Goal: Task Accomplishment & Management: Use online tool/utility

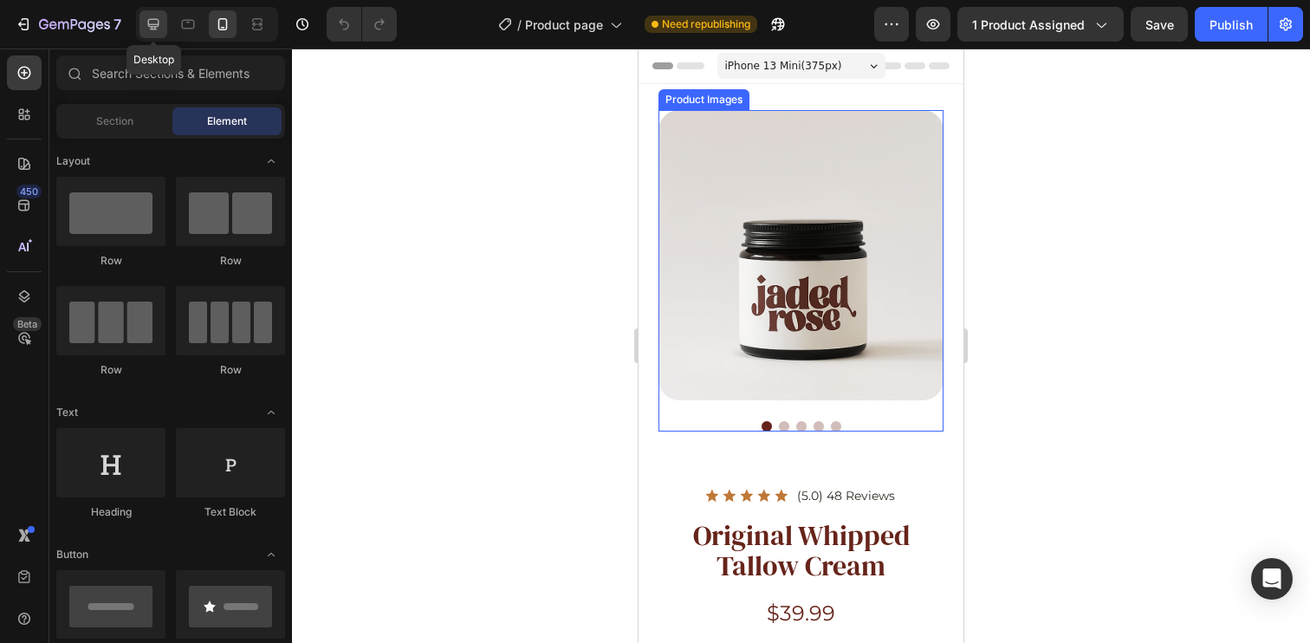
click at [149, 24] on icon at bounding box center [153, 24] width 11 height 11
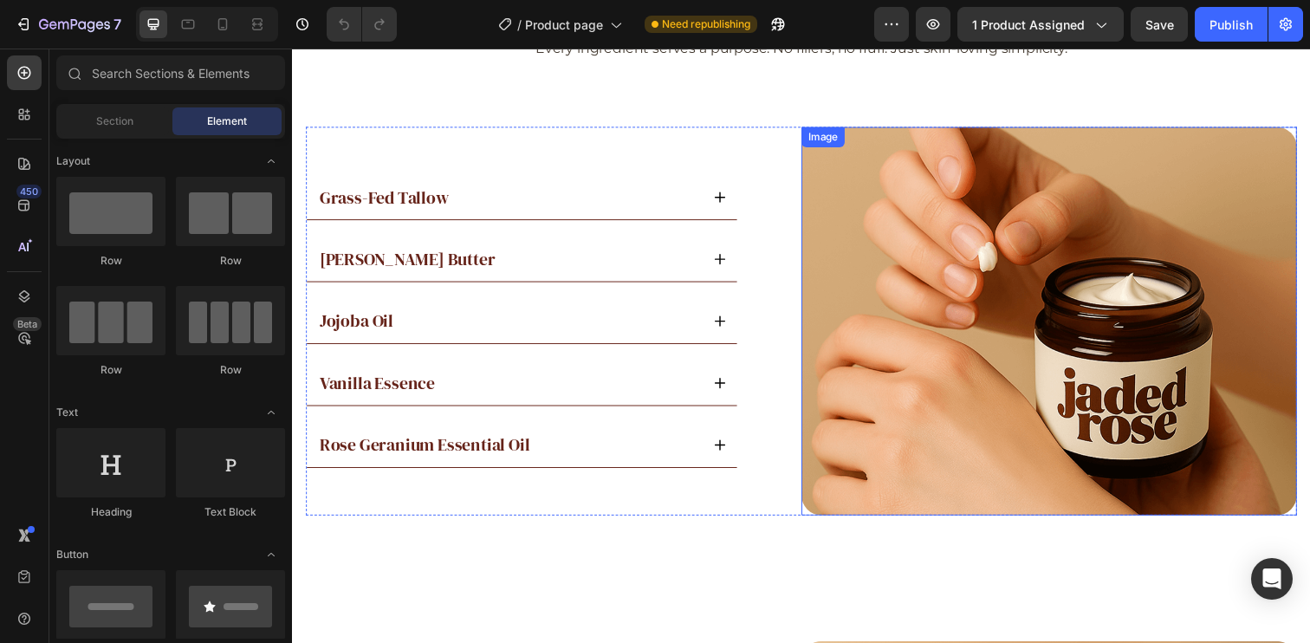
scroll to position [2842, 0]
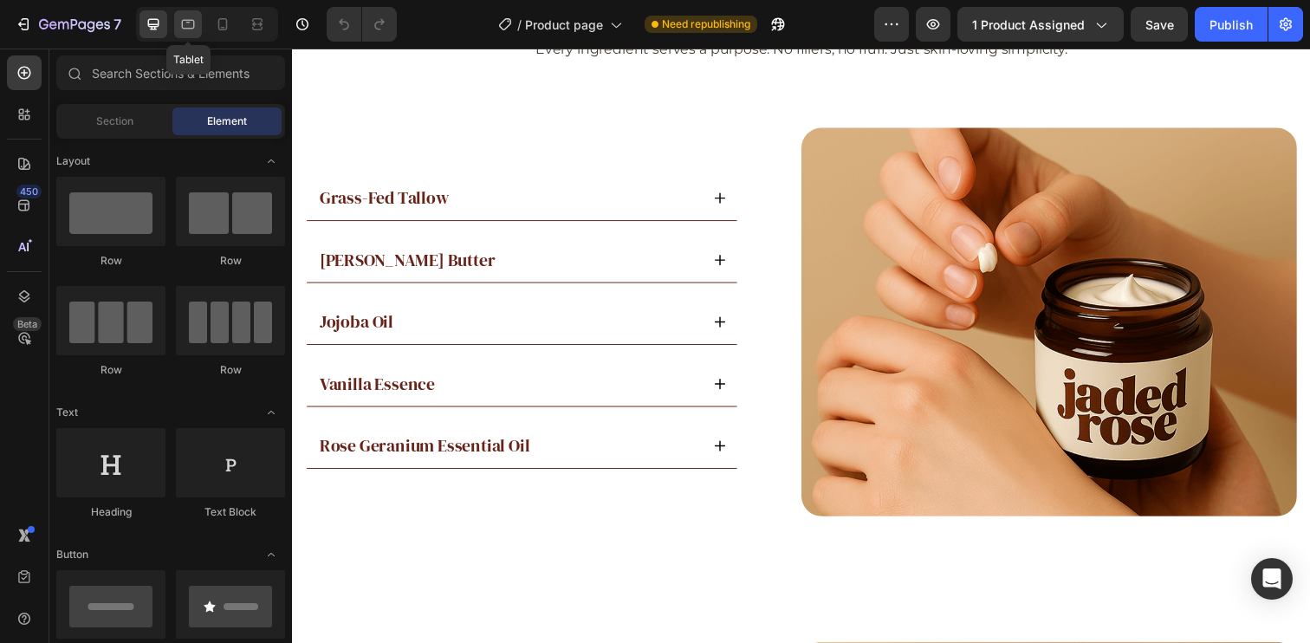
click at [197, 20] on div at bounding box center [188, 24] width 28 height 28
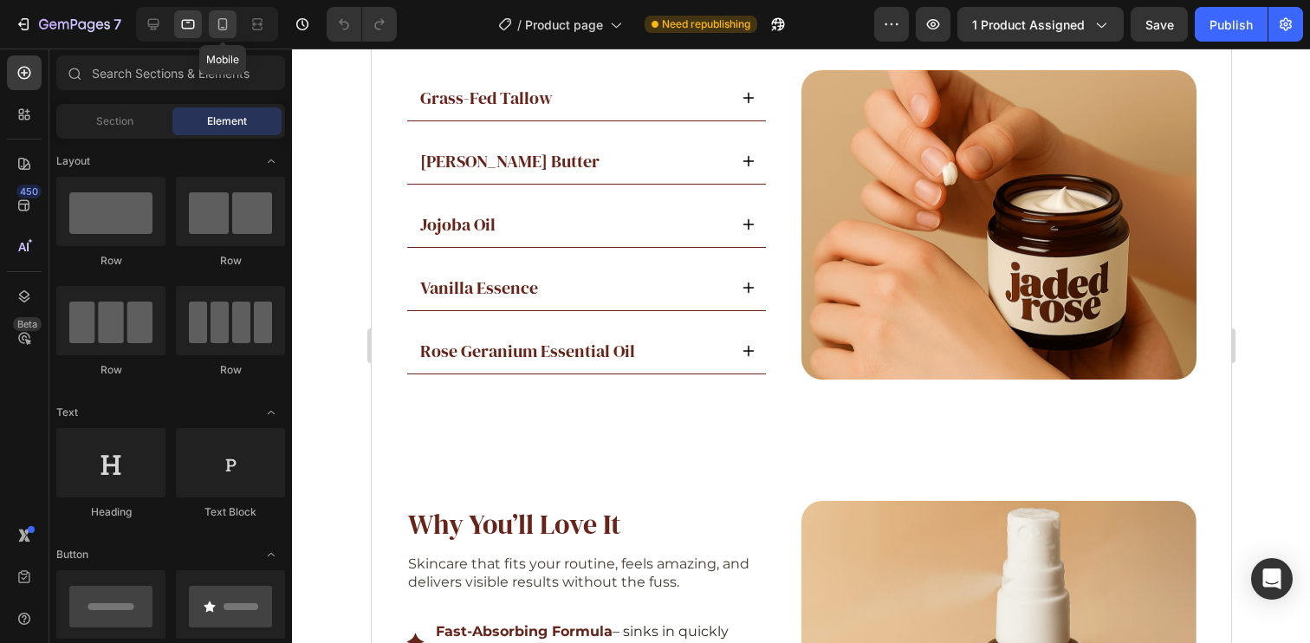
click at [214, 23] on icon at bounding box center [222, 24] width 17 height 17
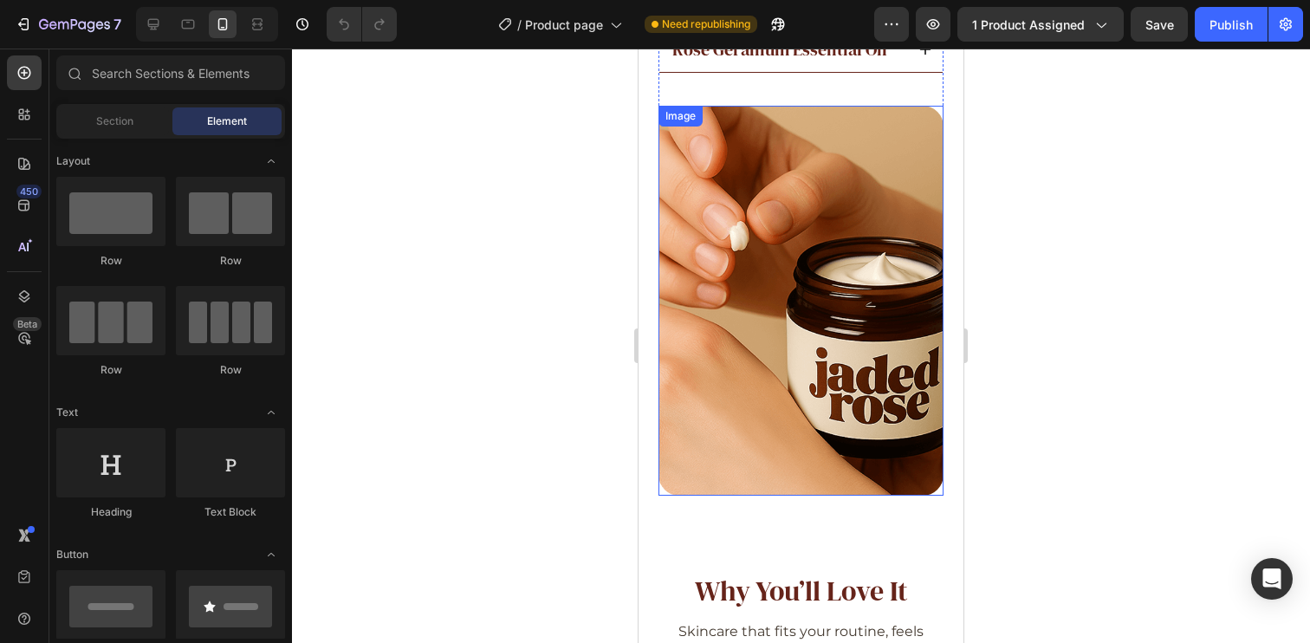
scroll to position [3059, 0]
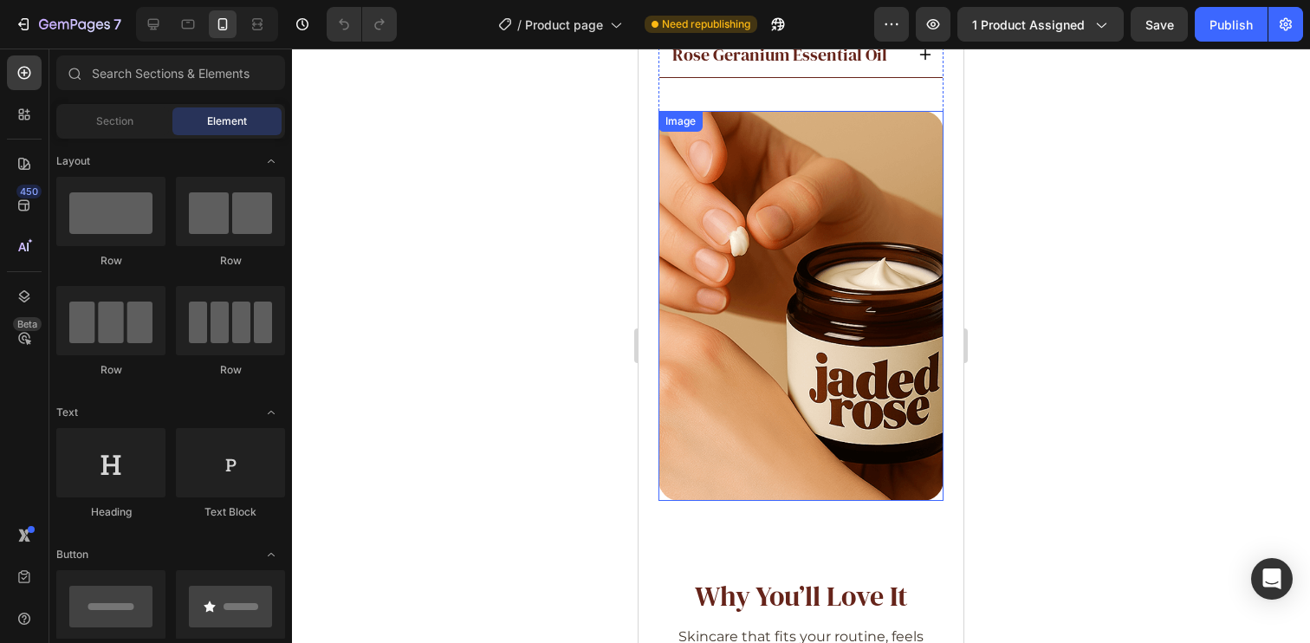
click at [755, 240] on img at bounding box center [800, 306] width 285 height 390
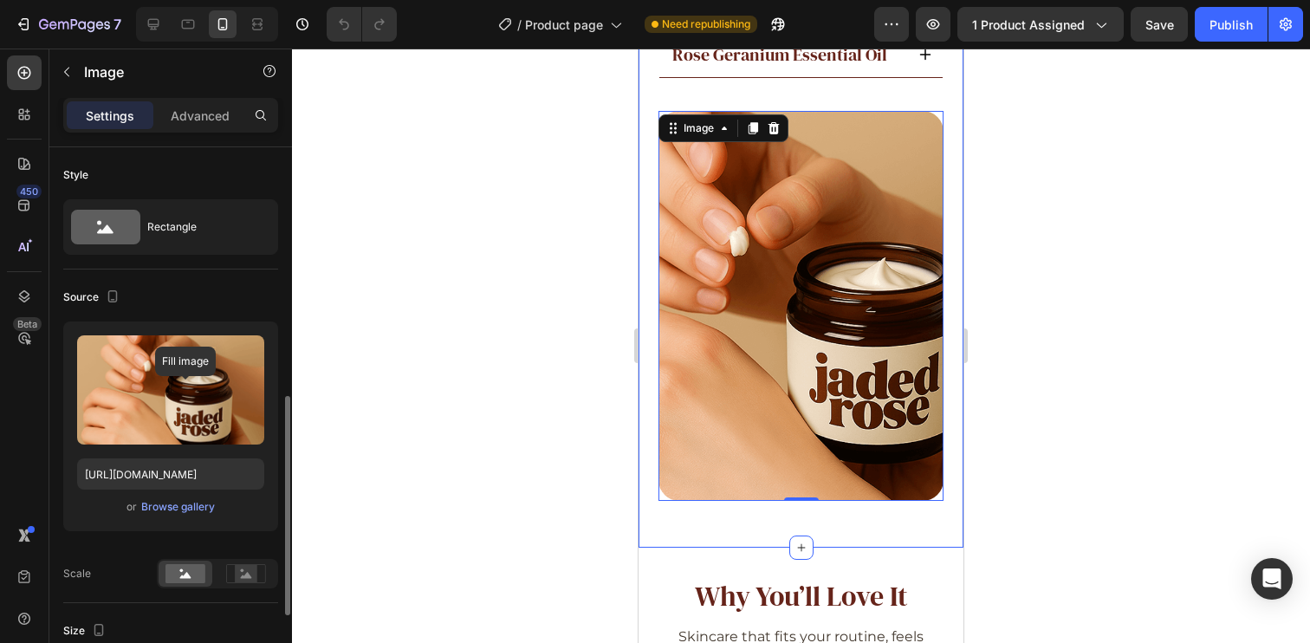
scroll to position [357, 0]
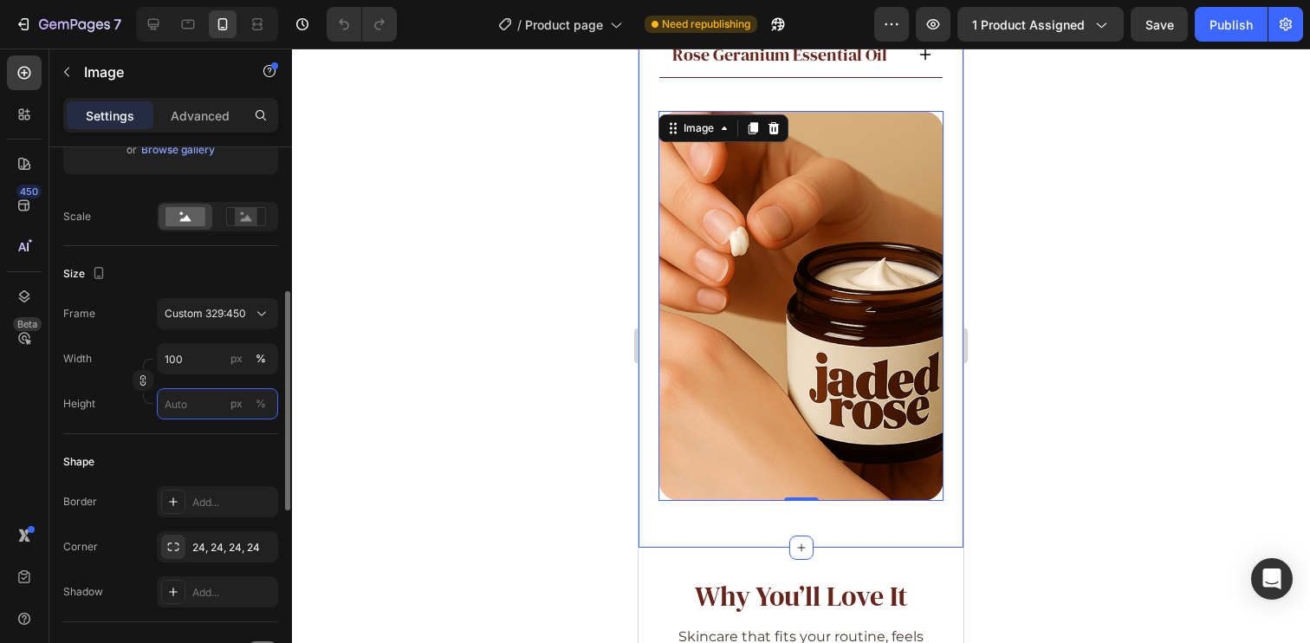
click at [185, 402] on input "px %" at bounding box center [217, 403] width 121 height 31
click at [208, 362] on input "100" at bounding box center [217, 358] width 121 height 31
click at [128, 335] on div "Frame Custom 329:450 Width 100 px % Height px %" at bounding box center [170, 358] width 215 height 121
click at [146, 376] on icon "button" at bounding box center [143, 380] width 12 height 12
click at [202, 359] on input "100" at bounding box center [217, 358] width 121 height 31
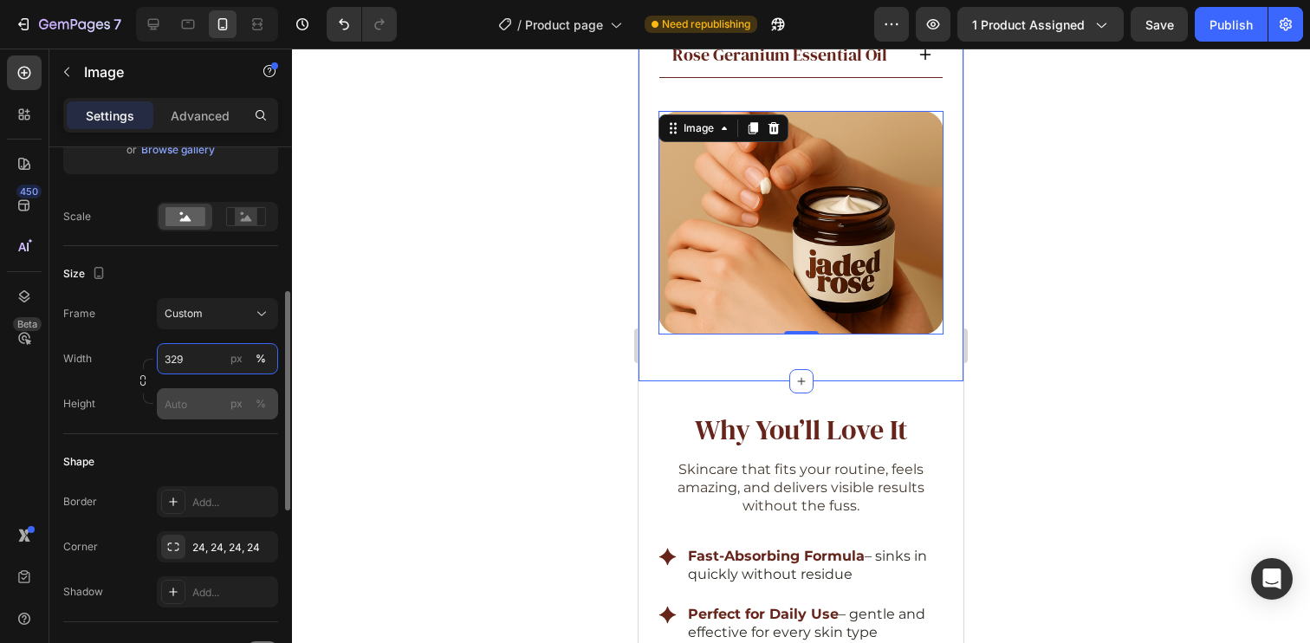
type input "329"
click at [178, 396] on input "px %" at bounding box center [217, 403] width 121 height 31
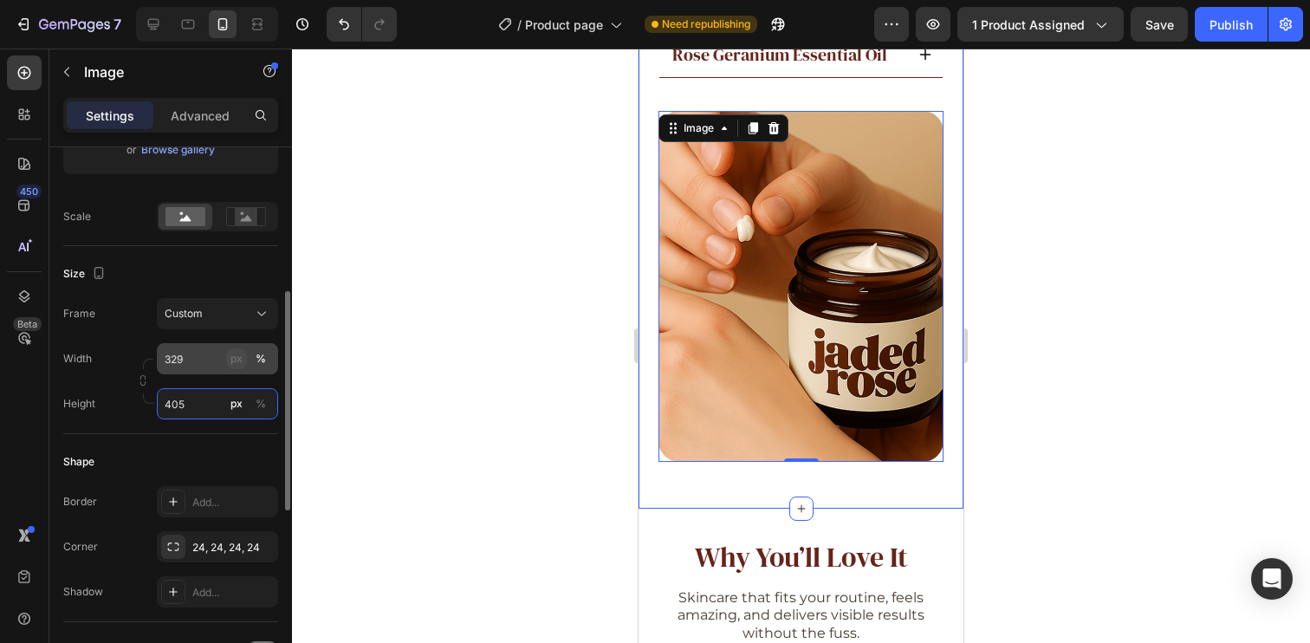
type input "405"
click at [239, 361] on div "px" at bounding box center [236, 359] width 12 height 16
click at [143, 383] on icon "button" at bounding box center [143, 380] width 12 height 12
click at [132, 338] on div "Frame Custom 329:405 Width 329 px % Height 405 px %" at bounding box center [170, 358] width 215 height 121
click at [204, 359] on input "329" at bounding box center [217, 358] width 121 height 31
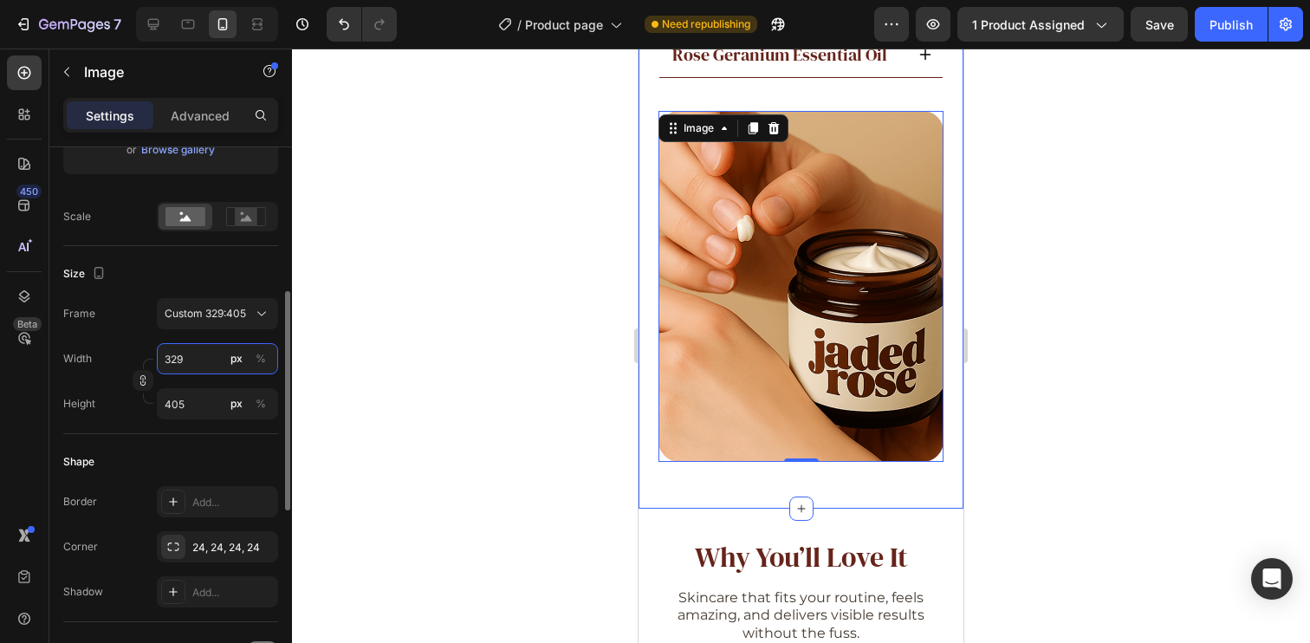
click at [204, 359] on input "329" at bounding box center [217, 358] width 121 height 31
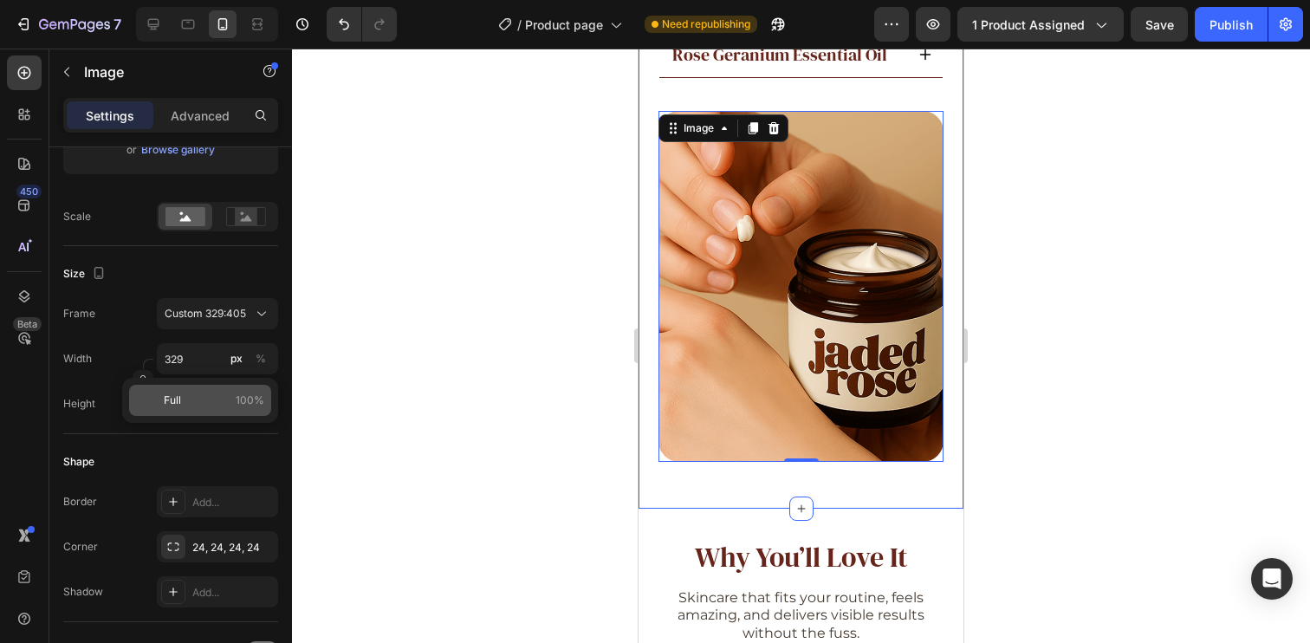
click at [197, 408] on div "Full 100%" at bounding box center [200, 400] width 142 height 31
type input "100"
click at [124, 326] on div "Frame Custom 329:405" at bounding box center [170, 313] width 215 height 31
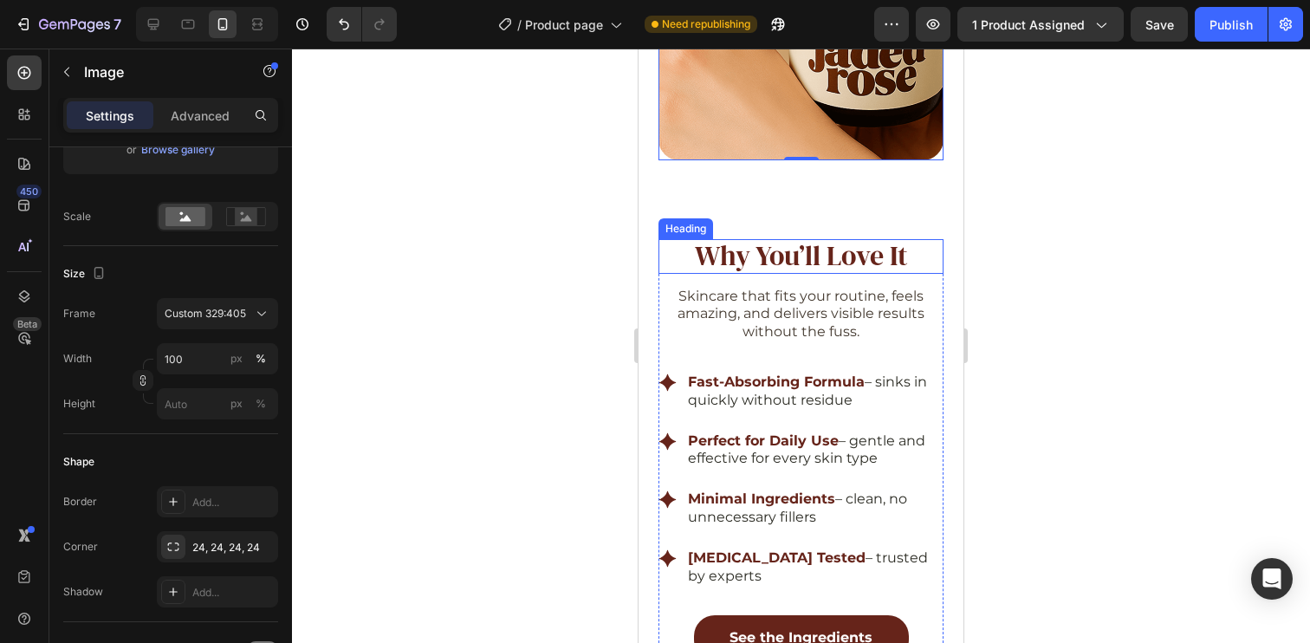
scroll to position [3460, 0]
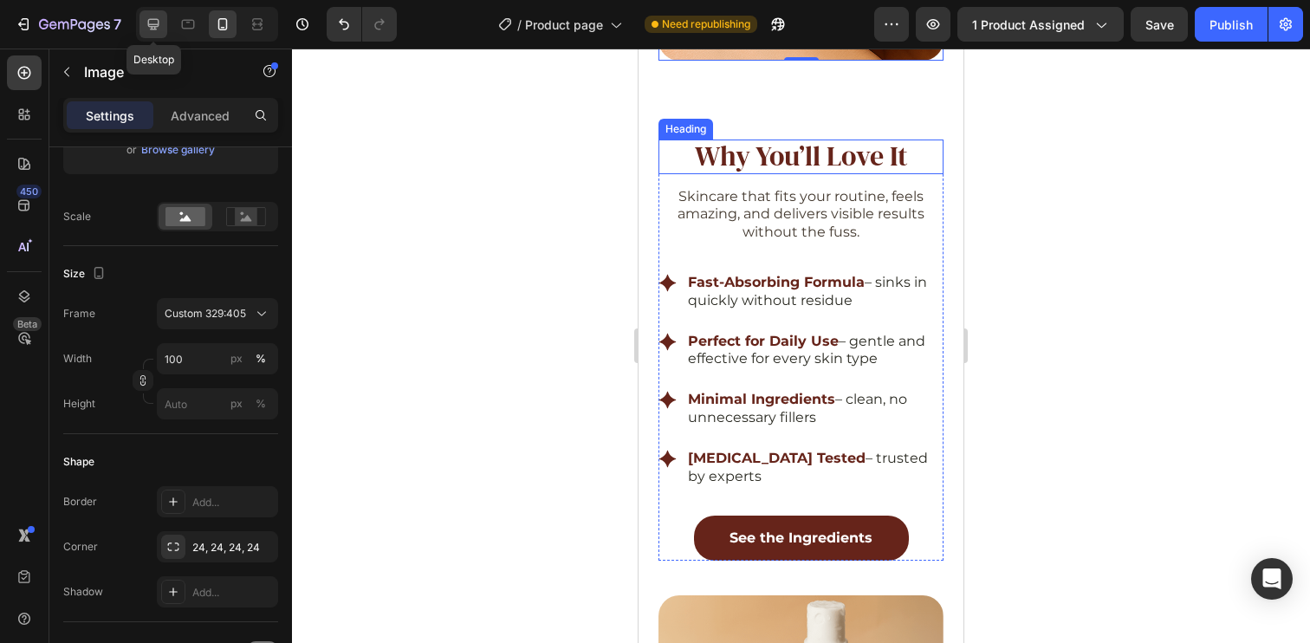
click at [154, 22] on icon at bounding box center [153, 24] width 17 height 17
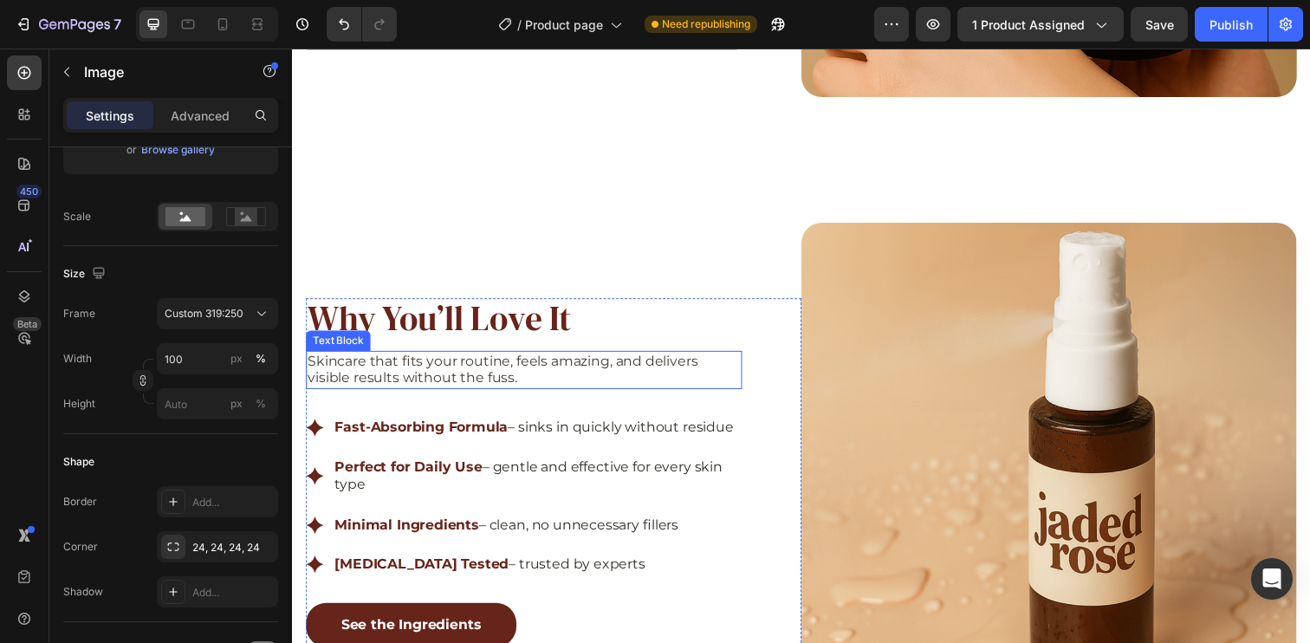
scroll to position [3306, 0]
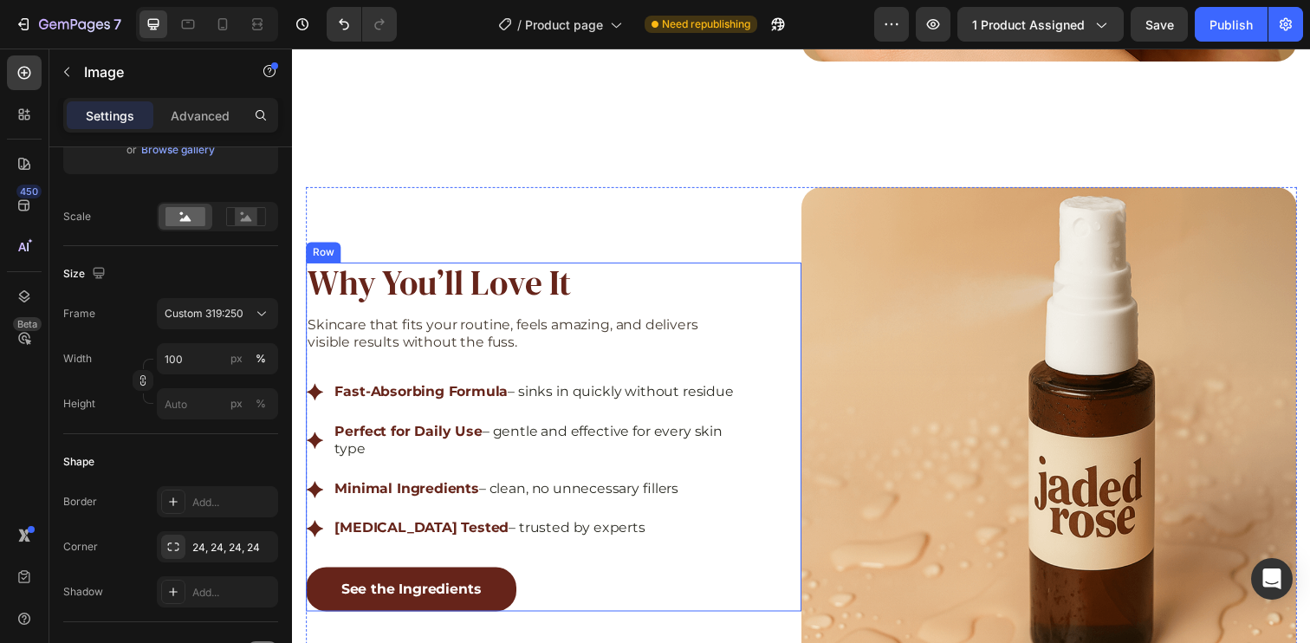
click at [785, 273] on div "Why You’ll Love It Heading Skincare that fits your routine, feels amazing, and …" at bounding box center [559, 445] width 506 height 356
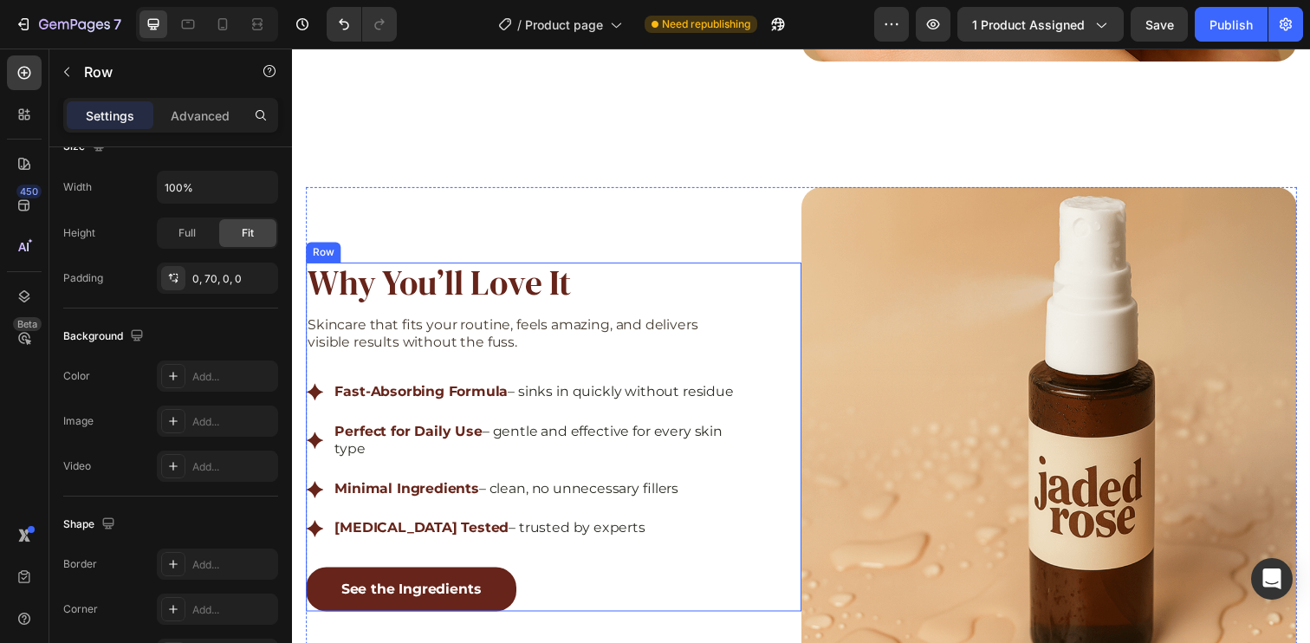
scroll to position [0, 0]
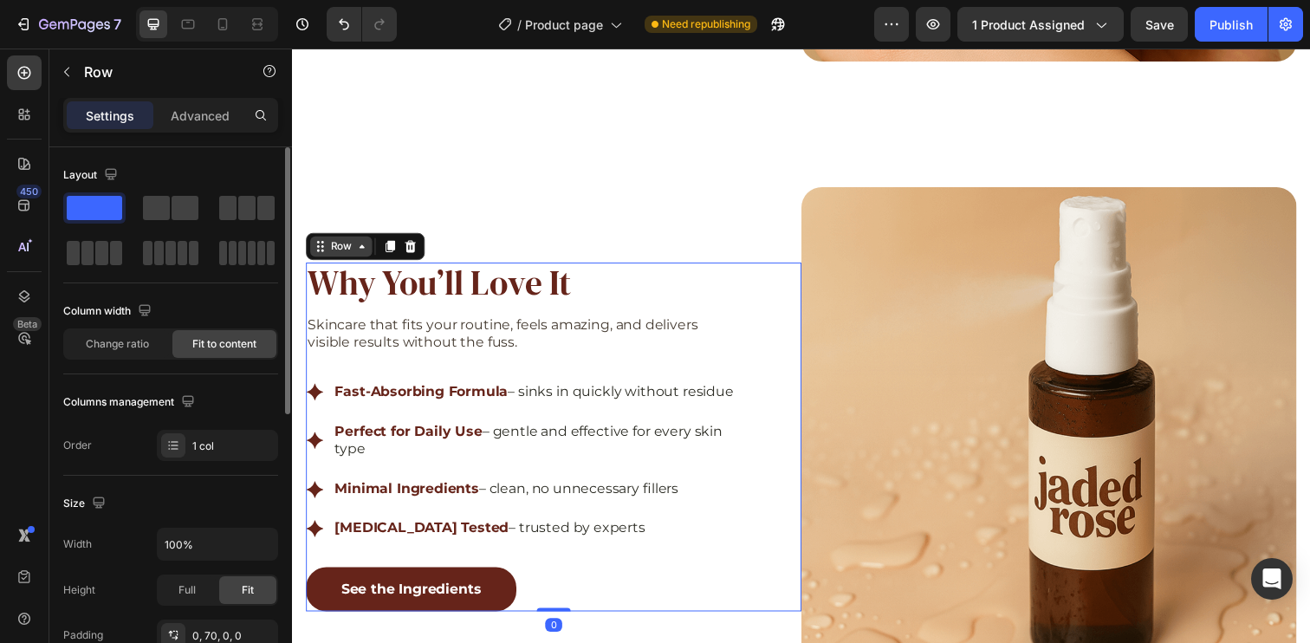
click at [356, 243] on icon at bounding box center [363, 250] width 14 height 14
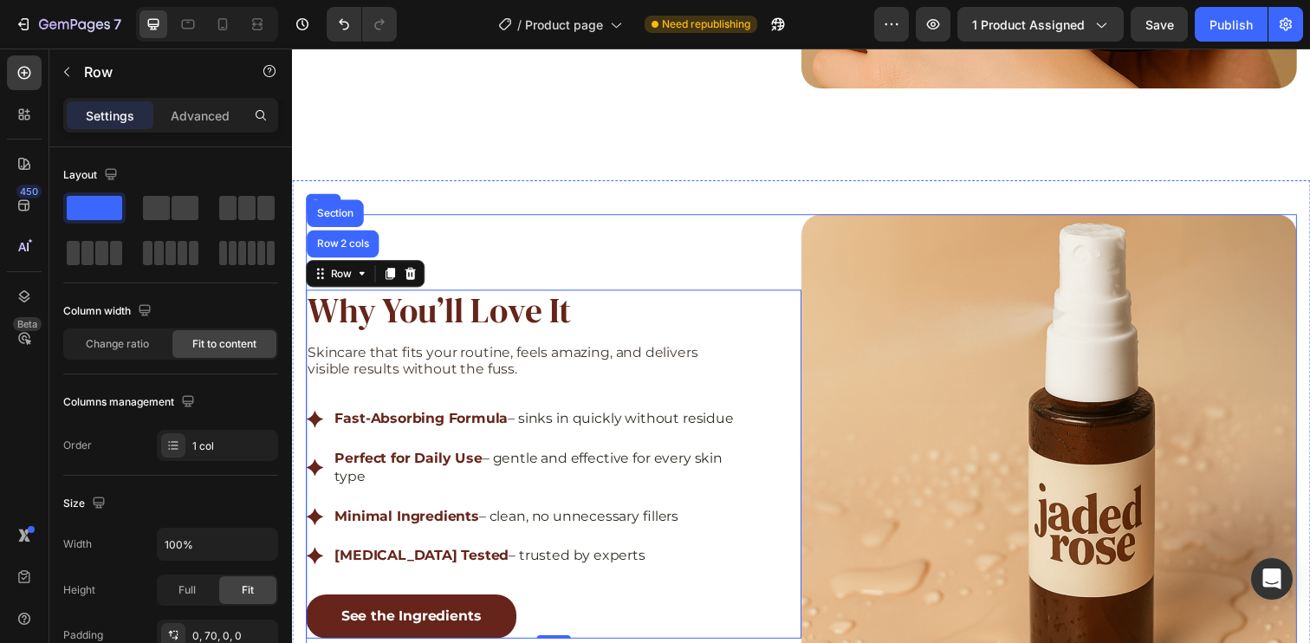
scroll to position [3344, 0]
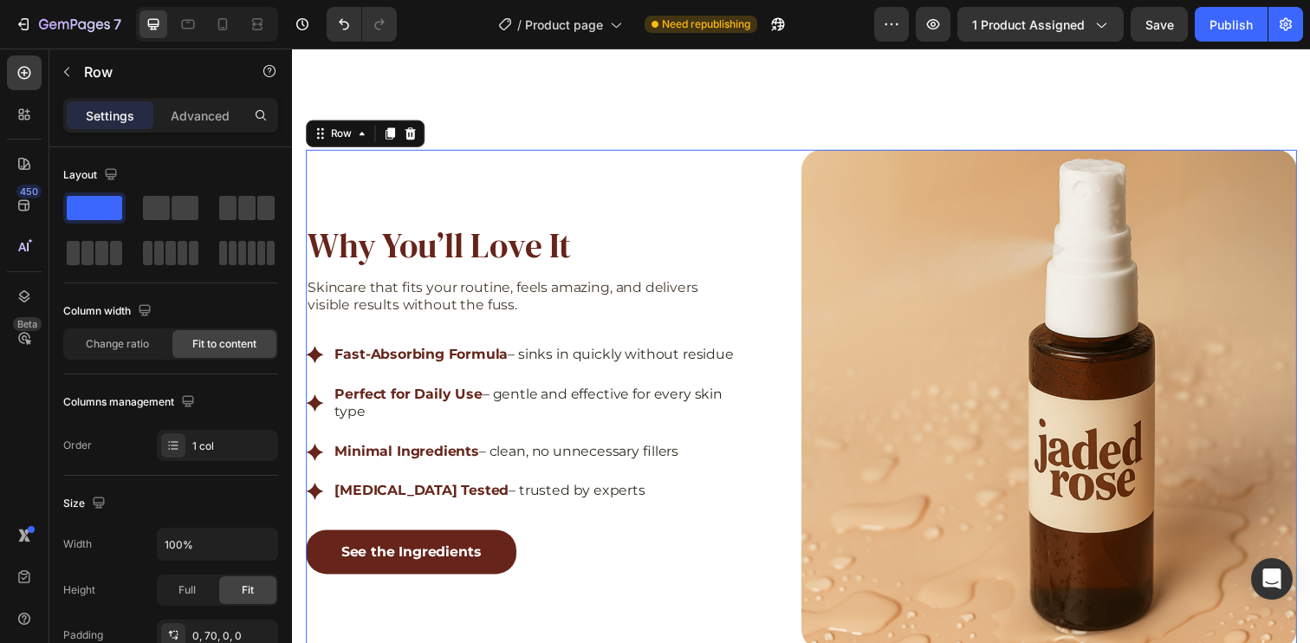
click at [787, 166] on div "Why You’ll Love It Heading Skincare that fits your routine, feels amazing, and …" at bounding box center [559, 407] width 506 height 510
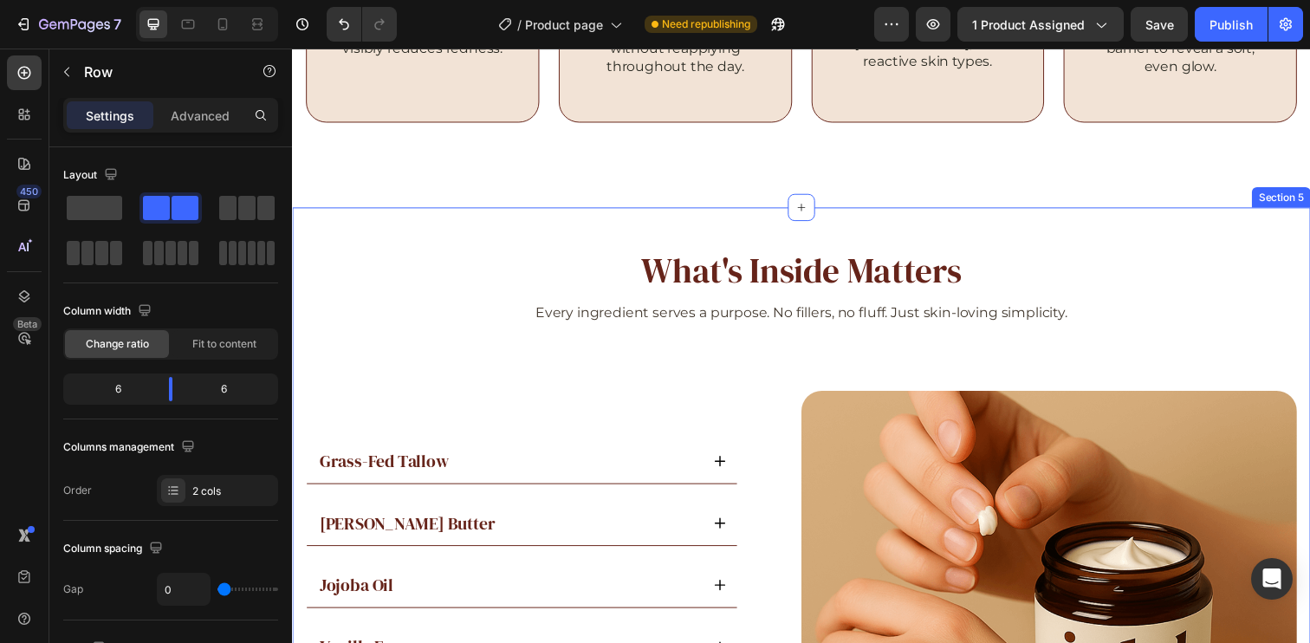
scroll to position [2660, 0]
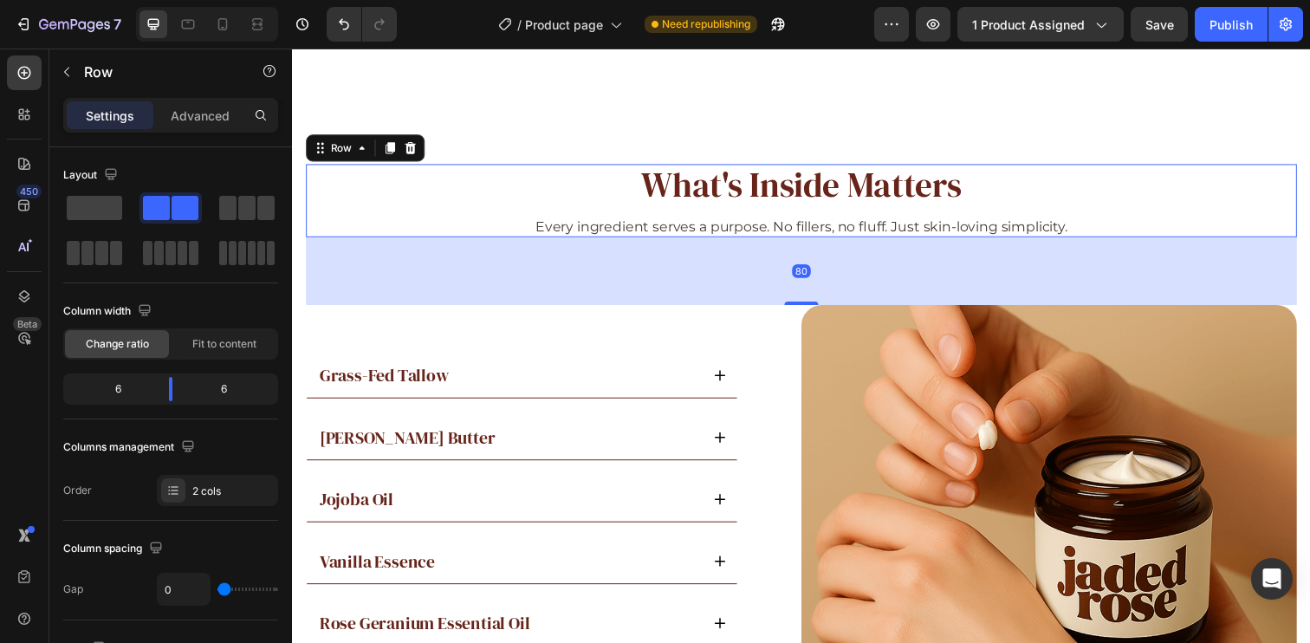
click at [1253, 180] on div "What's Inside Matters Heading Every ingredient serves a purpose. No fillers, no…" at bounding box center [812, 203] width 1012 height 75
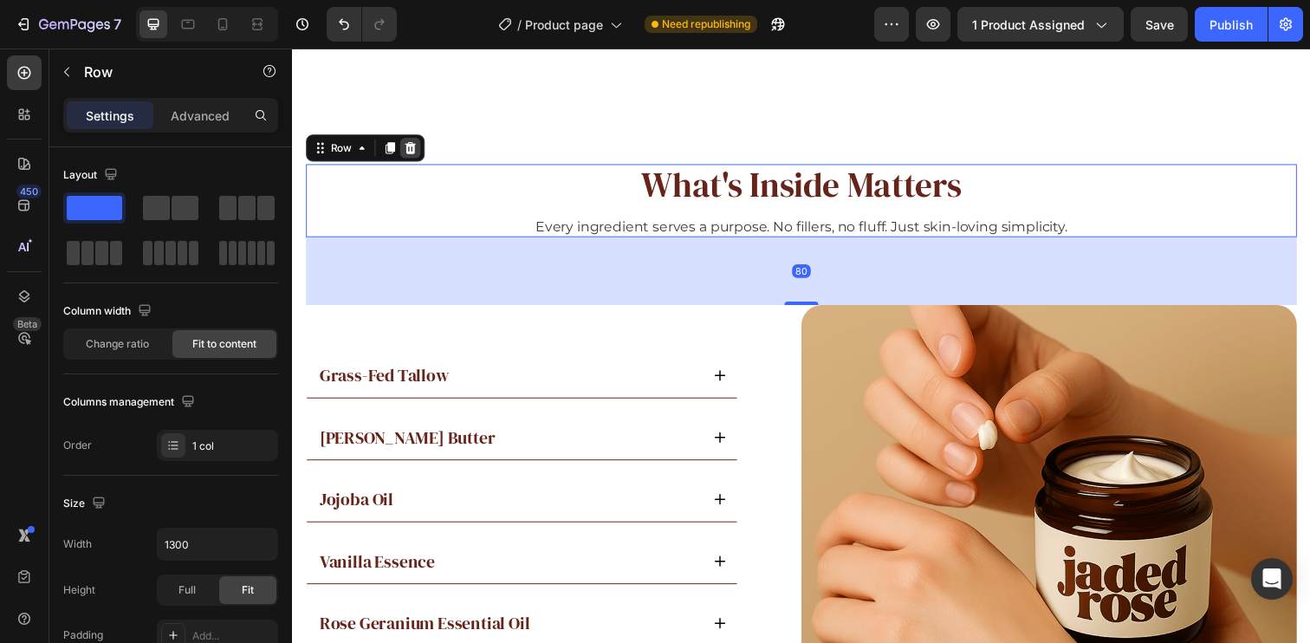
click at [413, 152] on icon at bounding box center [412, 150] width 14 height 14
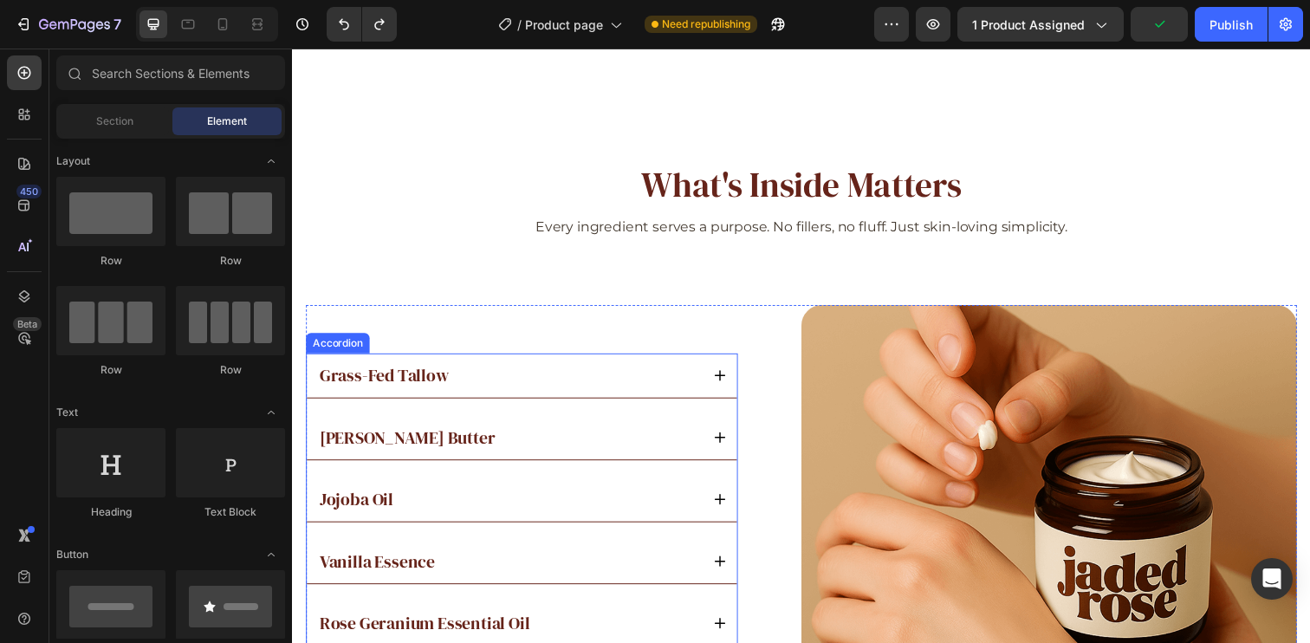
click at [638, 370] on div "Grass-Fed Tallow" at bounding box center [512, 382] width 391 height 24
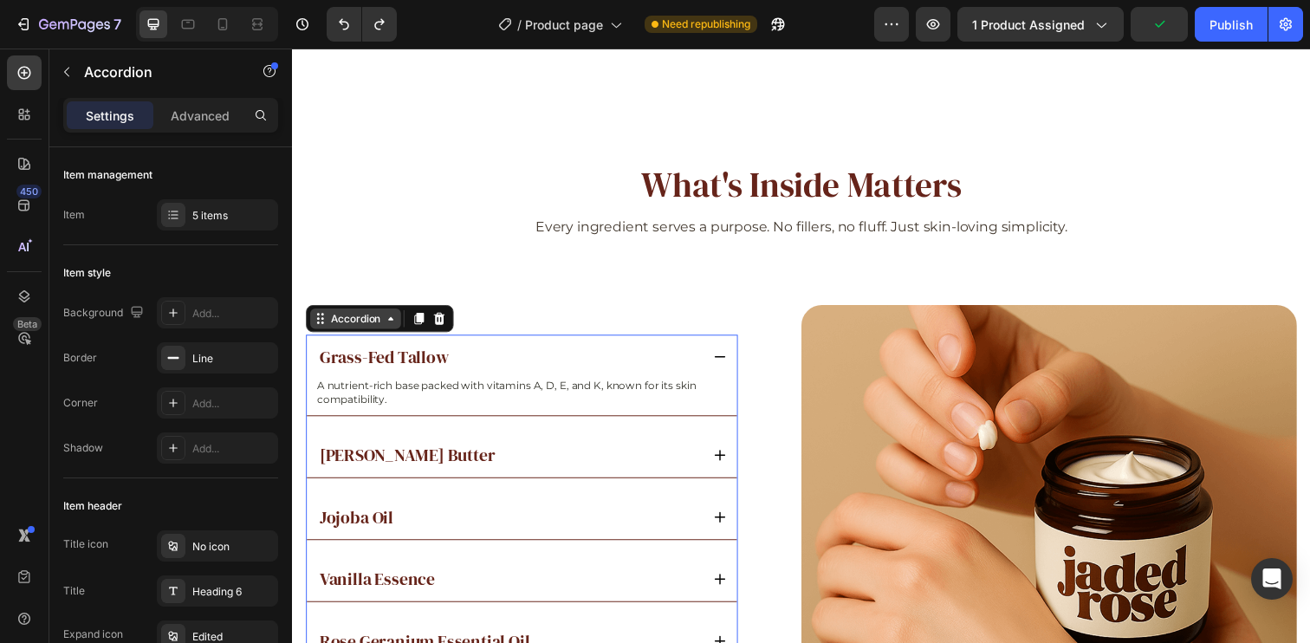
click at [376, 318] on div "Accordion" at bounding box center [356, 324] width 58 height 16
click at [444, 326] on icon at bounding box center [442, 324] width 11 height 12
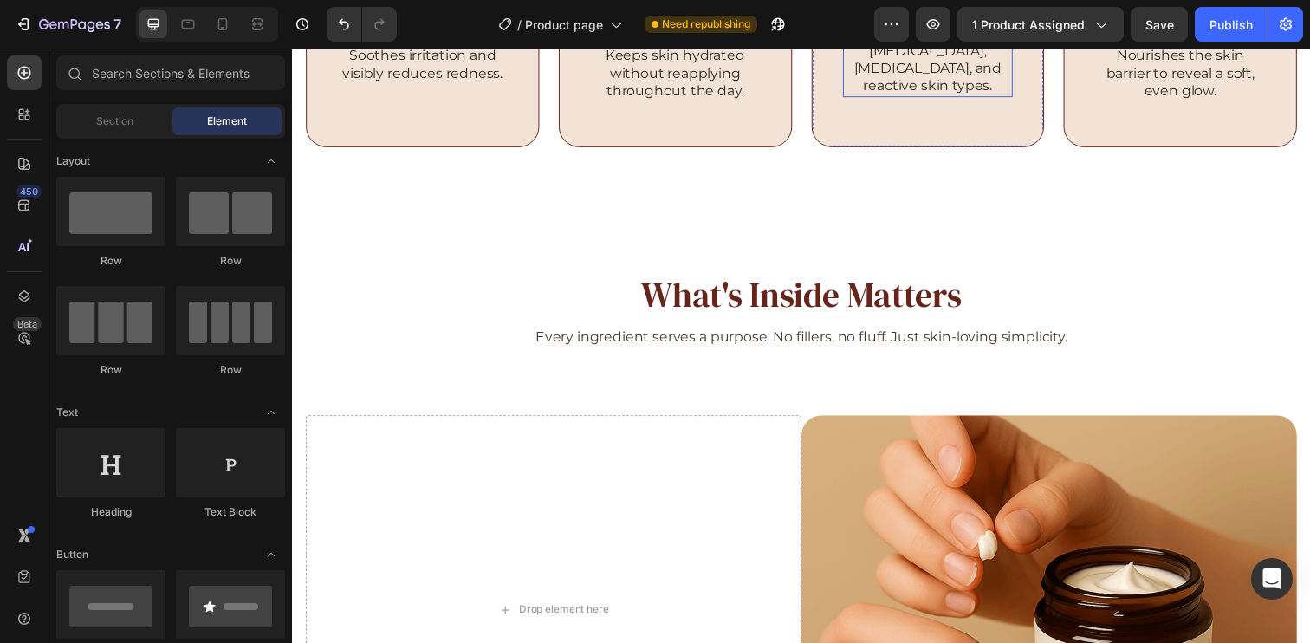
scroll to position [2682, 0]
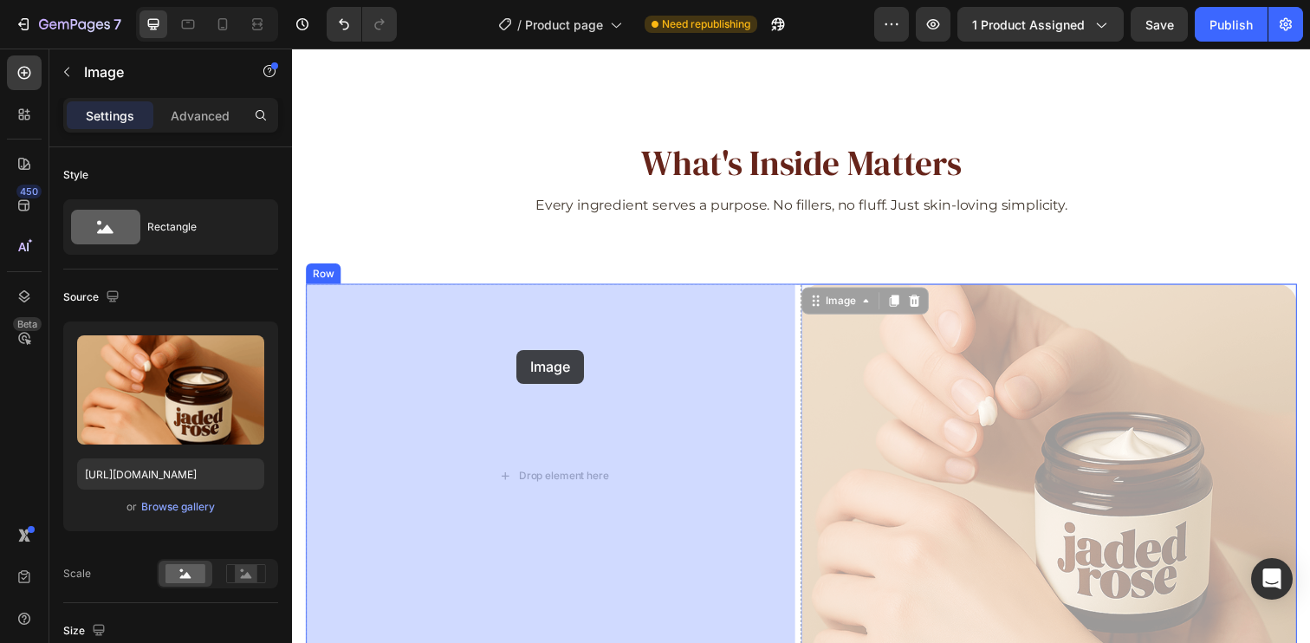
drag, startPoint x: 909, startPoint y: 372, endPoint x: 521, endPoint y: 356, distance: 388.4
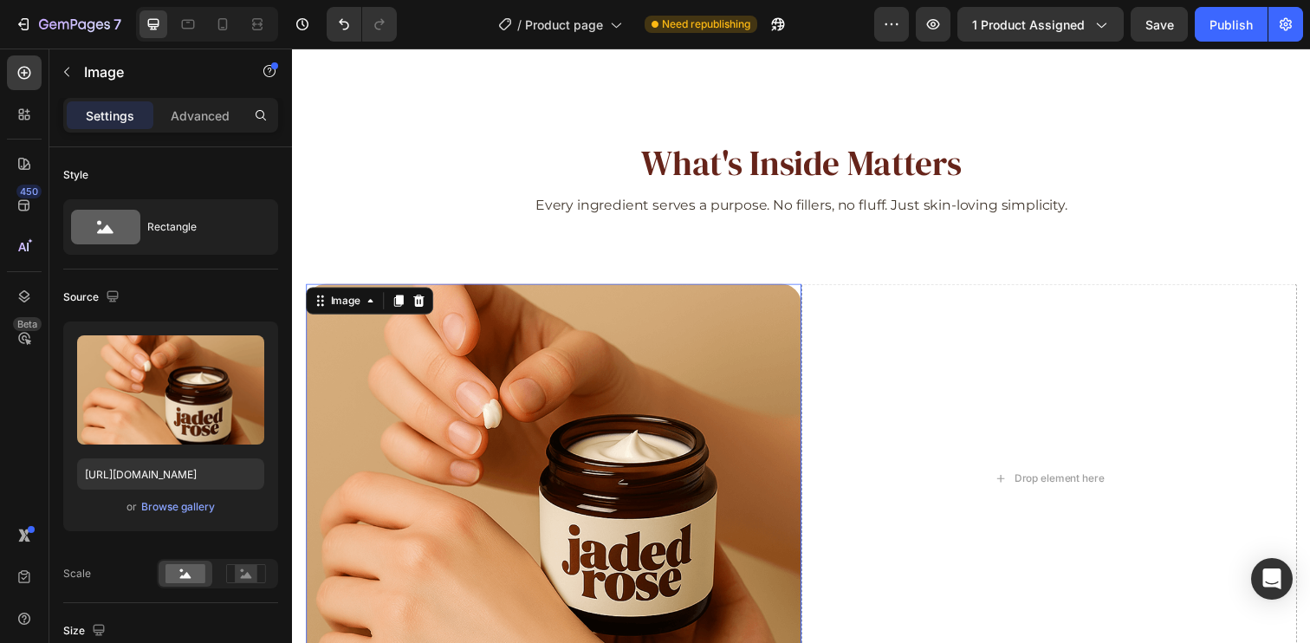
click at [571, 429] on img at bounding box center [559, 486] width 506 height 397
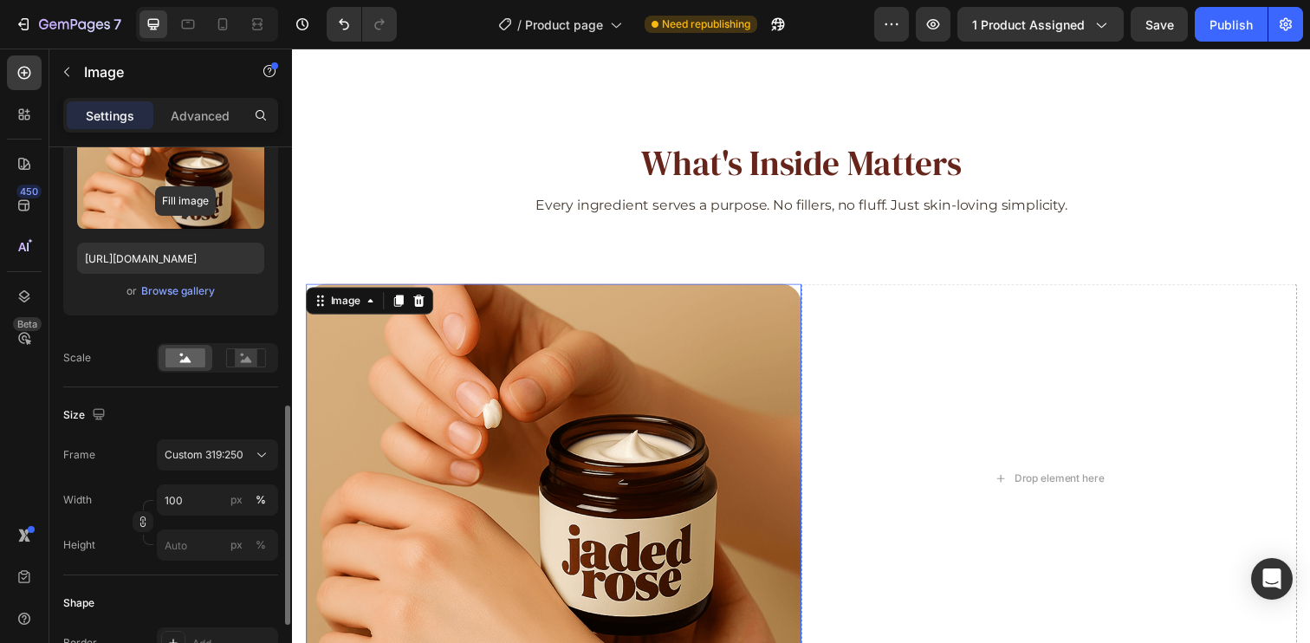
scroll to position [49, 0]
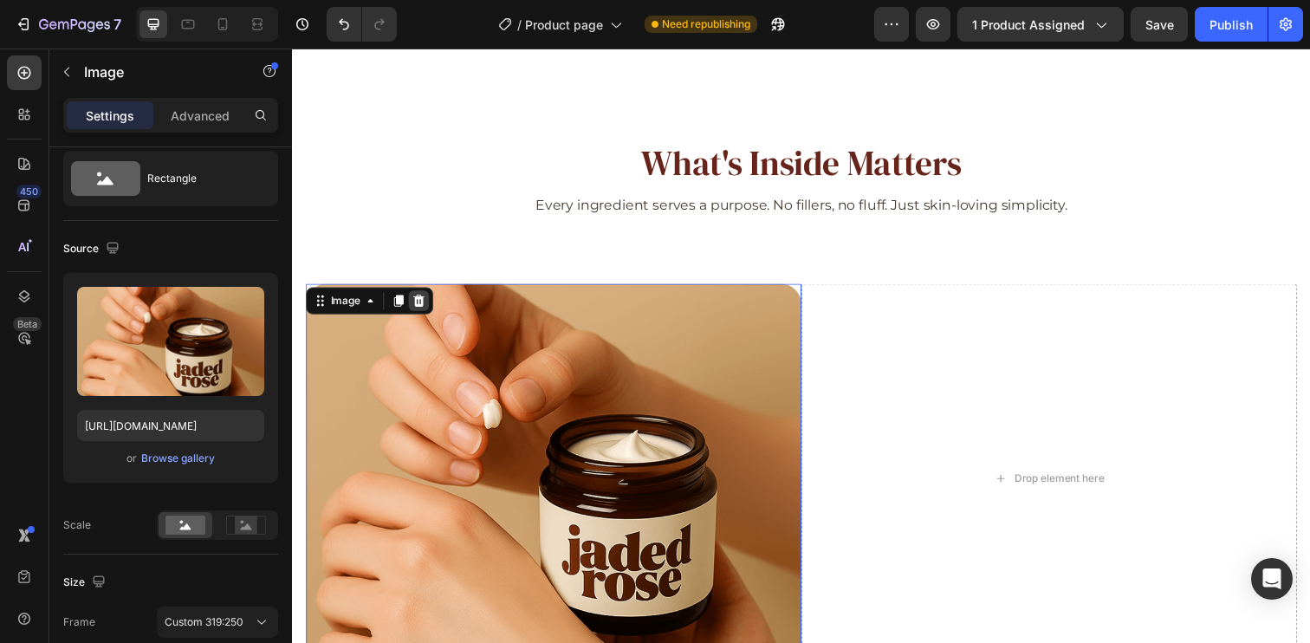
drag, startPoint x: 421, startPoint y: 308, endPoint x: 543, endPoint y: 235, distance: 142.6
click at [421, 308] on icon at bounding box center [421, 306] width 11 height 12
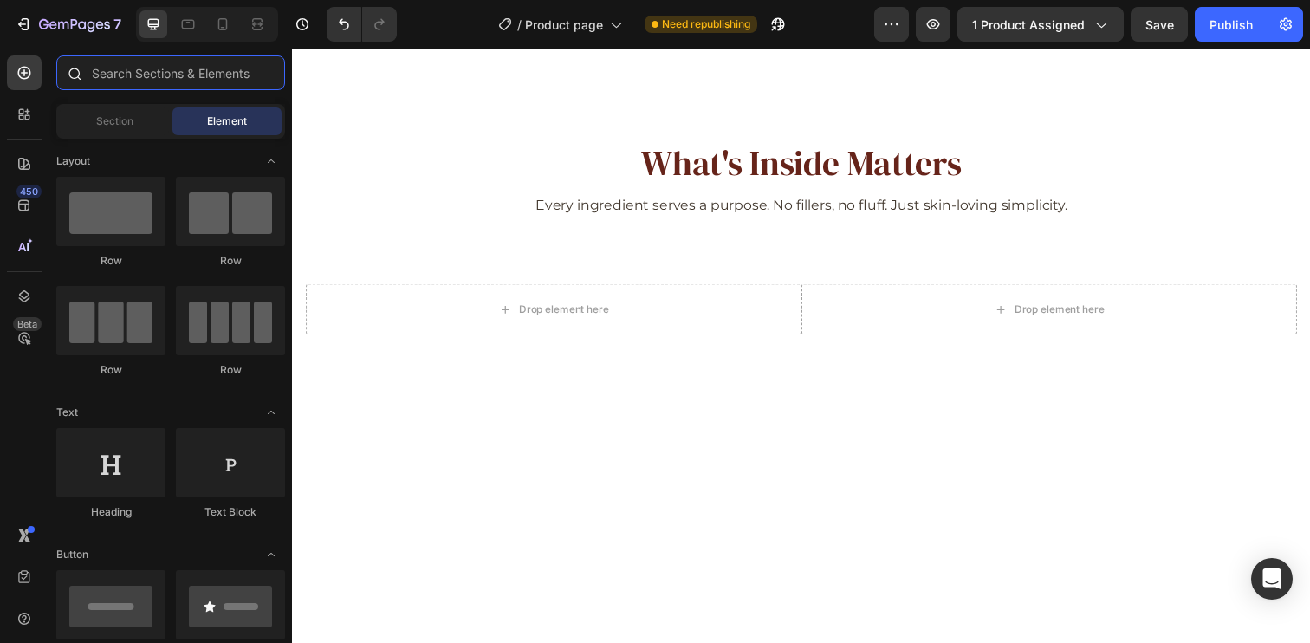
click at [127, 71] on input "text" at bounding box center [170, 72] width 229 height 35
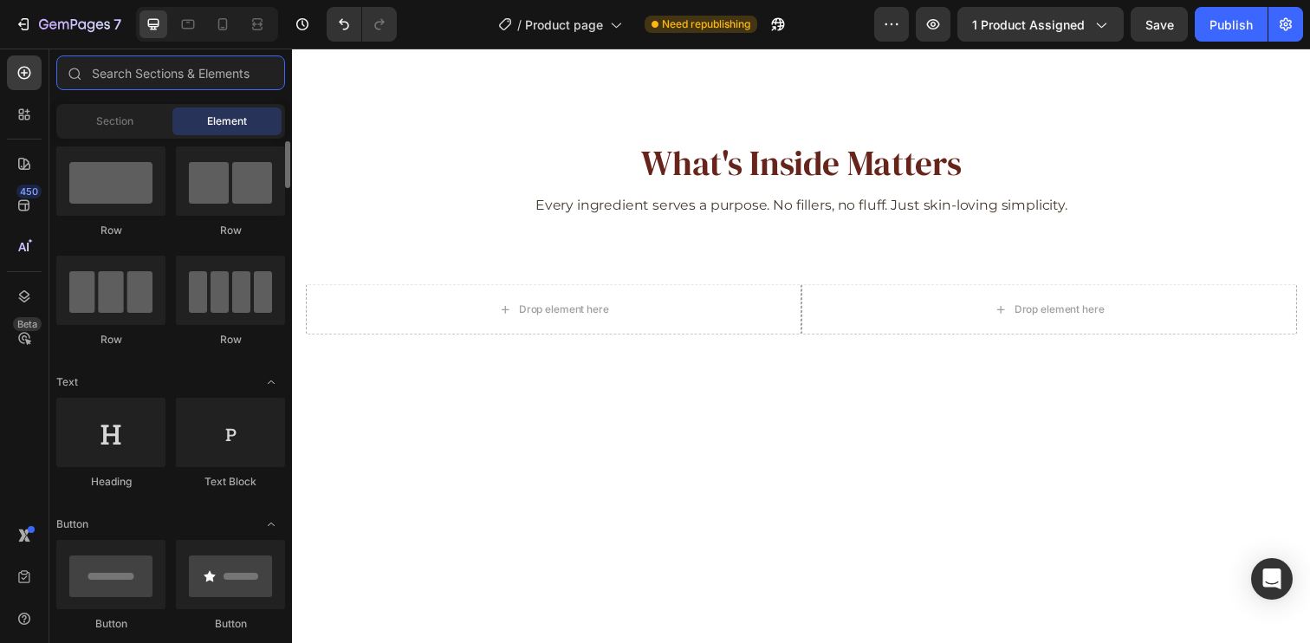
scroll to position [184, 0]
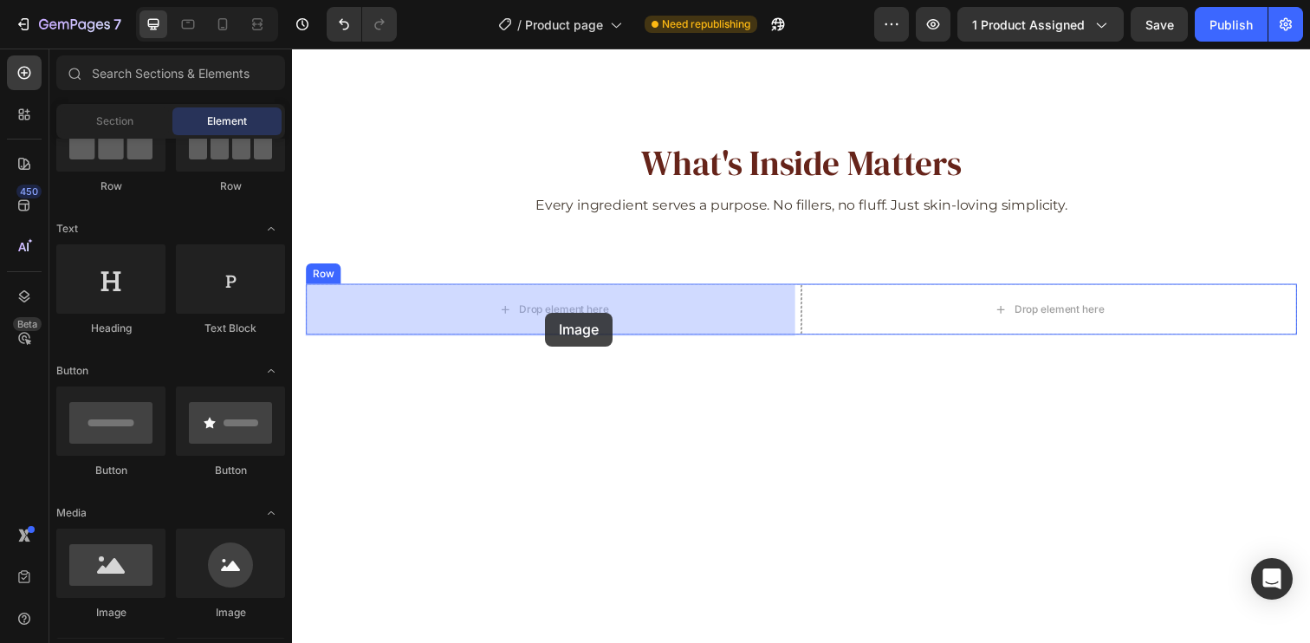
drag, startPoint x: 425, startPoint y: 617, endPoint x: 534, endPoint y: 340, distance: 297.1
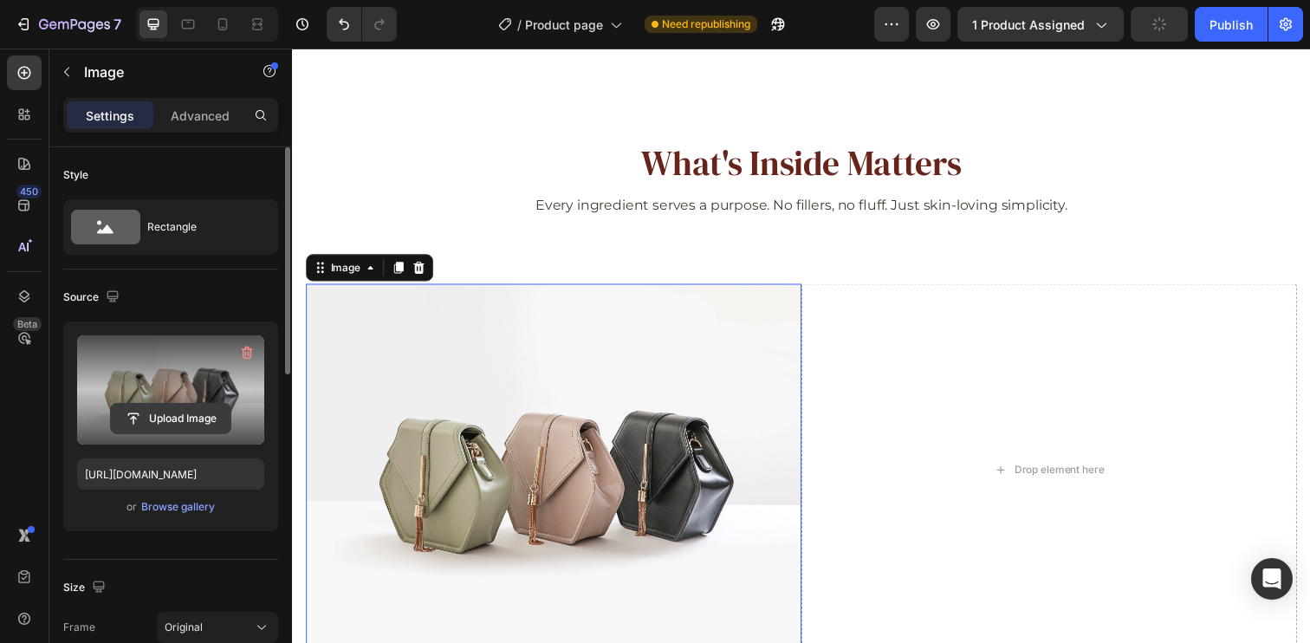
click at [178, 422] on input "file" at bounding box center [171, 418] width 120 height 29
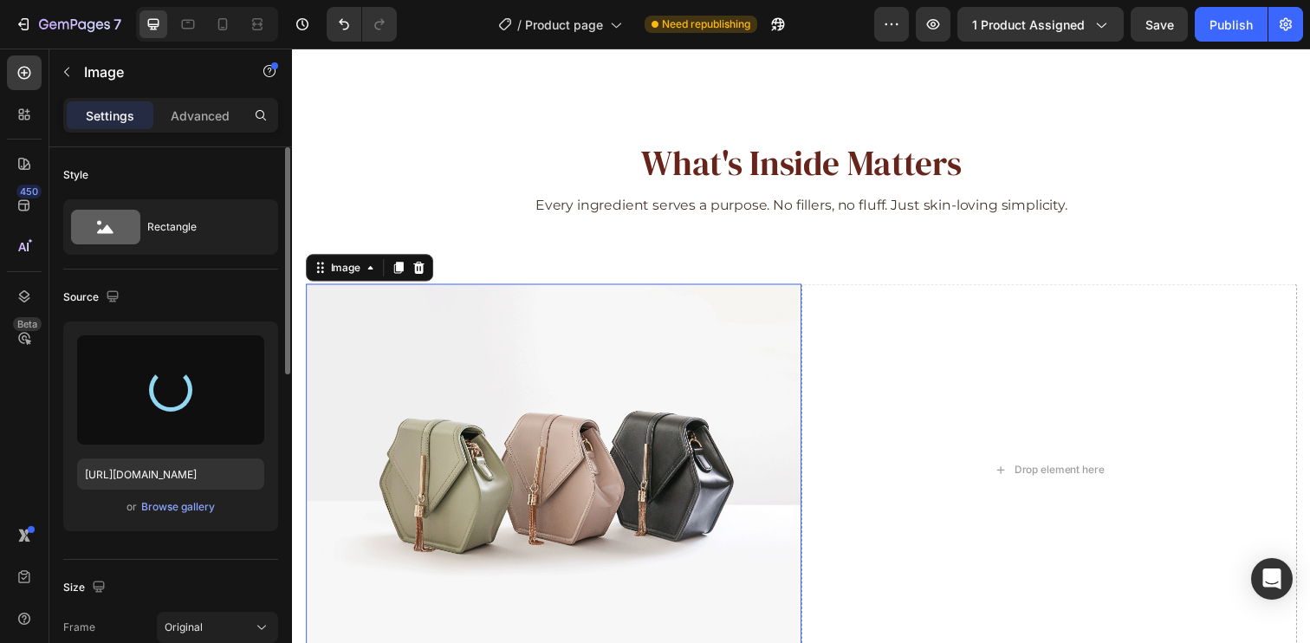
type input "[URL][DOMAIN_NAME]"
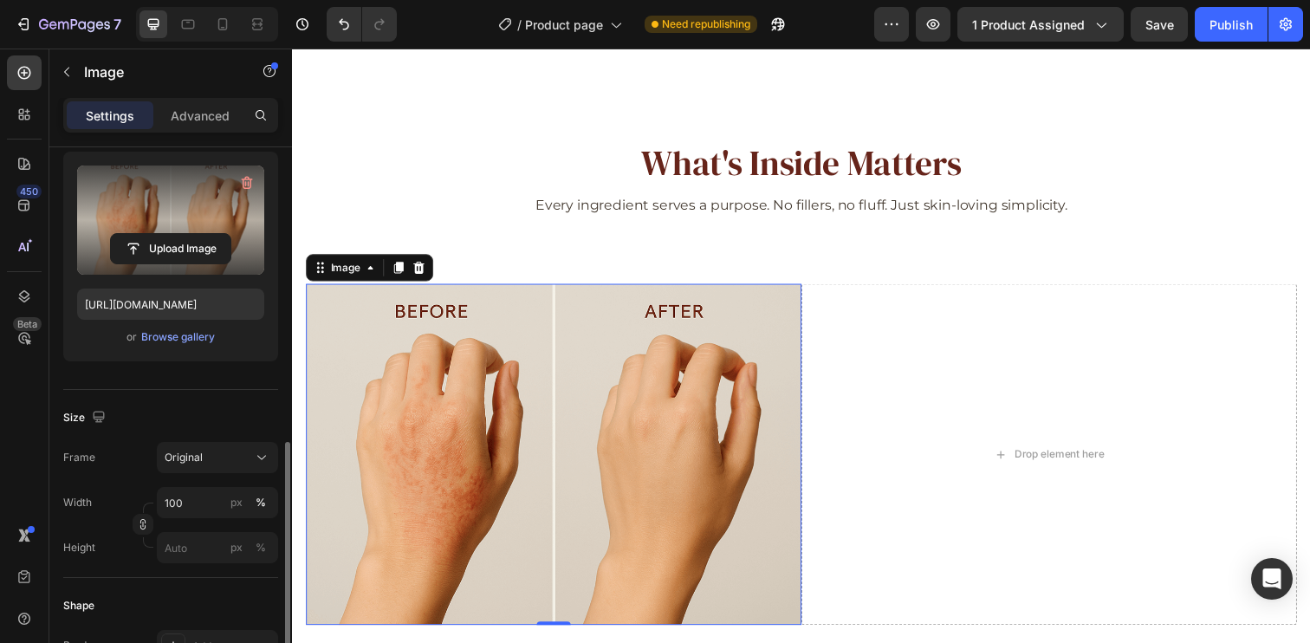
scroll to position [328, 0]
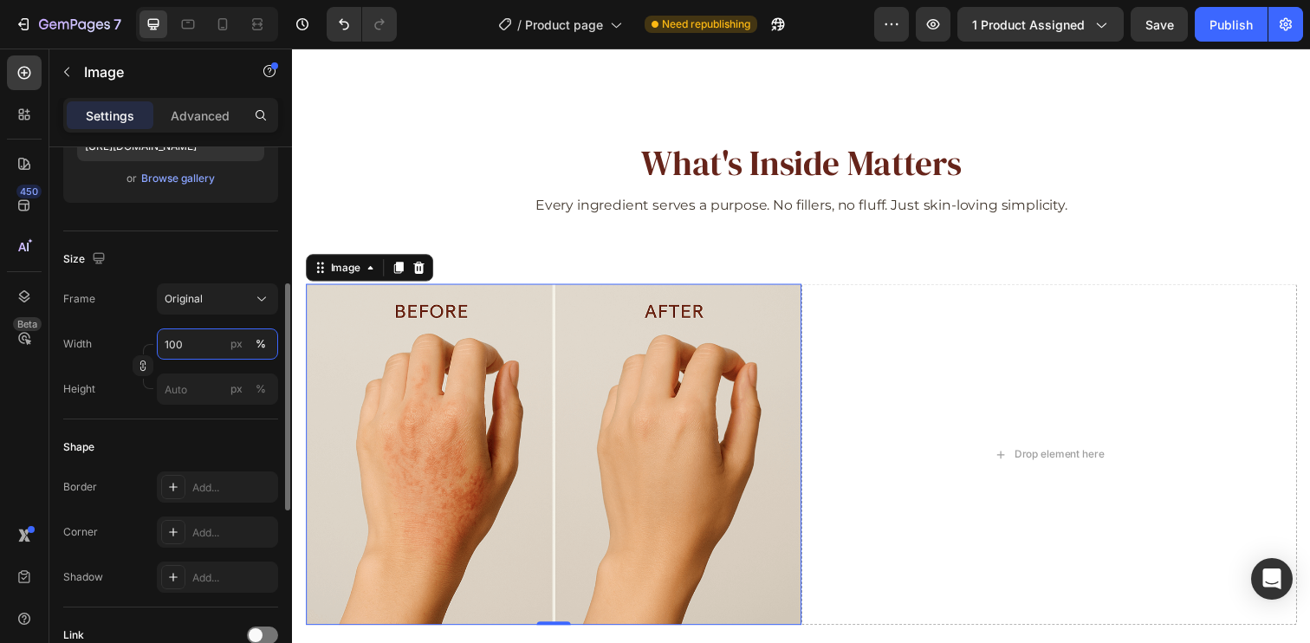
click at [213, 351] on input "100" at bounding box center [217, 343] width 121 height 31
type input "696"
click at [250, 379] on button "px" at bounding box center [260, 389] width 21 height 21
click at [206, 388] on input "px %" at bounding box center [217, 388] width 121 height 31
click at [138, 370] on icon "button" at bounding box center [143, 365] width 12 height 12
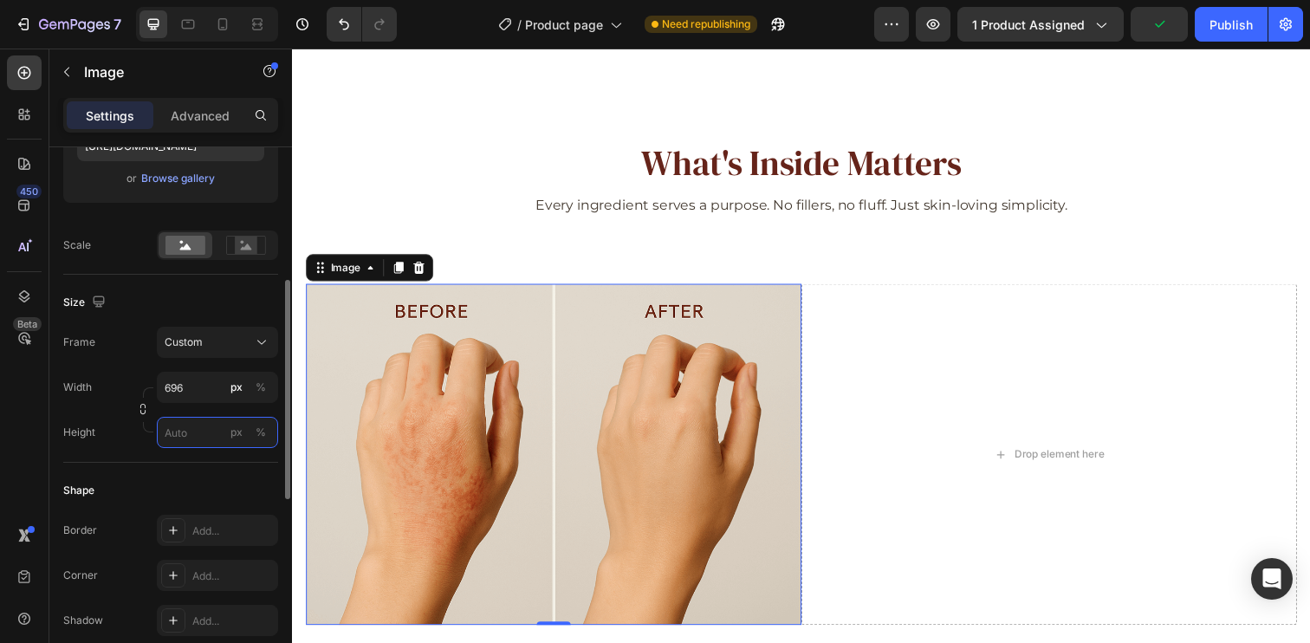
click at [200, 434] on input "px %" at bounding box center [217, 432] width 121 height 31
type input "478"
click at [144, 409] on icon "button" at bounding box center [143, 409] width 12 height 12
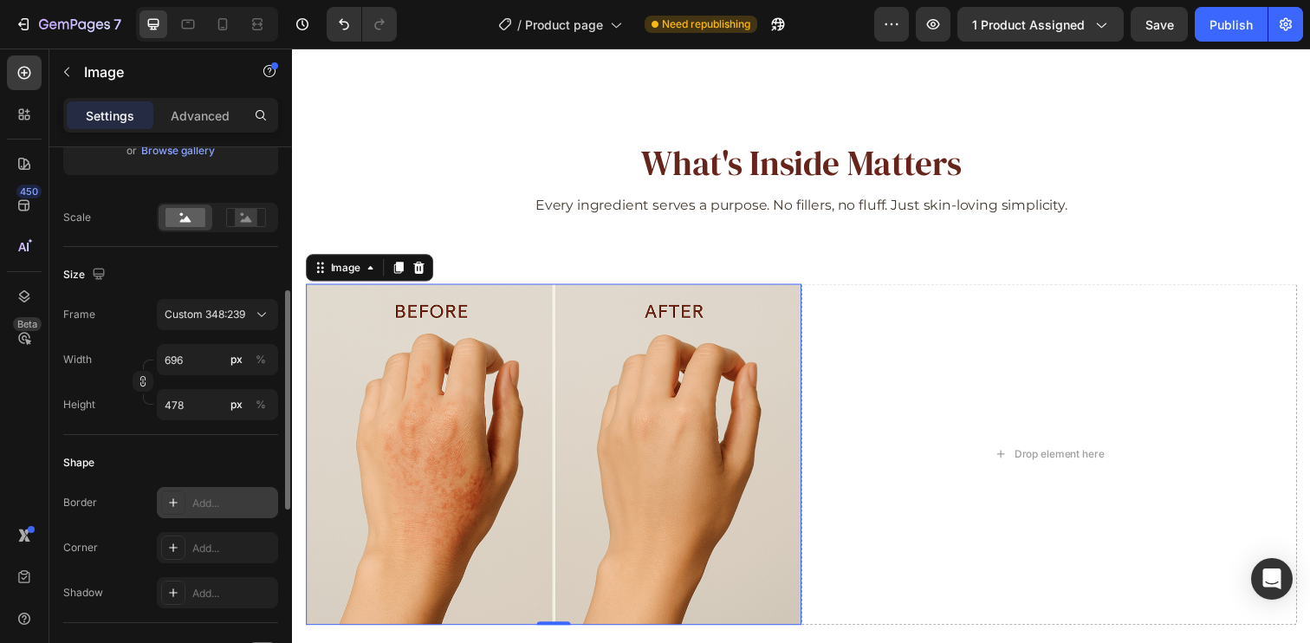
scroll to position [380, 0]
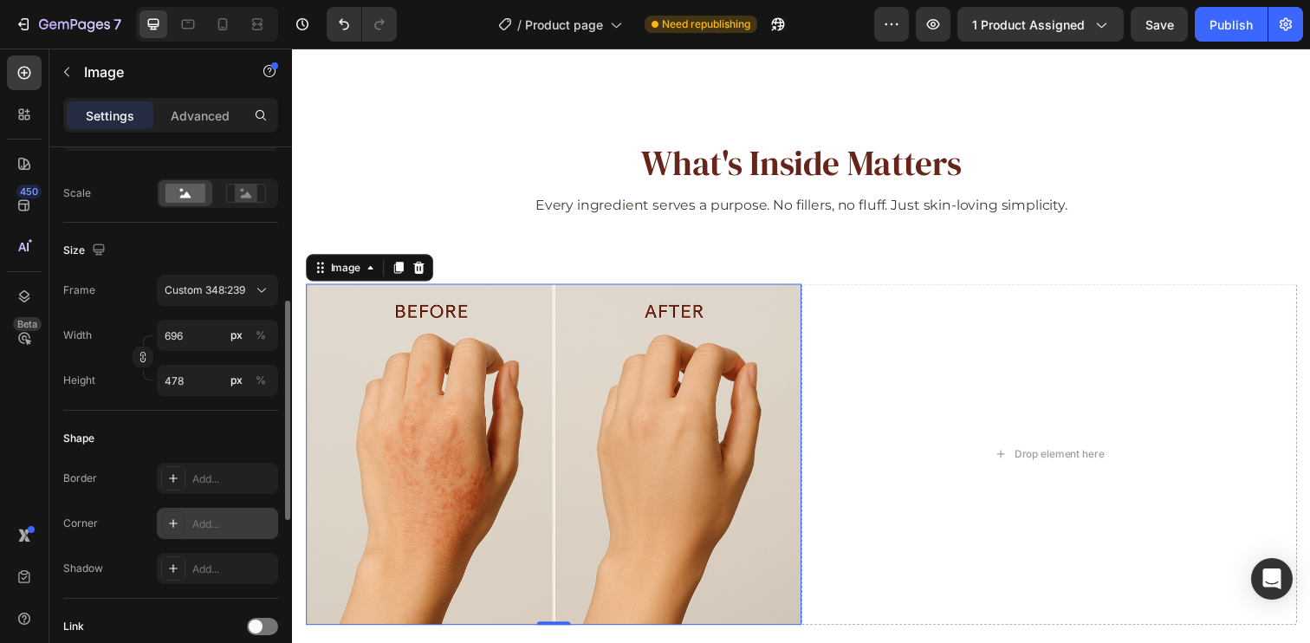
click at [223, 514] on div "Add..." at bounding box center [217, 523] width 121 height 31
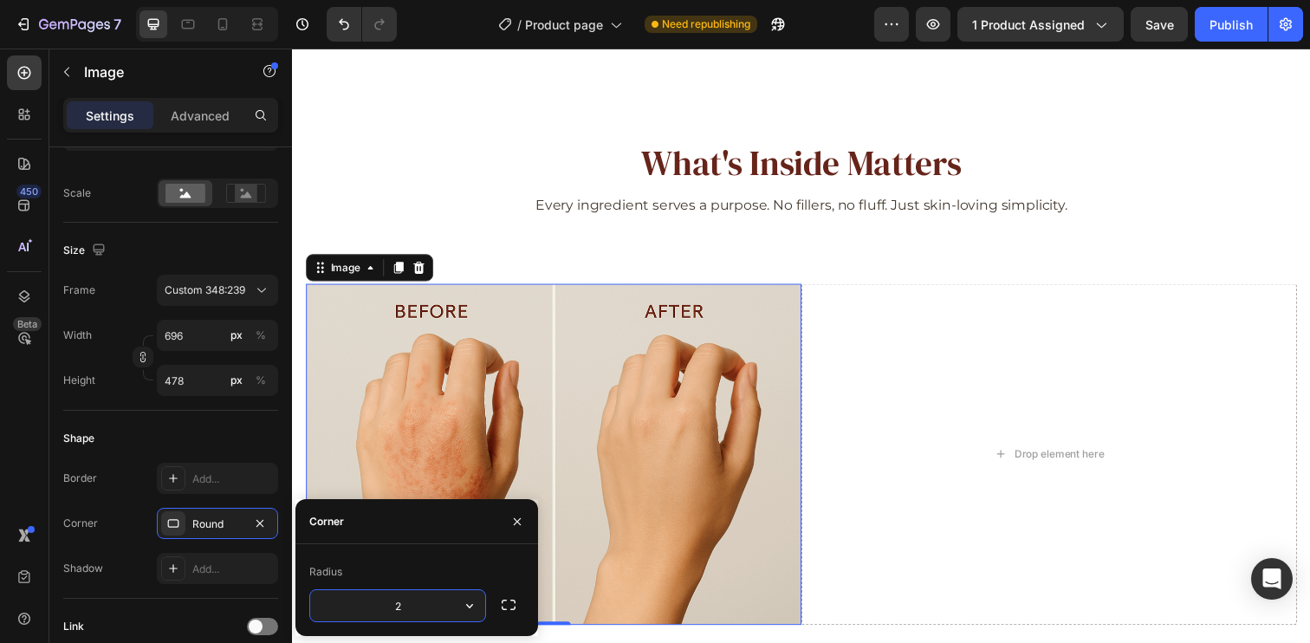
type input "24"
click at [177, 414] on div "Shape Border Add... Corner Round Shadow Add..." at bounding box center [170, 505] width 215 height 188
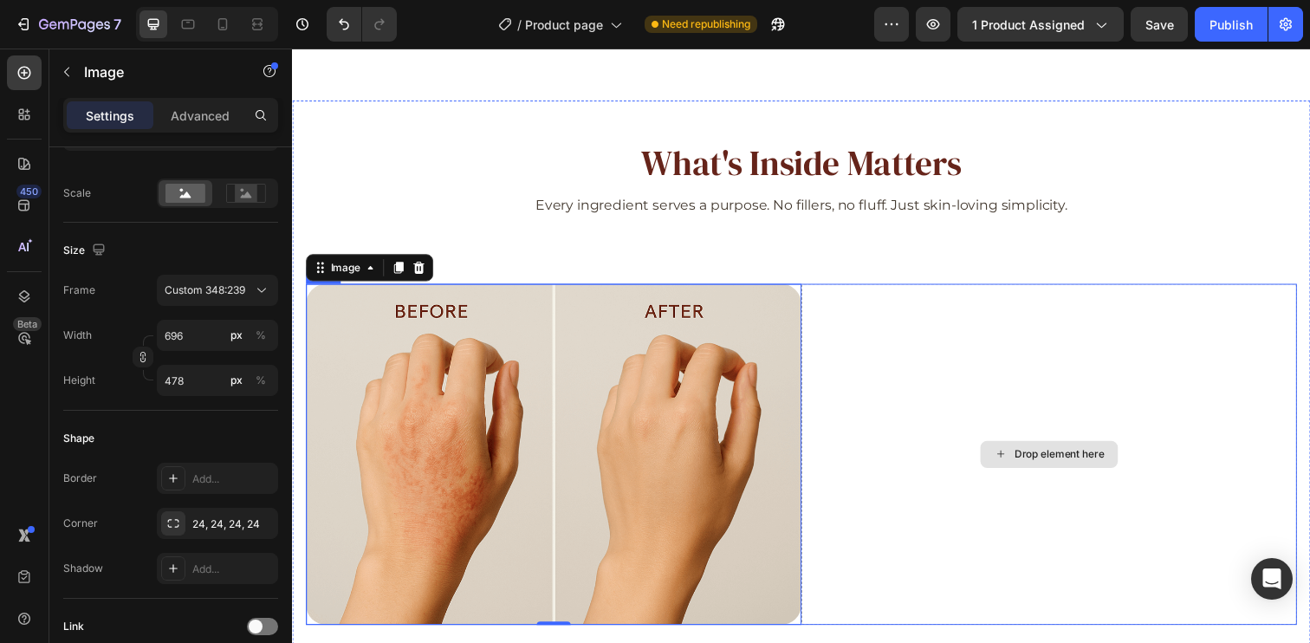
click at [872, 333] on div "Drop element here" at bounding box center [1065, 461] width 506 height 347
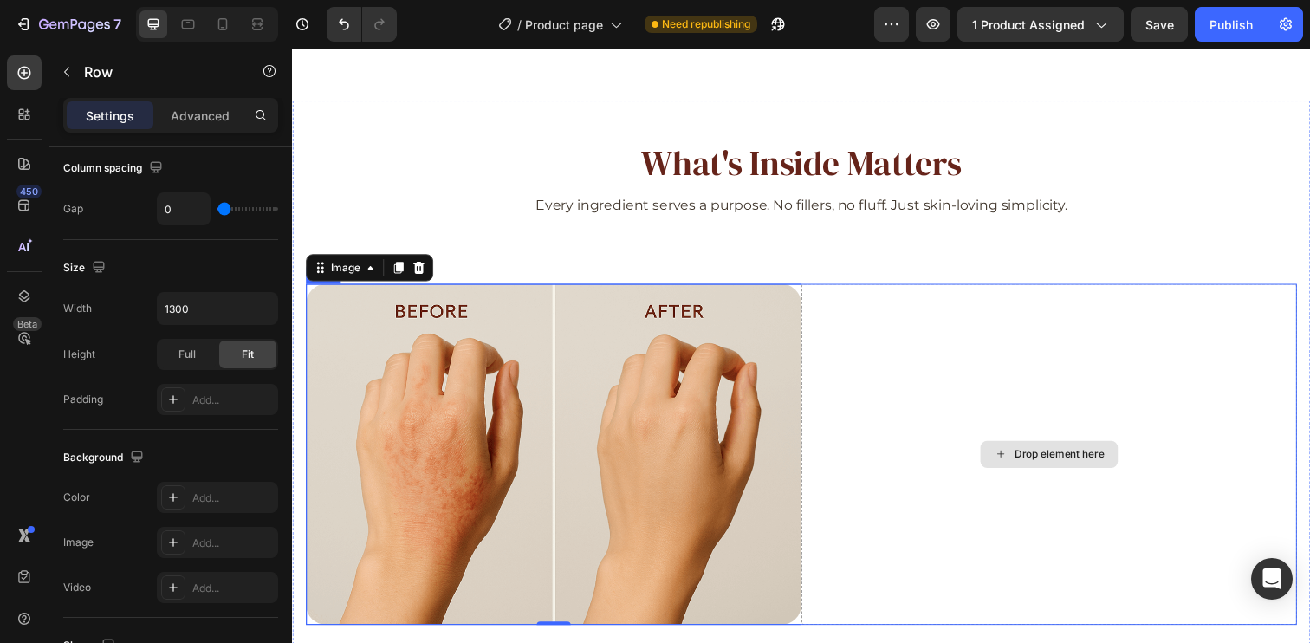
scroll to position [0, 0]
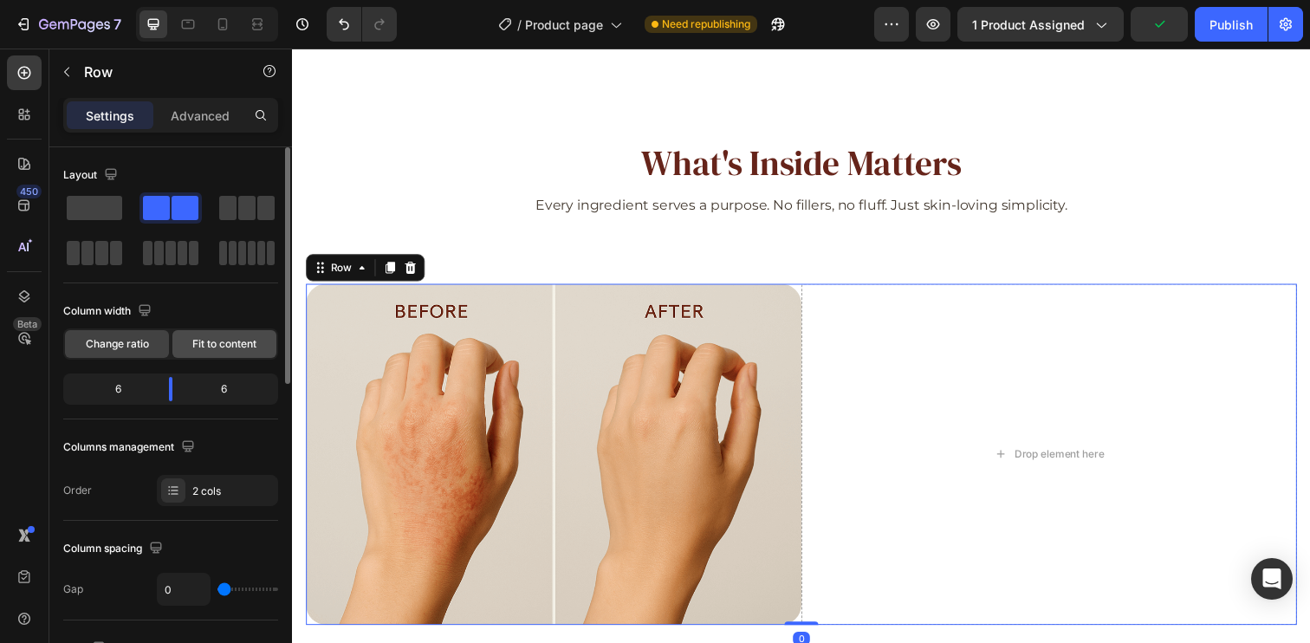
click at [232, 350] on span "Fit to content" at bounding box center [224, 344] width 64 height 16
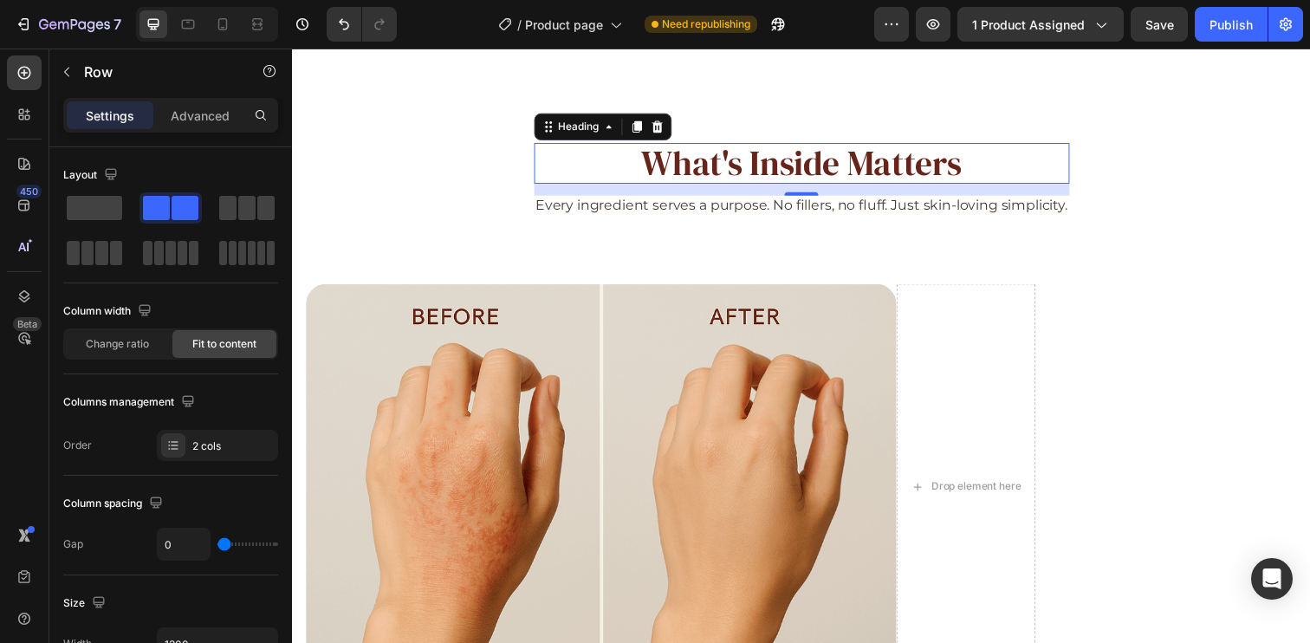
click at [1046, 165] on h2 "What's Inside Matters" at bounding box center [812, 166] width 547 height 42
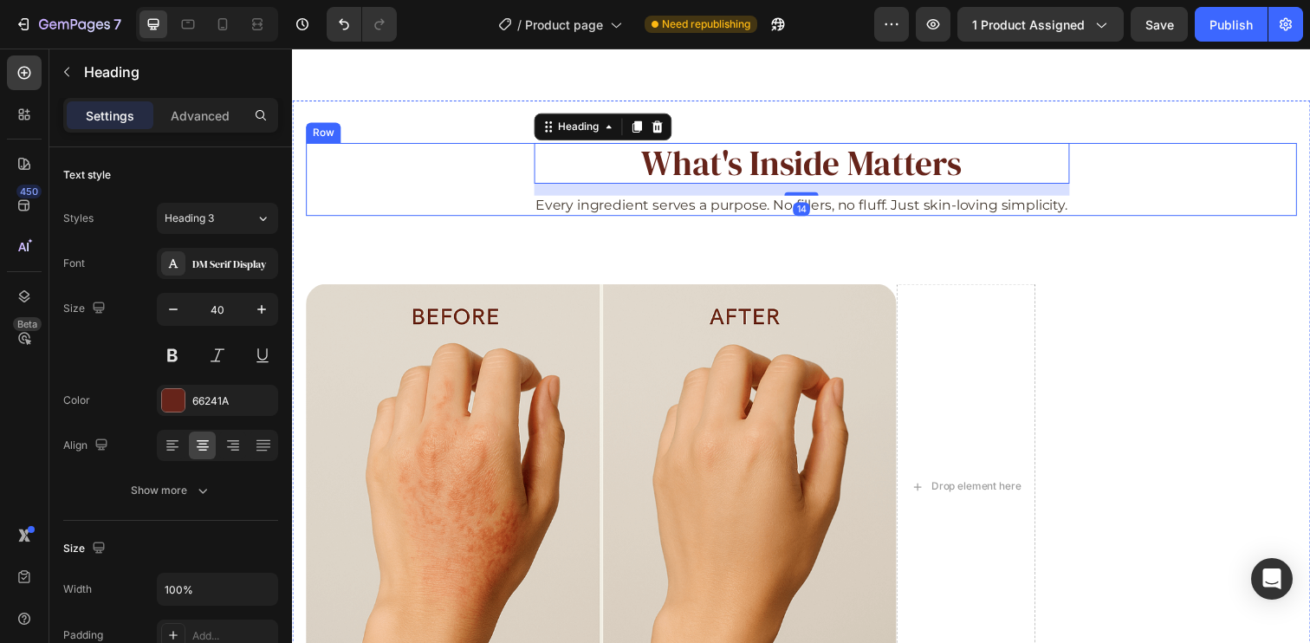
click at [1153, 170] on div "What's Inside Matters Heading 14 Every ingredient serves a purpose. No fillers,…" at bounding box center [812, 182] width 1012 height 75
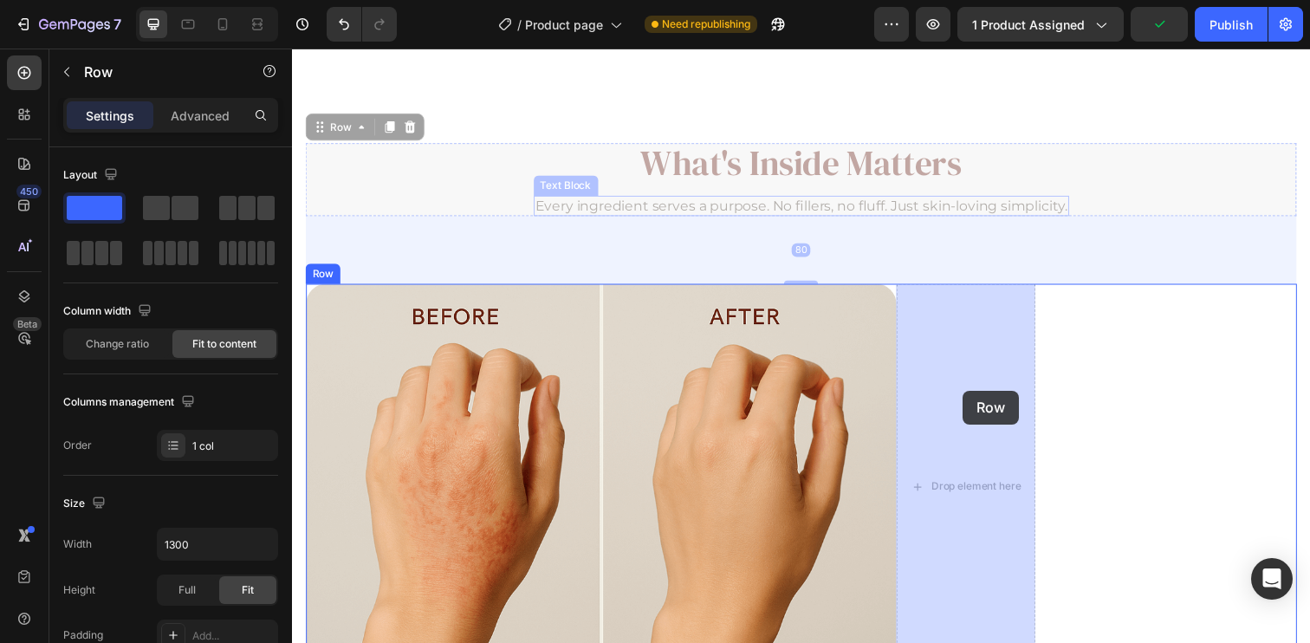
drag, startPoint x: 333, startPoint y: 127, endPoint x: 976, endPoint y: 398, distance: 697.2
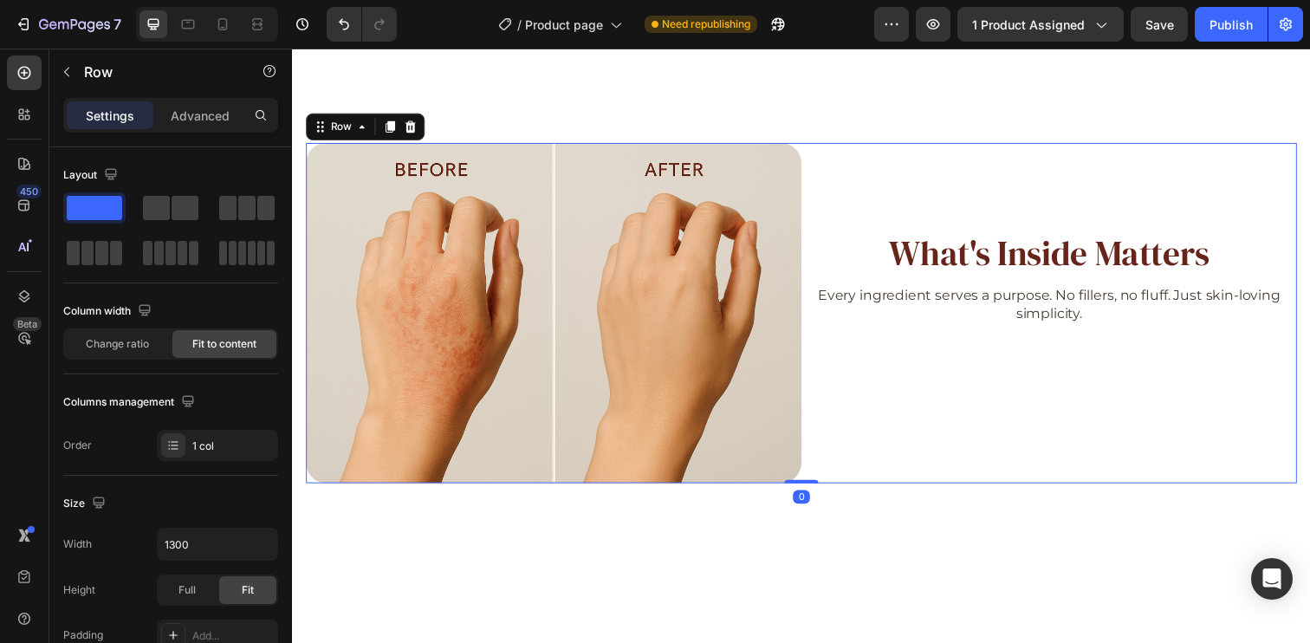
click at [829, 171] on div "What's Inside Matters Heading Every ingredient serves a purpose. No fillers, no…" at bounding box center [1065, 318] width 506 height 347
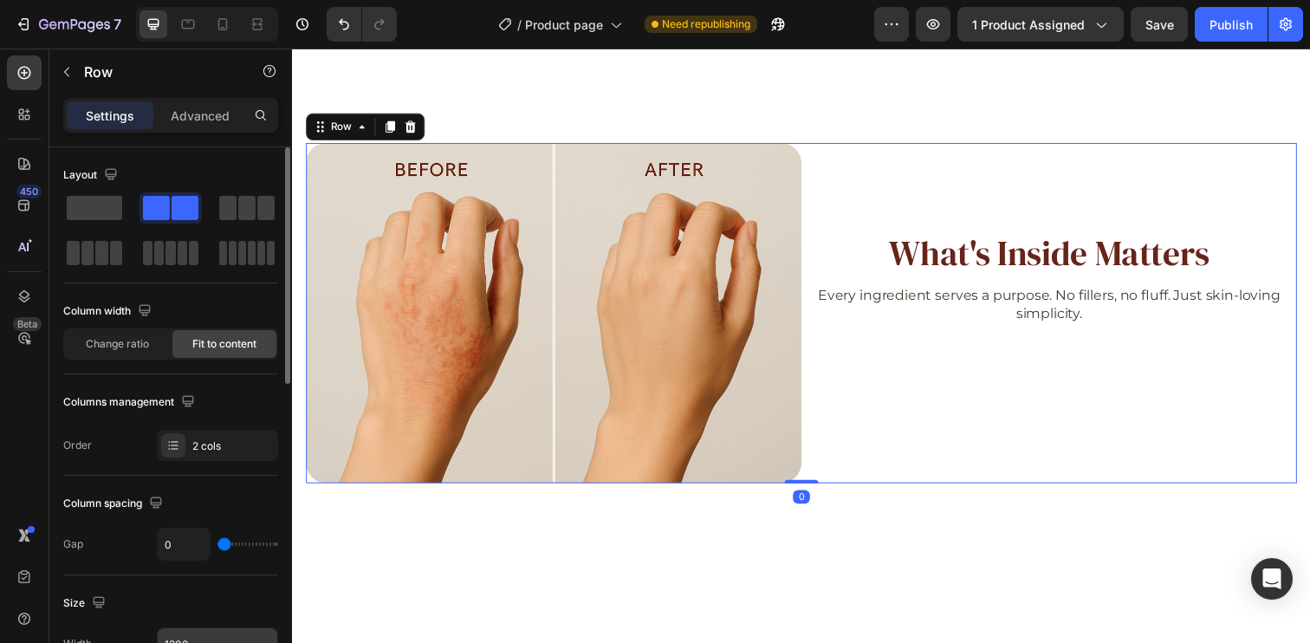
scroll to position [161, 0]
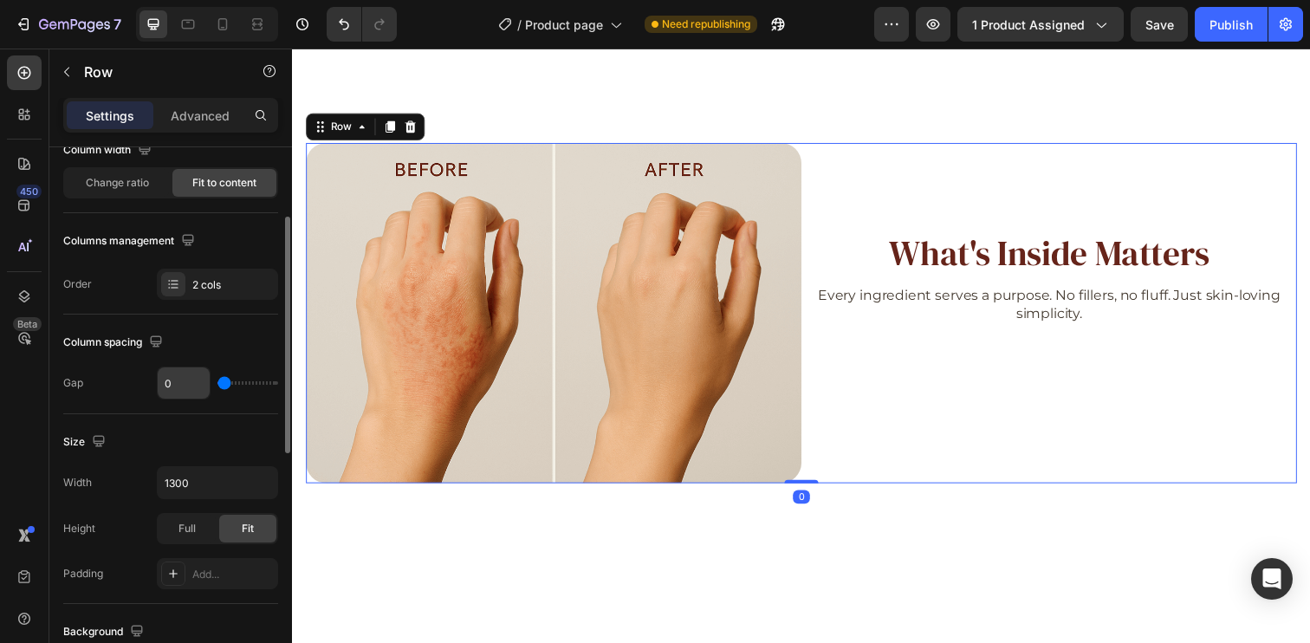
click at [185, 385] on input "0" at bounding box center [184, 382] width 52 height 31
type input "7"
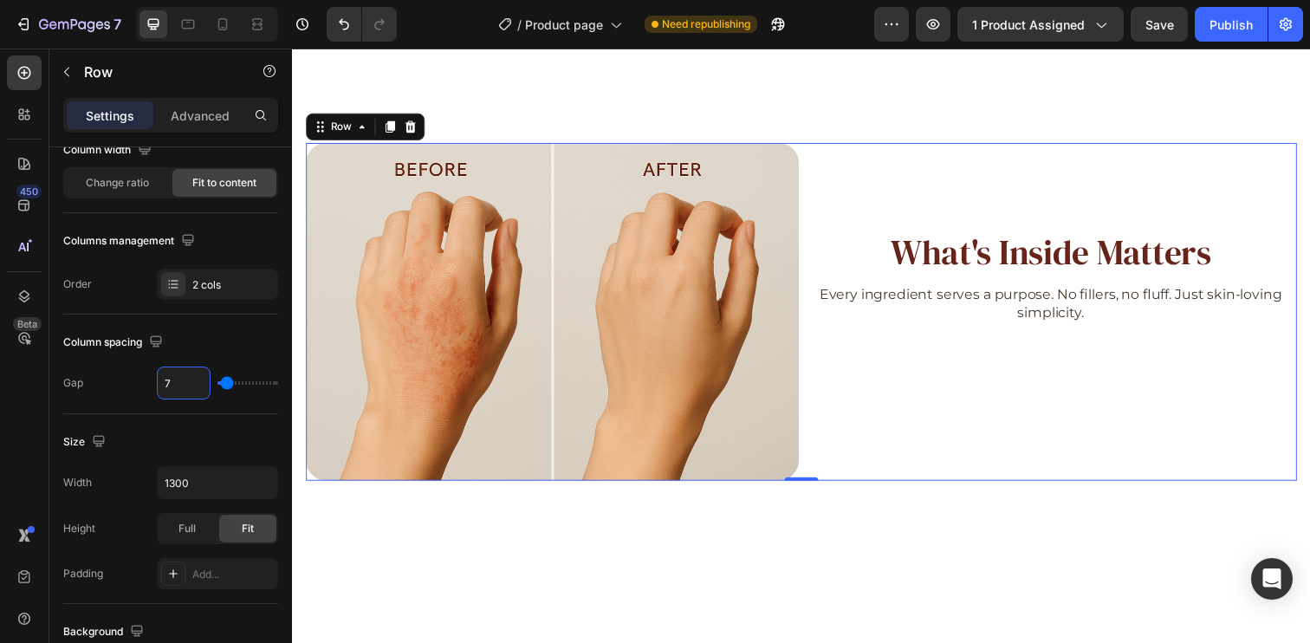
type input "70"
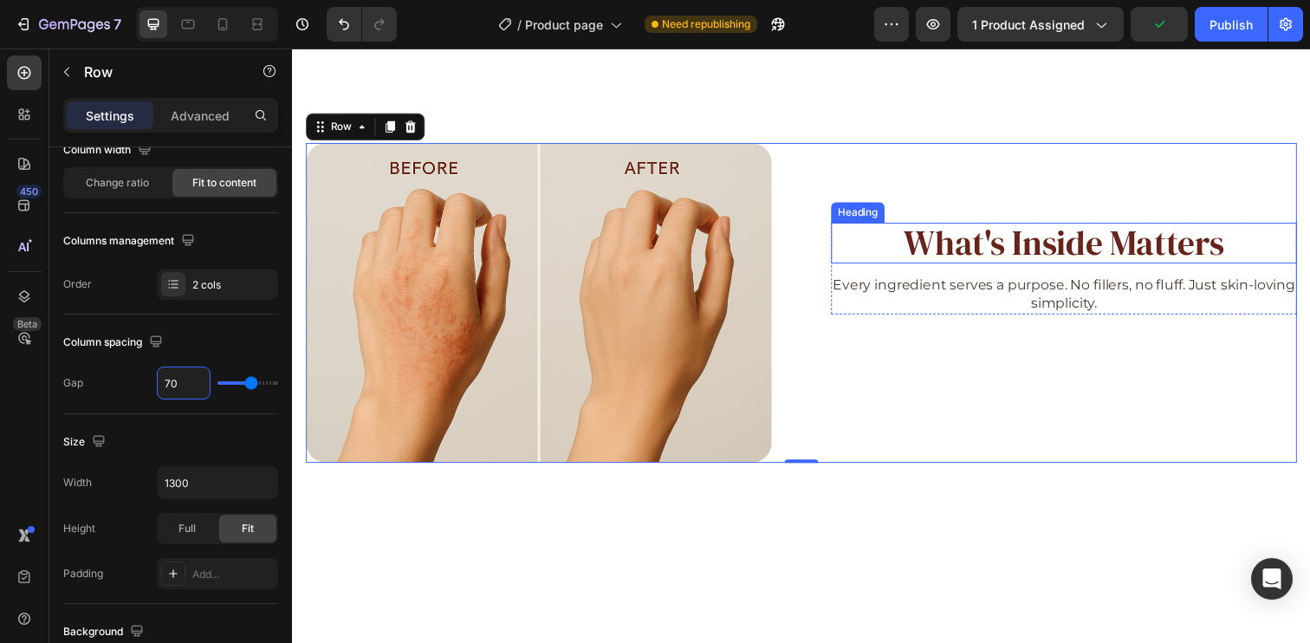
click at [1000, 251] on h2 "What's Inside Matters" at bounding box center [1080, 247] width 476 height 42
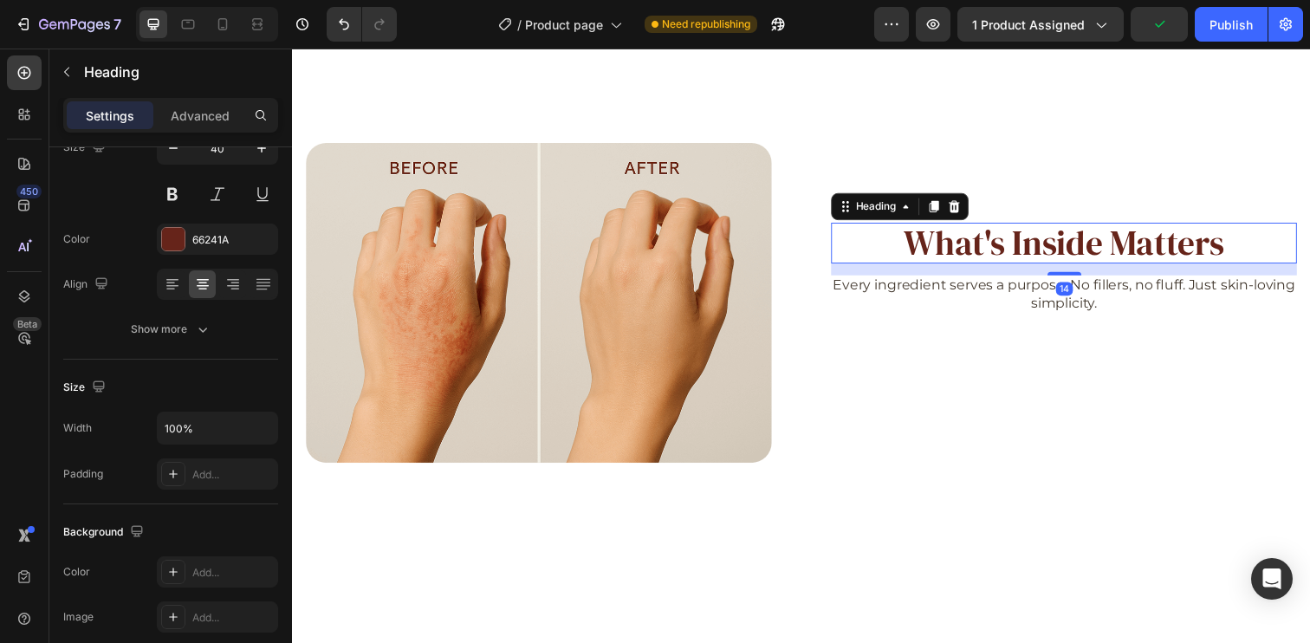
scroll to position [0, 0]
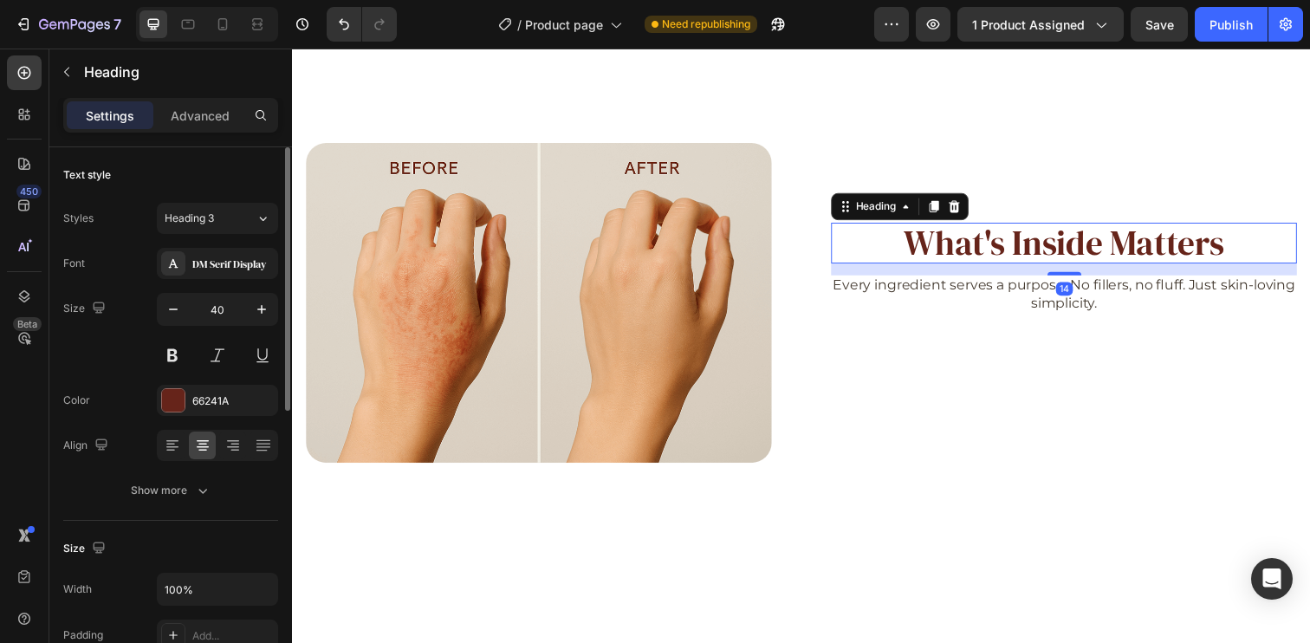
click at [862, 255] on h2 "What's Inside Matters" at bounding box center [1080, 247] width 476 height 42
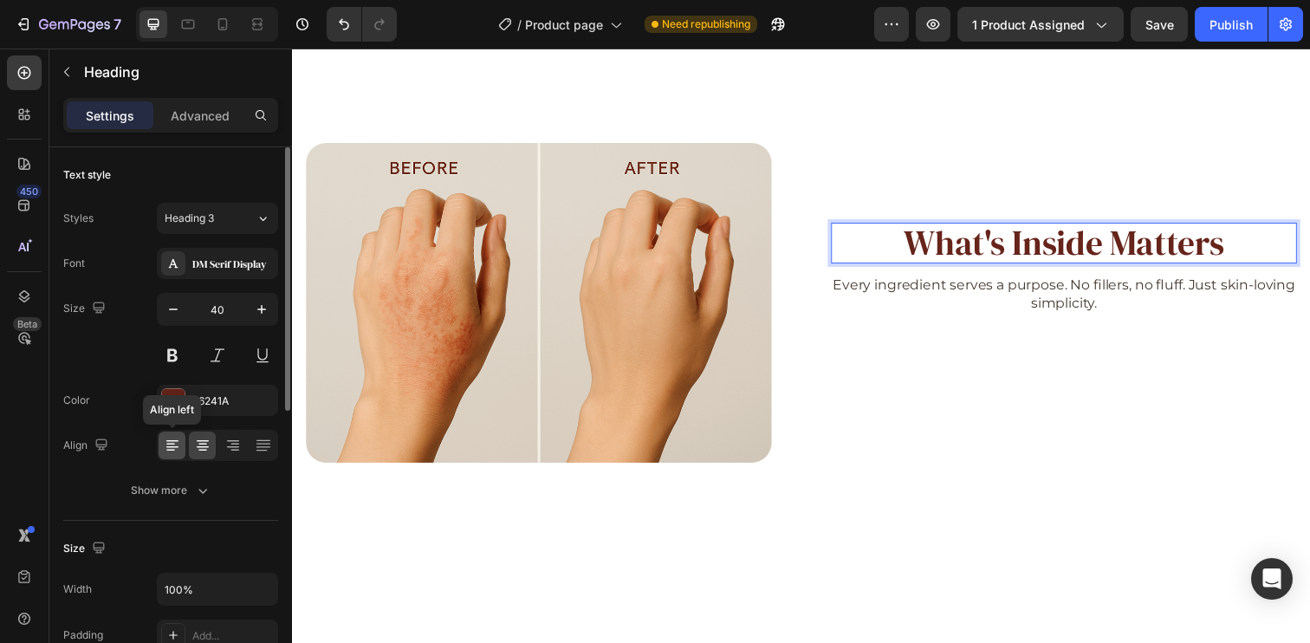
click at [170, 447] on icon at bounding box center [172, 447] width 12 height 2
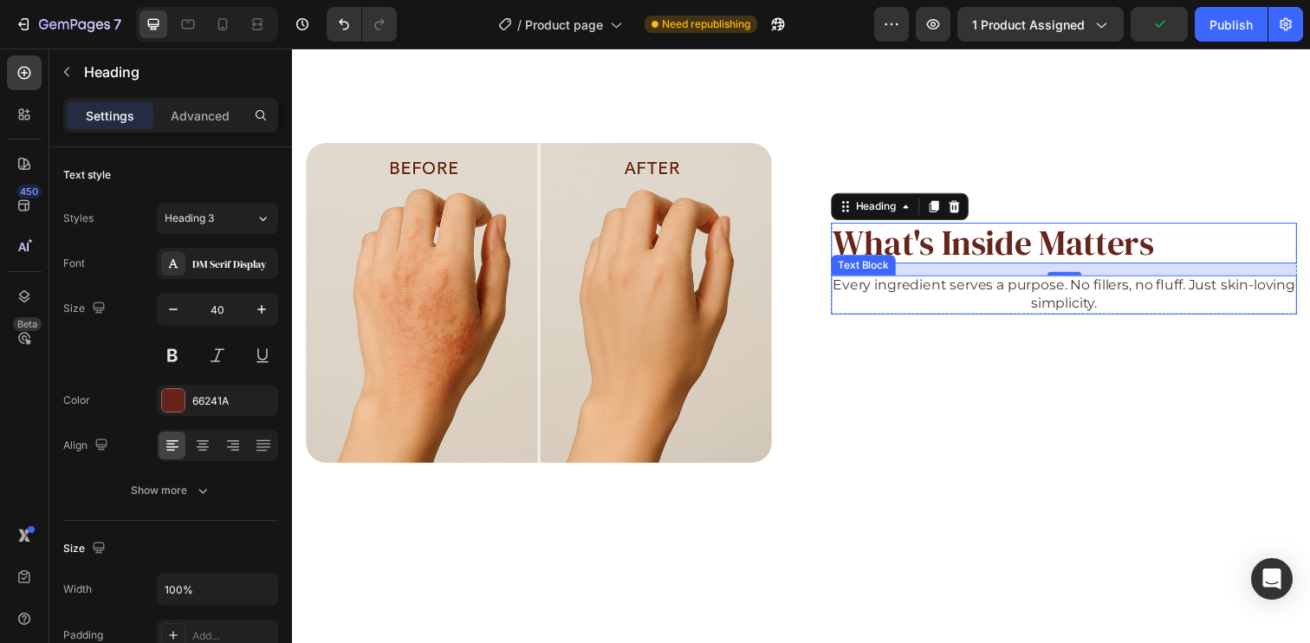
click at [1052, 244] on p "What's Inside Matters" at bounding box center [1080, 247] width 472 height 38
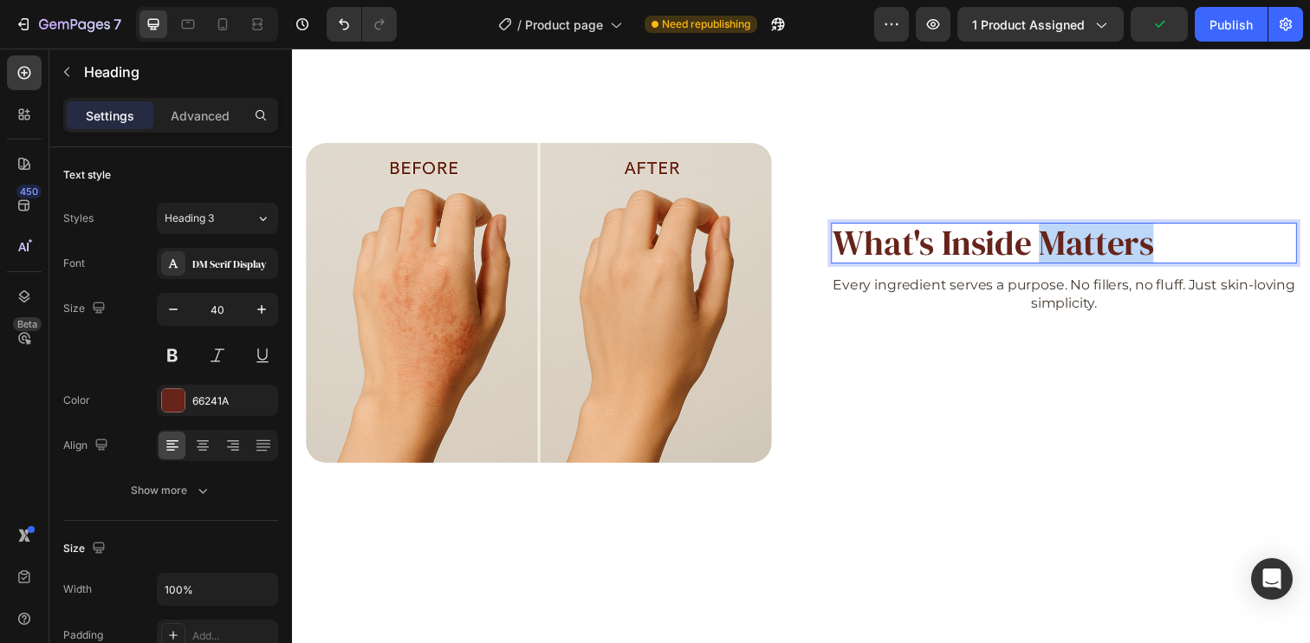
click at [1052, 244] on p "What's Inside Matters" at bounding box center [1080, 247] width 472 height 38
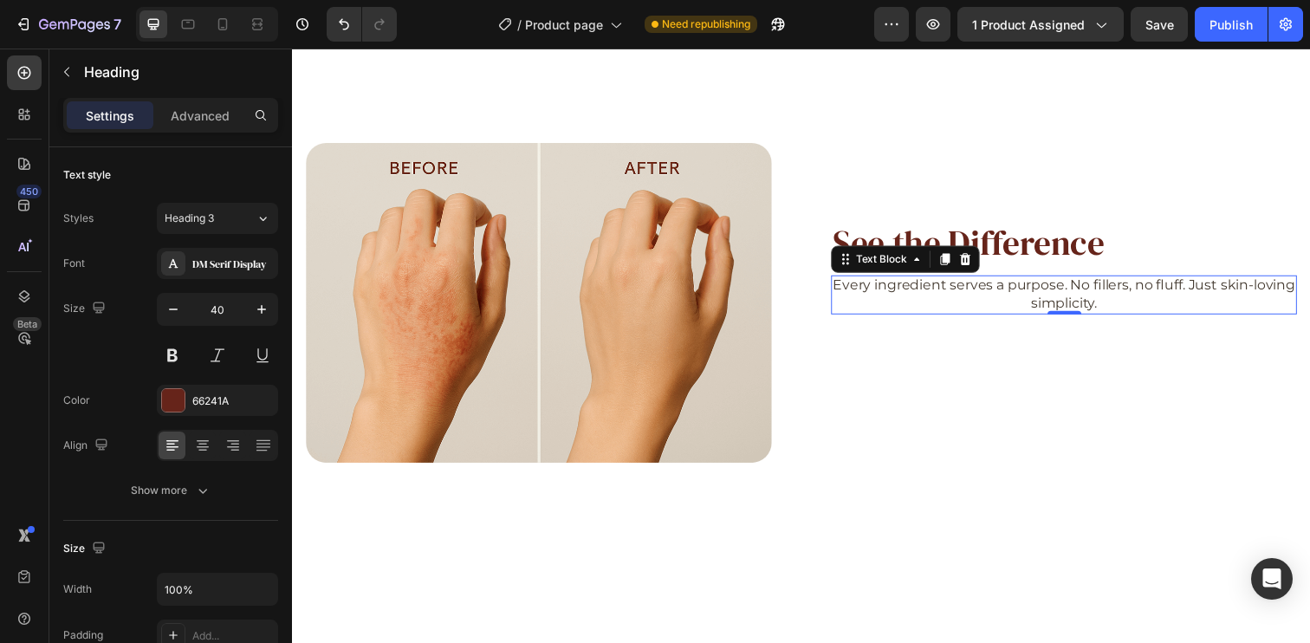
click at [1044, 299] on p "Every ingredient serves a purpose. No fillers, no fluff. Just skin-loving simpl…" at bounding box center [1080, 300] width 472 height 36
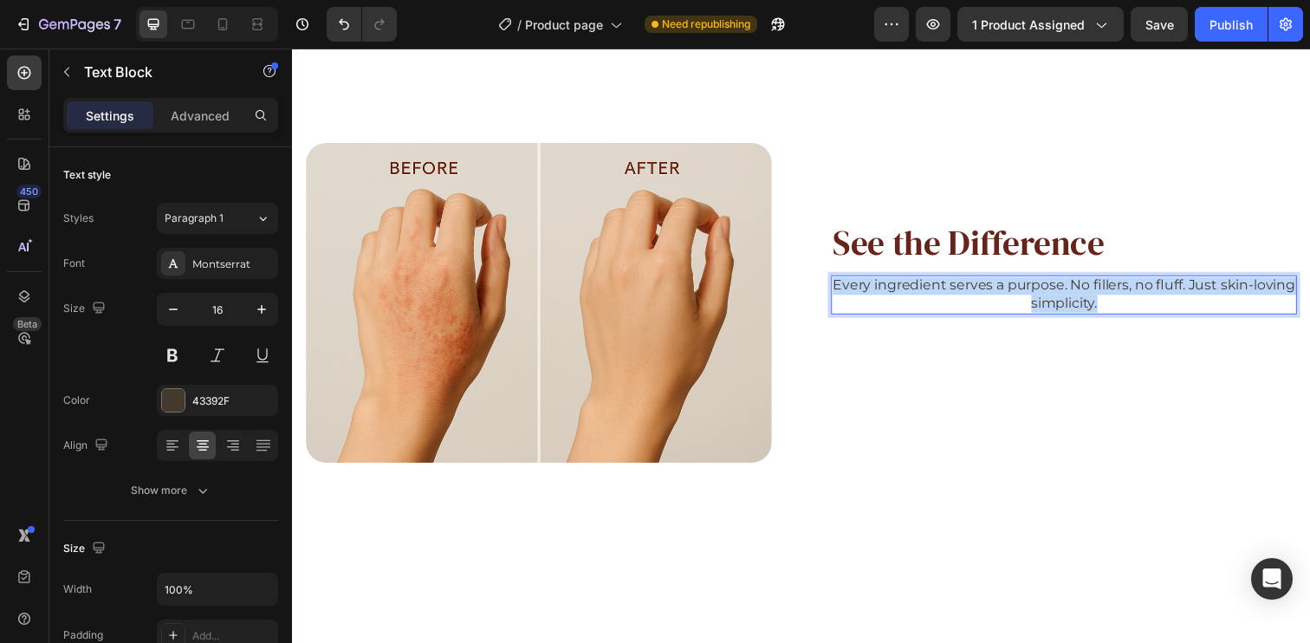
click at [1044, 299] on p "Every ingredient serves a purpose. No fillers, no fluff. Just skin-loving simpl…" at bounding box center [1080, 300] width 472 height 36
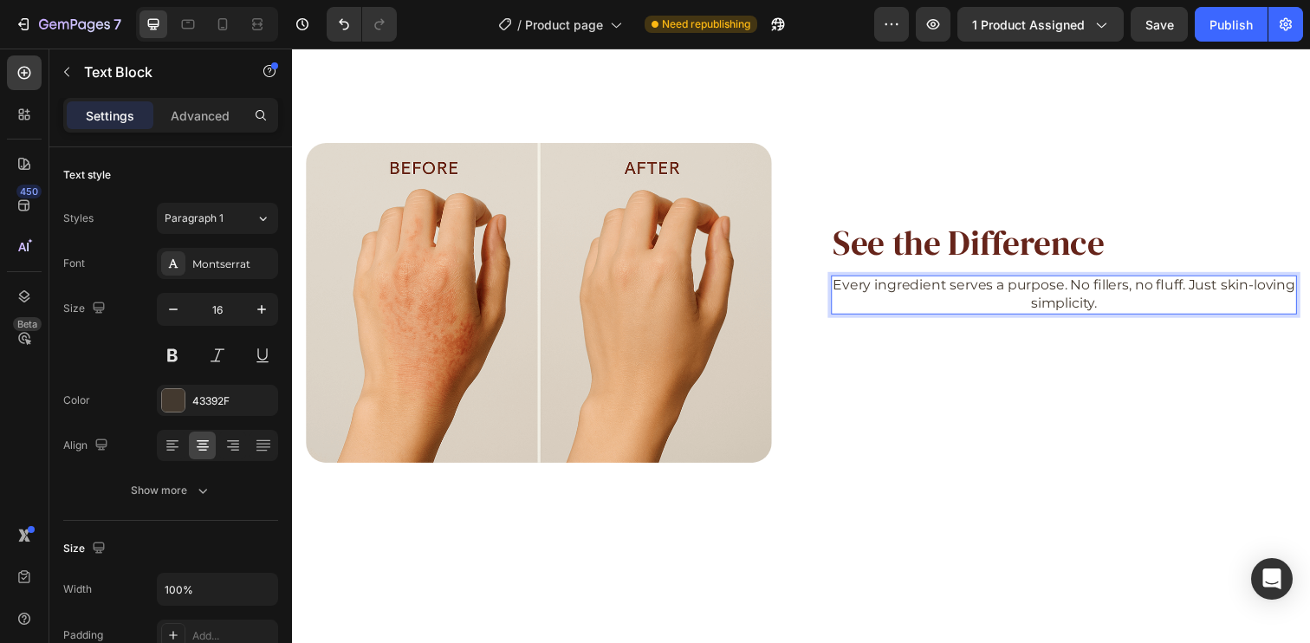
scroll to position [2673, 0]
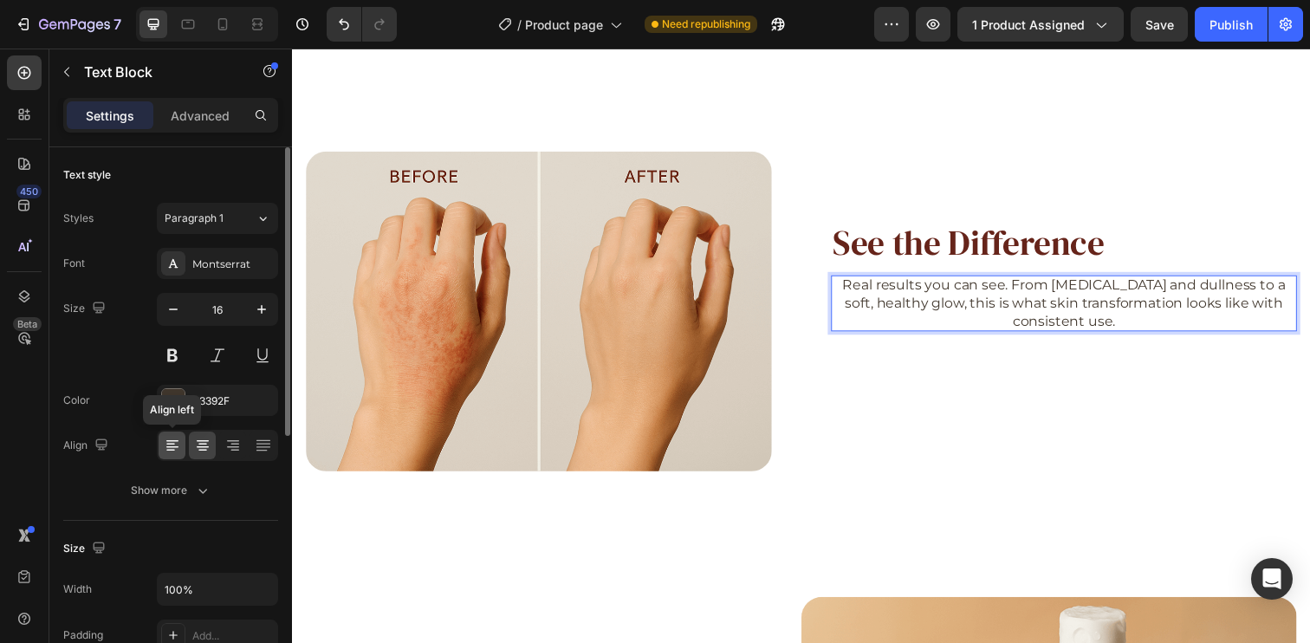
click at [173, 447] on icon at bounding box center [172, 445] width 17 height 17
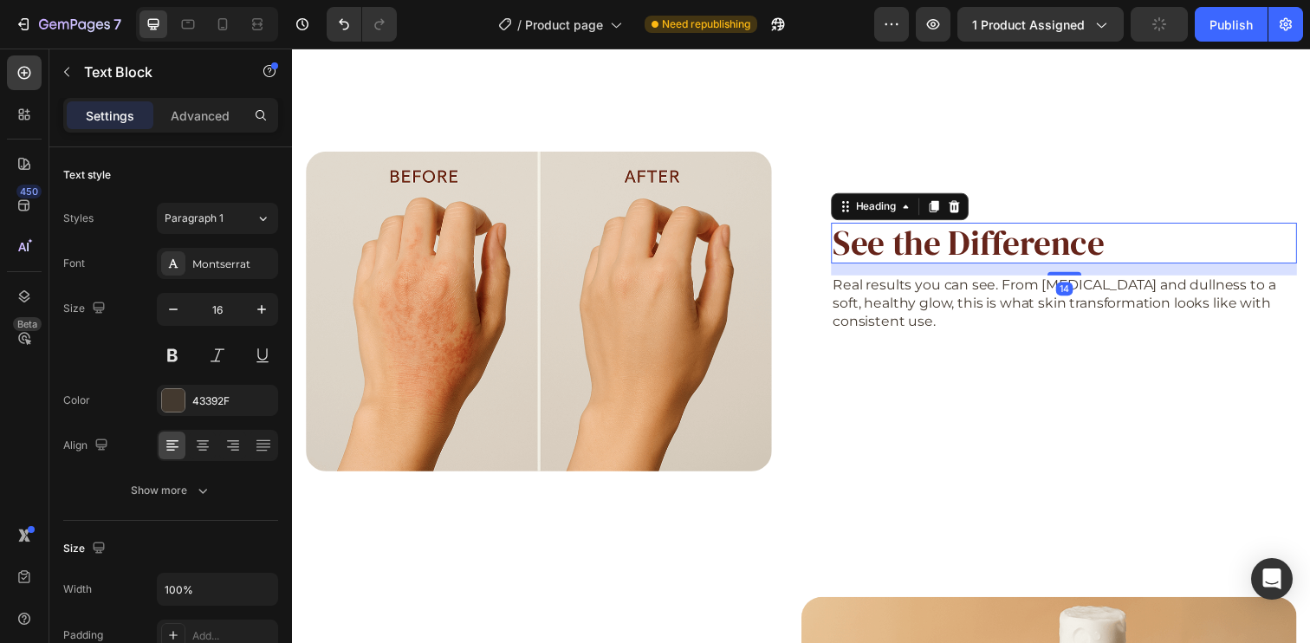
click at [1070, 255] on p "See the Difference" at bounding box center [1080, 247] width 472 height 38
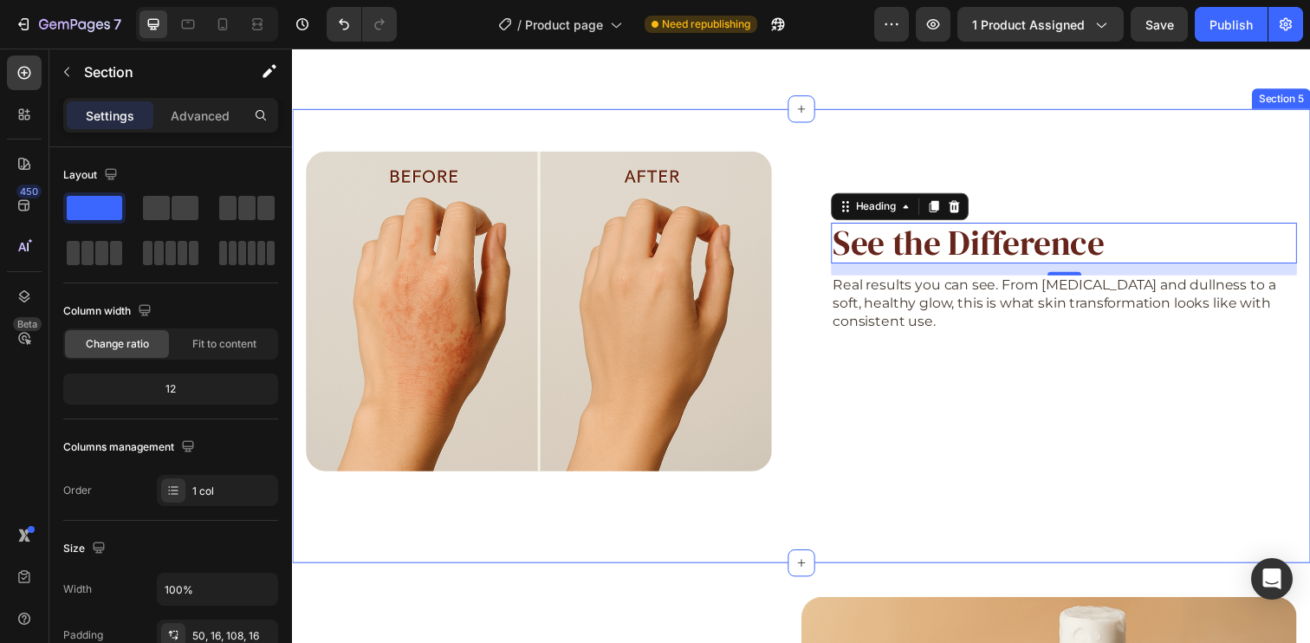
click at [616, 149] on div "Image See the Difference Heading 14 Real results you can see. From [MEDICAL_DAT…" at bounding box center [811, 341] width 1039 height 463
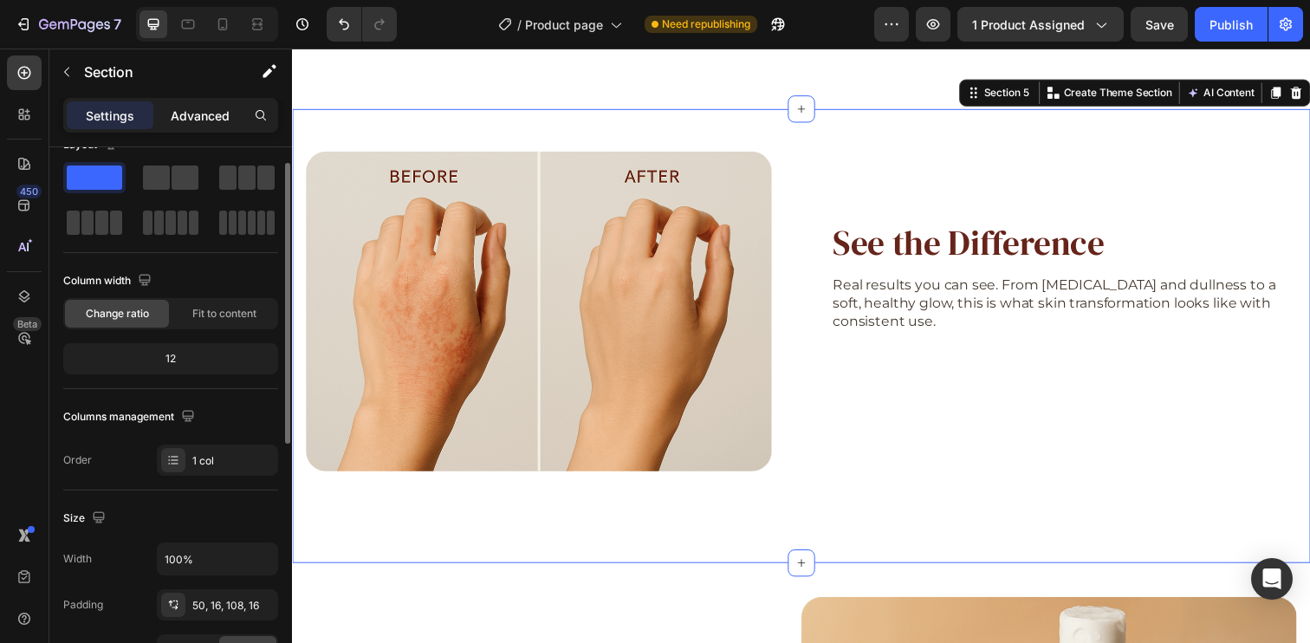
scroll to position [27, 0]
click at [198, 114] on p "Advanced" at bounding box center [200, 116] width 59 height 18
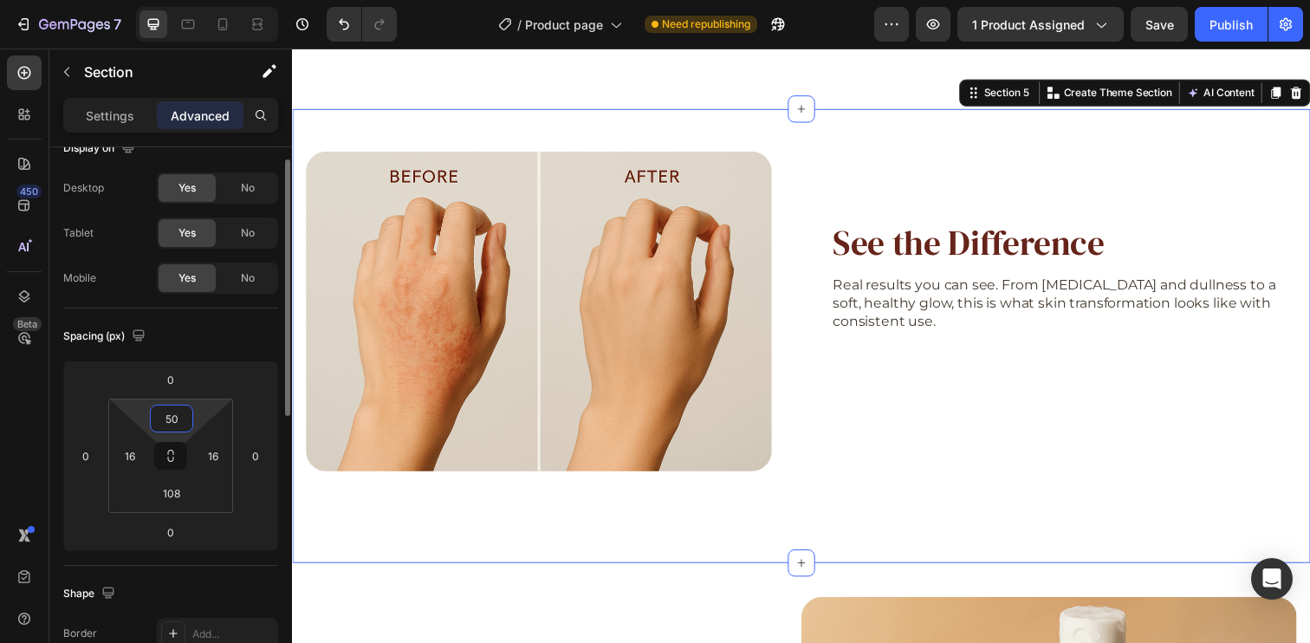
click at [164, 428] on input "50" at bounding box center [171, 418] width 35 height 26
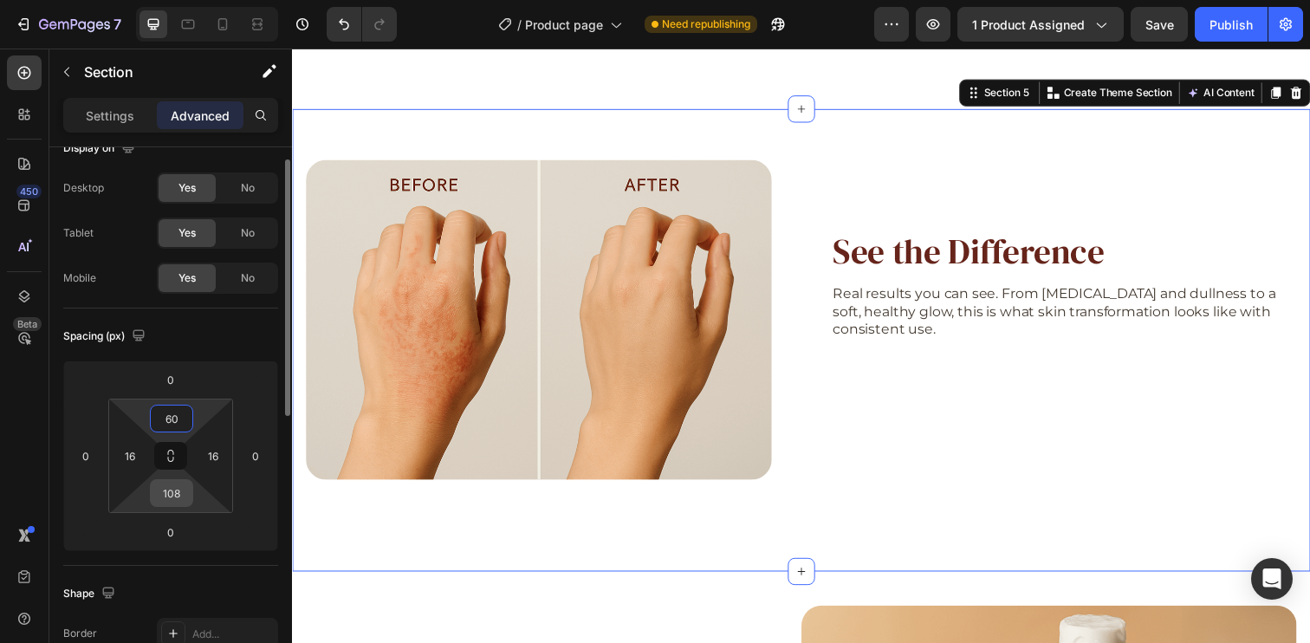
type input "60"
click at [180, 502] on input "108" at bounding box center [171, 493] width 35 height 26
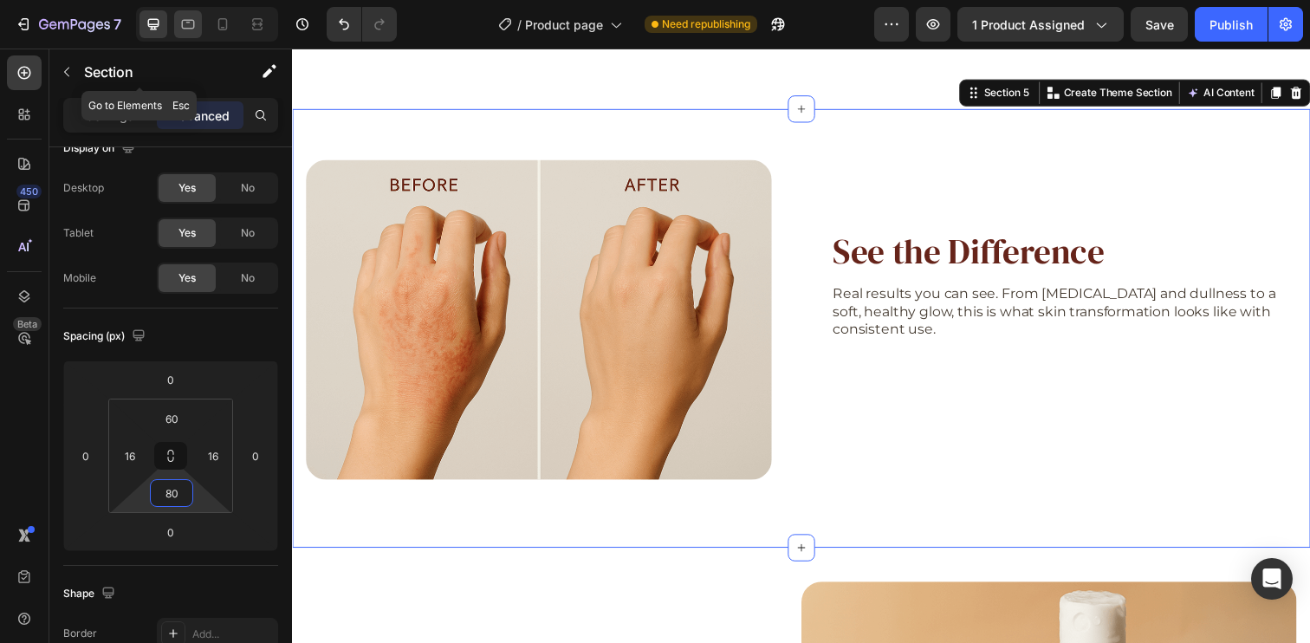
type input "80"
click at [182, 29] on icon at bounding box center [187, 24] width 17 height 17
type input "50"
type input "40"
type input "70"
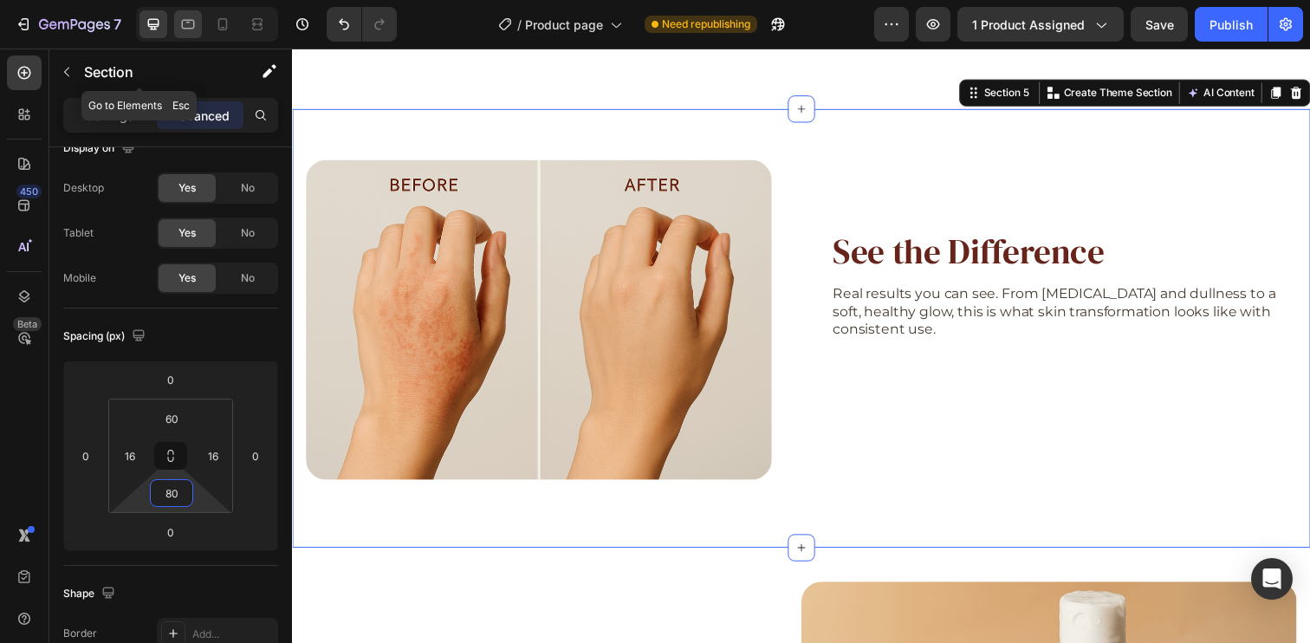
type input "40"
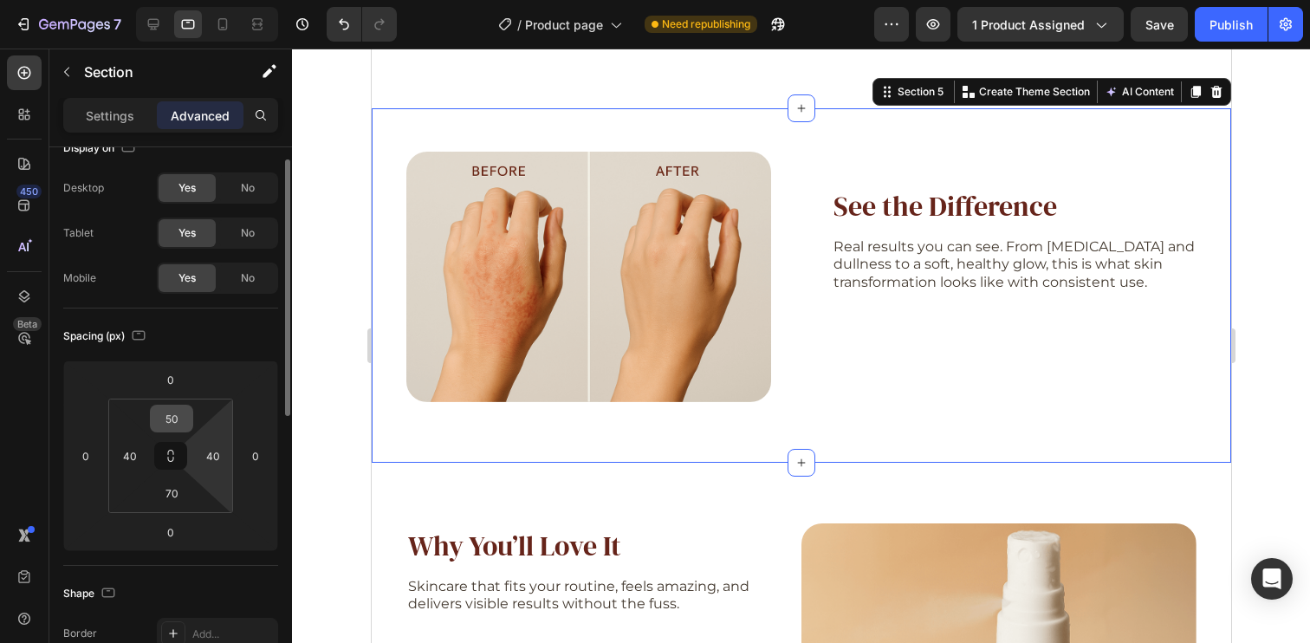
scroll to position [2848, 0]
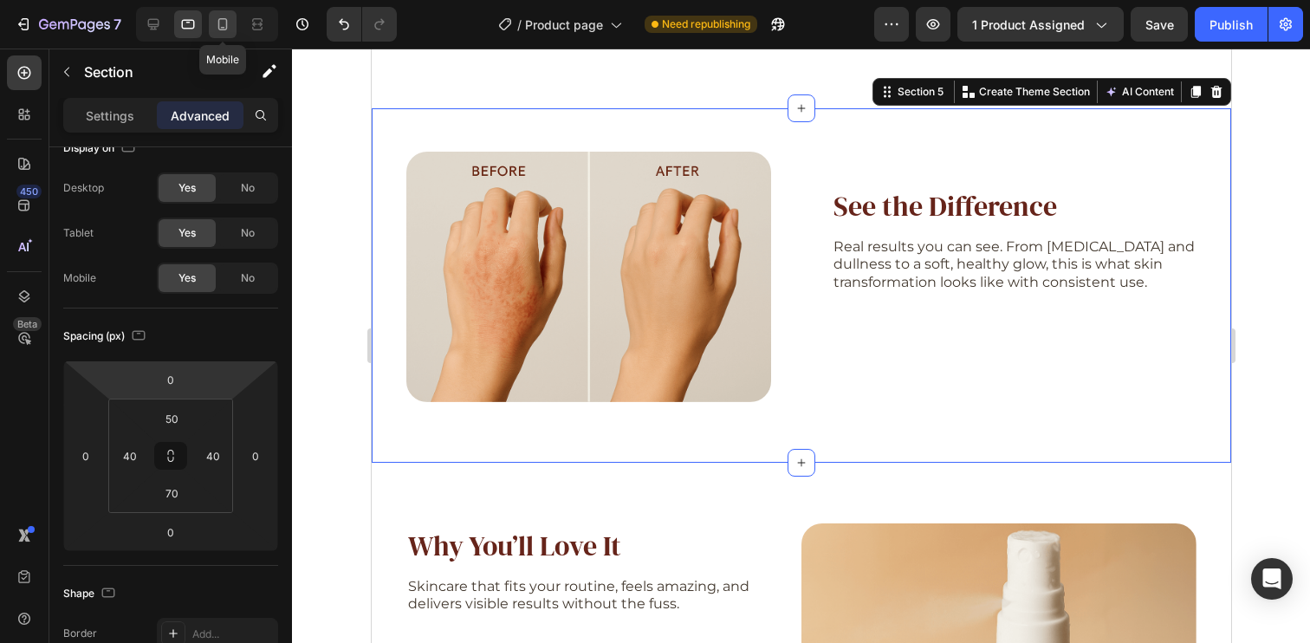
click at [223, 21] on icon at bounding box center [222, 24] width 17 height 17
type input "32"
type input "23"
type input "54"
type input "23"
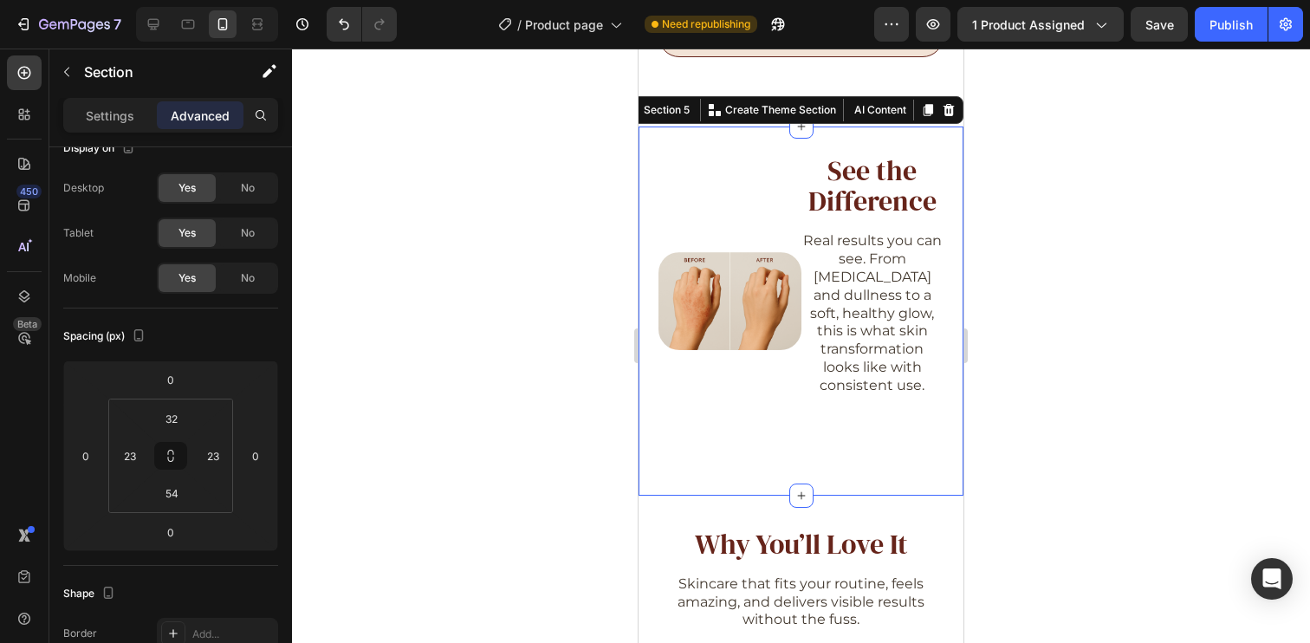
scroll to position [3306, 0]
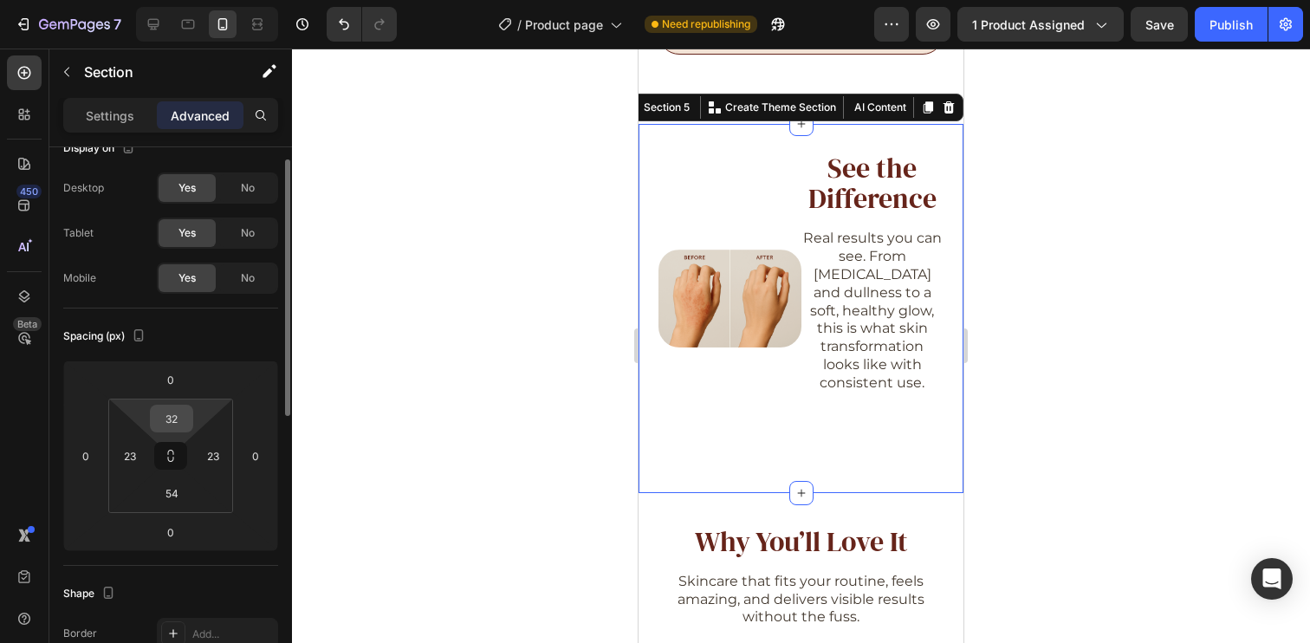
click at [182, 422] on input "32" at bounding box center [171, 418] width 35 height 26
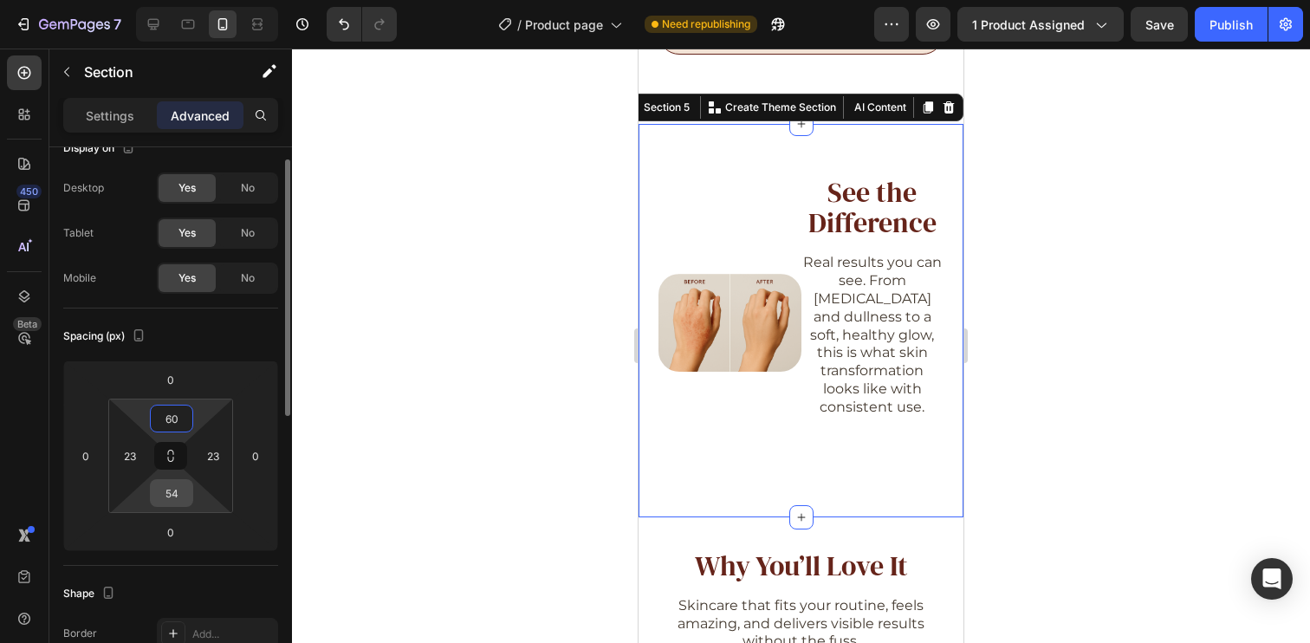
type input "60"
click at [170, 501] on input "54" at bounding box center [171, 493] width 35 height 26
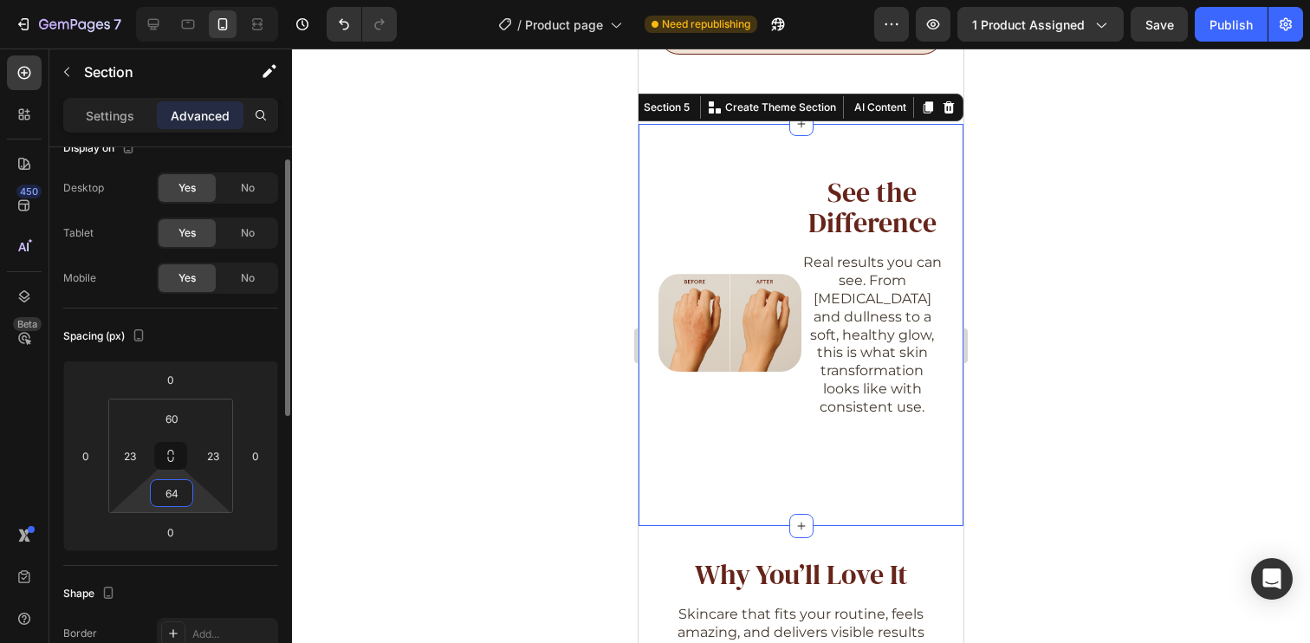
type input "64"
click at [240, 333] on div "Spacing (px)" at bounding box center [170, 336] width 215 height 28
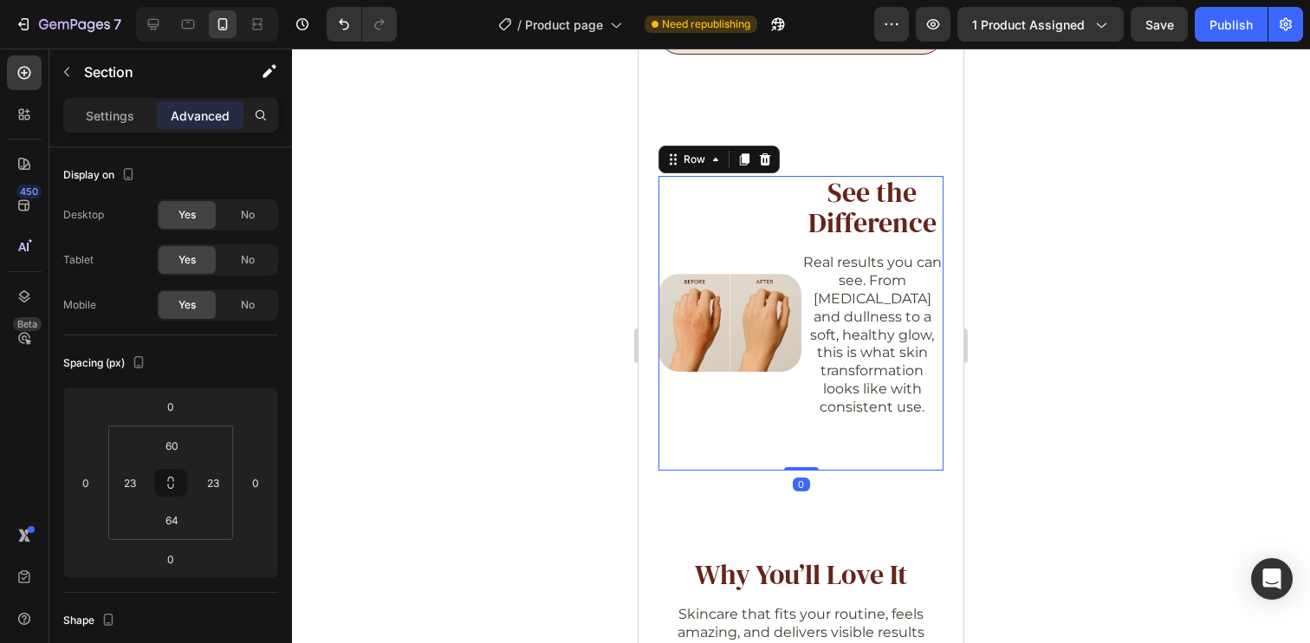
click at [772, 176] on div "Image" at bounding box center [729, 323] width 143 height 295
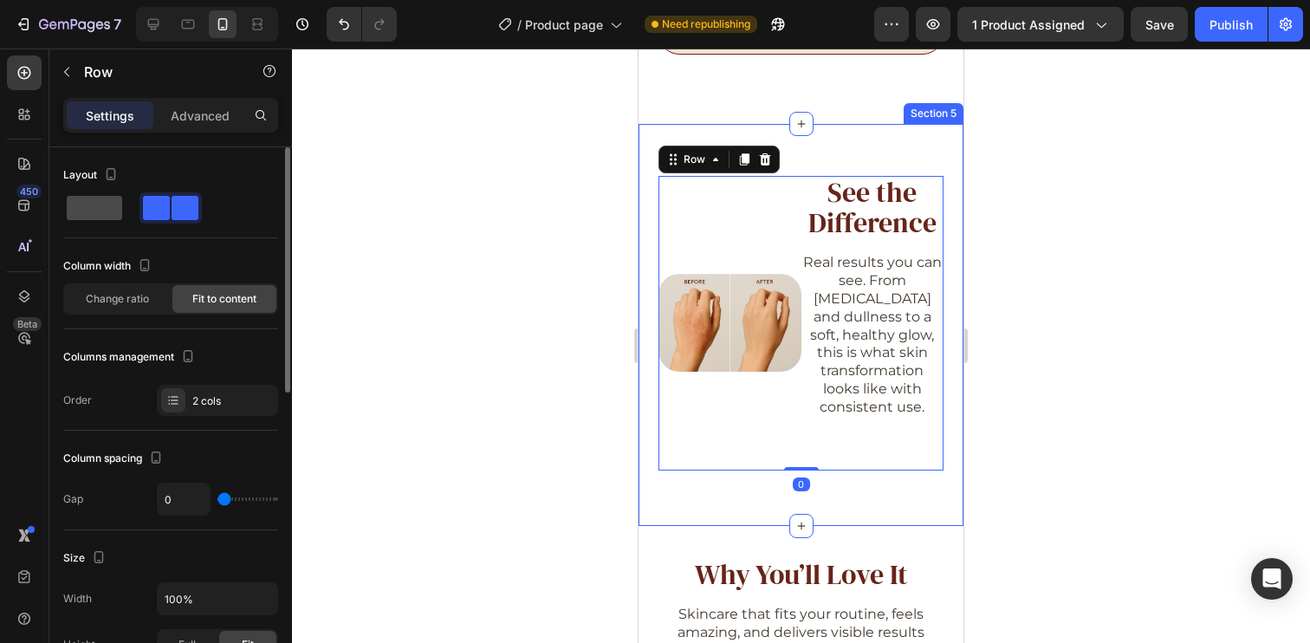
click at [85, 211] on span at bounding box center [94, 208] width 55 height 24
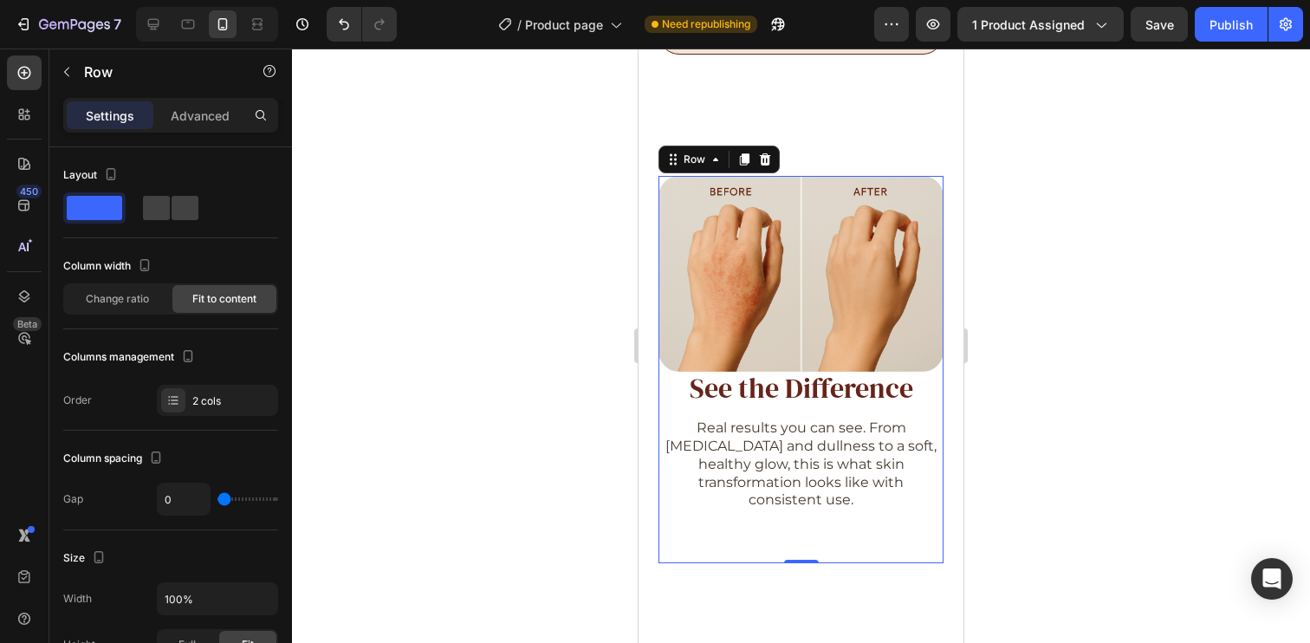
click at [713, 146] on div "Row" at bounding box center [718, 160] width 121 height 28
click at [837, 134] on div "Image See the Difference Heading Real results you can see. From [MEDICAL_DATA] …" at bounding box center [800, 371] width 325 height 495
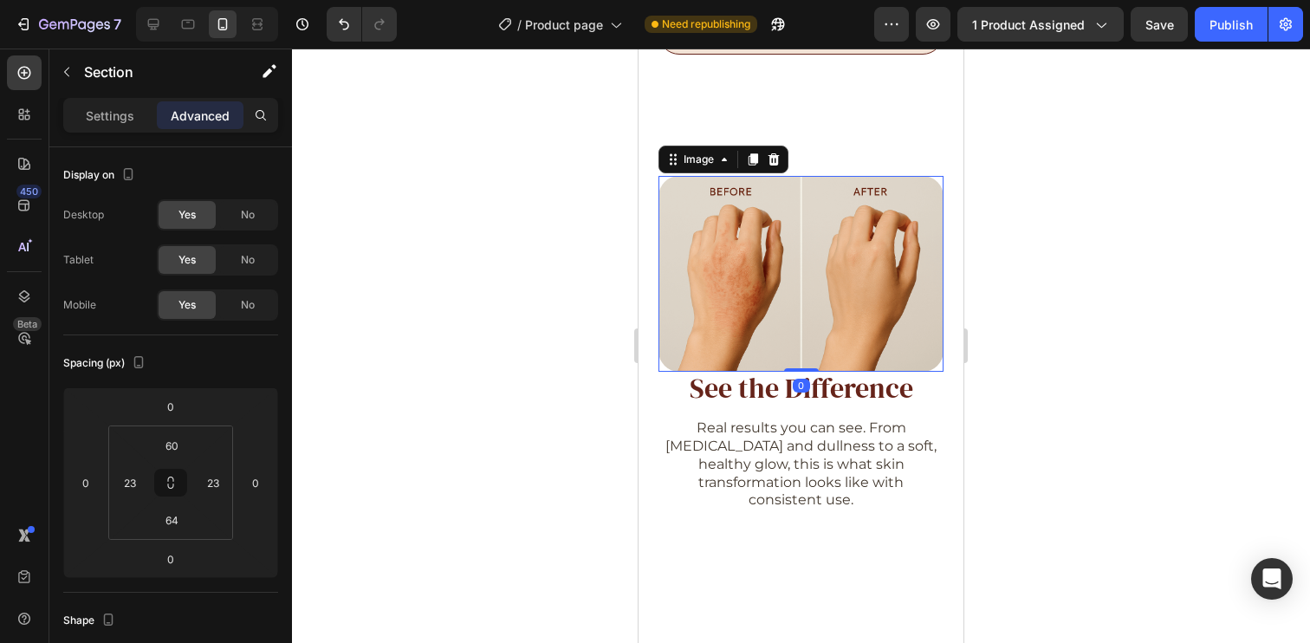
click at [923, 346] on div at bounding box center [800, 274] width 285 height 196
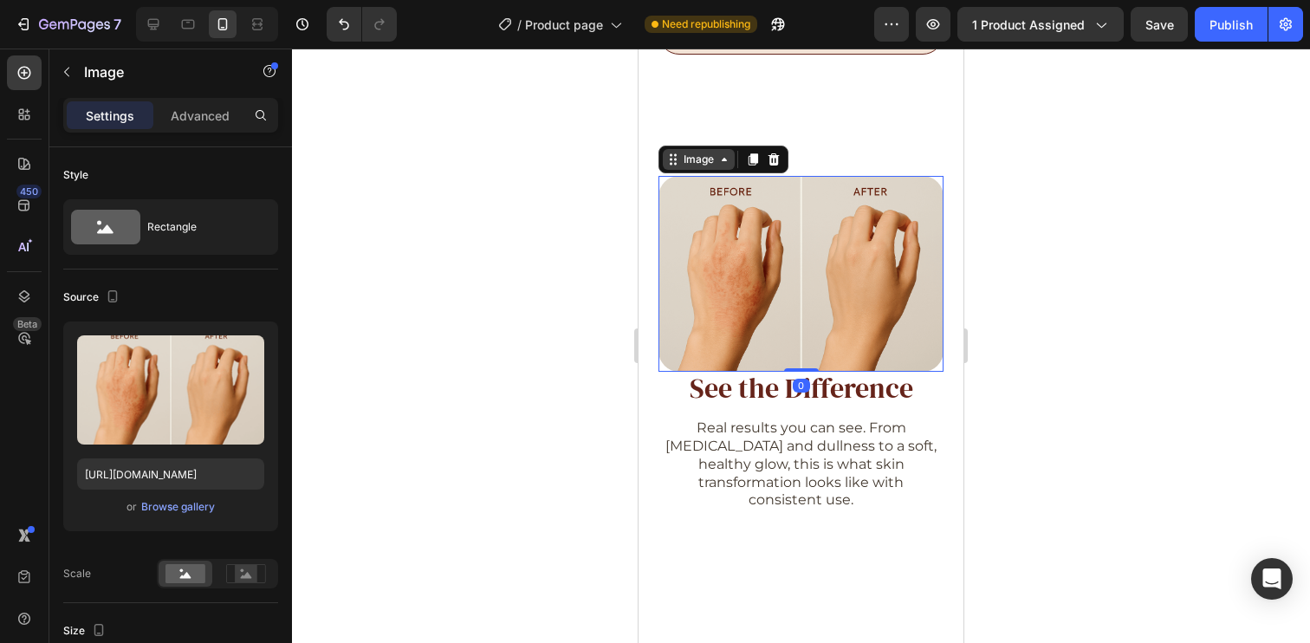
click at [702, 152] on div "Image" at bounding box center [698, 160] width 37 height 16
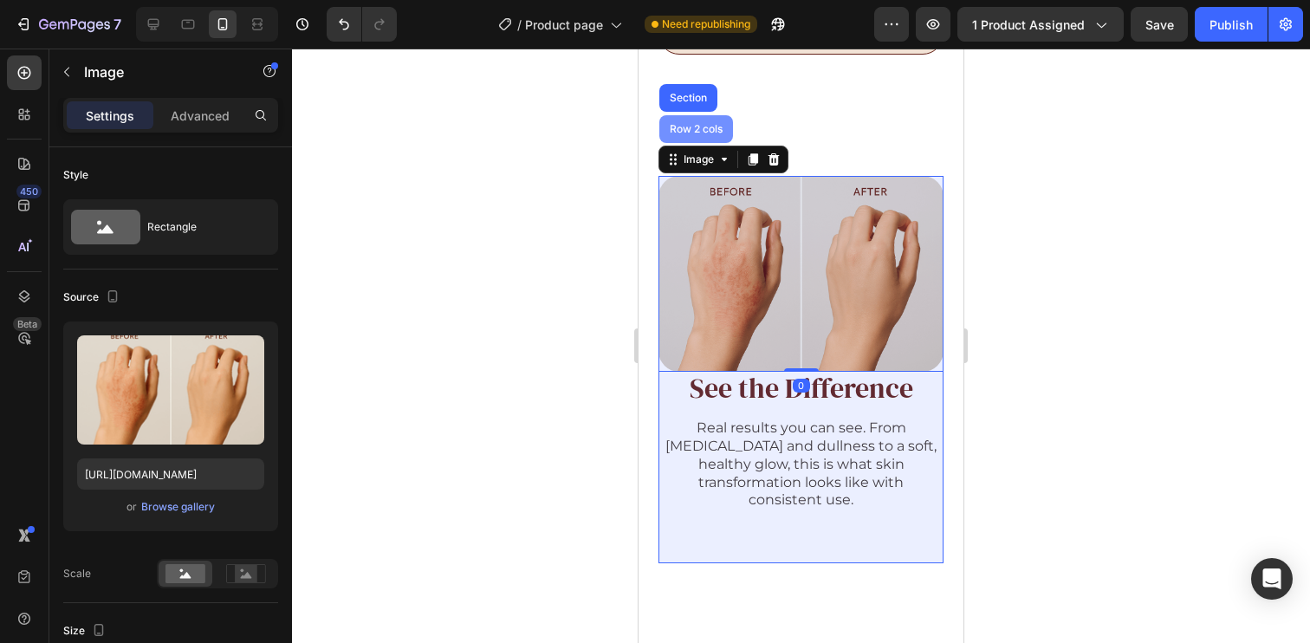
drag, startPoint x: 702, startPoint y: 121, endPoint x: 1268, endPoint y: 208, distance: 573.1
click at [702, 121] on div "Row 2 cols" at bounding box center [696, 129] width 74 height 28
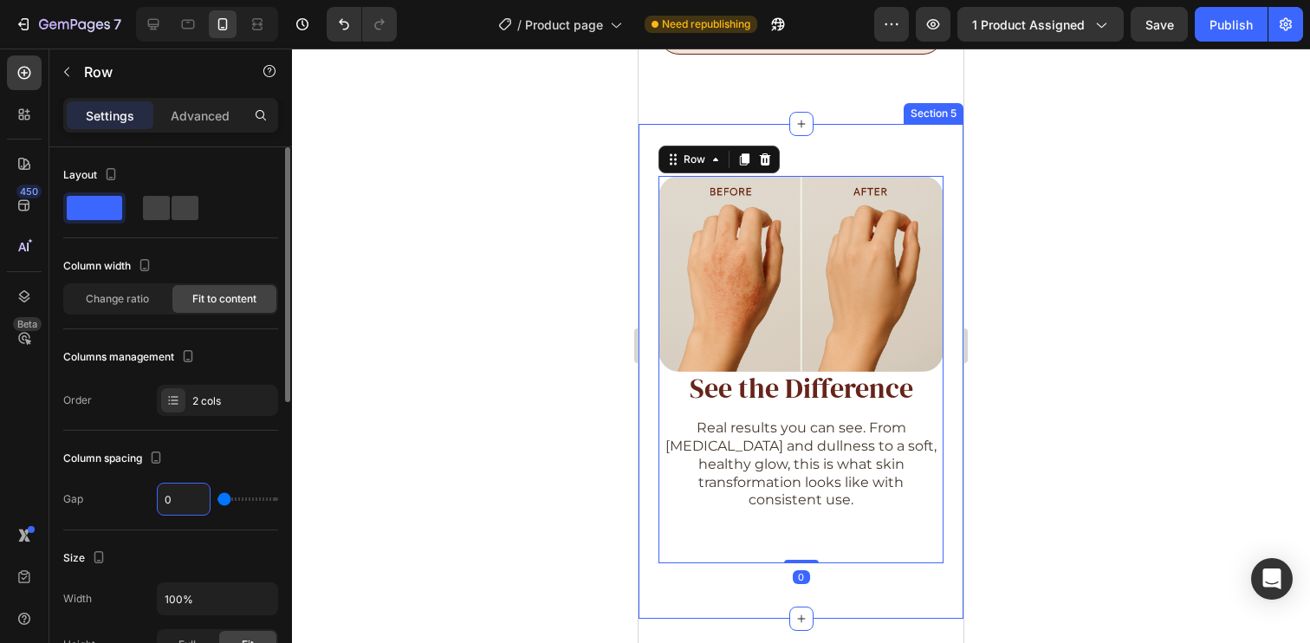
click at [178, 498] on input "0" at bounding box center [184, 498] width 52 height 31
type input "4"
type input "40"
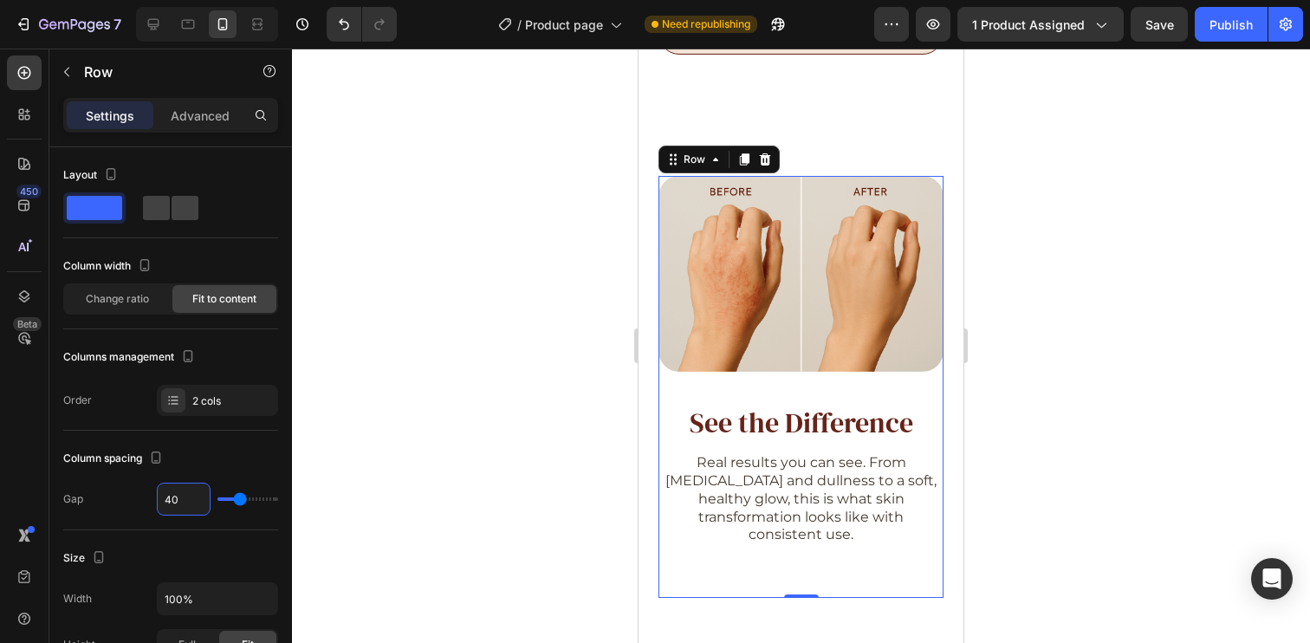
type input "40"
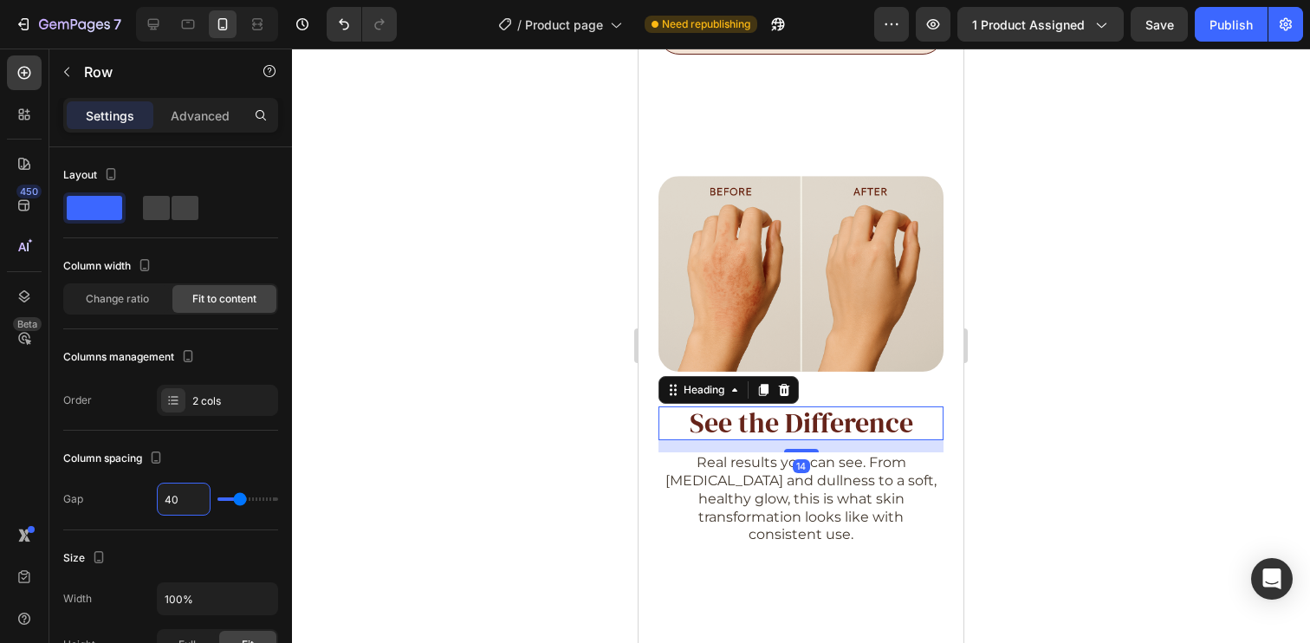
click at [769, 408] on p "See the Difference" at bounding box center [801, 423] width 282 height 30
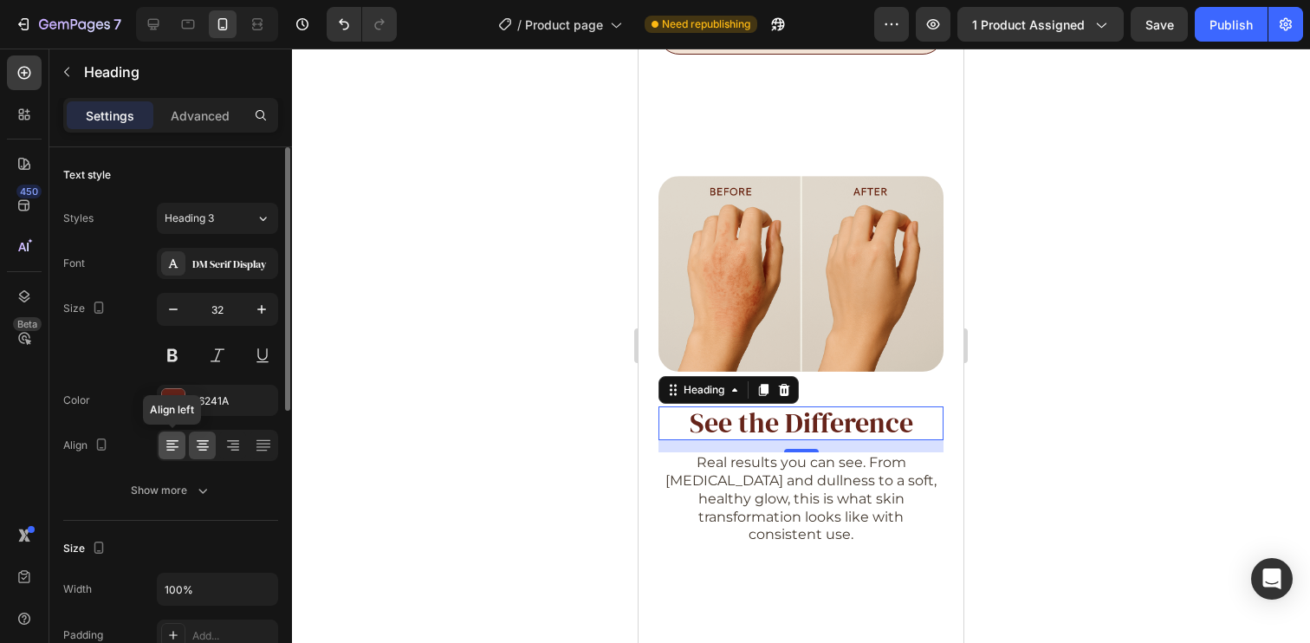
click at [164, 447] on icon at bounding box center [172, 445] width 17 height 17
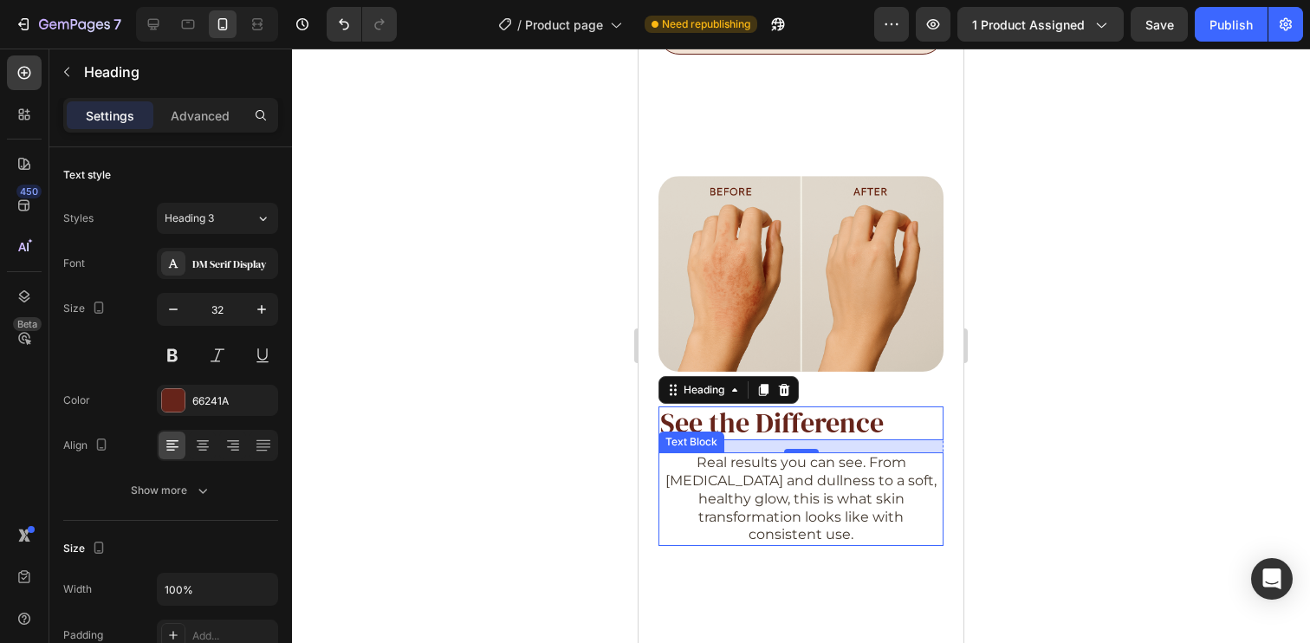
click at [798, 471] on p "Real results you can see. From [MEDICAL_DATA] and dullness to a soft, healthy g…" at bounding box center [801, 499] width 282 height 90
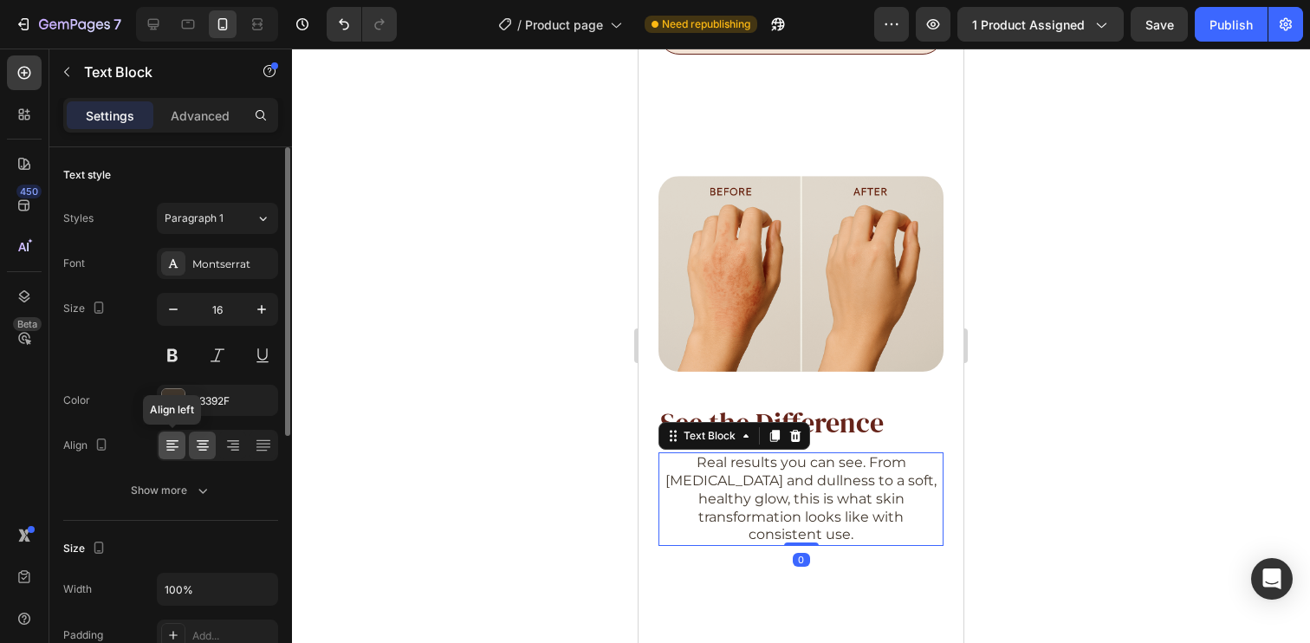
click at [167, 450] on icon at bounding box center [170, 451] width 9 height 2
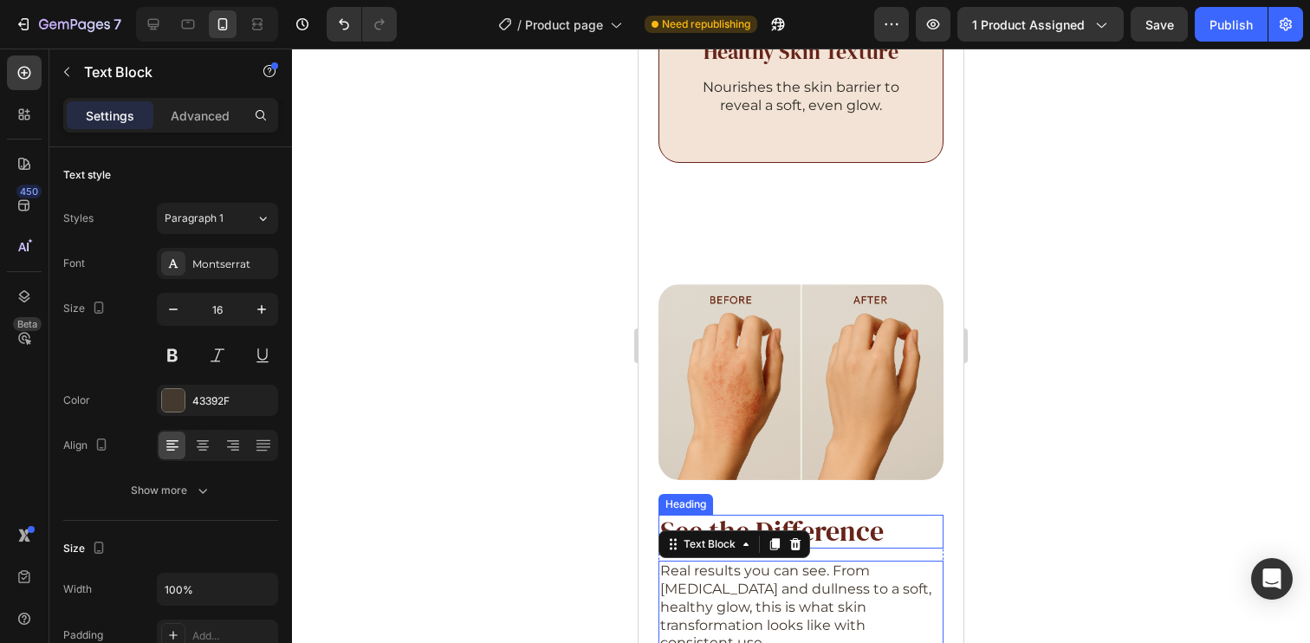
scroll to position [3175, 0]
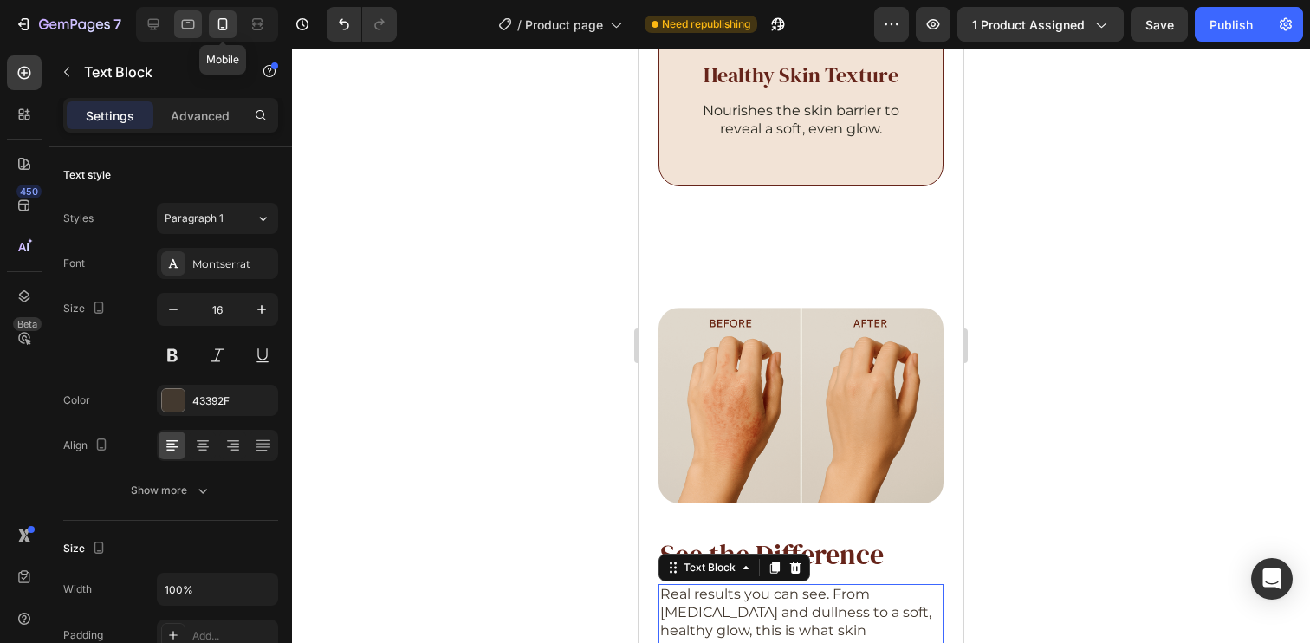
click at [198, 18] on div at bounding box center [188, 24] width 28 height 28
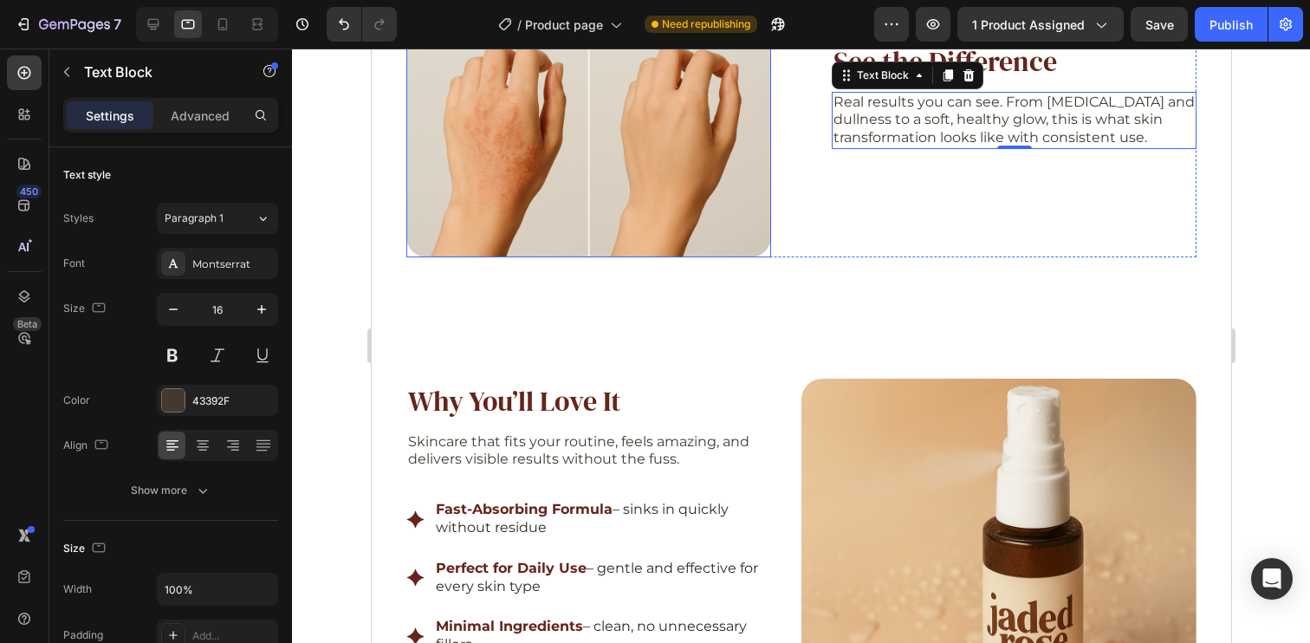
scroll to position [2636, 0]
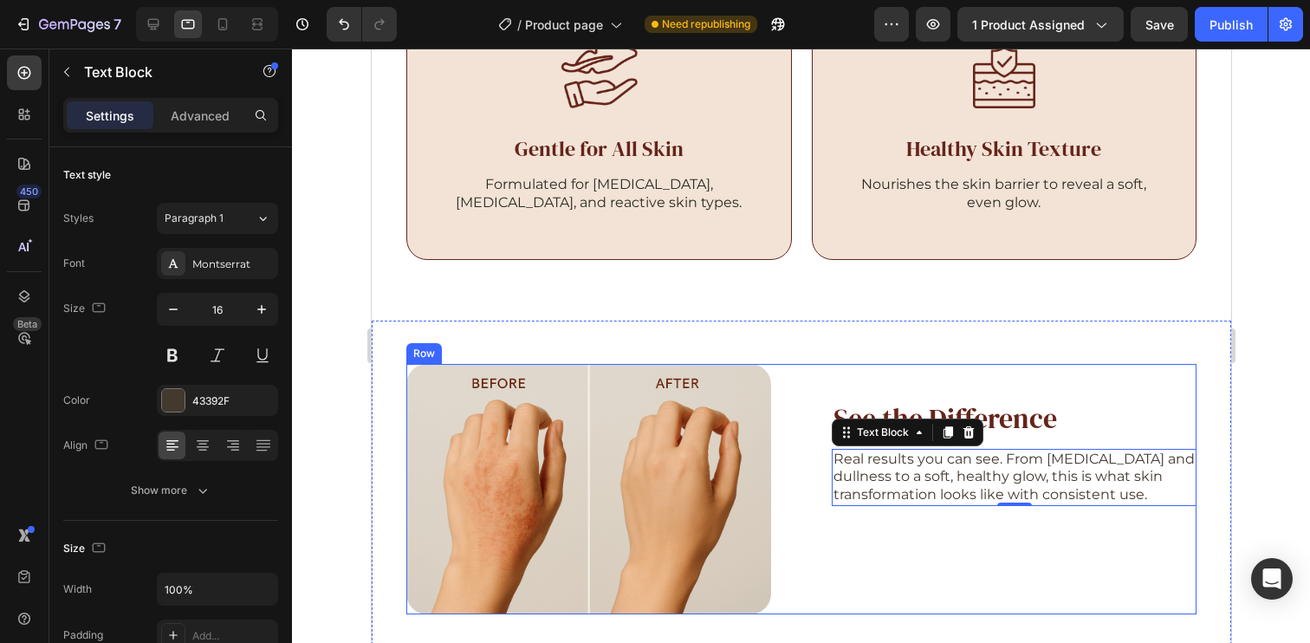
click at [871, 382] on div "See the Difference Heading Real results you can see. From [MEDICAL_DATA] and du…" at bounding box center [1013, 489] width 365 height 250
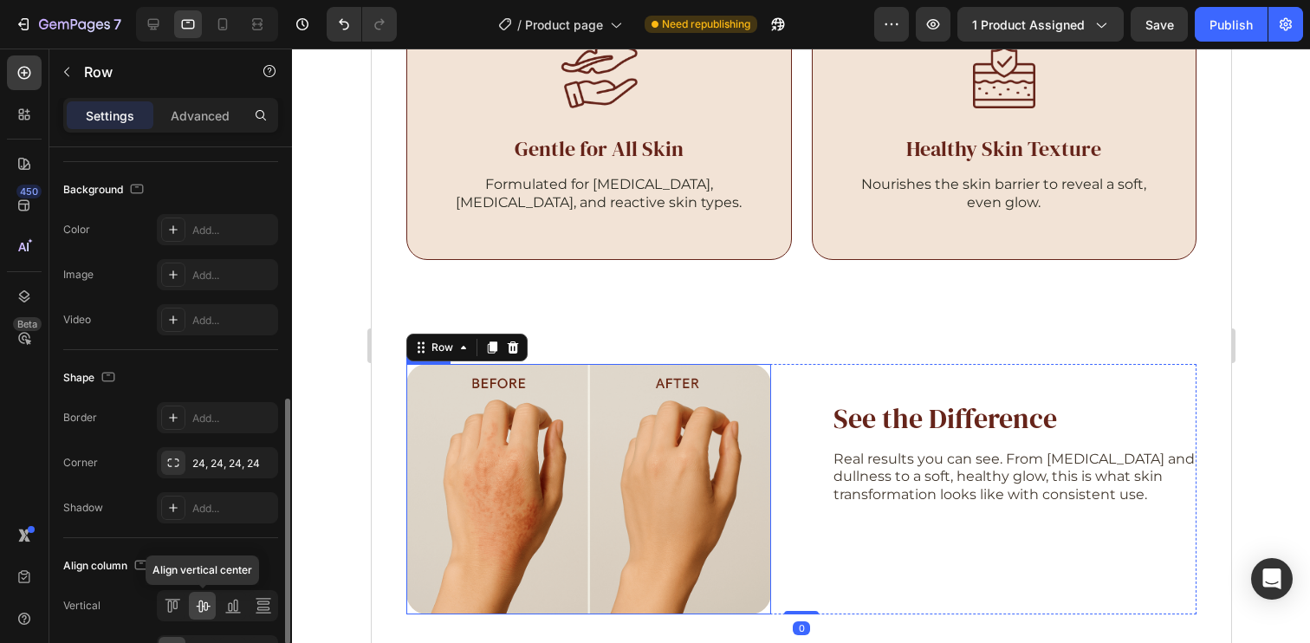
scroll to position [664, 0]
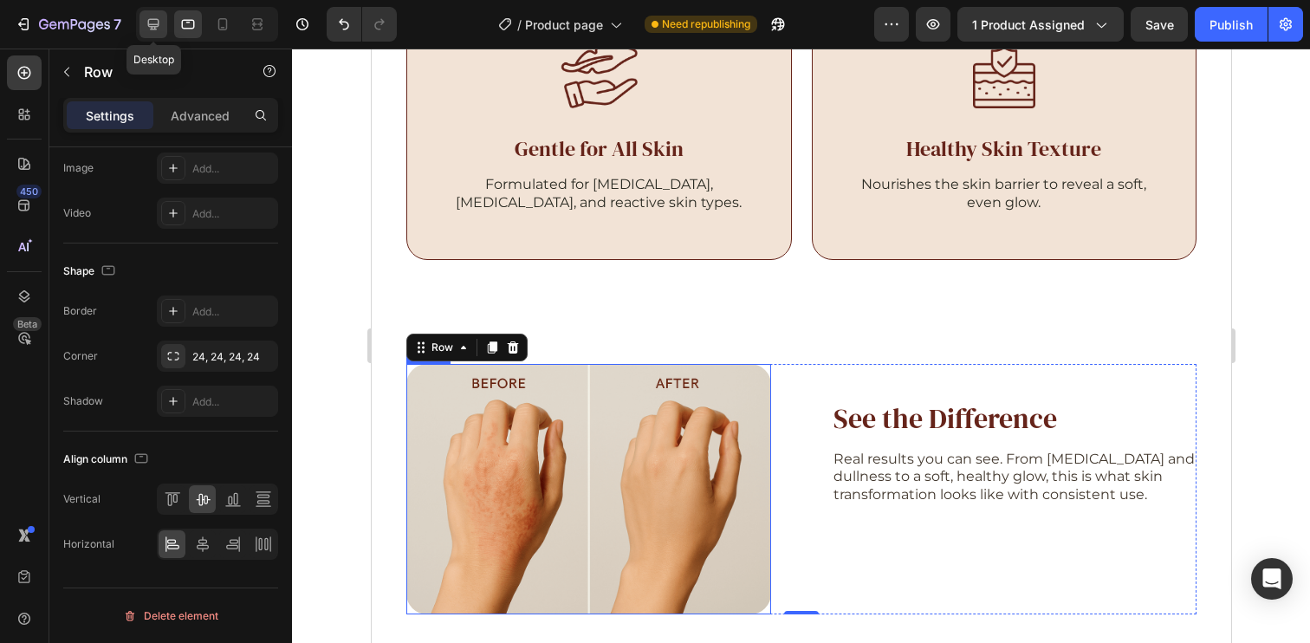
click at [158, 19] on icon at bounding box center [153, 24] width 17 height 17
type input "1300"
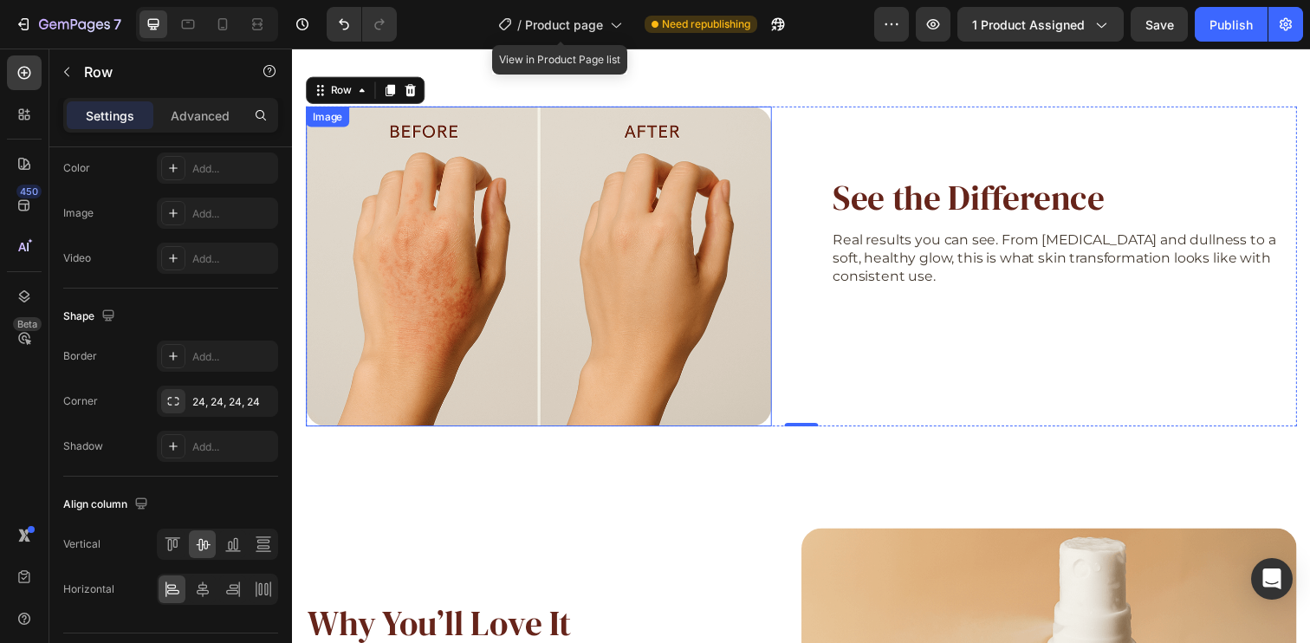
scroll to position [2728, 0]
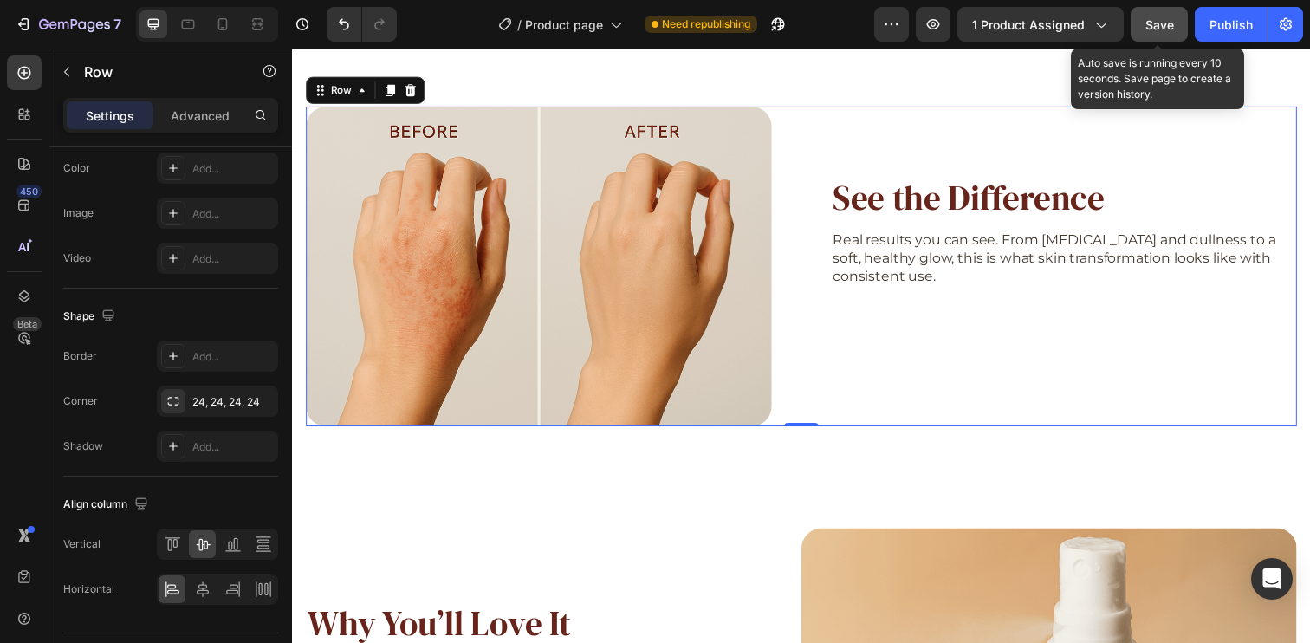
click at [1164, 28] on span "Save" at bounding box center [1159, 24] width 29 height 15
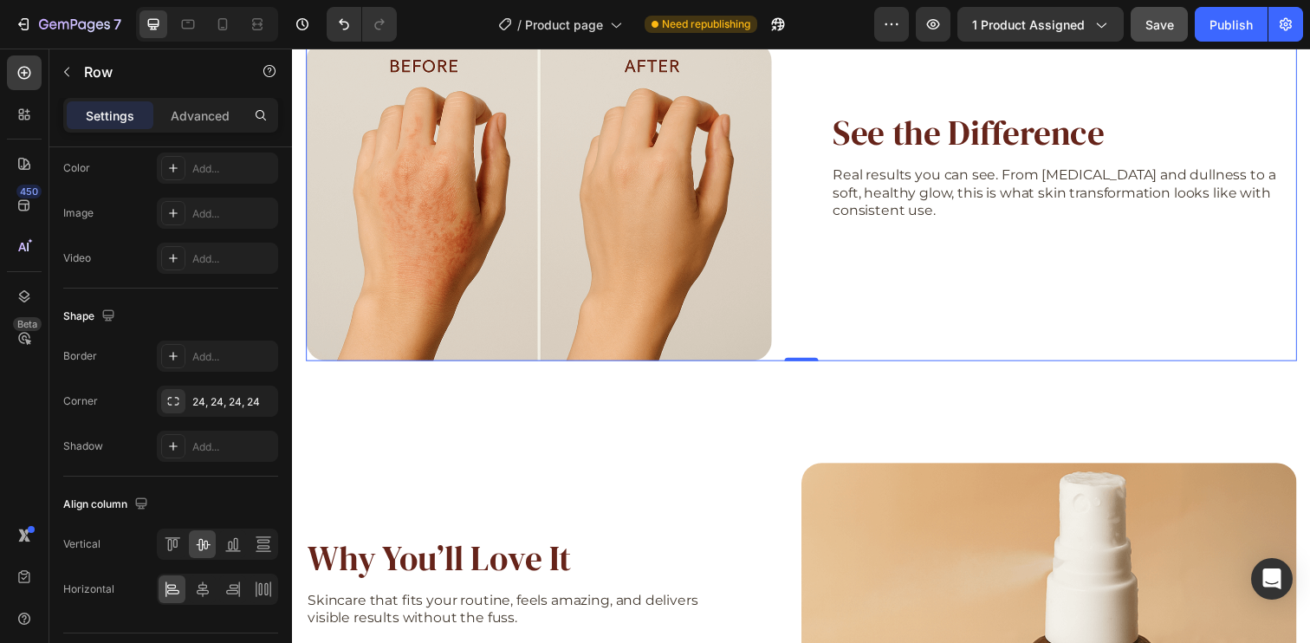
scroll to position [2887, 0]
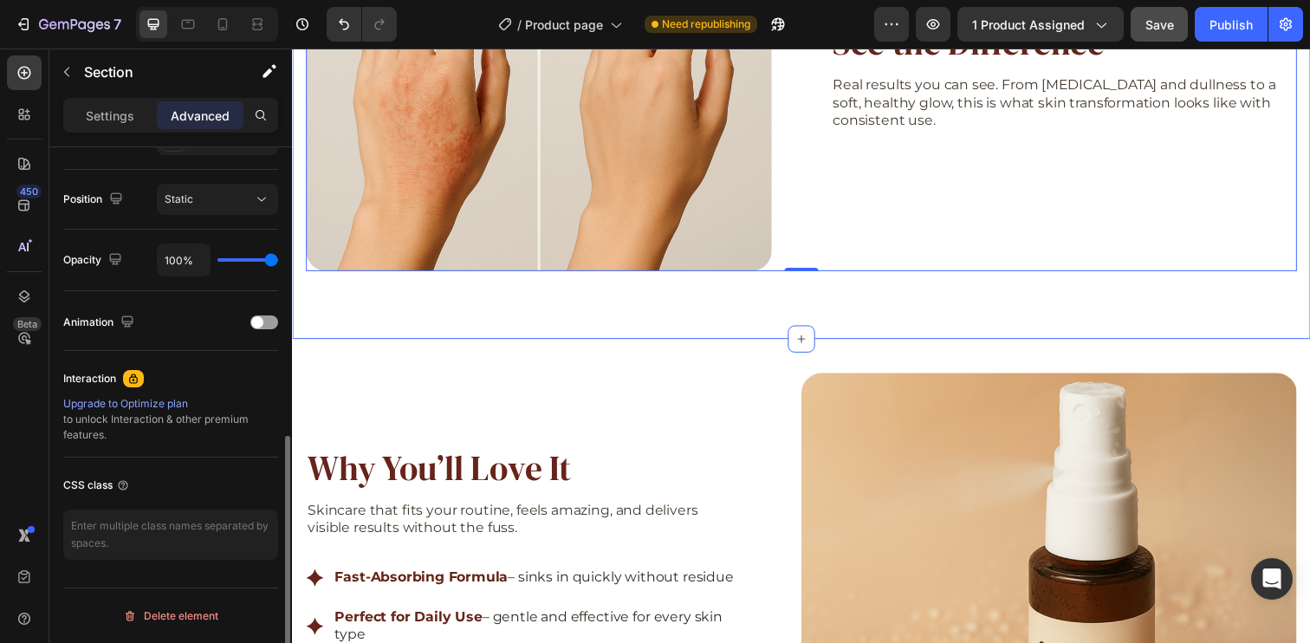
click at [891, 308] on div "Image See the Difference Heading Real results you can see. From [MEDICAL_DATA] …" at bounding box center [811, 121] width 1039 height 448
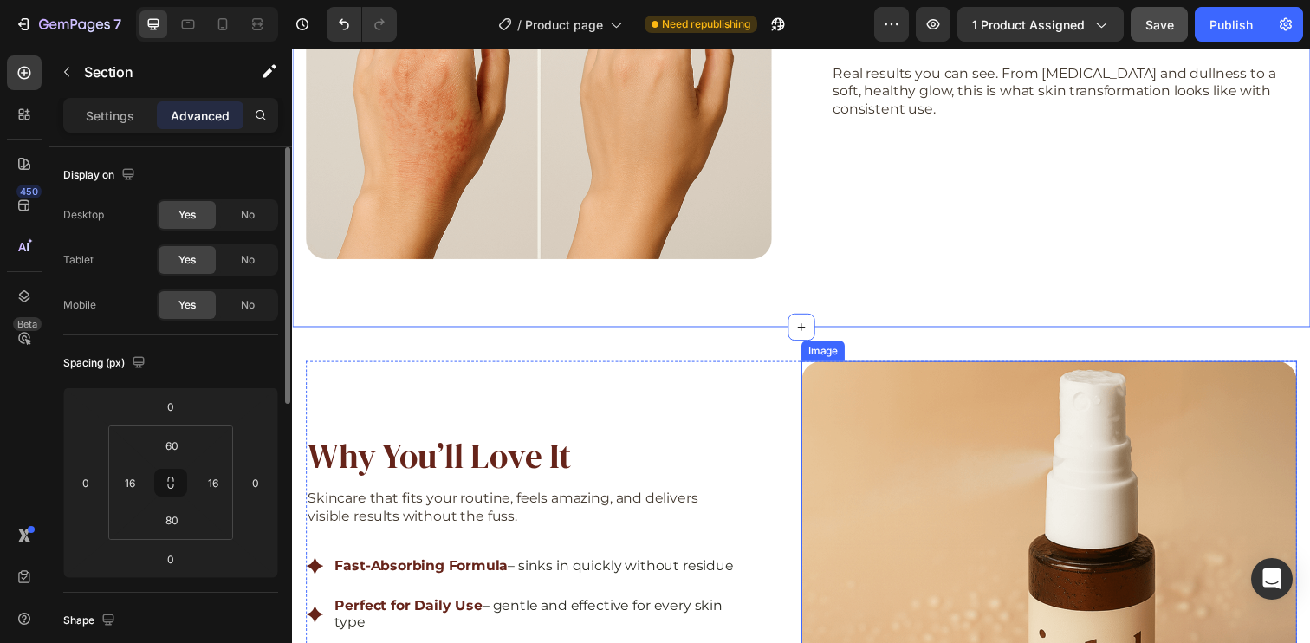
scroll to position [2919, 0]
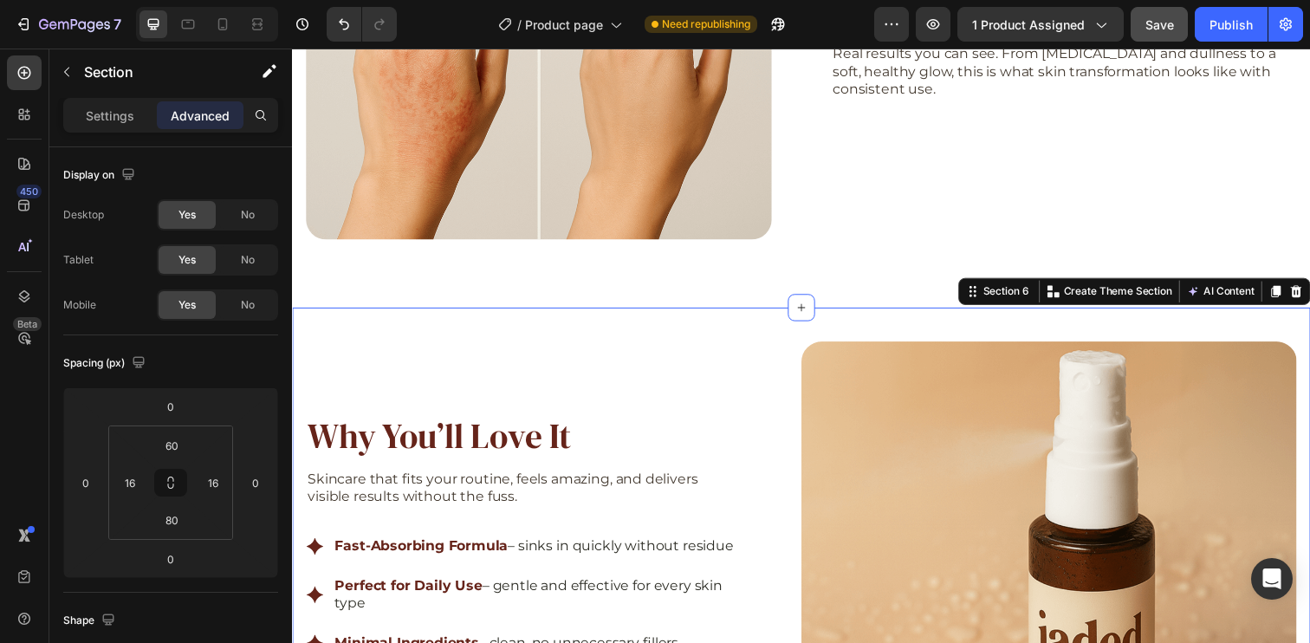
click at [893, 329] on div "Why You’ll Love It Heading Skincare that fits your routine, feels amazing, and …" at bounding box center [811, 619] width 1039 height 612
click at [1309, 295] on icon at bounding box center [1316, 296] width 11 height 12
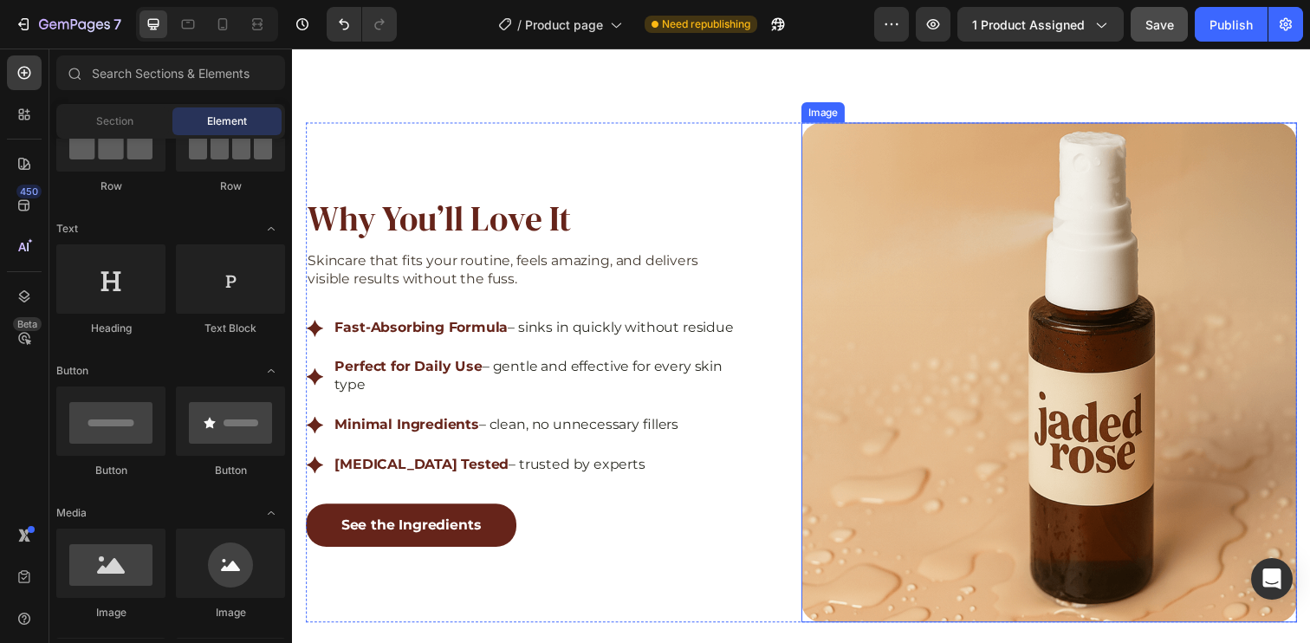
scroll to position [2910, 0]
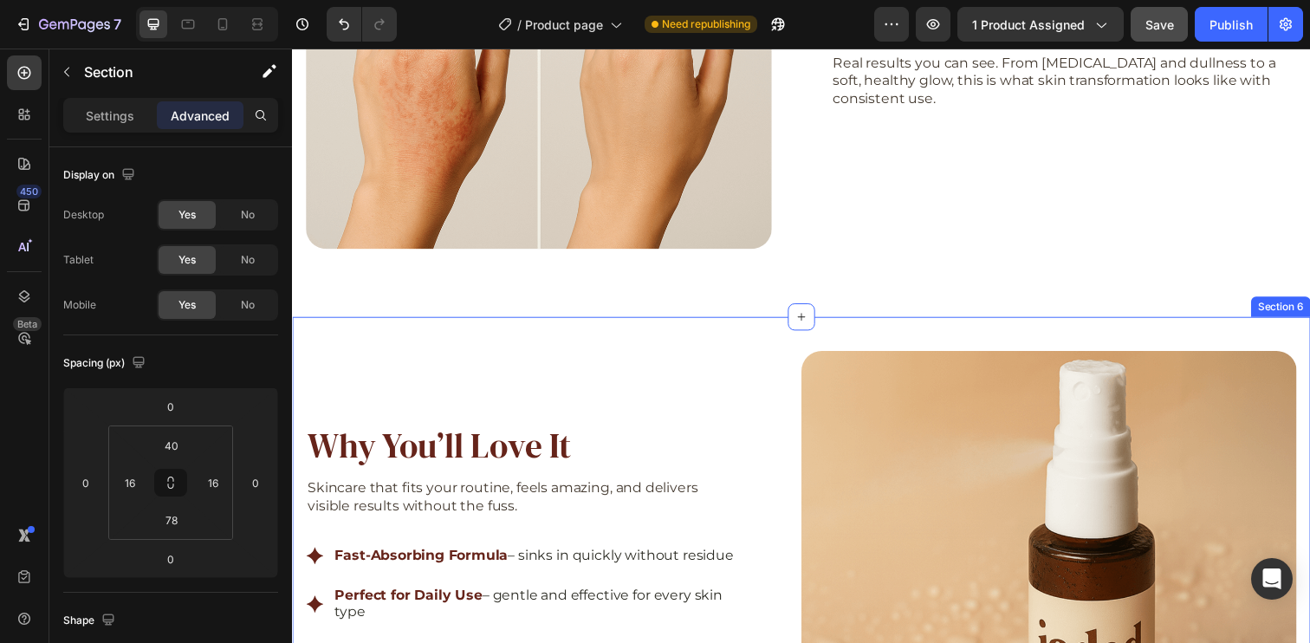
click at [1240, 331] on div "Why You’ll Love It Heading Skincare that fits your routine, feels amazing, and …" at bounding box center [811, 628] width 1039 height 612
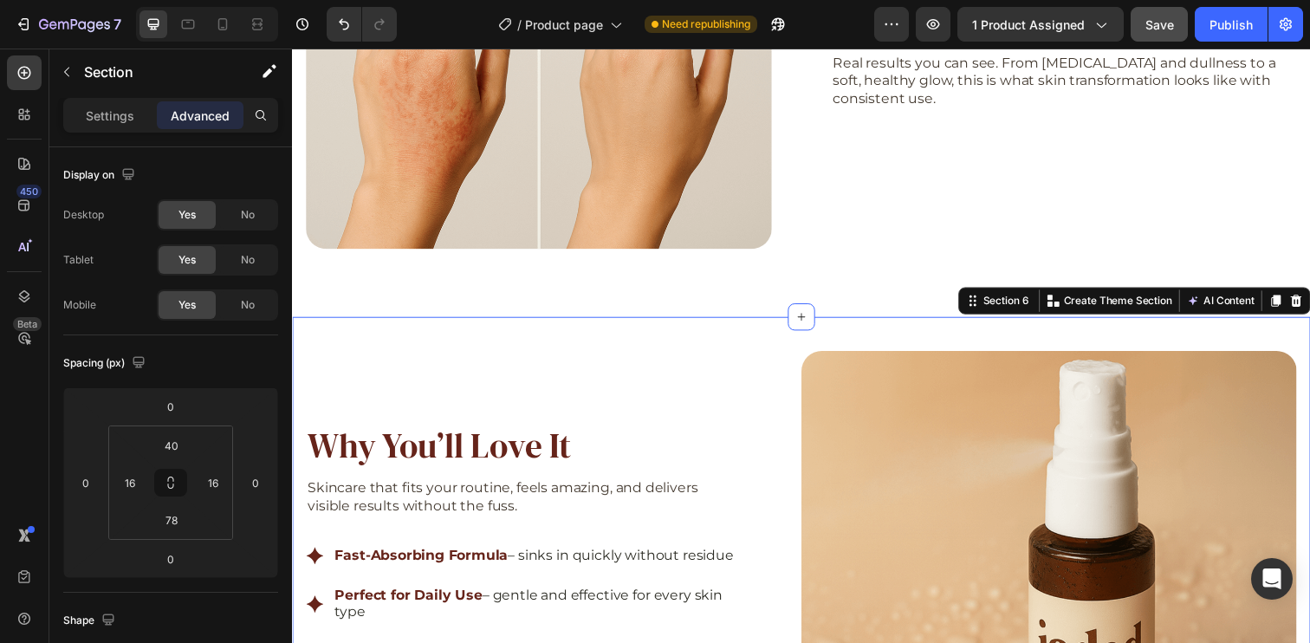
click at [1309, 301] on div at bounding box center [1316, 305] width 21 height 21
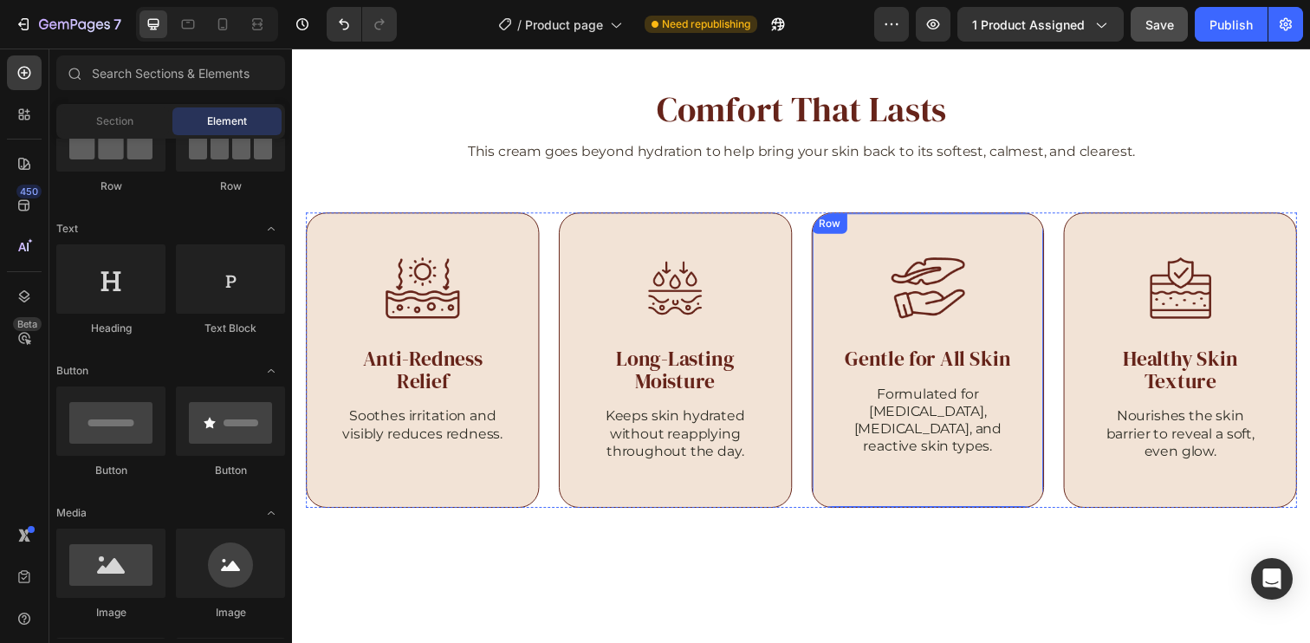
scroll to position [1875, 0]
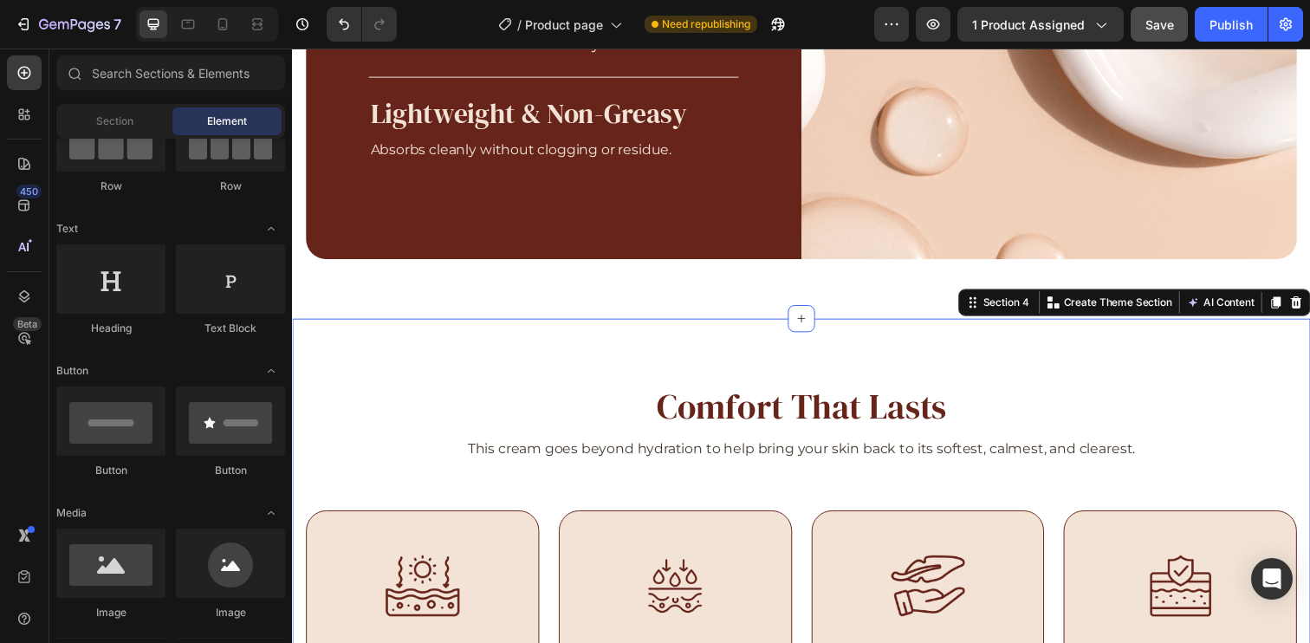
click at [1090, 351] on div "Comfort That Lasts Heading This cream goes beyond hydration to help bring your …" at bounding box center [811, 616] width 1039 height 584
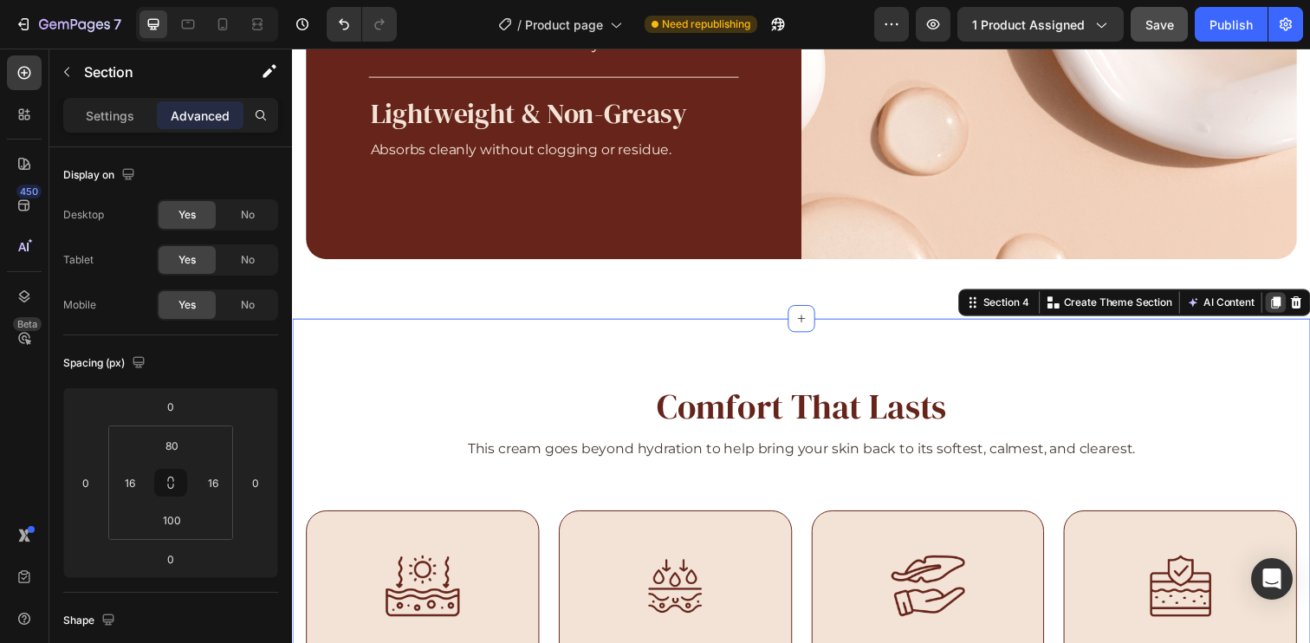
click at [1292, 306] on icon at bounding box center [1297, 307] width 10 height 12
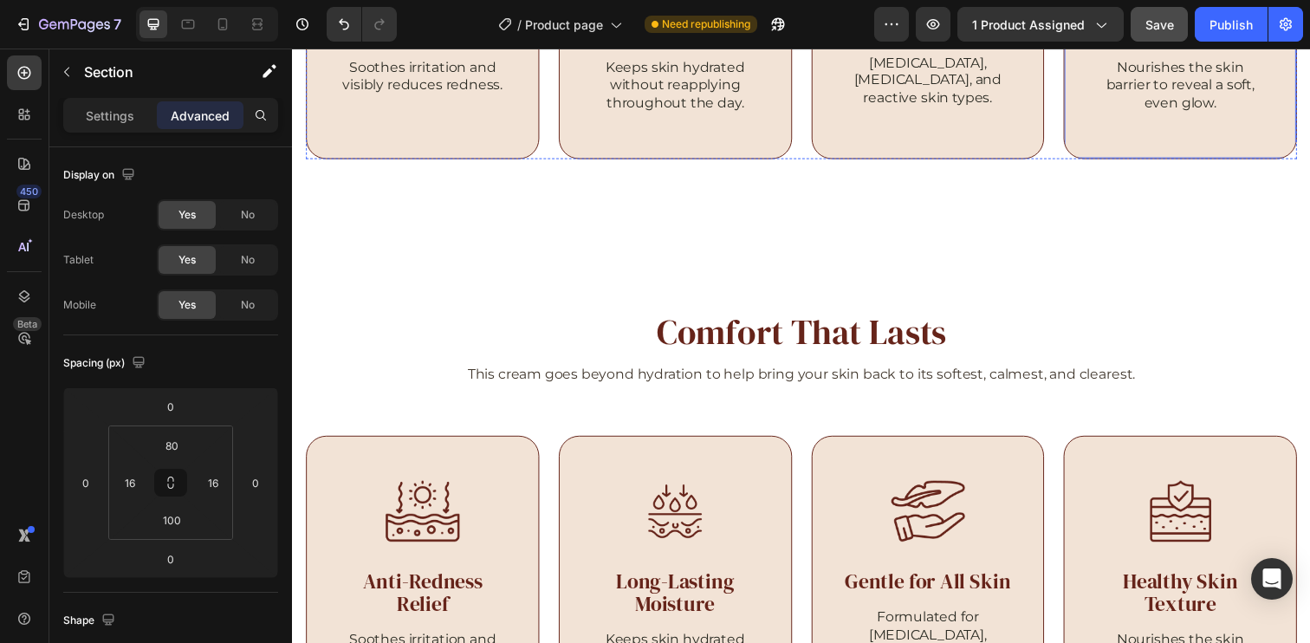
scroll to position [2528, 0]
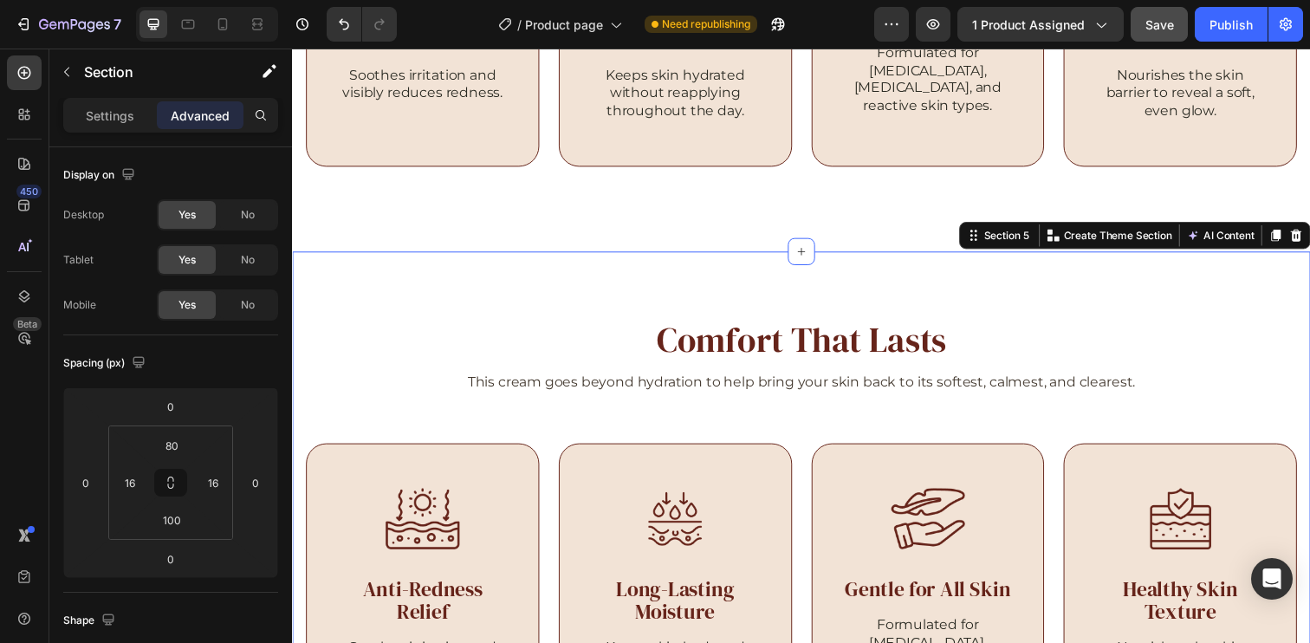
click at [1015, 308] on div "Comfort That Lasts Heading This cream goes beyond hydration to help bring your …" at bounding box center [811, 548] width 1039 height 584
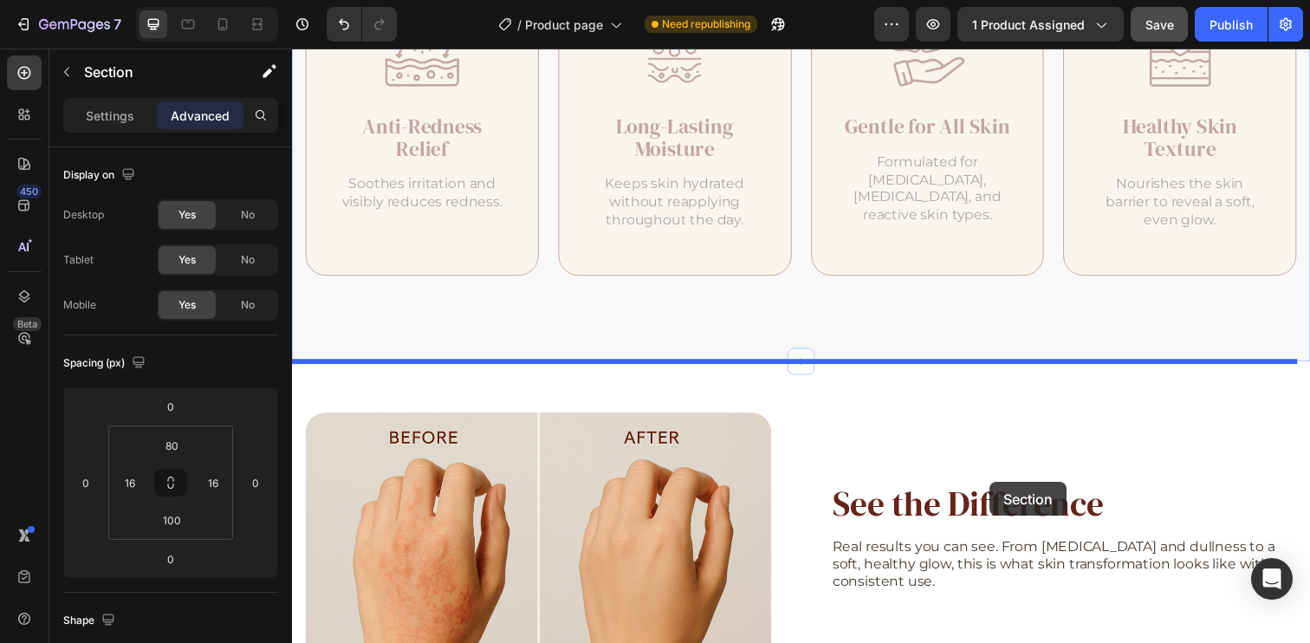
scroll to position [3324, 0]
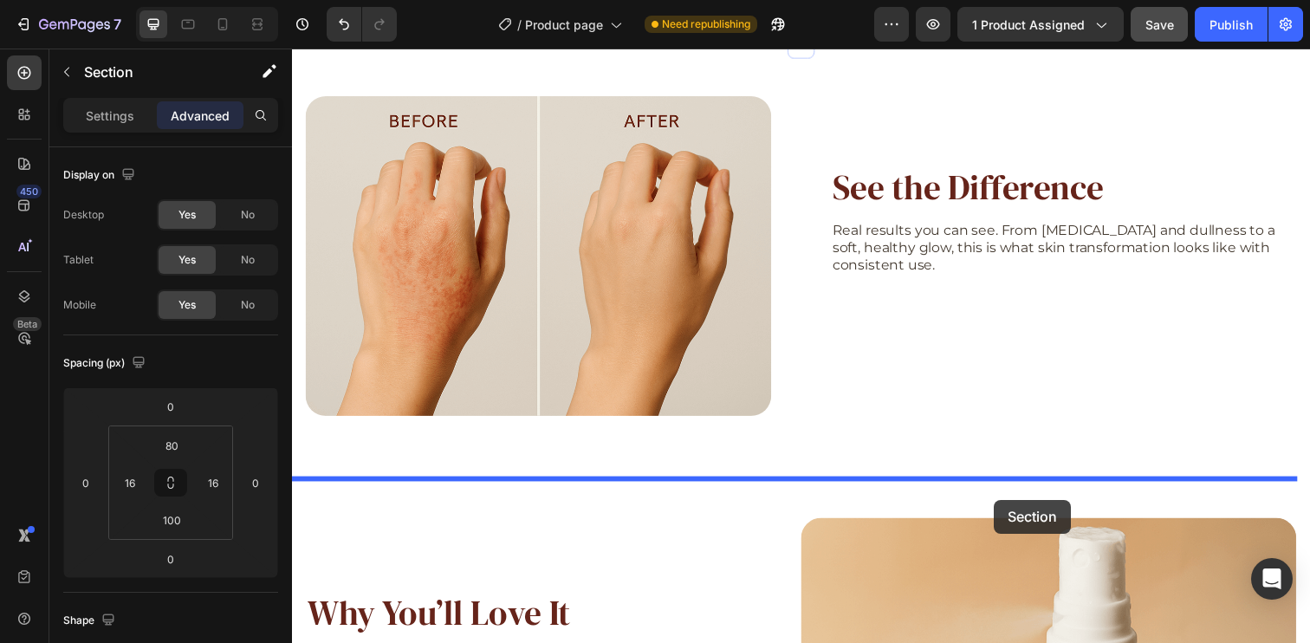
drag, startPoint x: 994, startPoint y: 239, endPoint x: 1008, endPoint y: 509, distance: 270.7
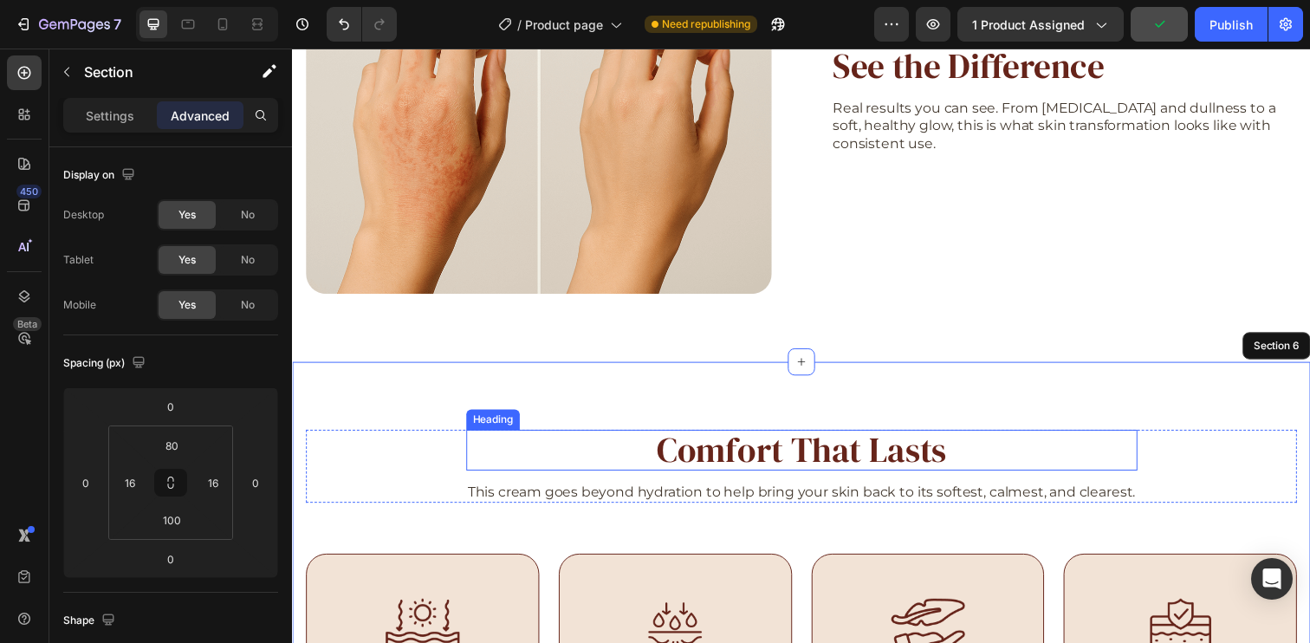
scroll to position [2871, 0]
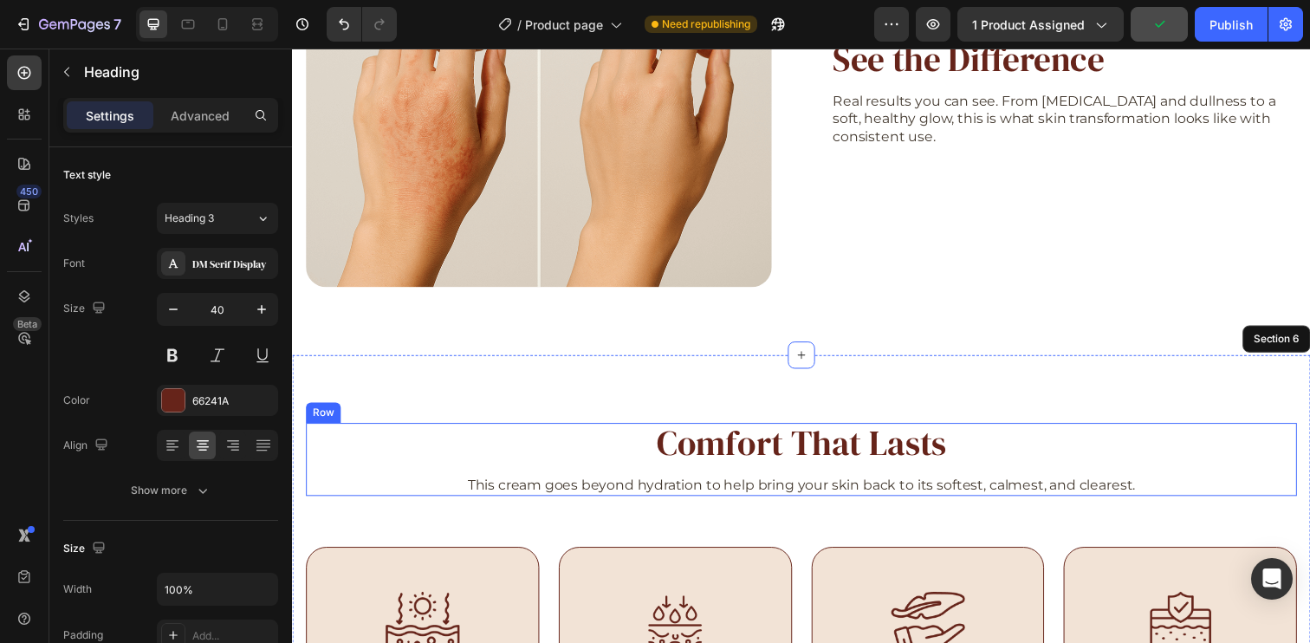
click at [792, 461] on h2 "Comfort That Lasts" at bounding box center [811, 452] width 685 height 42
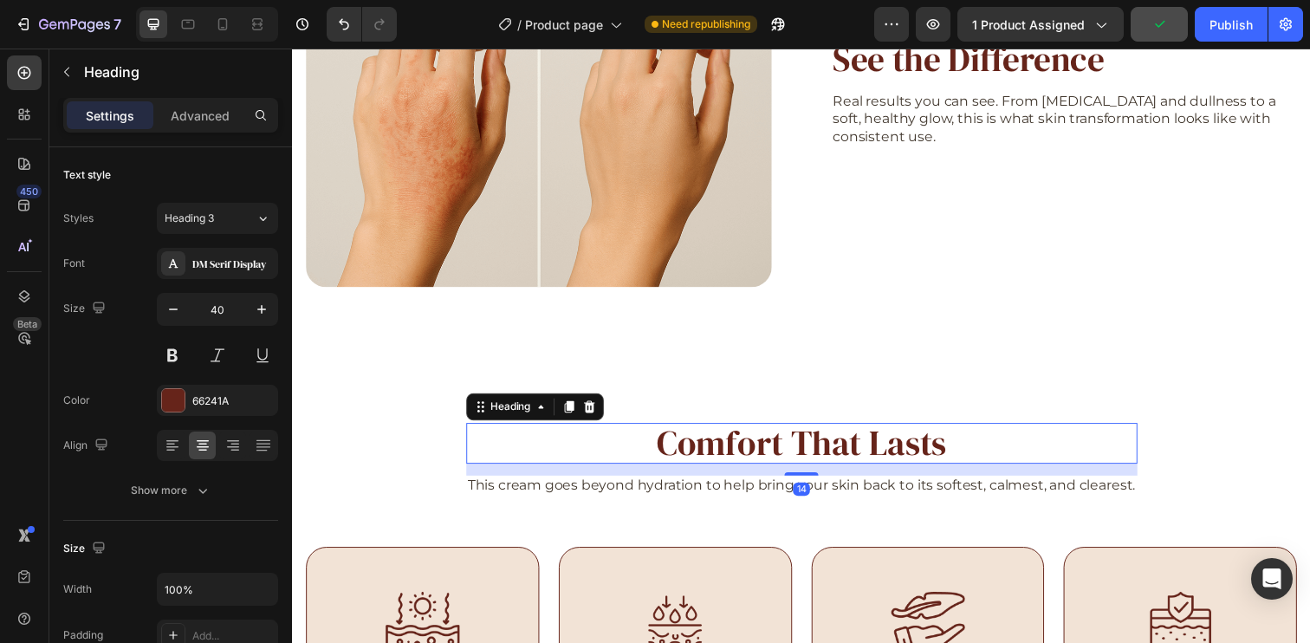
click at [792, 461] on h2 "Comfort That Lasts" at bounding box center [811, 452] width 685 height 42
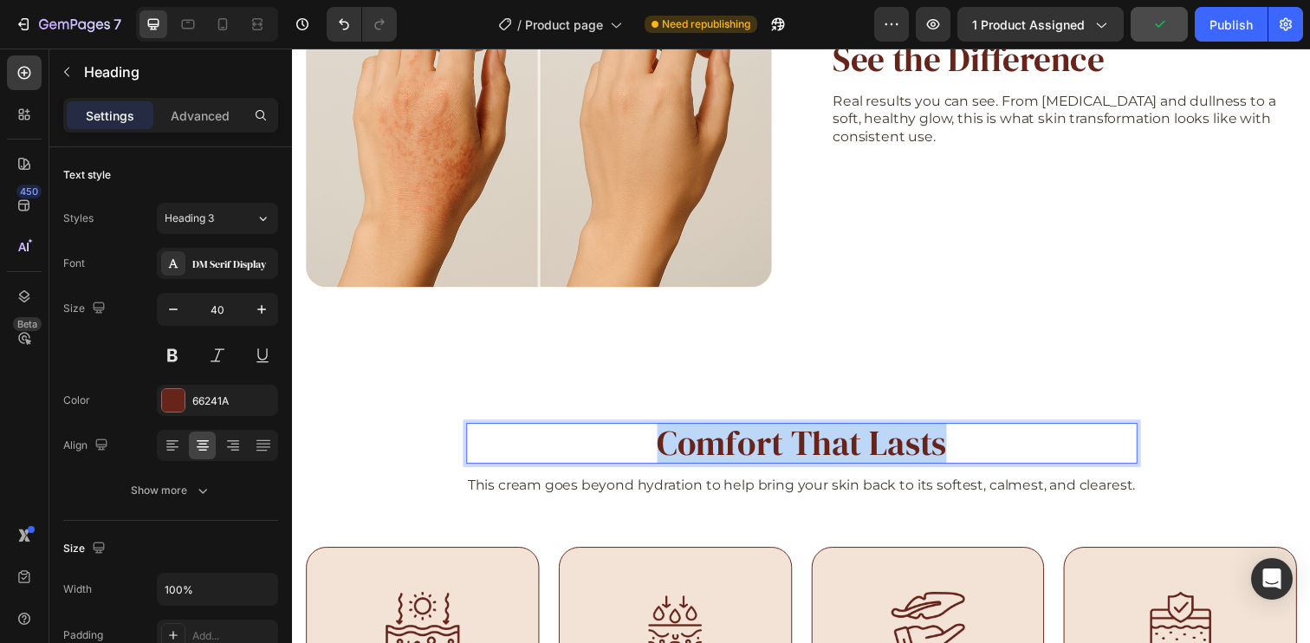
click at [792, 461] on p "Comfort That Lasts" at bounding box center [812, 451] width 682 height 38
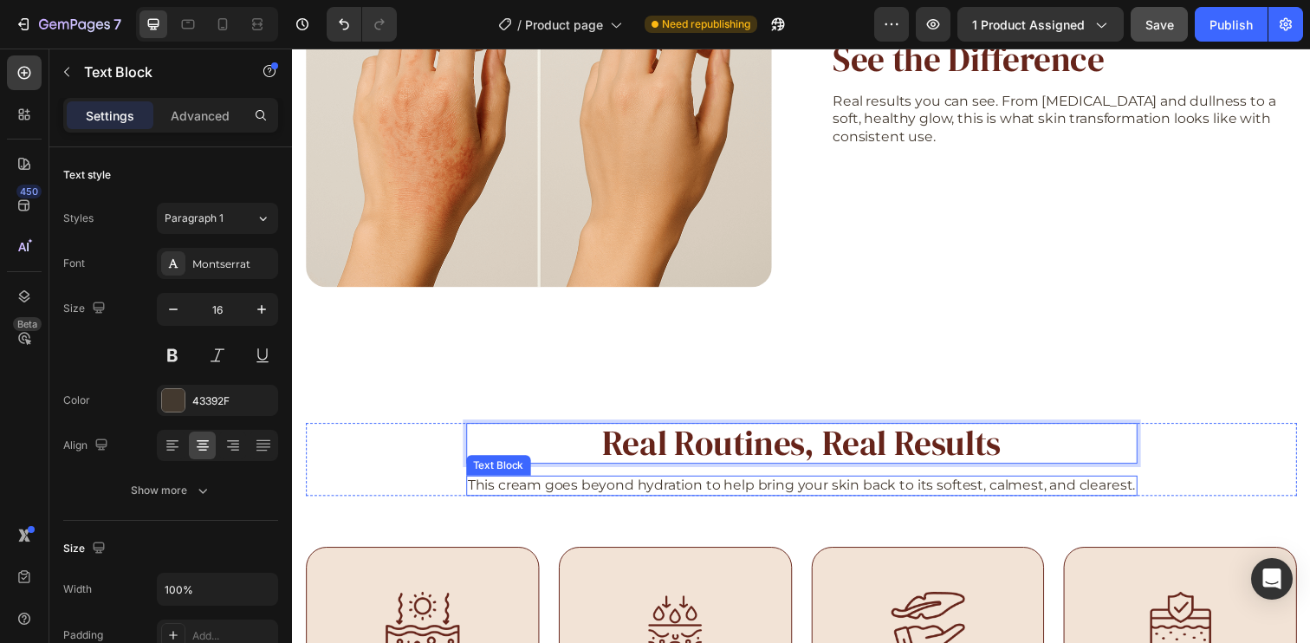
click at [802, 489] on p "This cream goes beyond hydration to help bring your skin back to its softest, c…" at bounding box center [812, 495] width 682 height 18
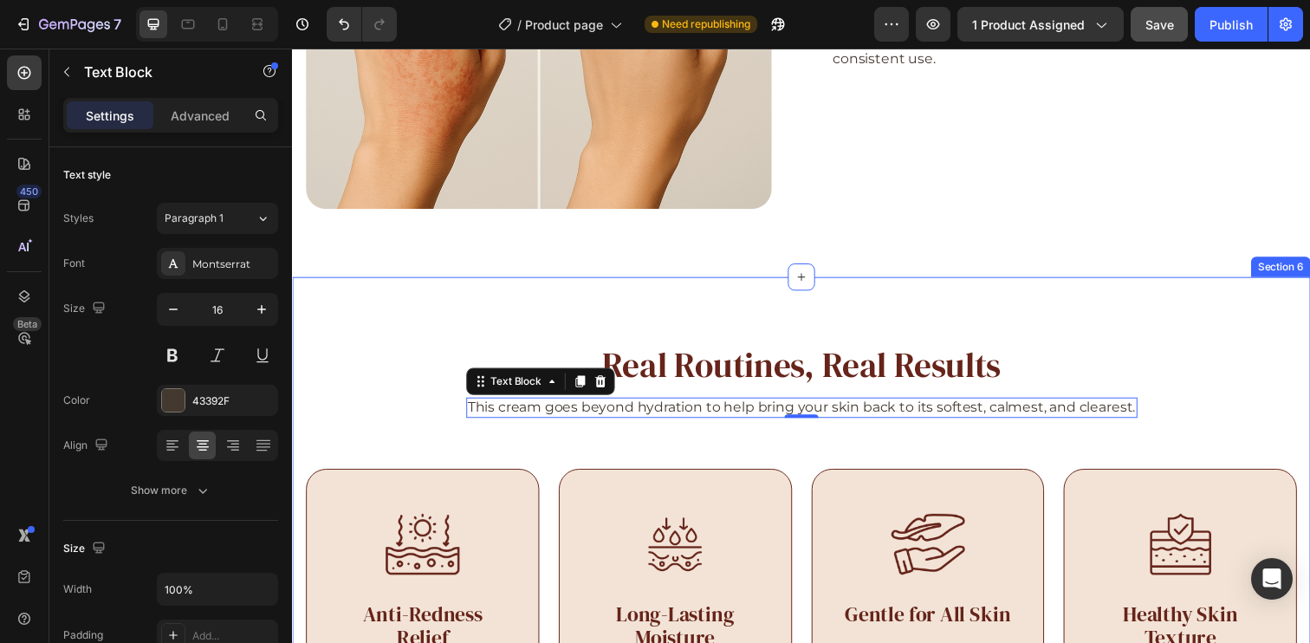
scroll to position [3011, 0]
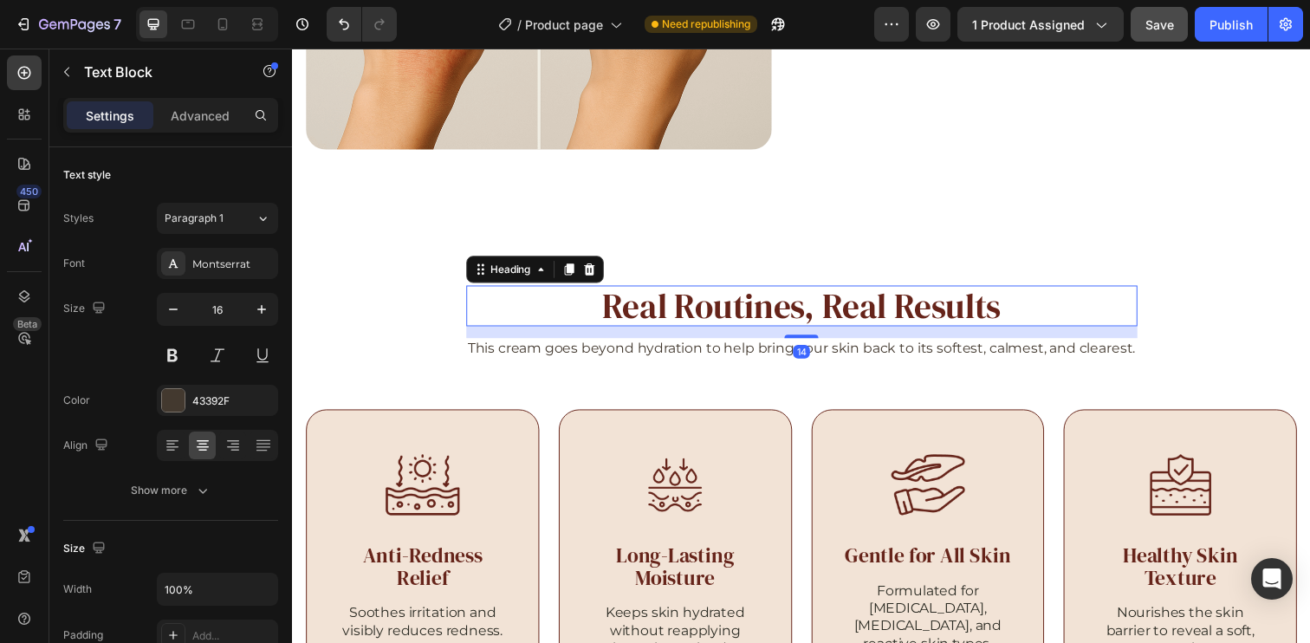
click at [1025, 301] on p "Real Routines, Real Results" at bounding box center [812, 311] width 682 height 38
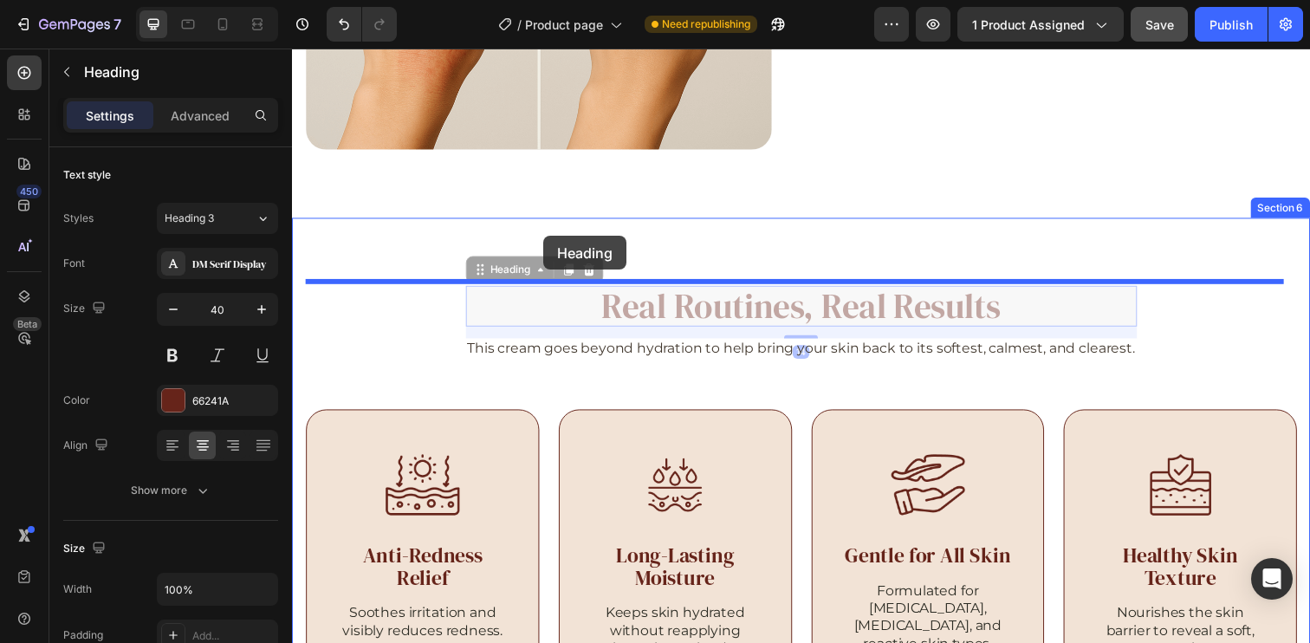
drag, startPoint x: 495, startPoint y: 267, endPoint x: 548, endPoint y: 240, distance: 59.3
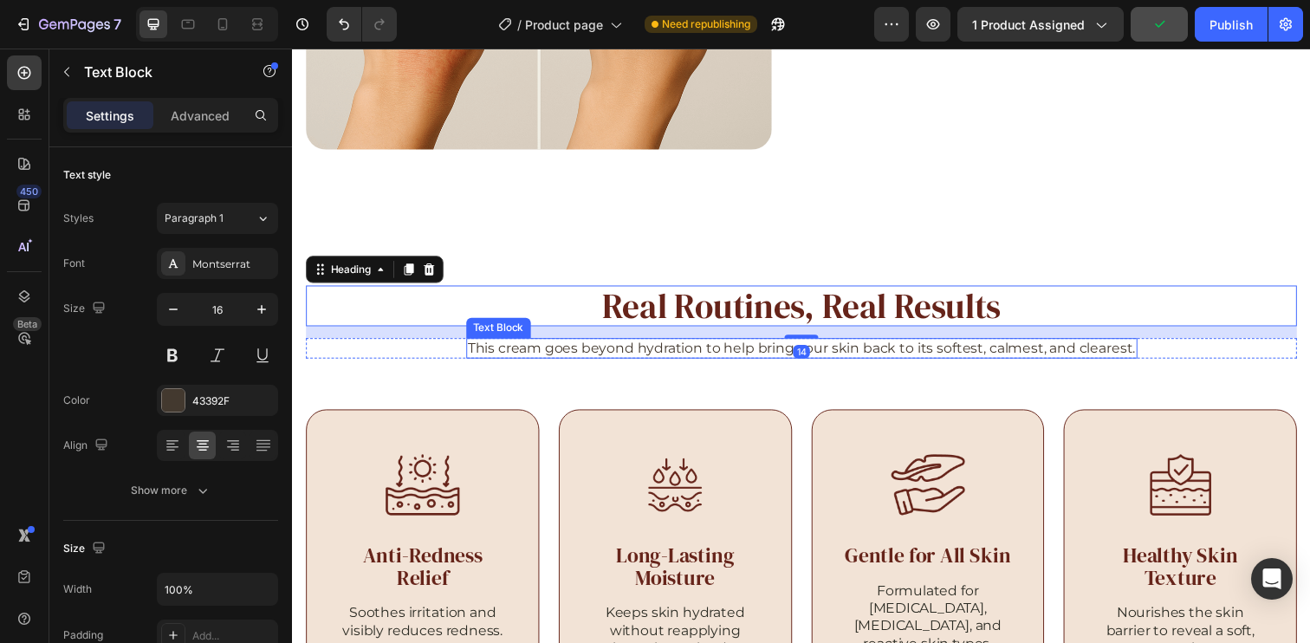
click at [1013, 353] on p "This cream goes beyond hydration to help bring your skin back to its softest, c…" at bounding box center [812, 355] width 682 height 18
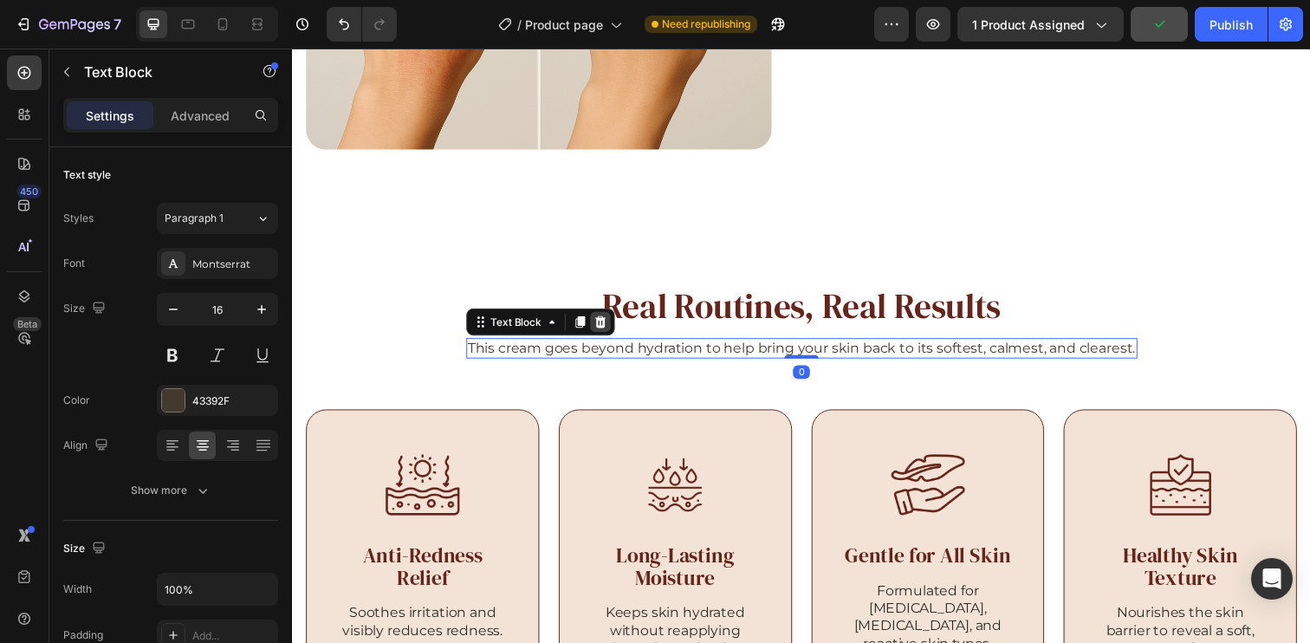
click at [600, 324] on icon at bounding box center [605, 327] width 11 height 12
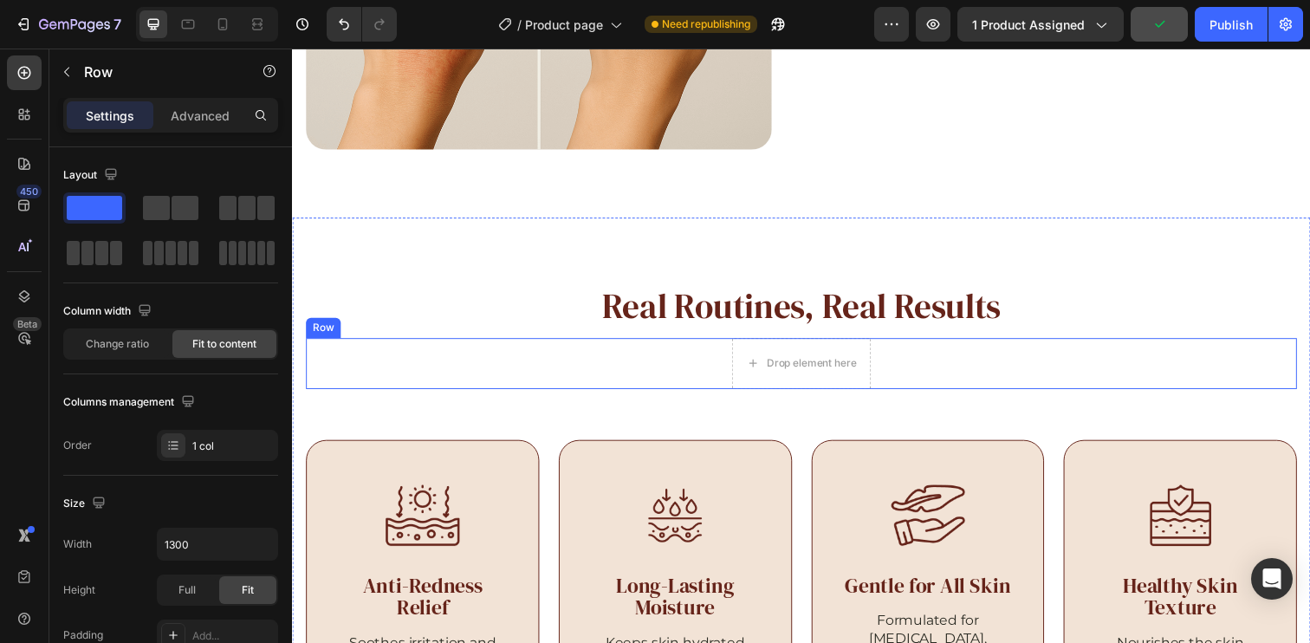
click at [1053, 362] on div "Drop element here Row" at bounding box center [812, 370] width 1012 height 52
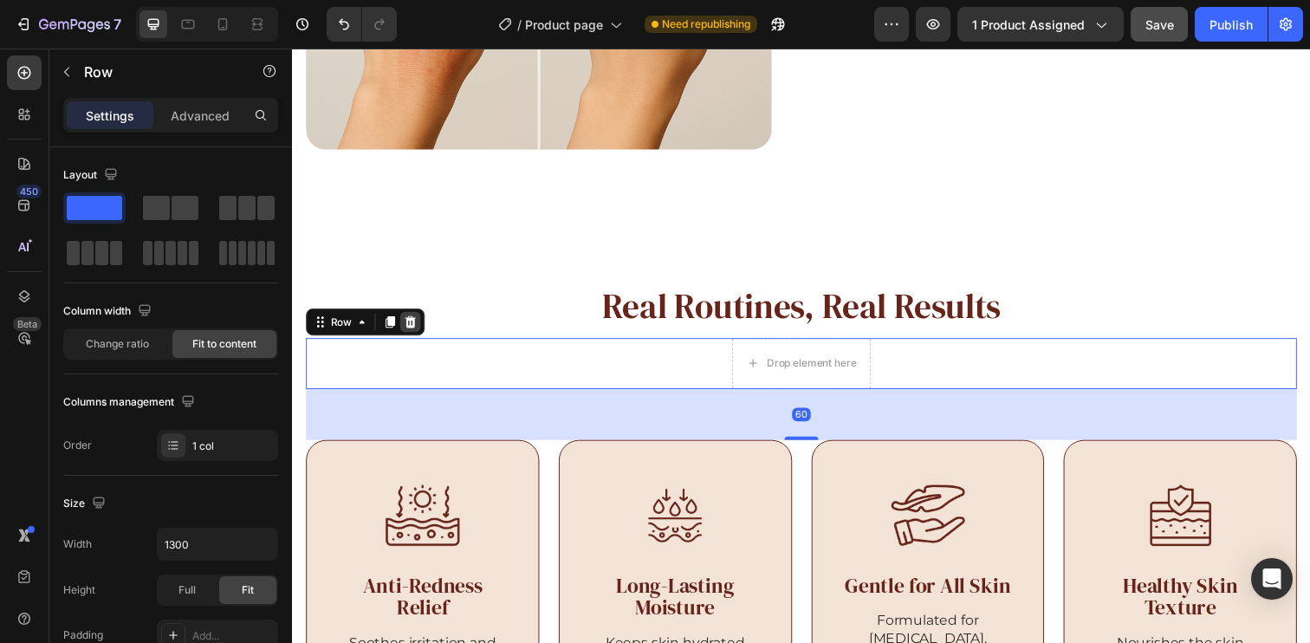
click at [414, 320] on icon at bounding box center [412, 327] width 14 height 14
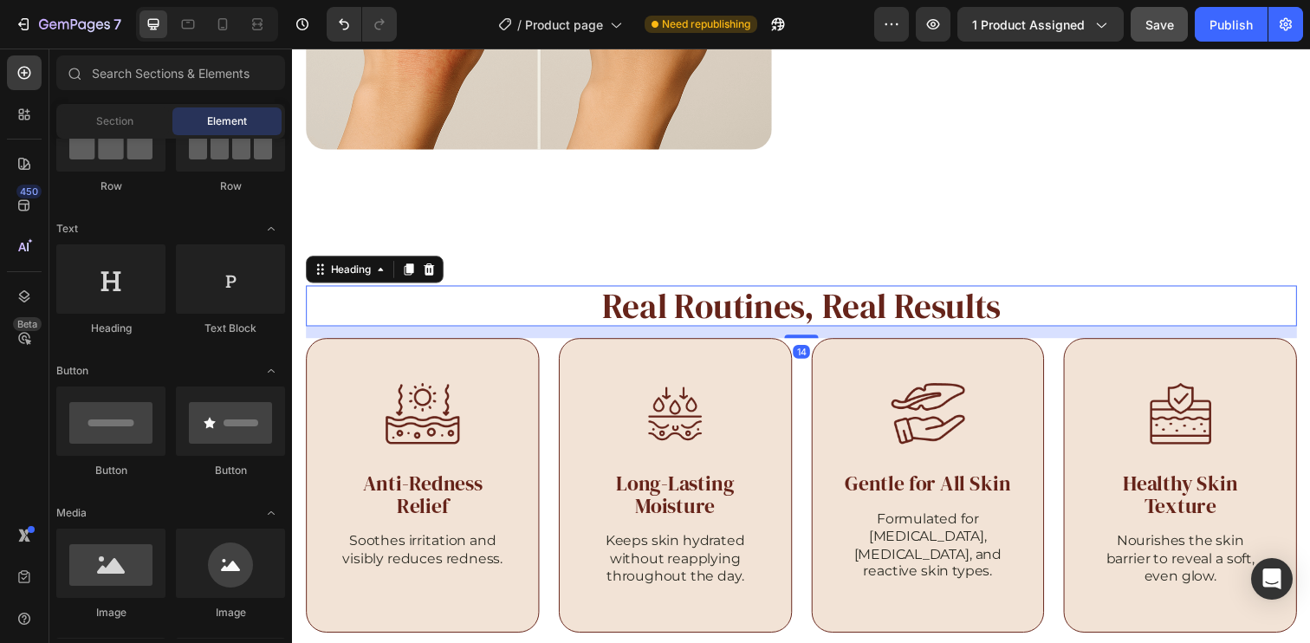
click at [1102, 300] on h2 "Real Routines, Real Results" at bounding box center [812, 311] width 1012 height 42
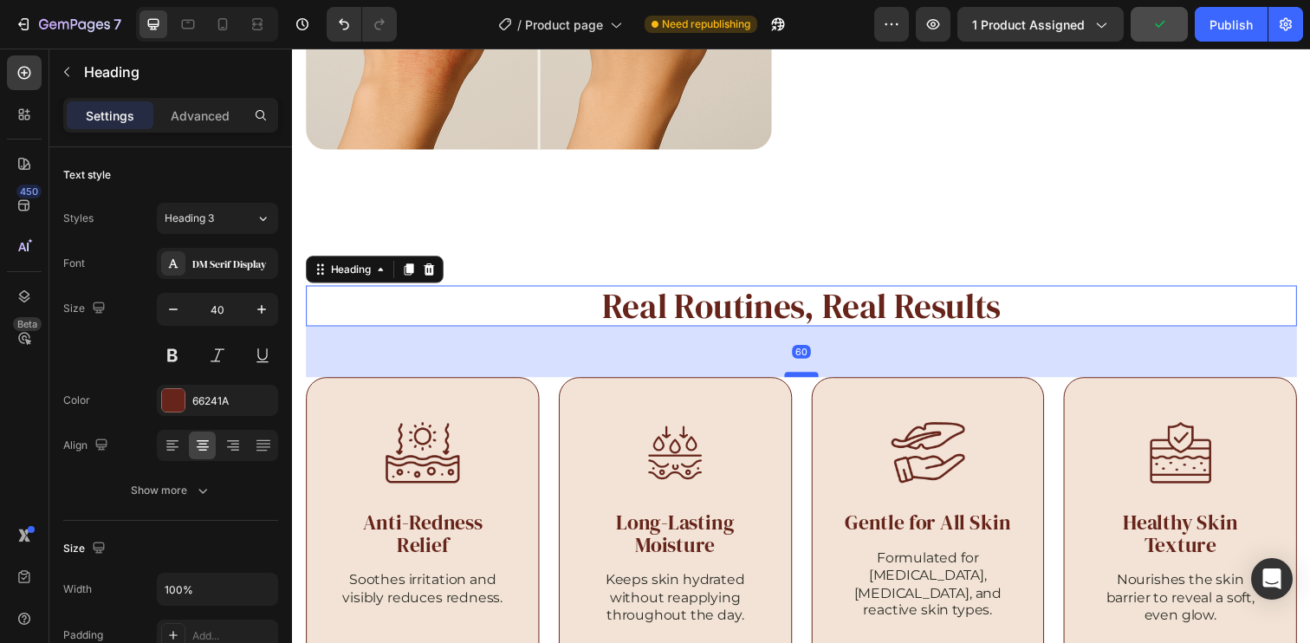
drag, startPoint x: 810, startPoint y: 336, endPoint x: 816, endPoint y: 376, distance: 40.3
click at [816, 379] on div at bounding box center [811, 381] width 35 height 5
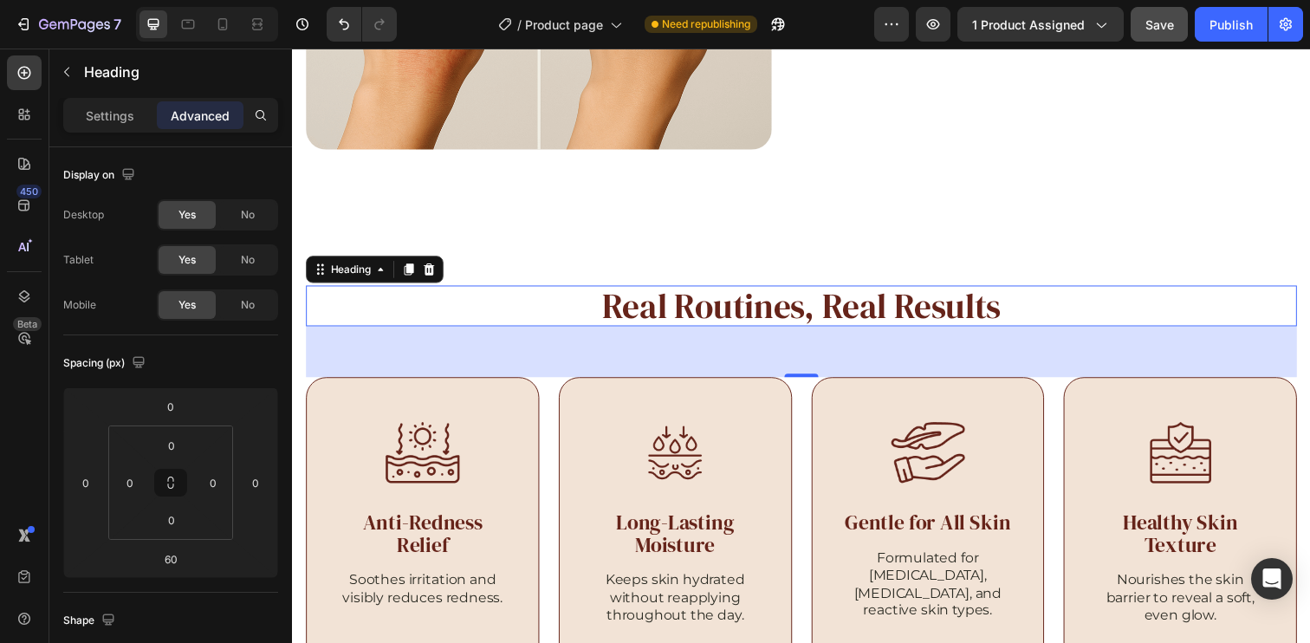
click at [816, 312] on h2 "Real Routines, Real Results" at bounding box center [812, 311] width 1012 height 42
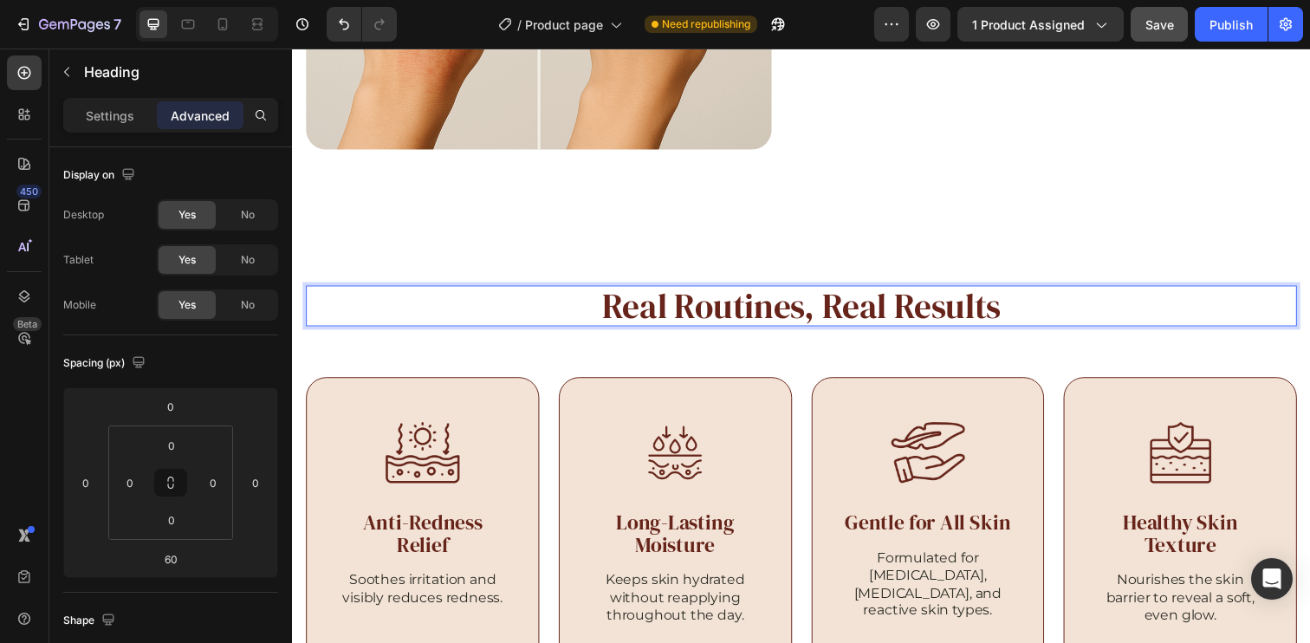
click at [816, 312] on p "Real Routines, Real Results" at bounding box center [812, 311] width 1008 height 38
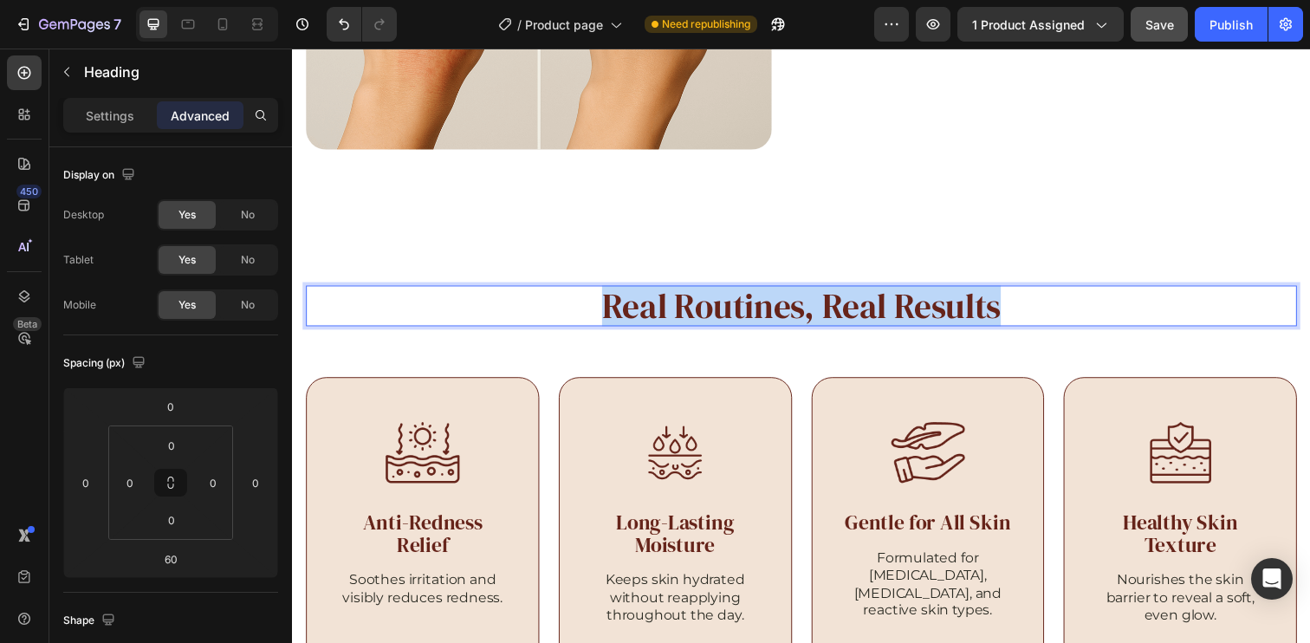
click at [816, 312] on p "Real Routines, Real Results" at bounding box center [812, 311] width 1008 height 38
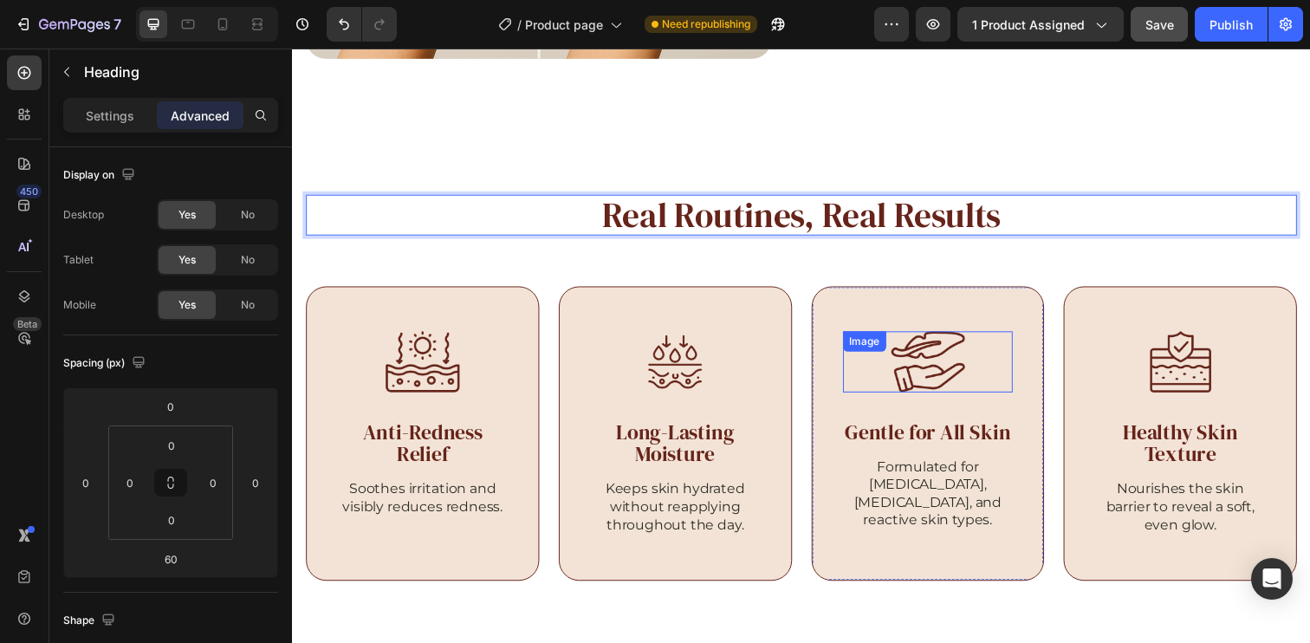
scroll to position [3175, 0]
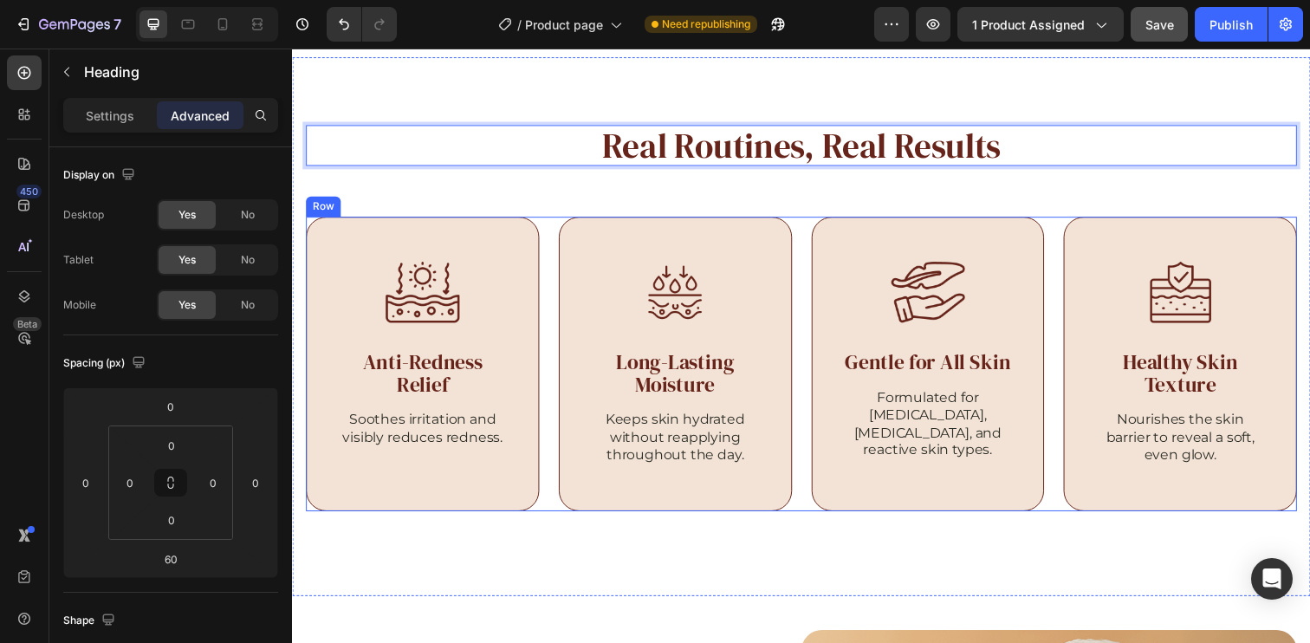
click at [1058, 249] on div "Image Anti-Redness Relief Heading Soothes irritation and visibly reduces rednes…" at bounding box center [812, 370] width 1012 height 301
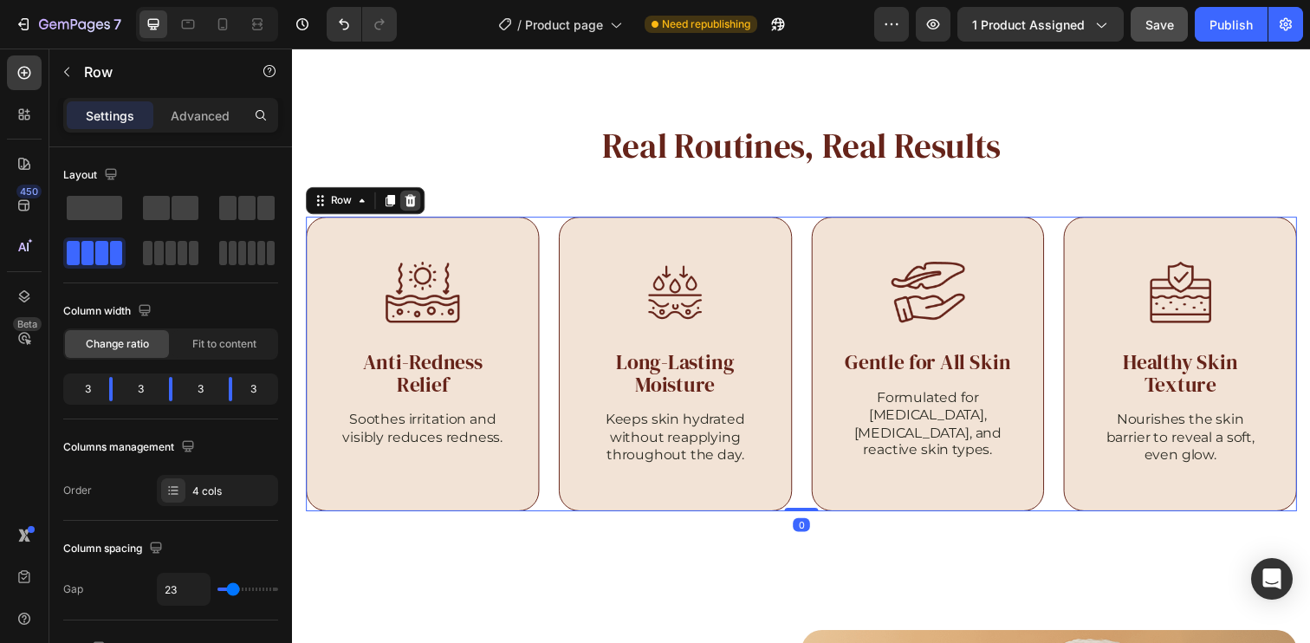
click at [412, 202] on icon at bounding box center [412, 203] width 11 height 12
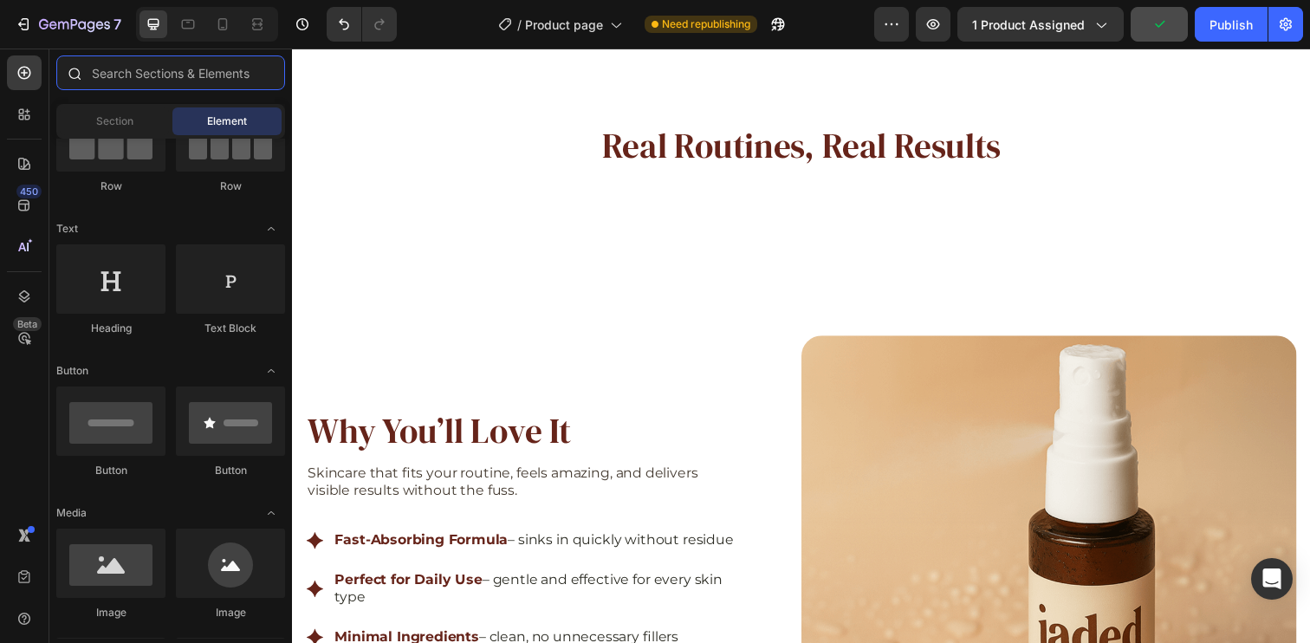
click at [133, 68] on input "text" at bounding box center [170, 72] width 229 height 35
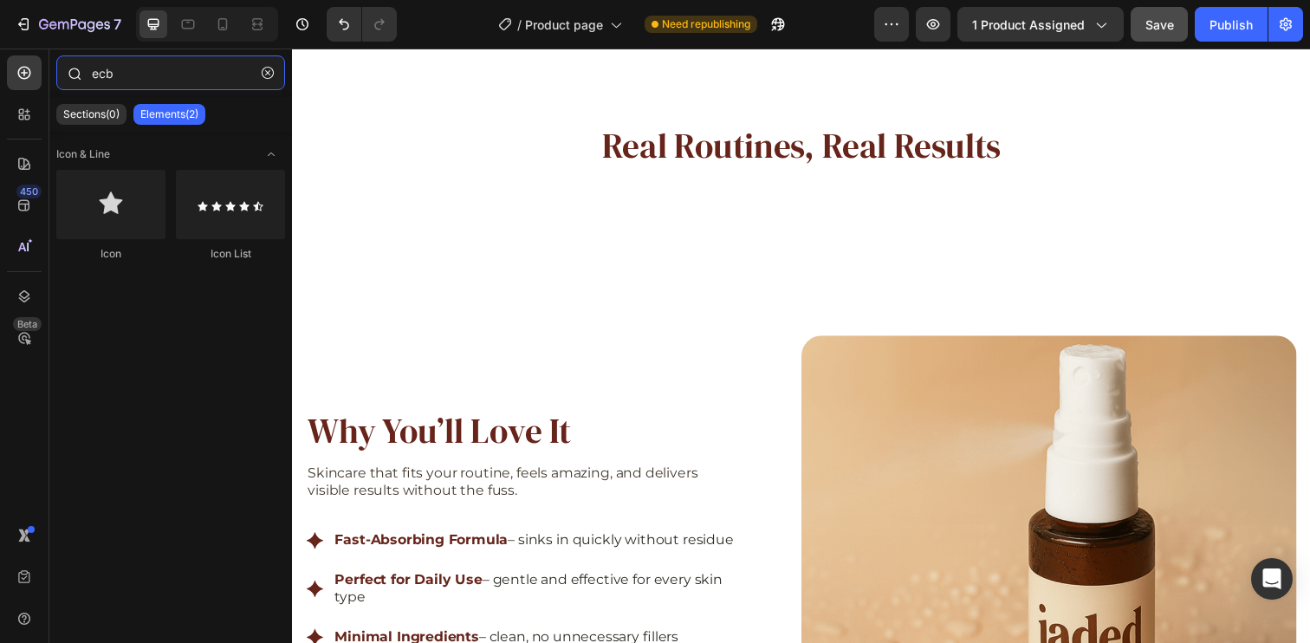
drag, startPoint x: 148, startPoint y: 74, endPoint x: 108, endPoint y: 81, distance: 40.6
click at [108, 81] on input "ecb" at bounding box center [170, 72] width 229 height 35
type input "ecb"
click at [21, 117] on icon at bounding box center [24, 114] width 17 height 17
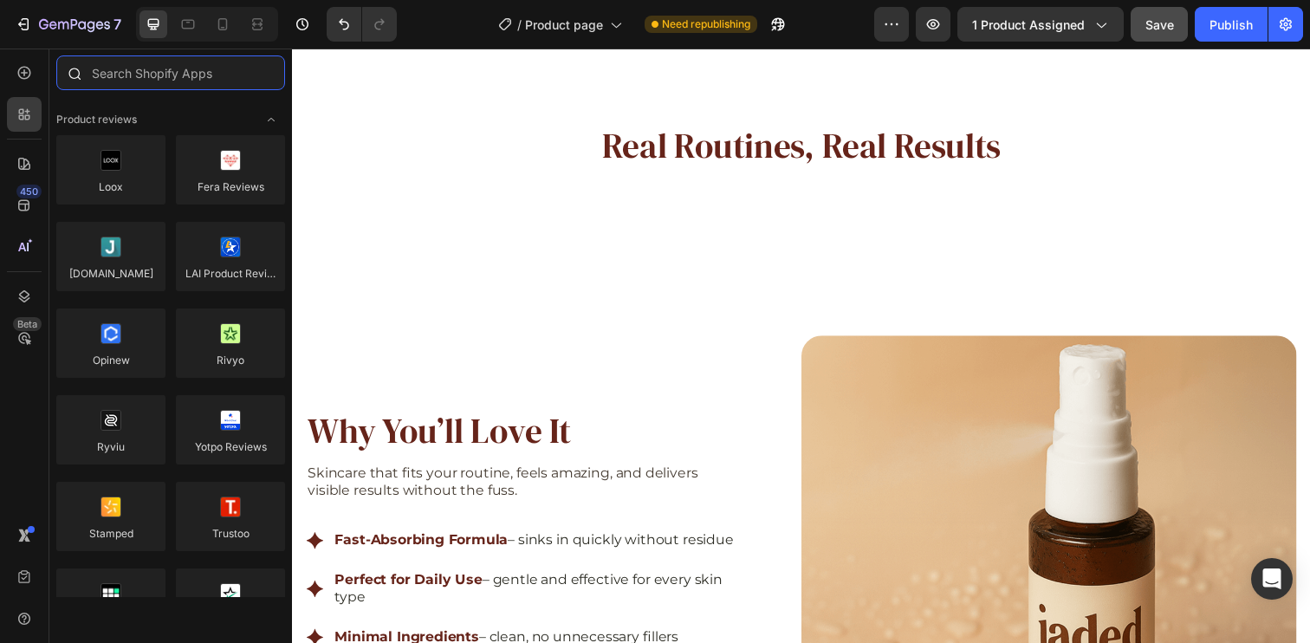
click at [125, 72] on input "text" at bounding box center [170, 72] width 229 height 35
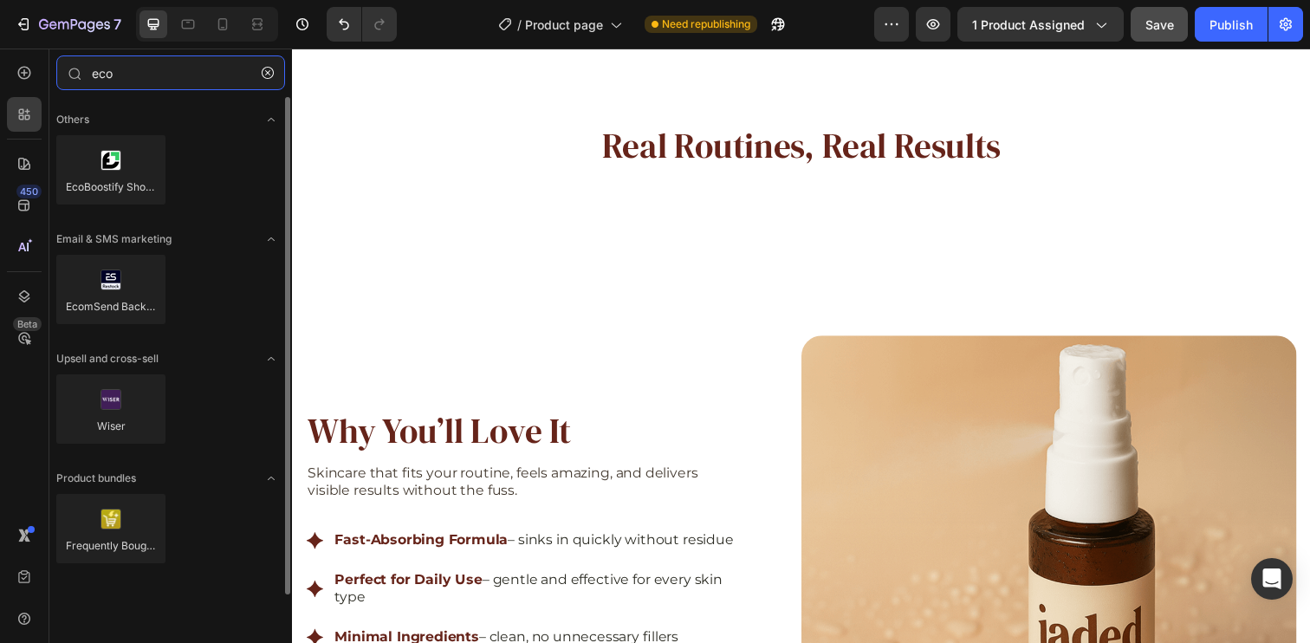
type input "eco"
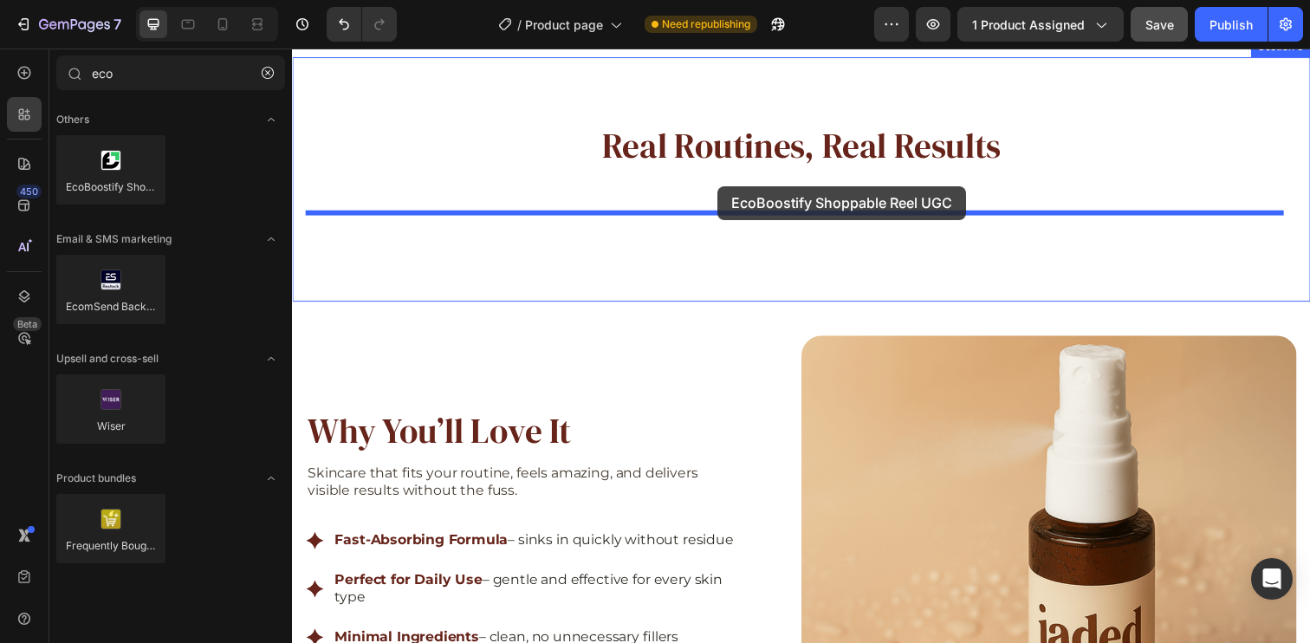
drag, startPoint x: 532, startPoint y: 229, endPoint x: 726, endPoint y: 189, distance: 198.1
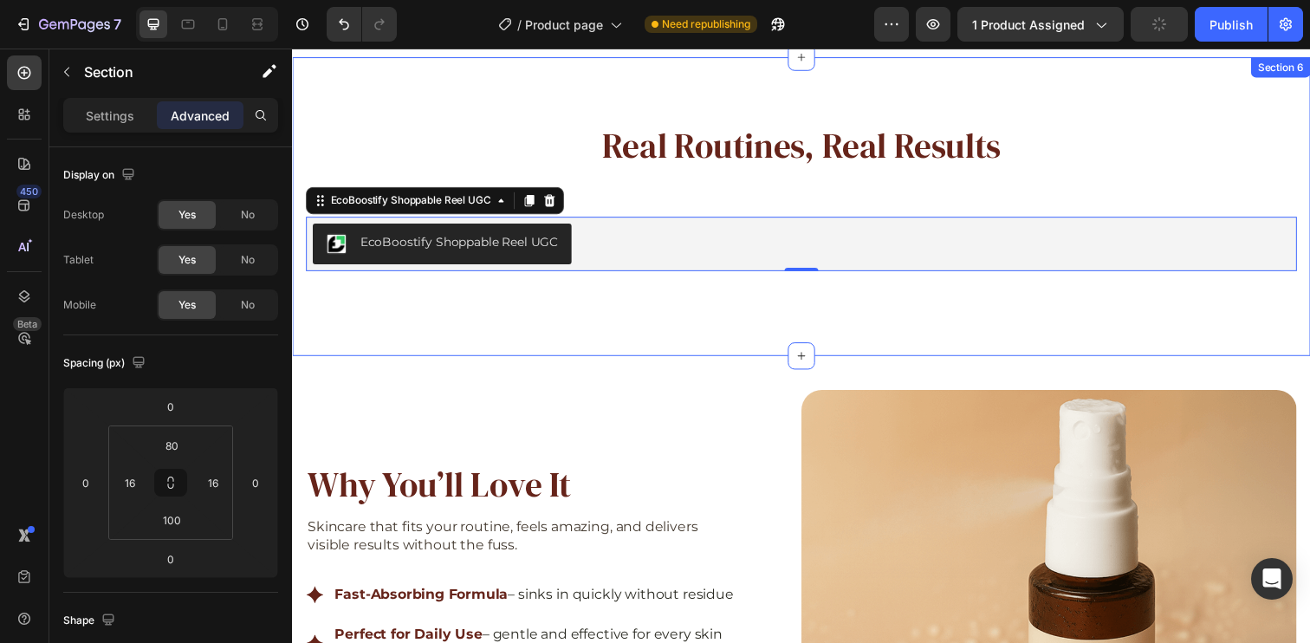
click at [740, 89] on div "Real Routines, Real Results Heading EcoBoostify Shoppable Reel UGC EcoBoostify …" at bounding box center [811, 209] width 1039 height 305
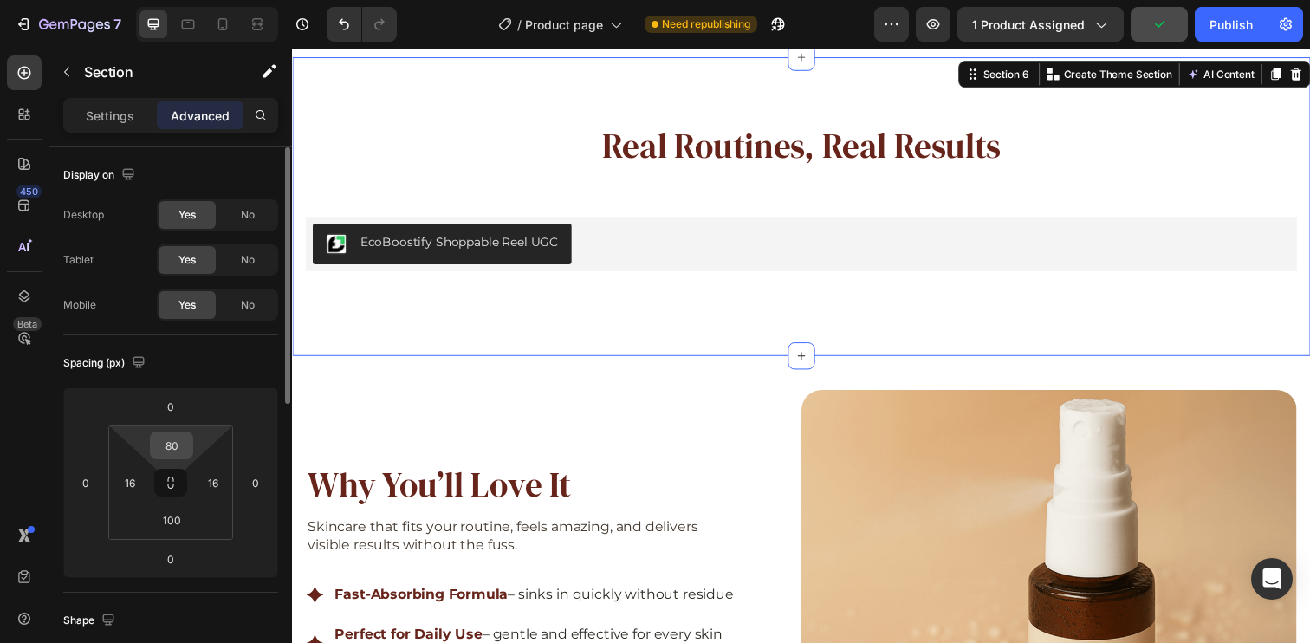
click at [183, 445] on input "80" at bounding box center [171, 445] width 35 height 26
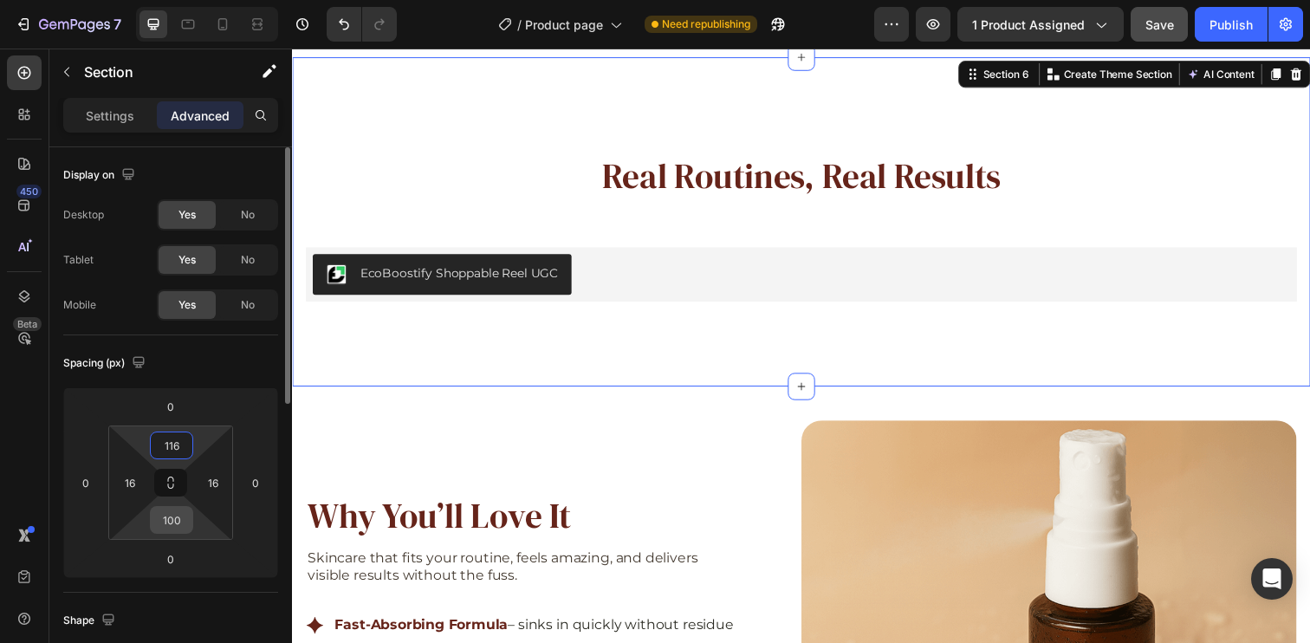
type input "116"
click at [178, 522] on input "100" at bounding box center [171, 520] width 35 height 26
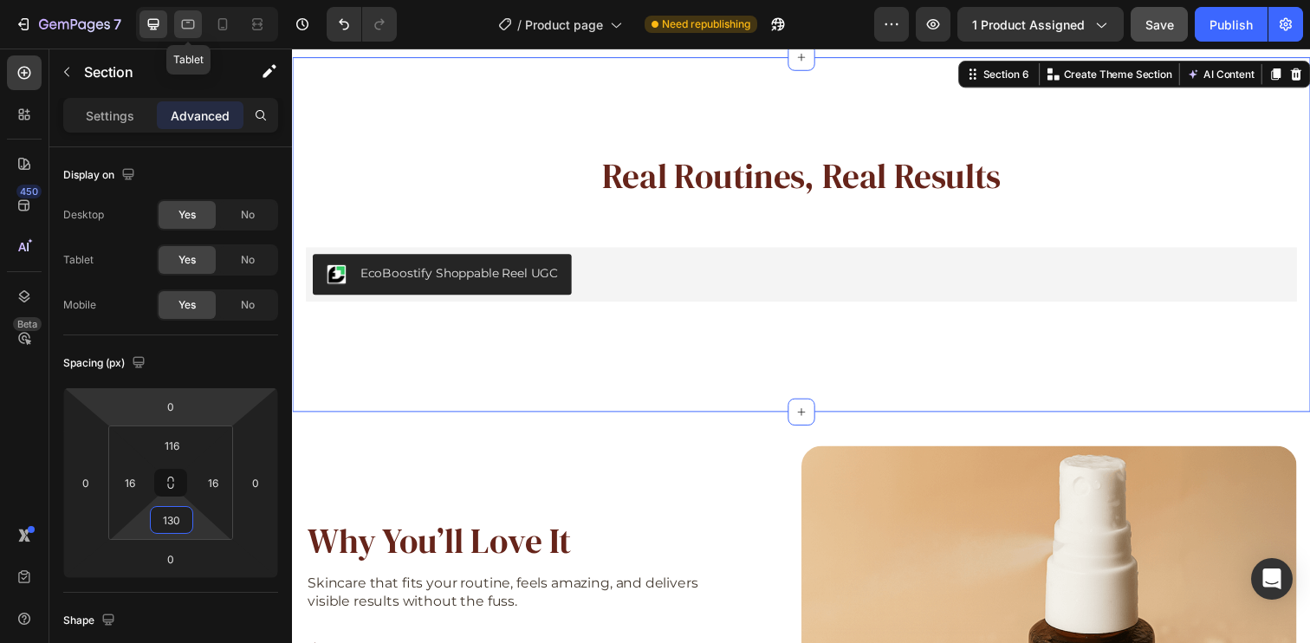
type input "130"
click at [194, 16] on icon at bounding box center [187, 24] width 17 height 17
type input "70"
type input "40"
type input "70"
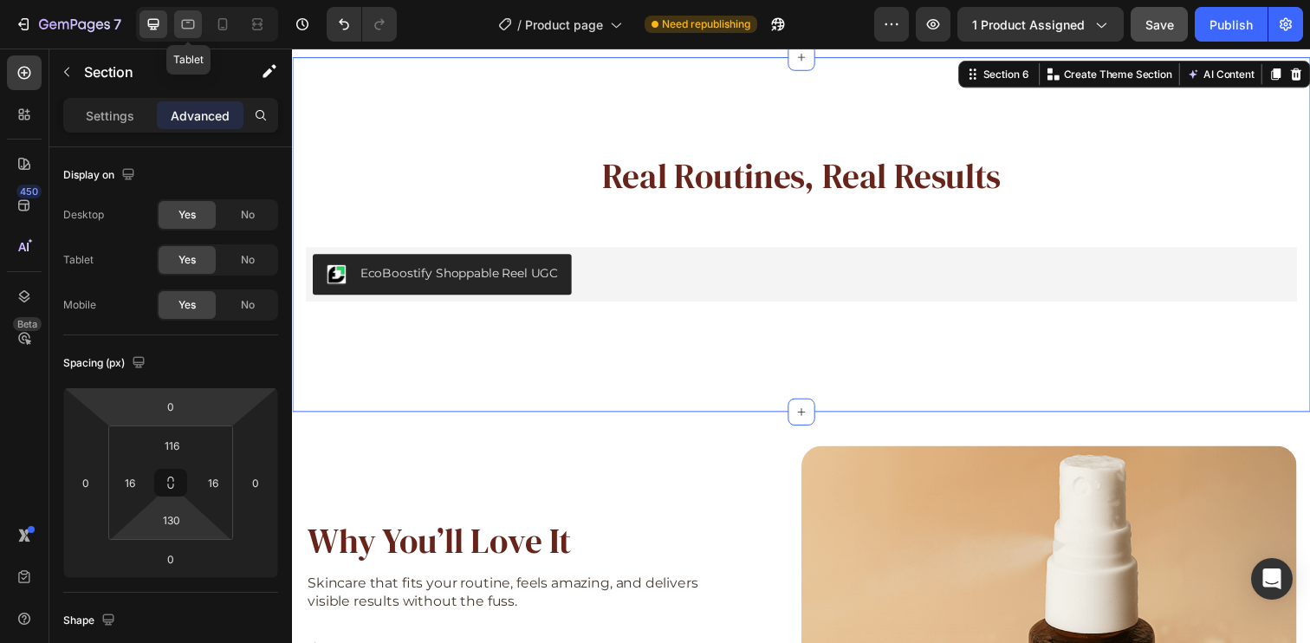
type input "40"
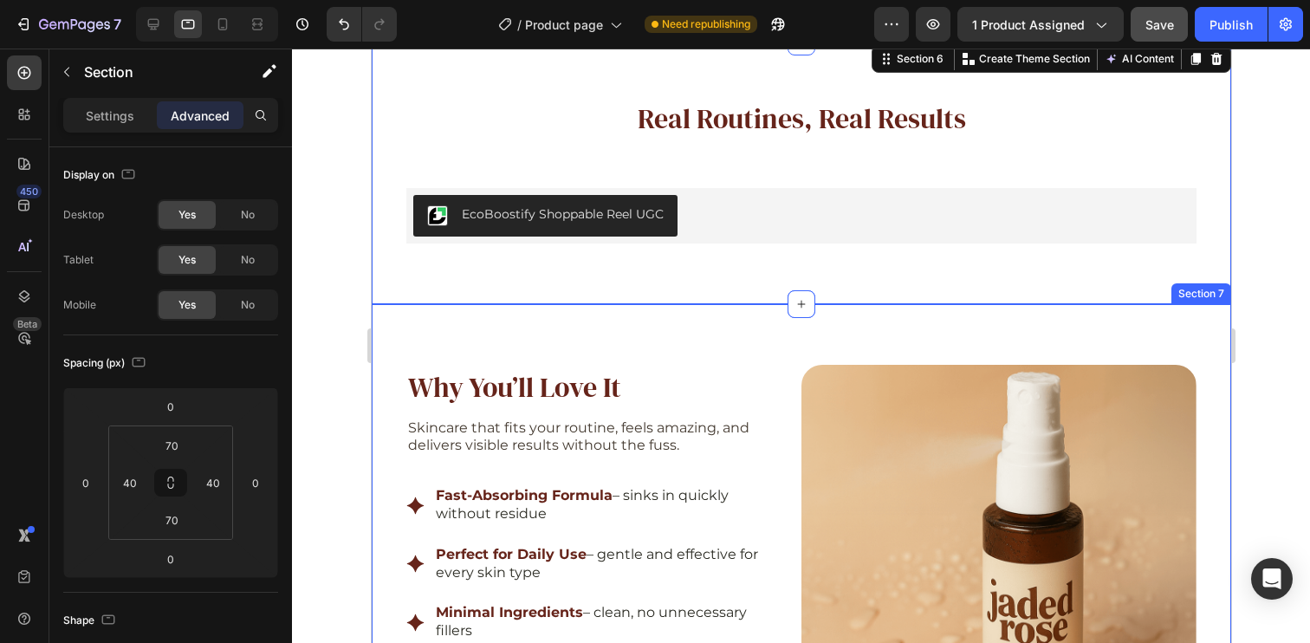
scroll to position [2890, 0]
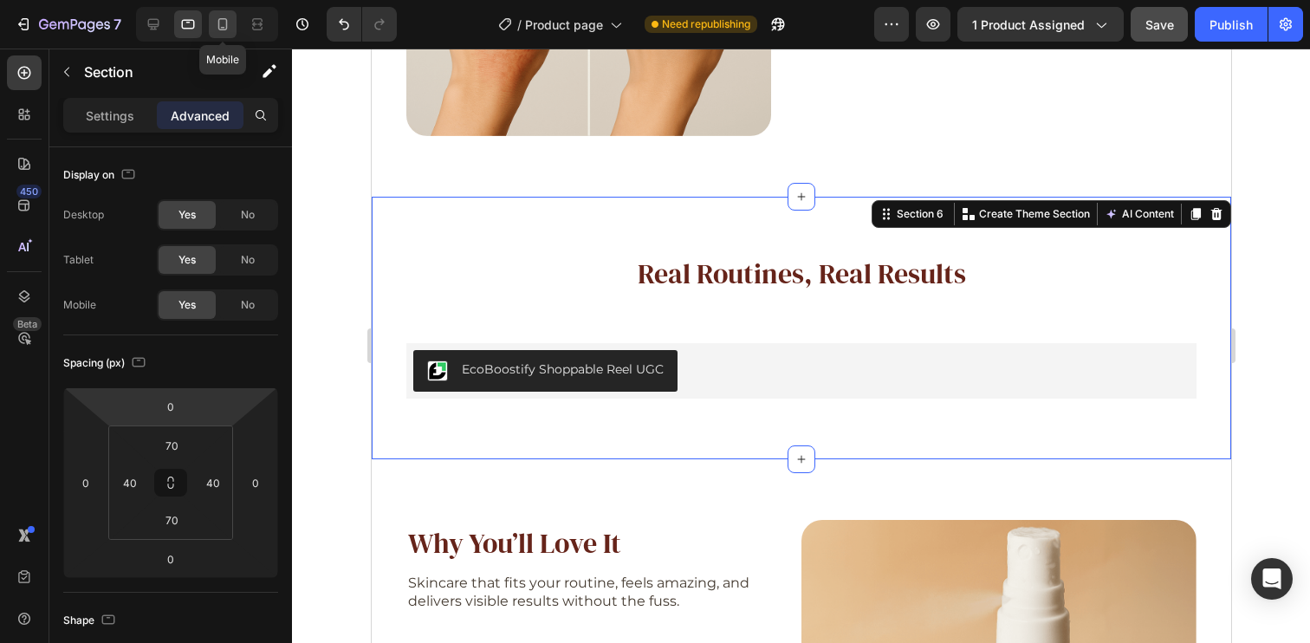
click at [228, 30] on icon at bounding box center [222, 24] width 17 height 17
type input "80"
type input "23"
type input "80"
type input "23"
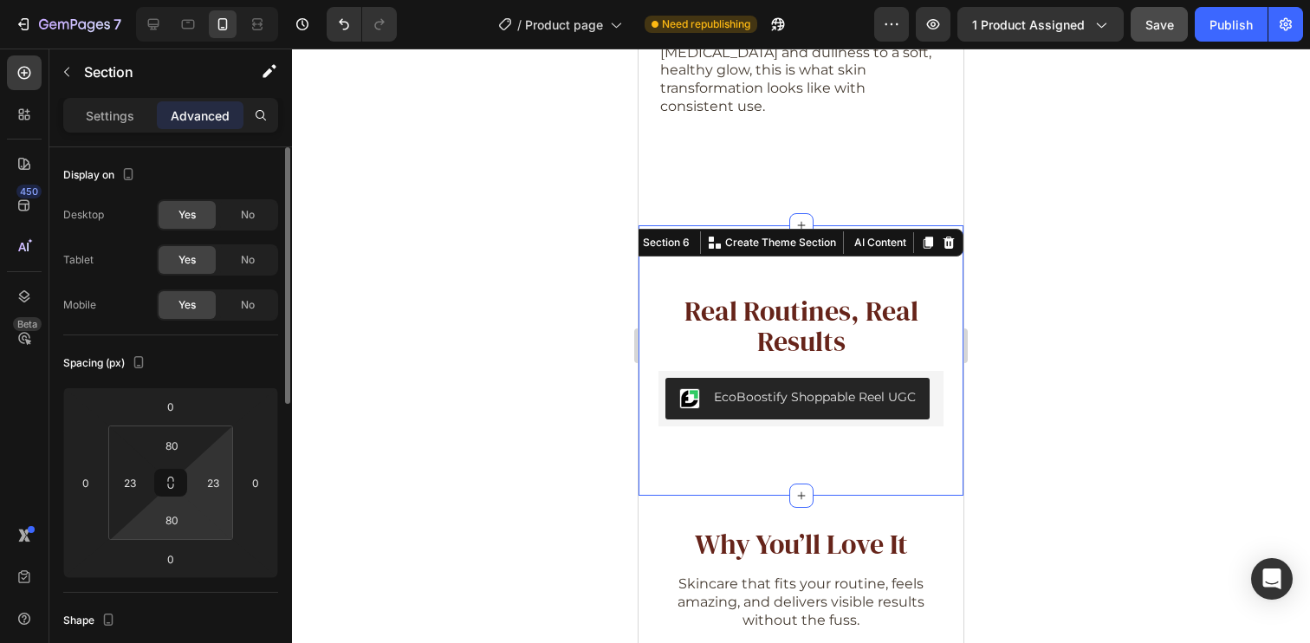
scroll to position [3065, 0]
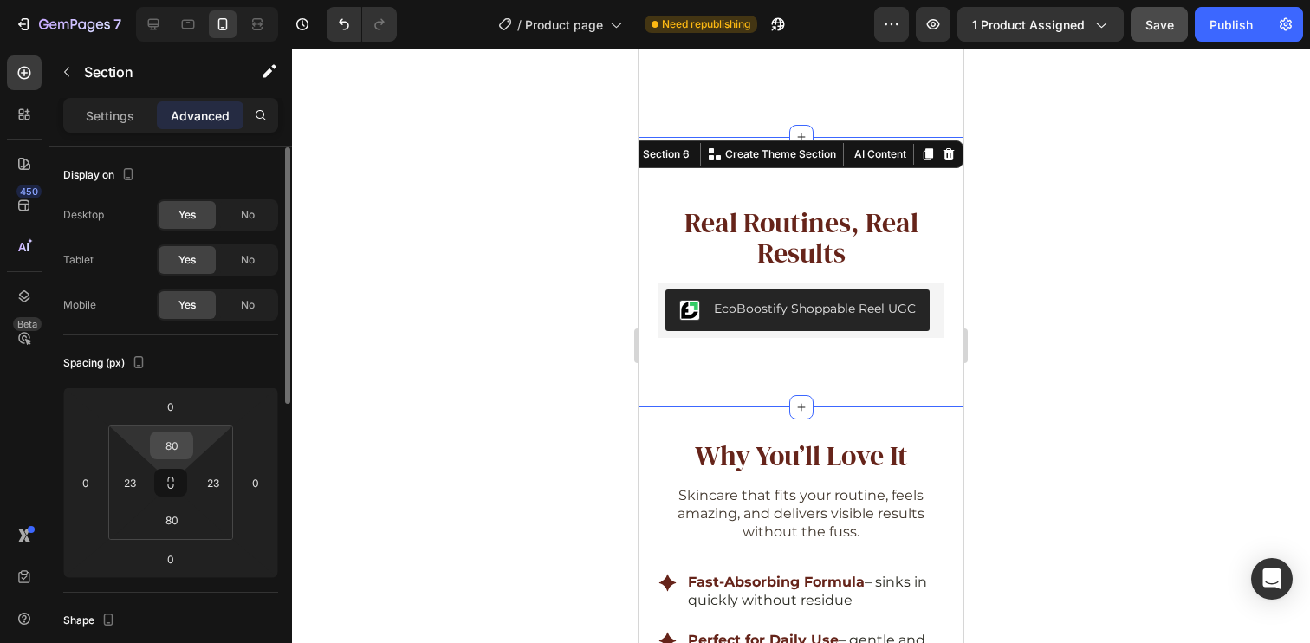
click at [186, 445] on input "80" at bounding box center [171, 445] width 35 height 26
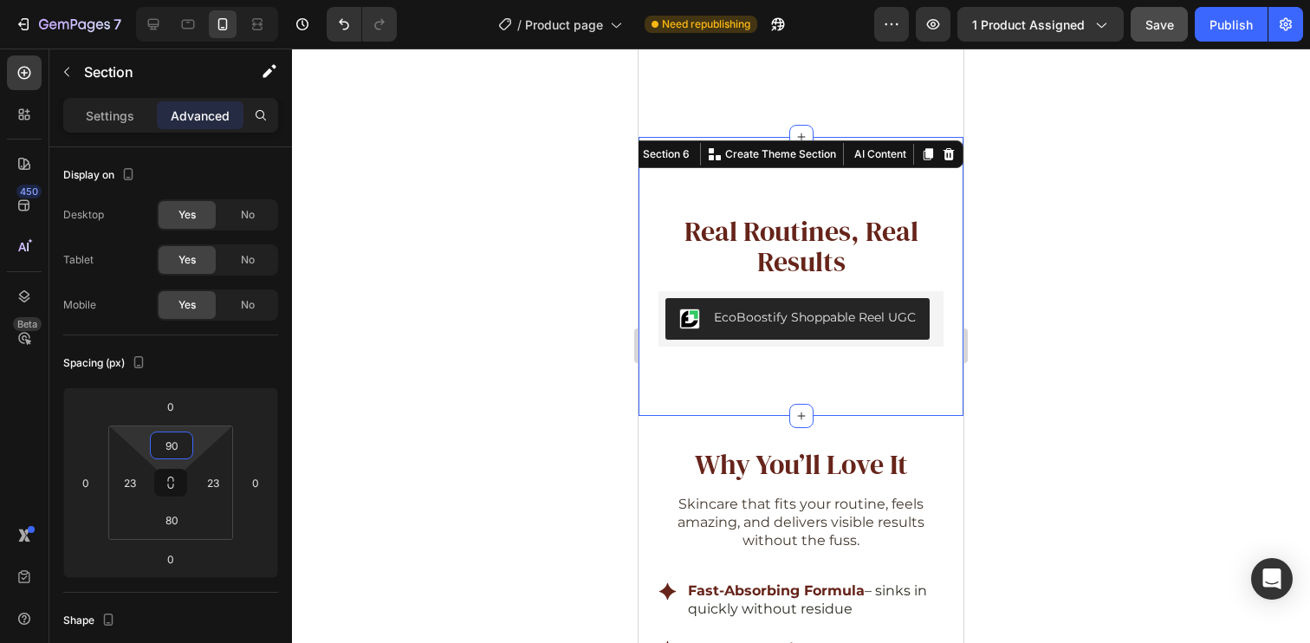
type input "90"
click at [188, 529] on div "80" at bounding box center [171, 520] width 43 height 28
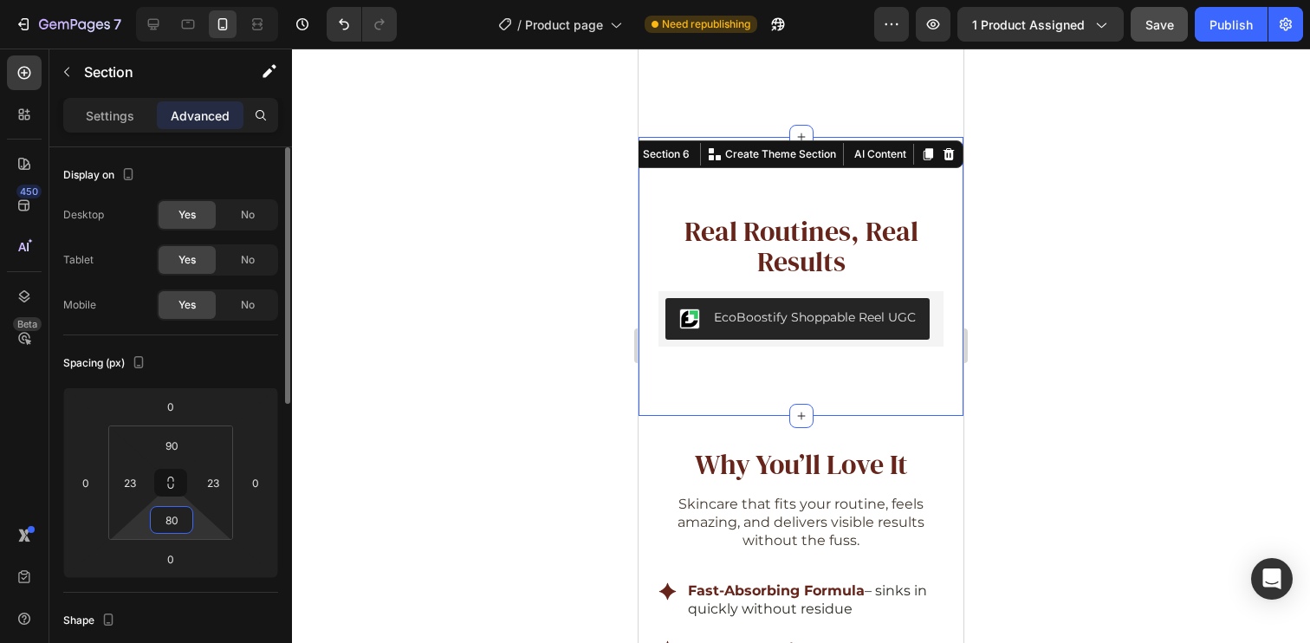
click at [185, 522] on input "80" at bounding box center [171, 520] width 35 height 26
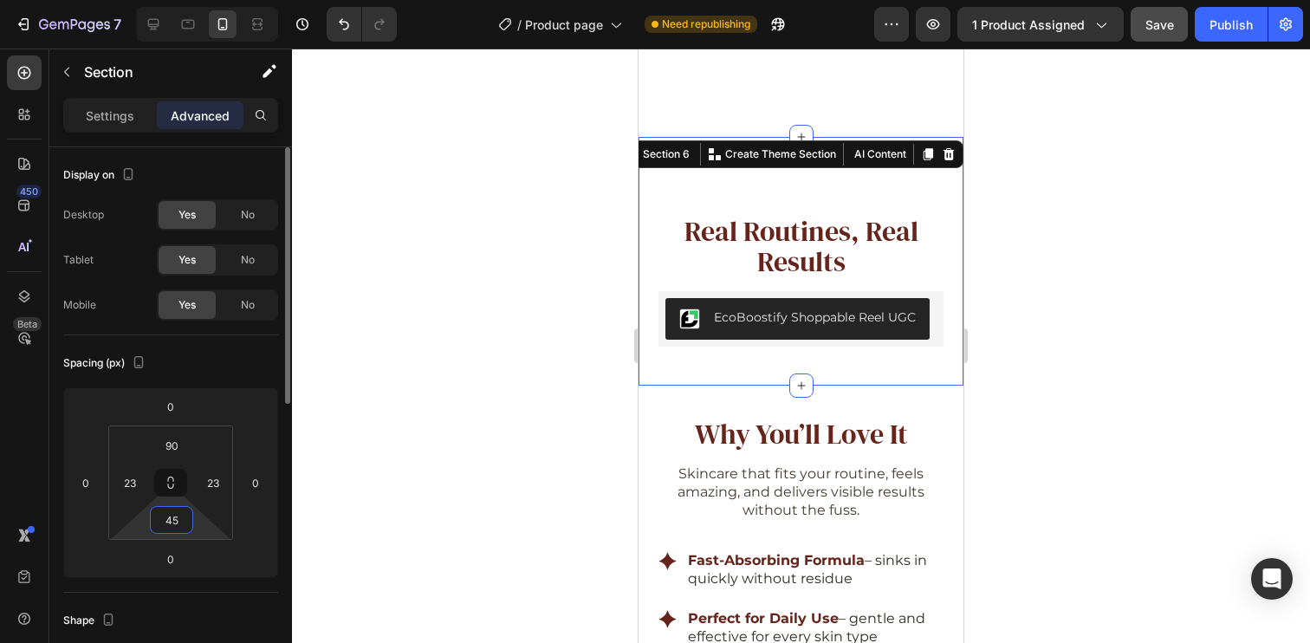
type input "45"
click at [268, 355] on div "Spacing (px)" at bounding box center [170, 363] width 215 height 28
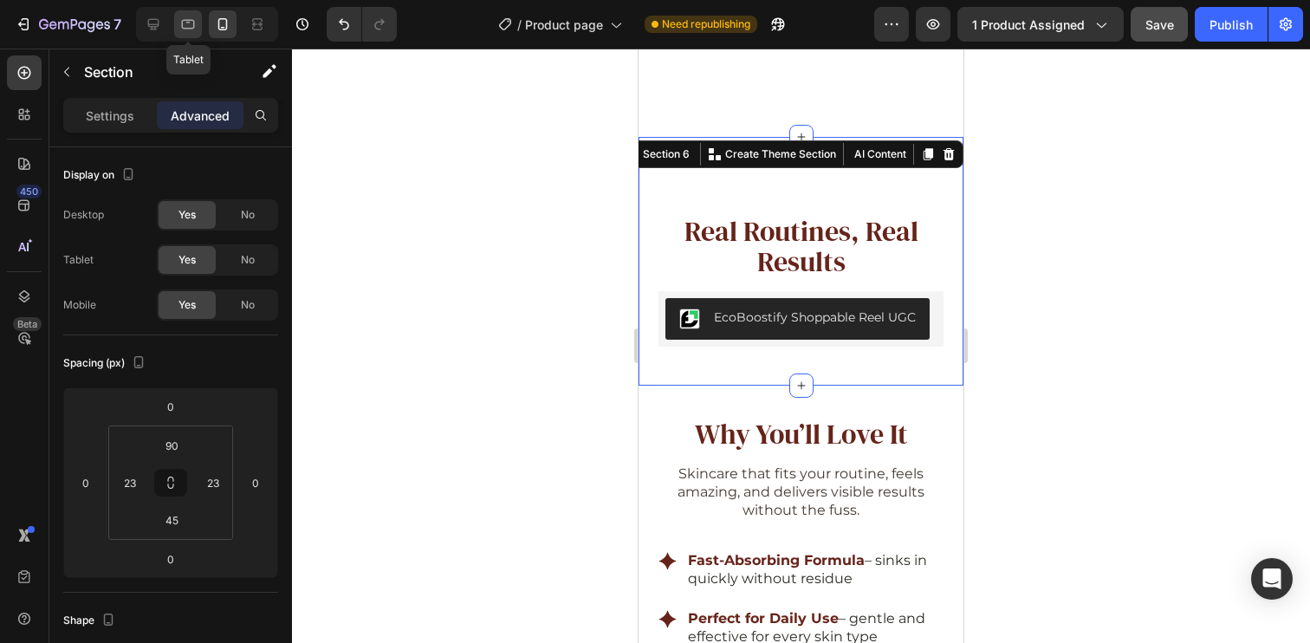
click at [193, 16] on icon at bounding box center [187, 24] width 17 height 17
type input "70"
type input "40"
type input "70"
type input "40"
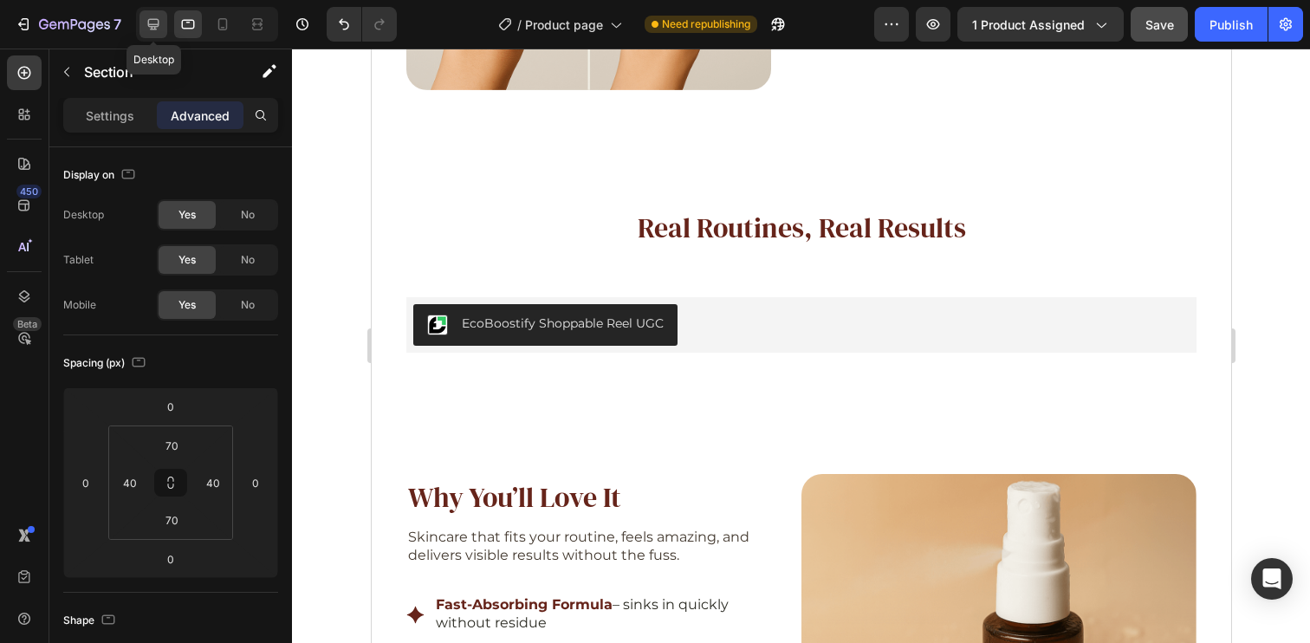
click at [159, 23] on icon at bounding box center [153, 24] width 17 height 17
type input "116"
type input "16"
type input "130"
type input "16"
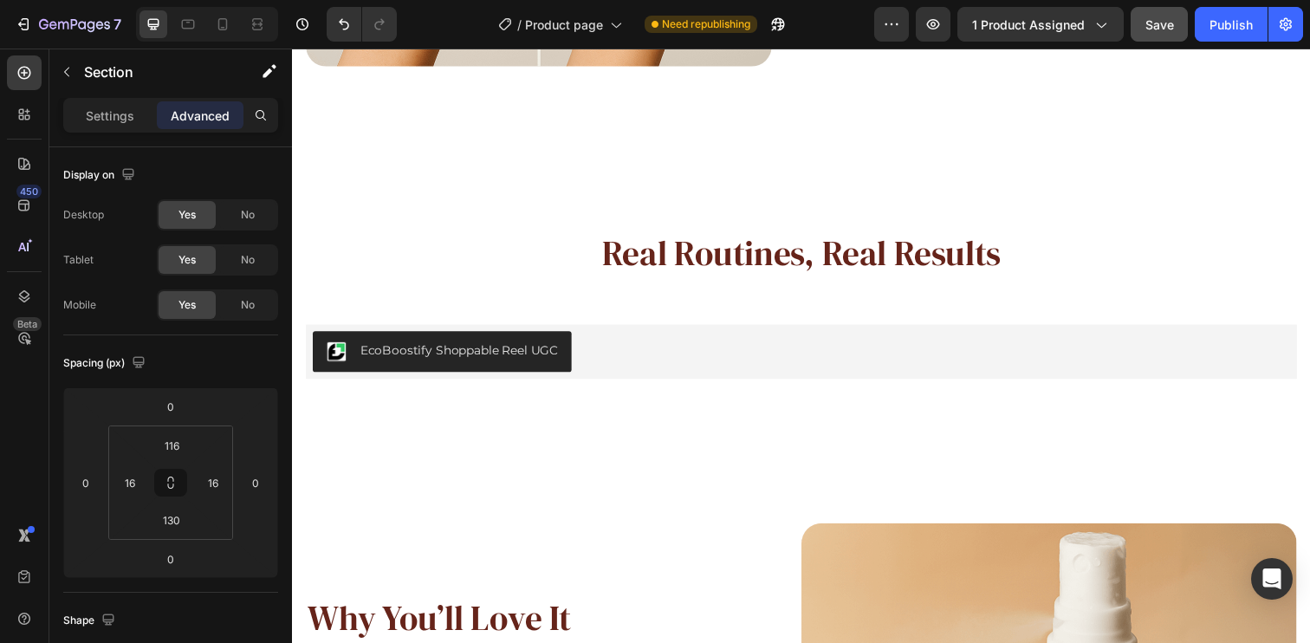
scroll to position [3117, 0]
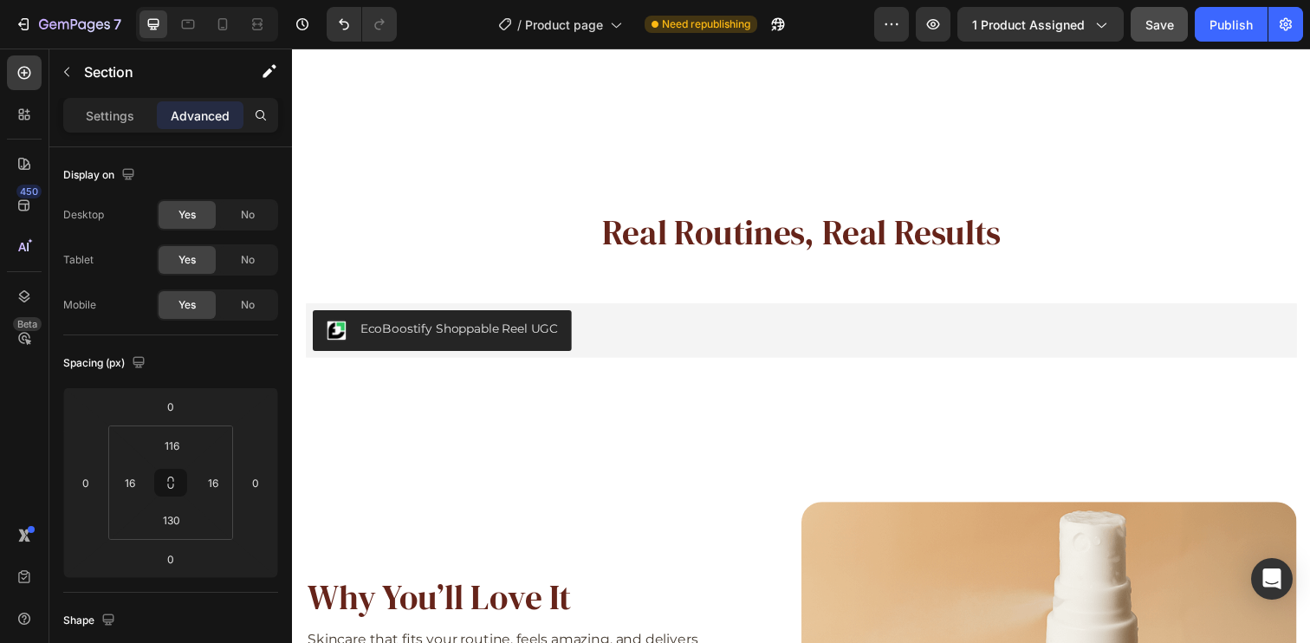
click at [1240, 179] on div "Real Routines, Real Results Heading EcoBoostify Shoppable Reel UGC EcoBoostify …" at bounding box center [811, 295] width 1039 height 362
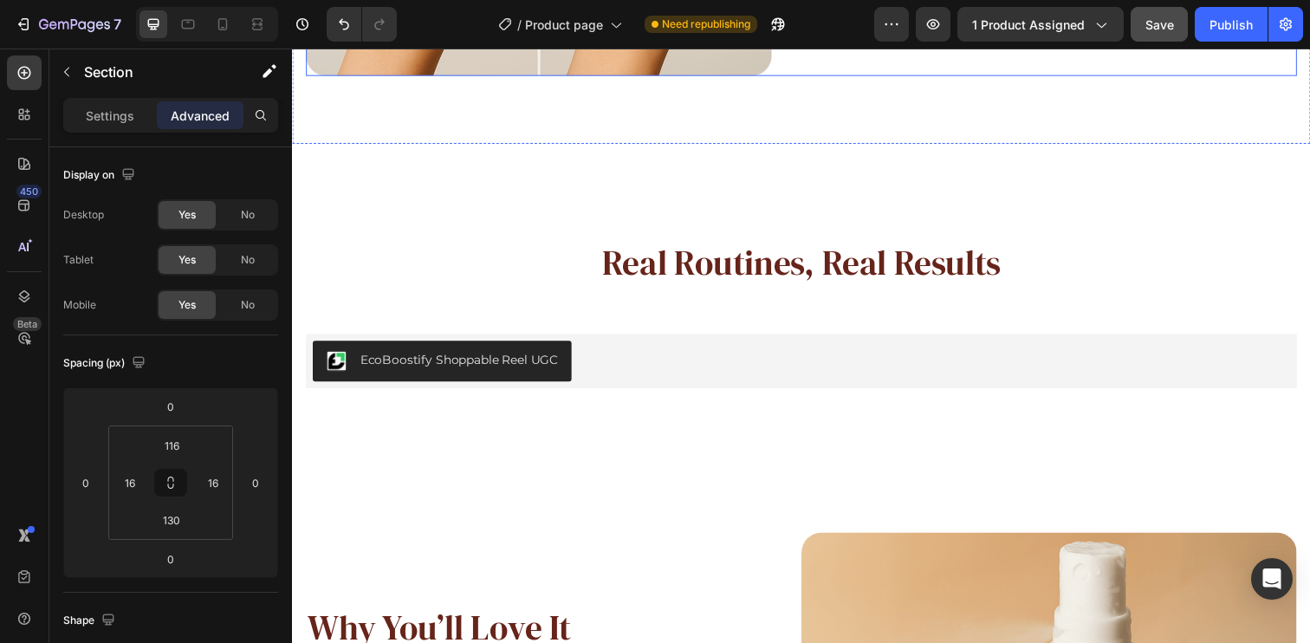
scroll to position [3085, 0]
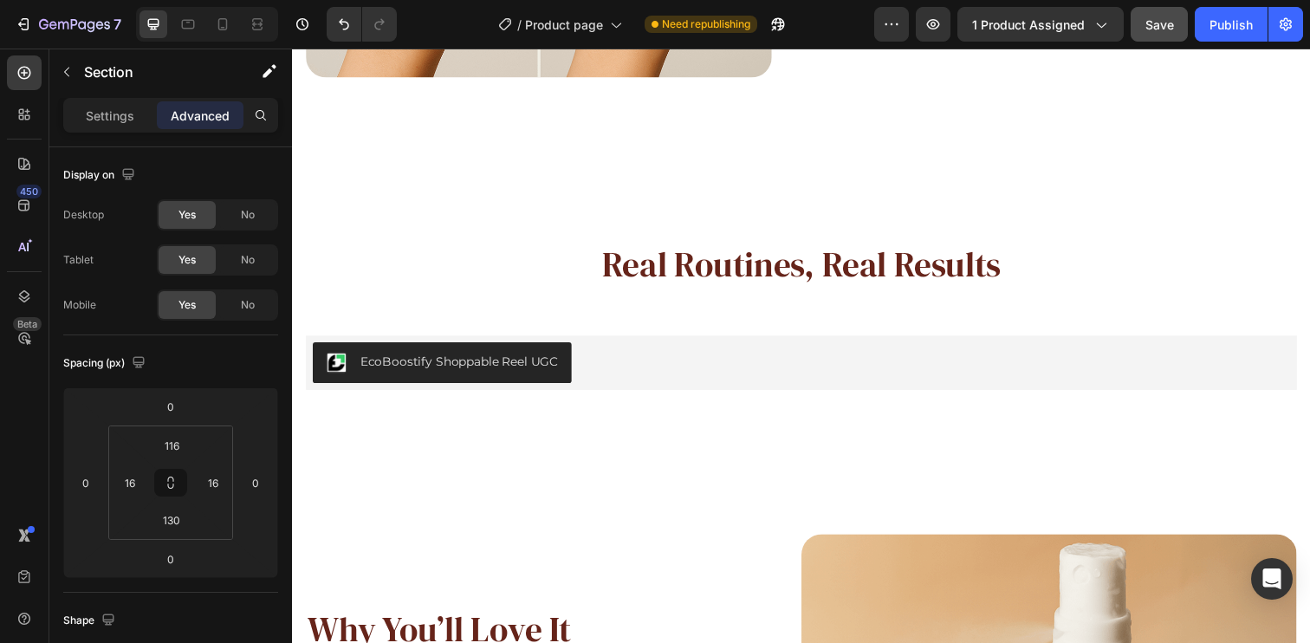
click at [1130, 179] on div "Real Routines, Real Results Heading EcoBoostify Shoppable Reel UGC EcoBoostify …" at bounding box center [811, 328] width 1039 height 362
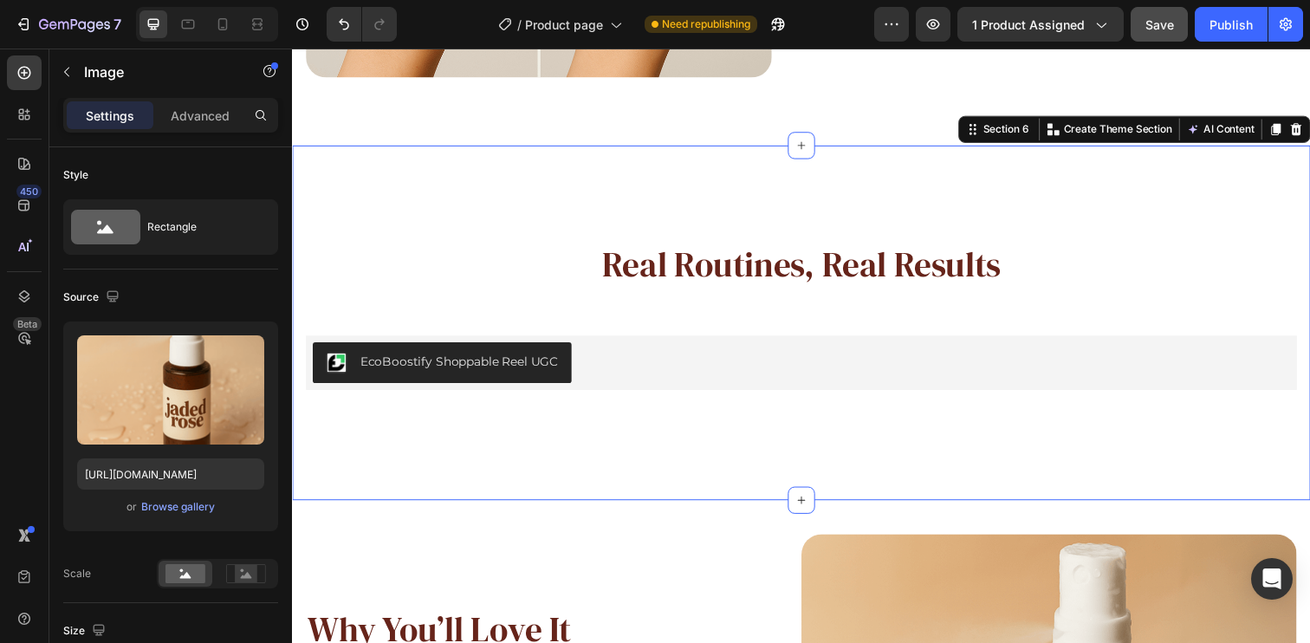
click at [1080, 202] on div "Real Routines, Real Results Heading EcoBoostify Shoppable Reel UGC EcoBoostify …" at bounding box center [811, 328] width 1039 height 362
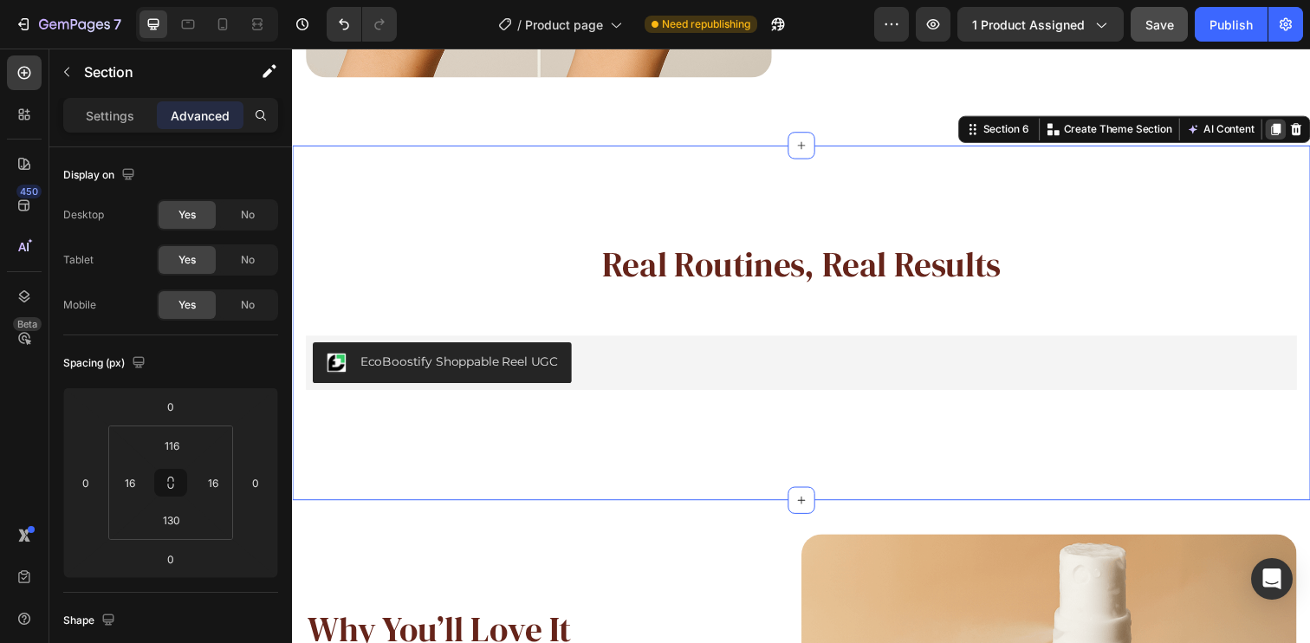
click at [1292, 126] on icon at bounding box center [1297, 131] width 10 height 12
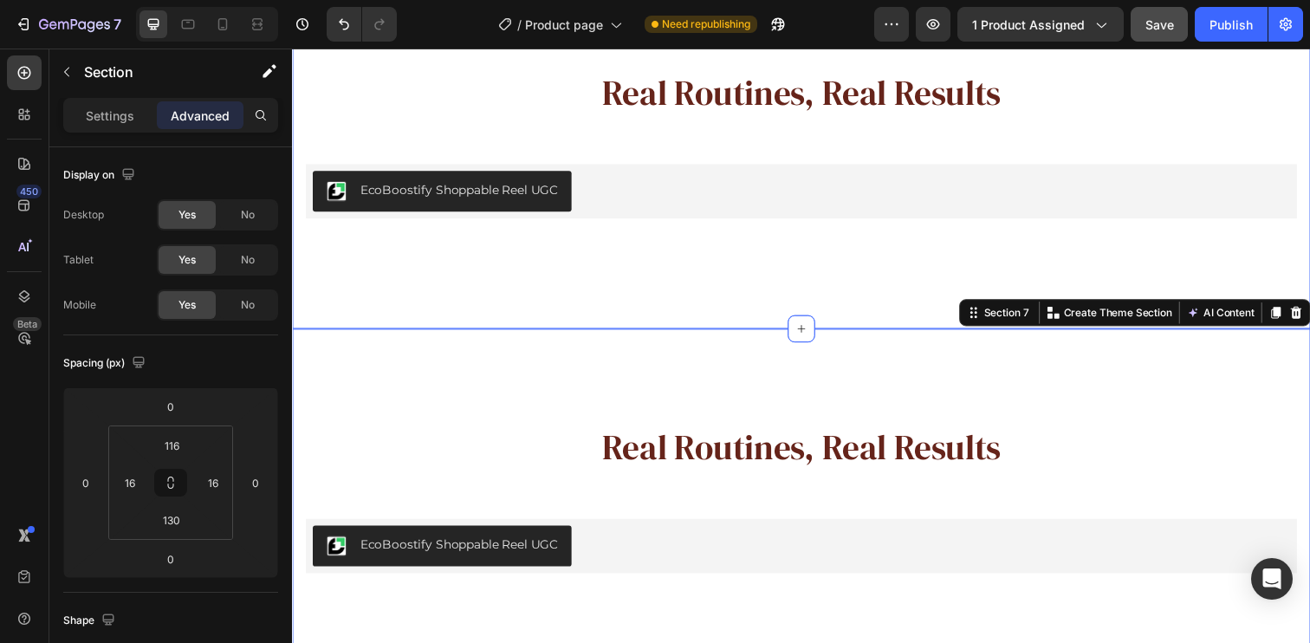
scroll to position [3334, 0]
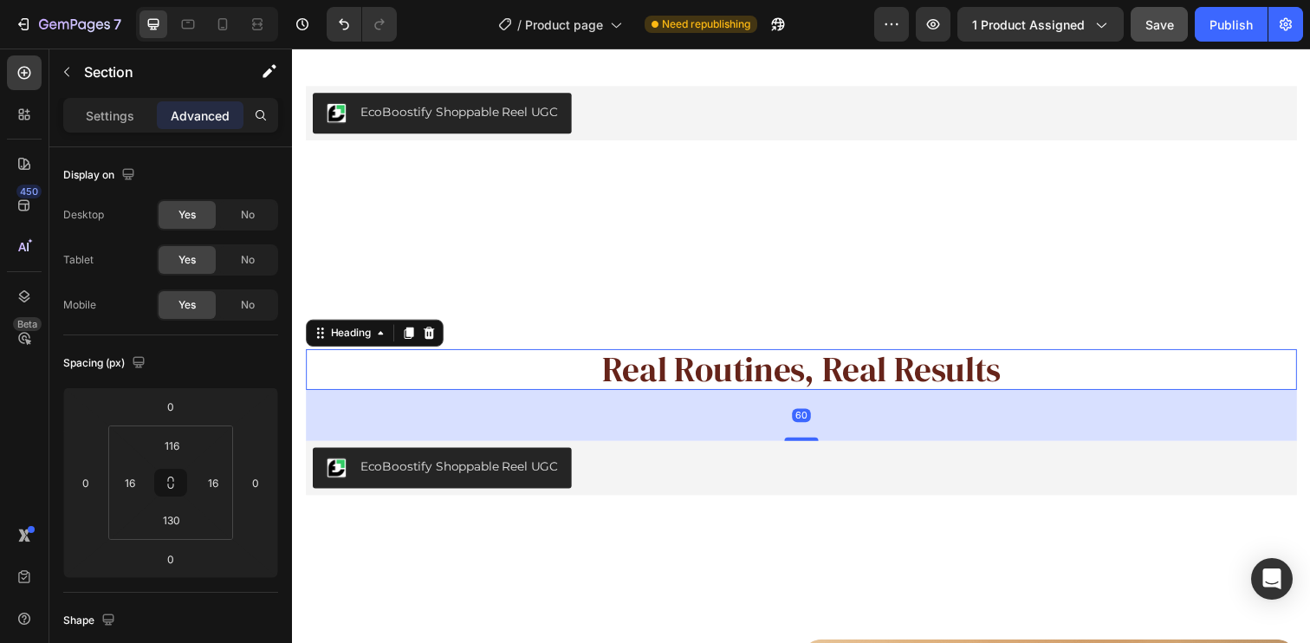
click at [732, 383] on h2 "Real Routines, Real Results" at bounding box center [812, 376] width 1012 height 42
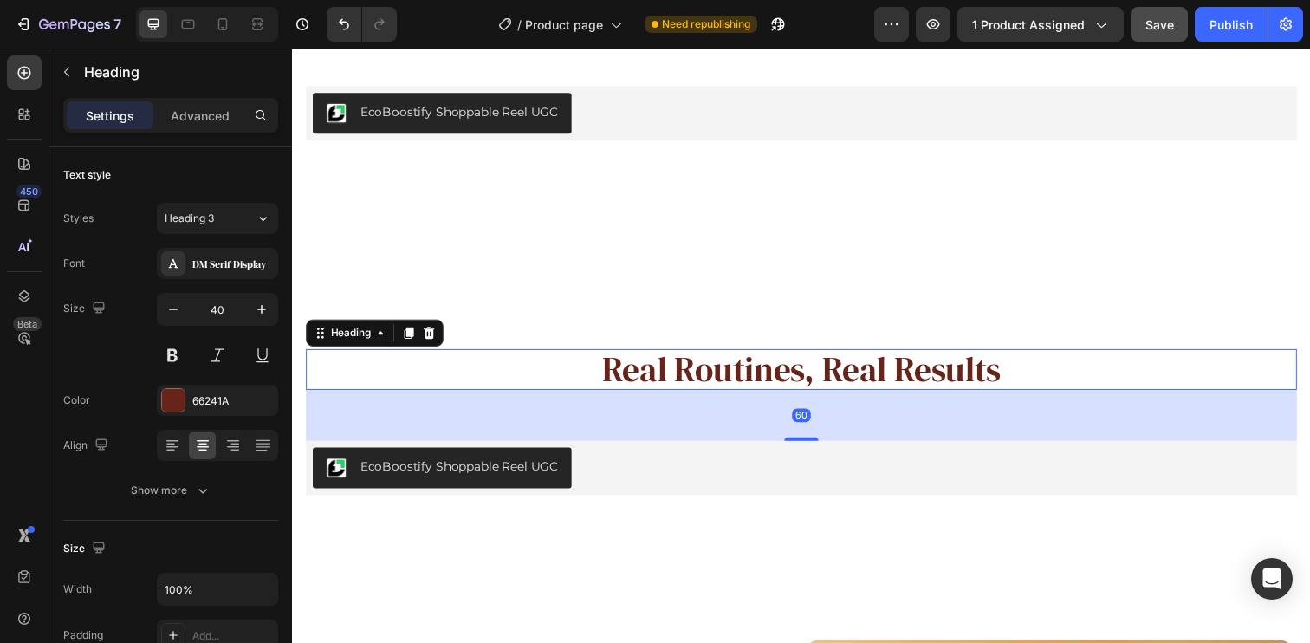
click at [732, 383] on h2 "Real Routines, Real Results" at bounding box center [812, 376] width 1012 height 42
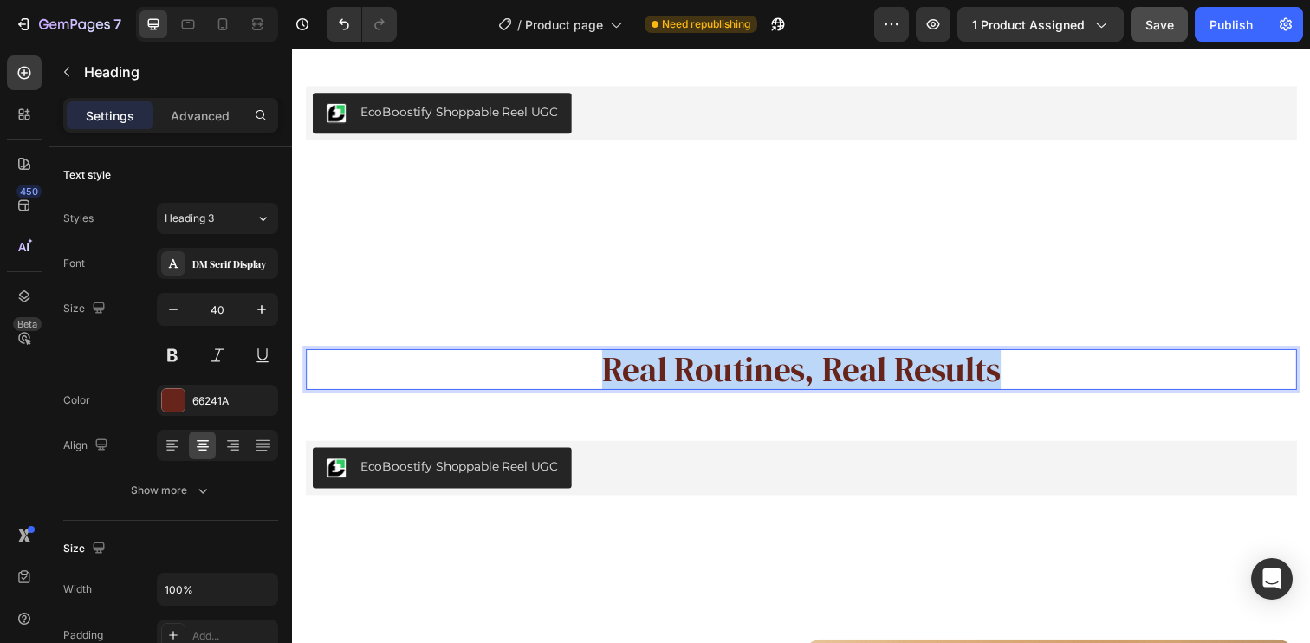
click at [732, 383] on p "Real Routines, Real Results" at bounding box center [812, 376] width 1008 height 38
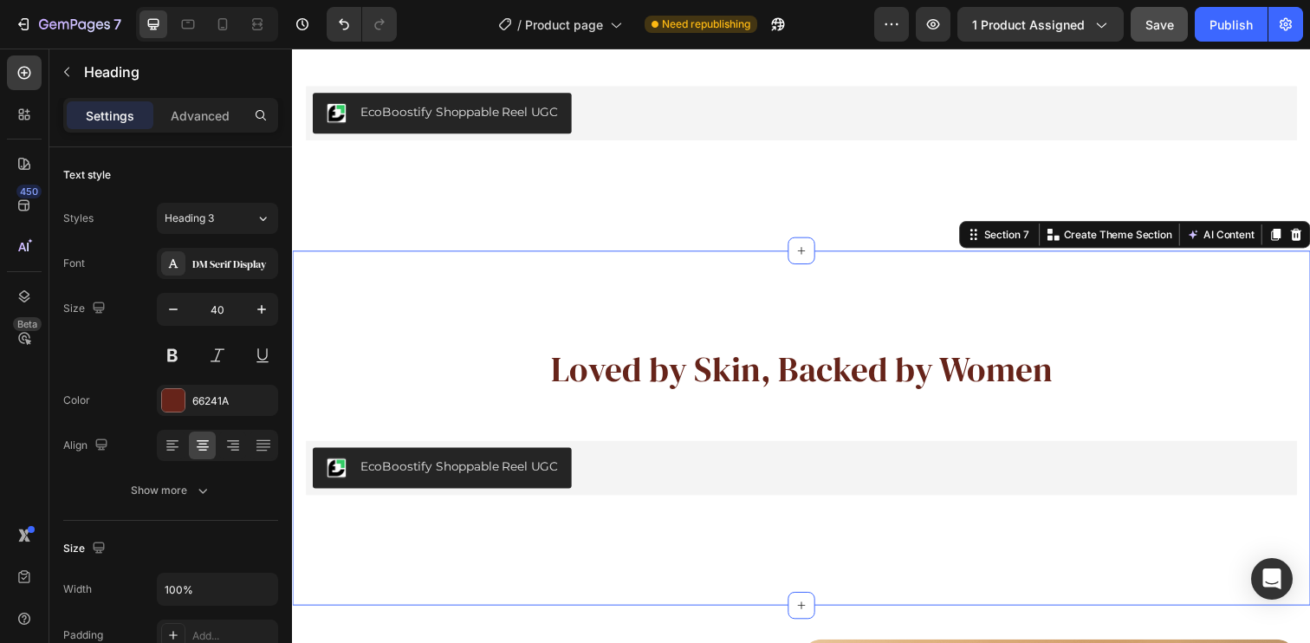
click at [1128, 432] on div "Loved by Skin, Backed by Women Heading EcoBoostify Shoppable Reel UGC EcoBoosti…" at bounding box center [812, 429] width 1012 height 149
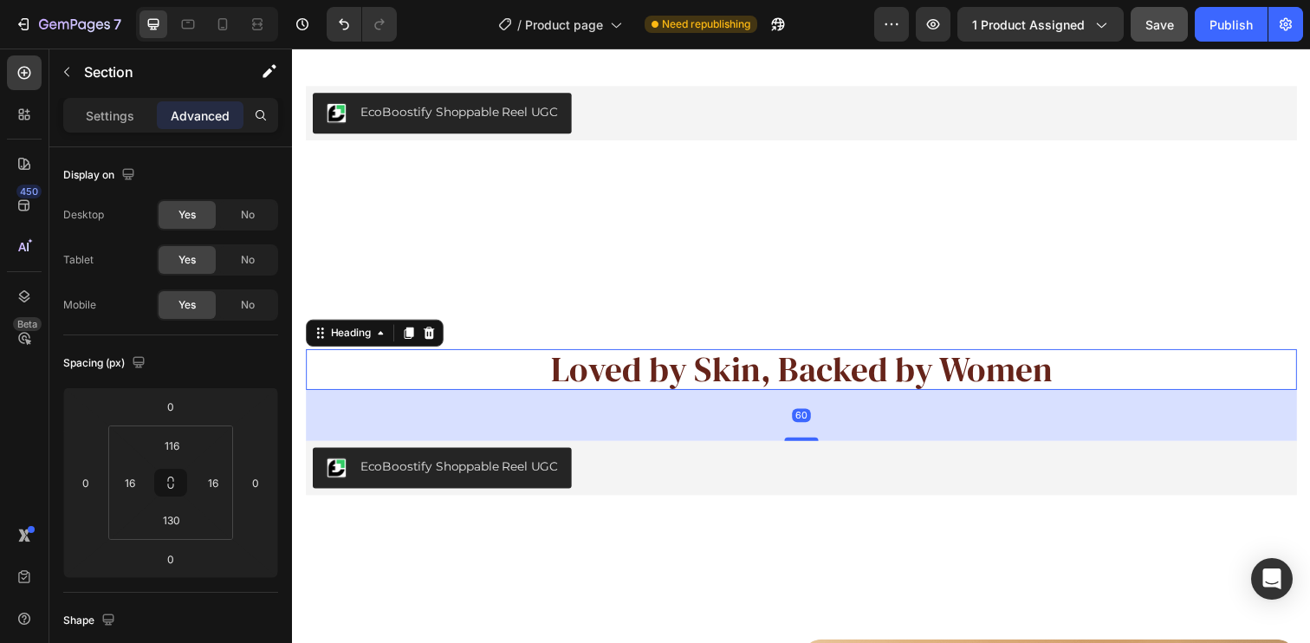
click at [1125, 379] on p "Loved by Skin, Backed by Women" at bounding box center [812, 376] width 1008 height 38
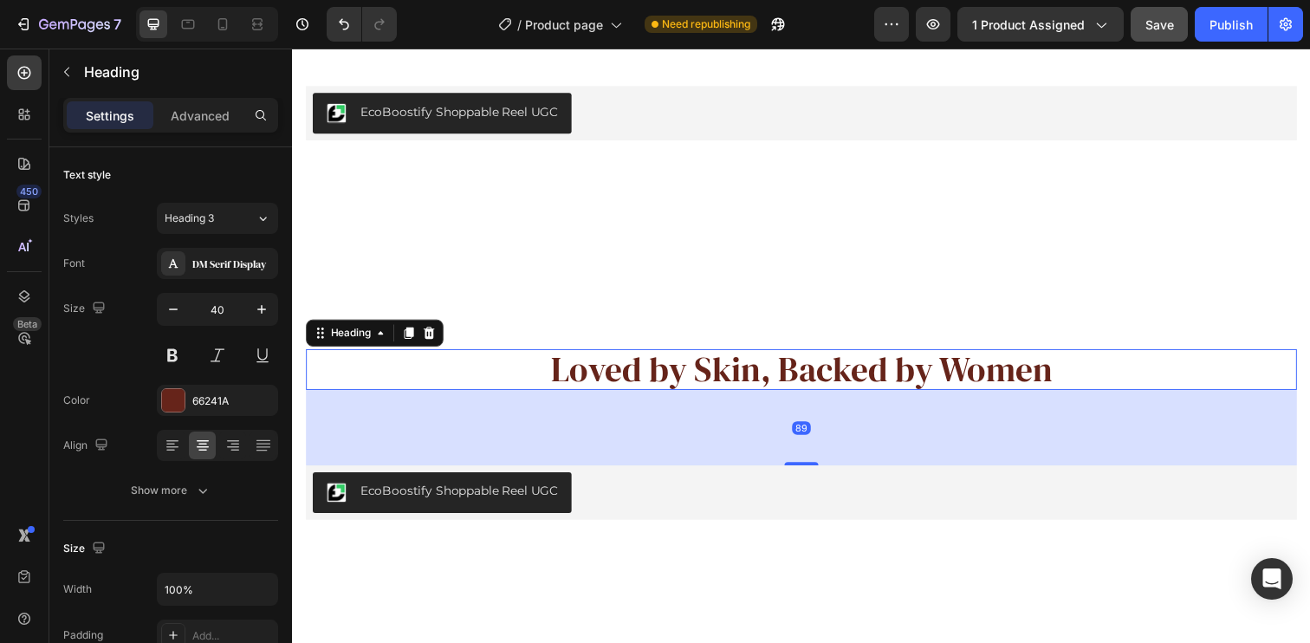
drag, startPoint x: 818, startPoint y: 447, endPoint x: 826, endPoint y: 472, distance: 26.6
click at [826, 397] on div "89" at bounding box center [812, 397] width 1012 height 0
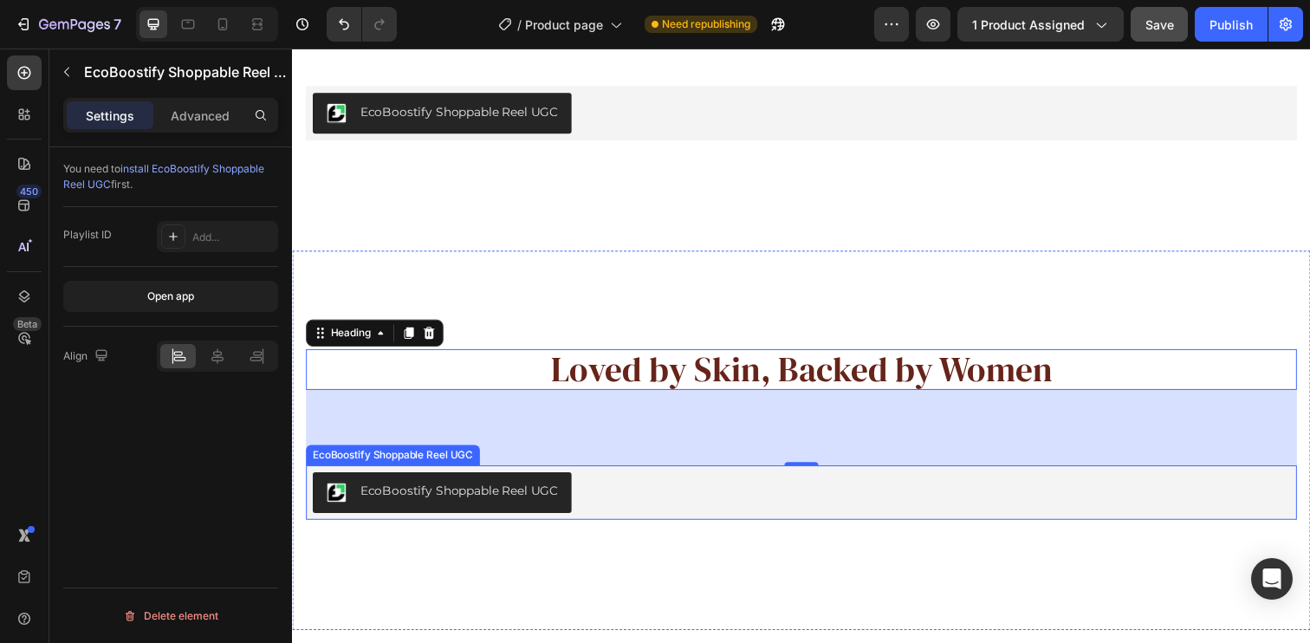
click at [649, 501] on div "EcoBoostify Shoppable Reel UGC" at bounding box center [812, 502] width 998 height 42
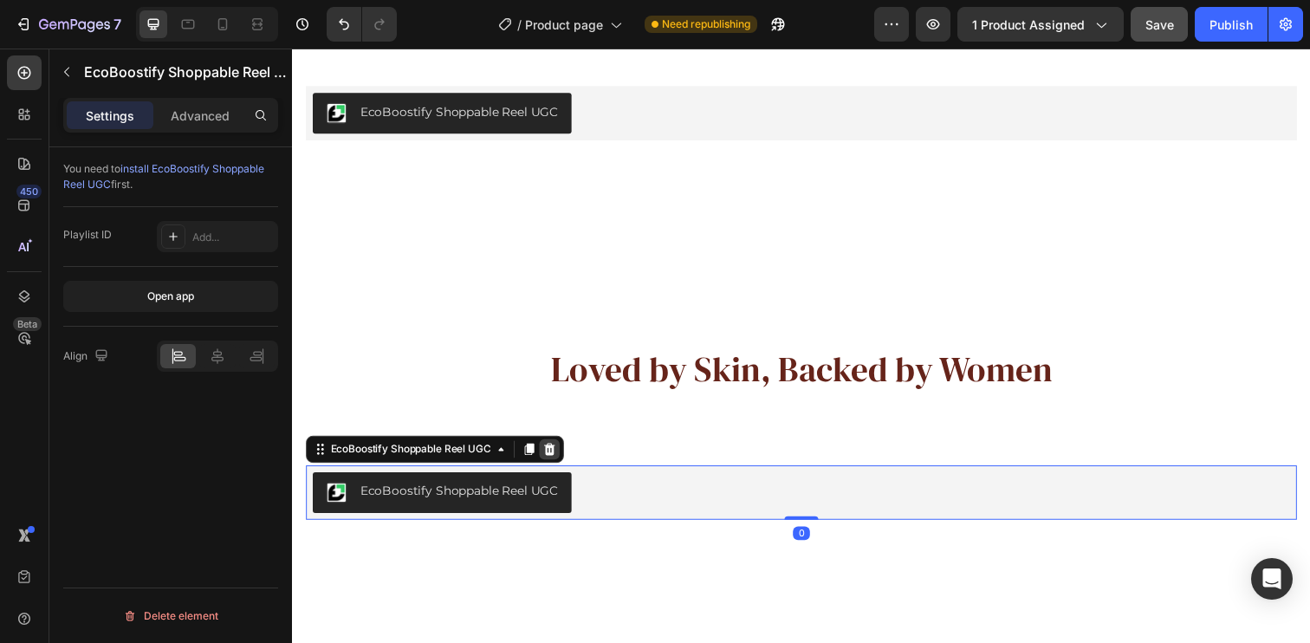
click at [558, 457] on icon at bounding box center [554, 457] width 14 height 14
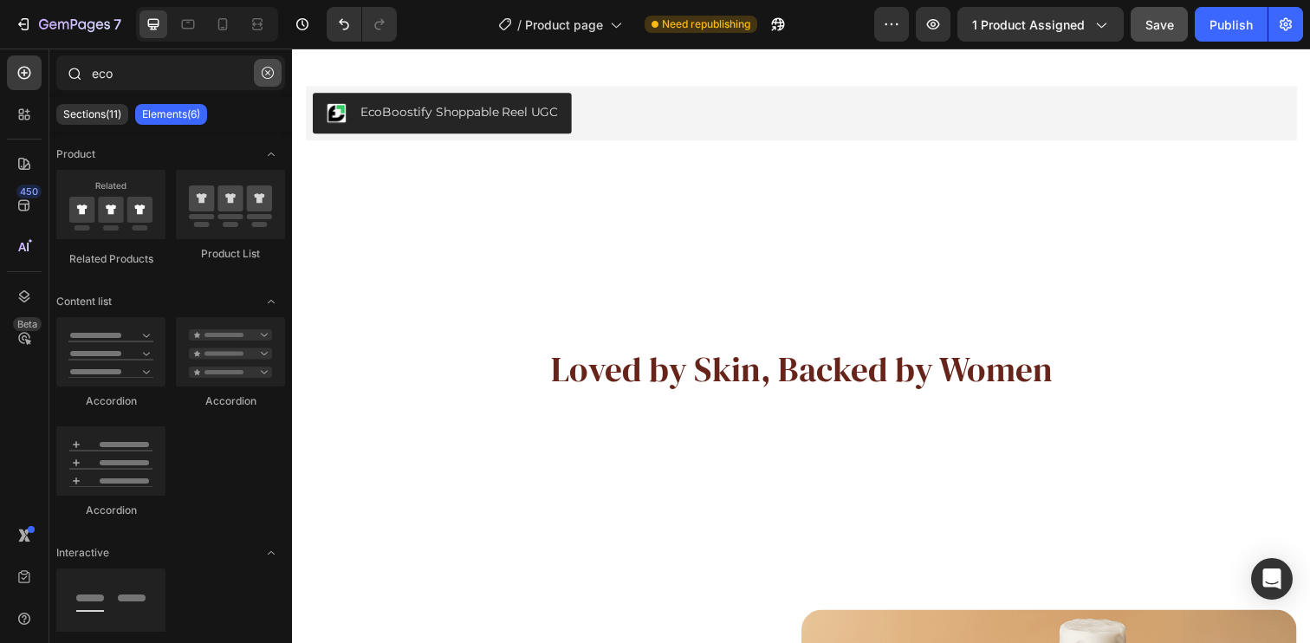
click at [266, 72] on icon "button" at bounding box center [268, 73] width 12 height 12
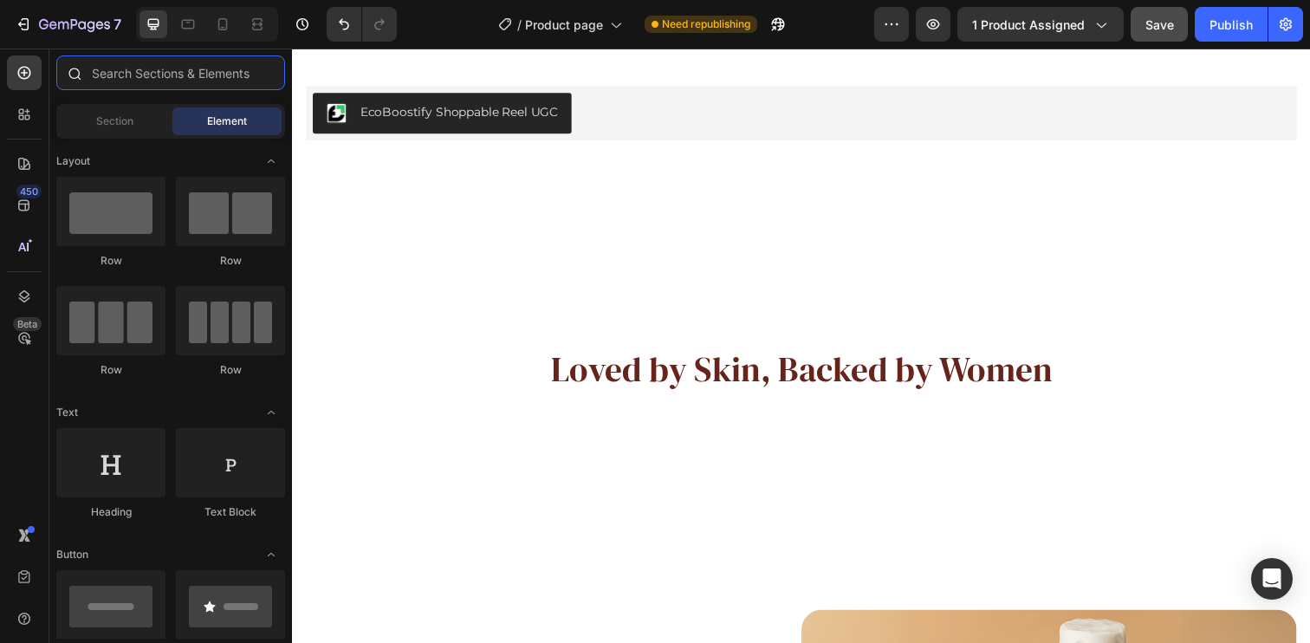
click at [121, 75] on input "text" at bounding box center [170, 72] width 229 height 35
click at [29, 117] on icon at bounding box center [27, 117] width 5 height 5
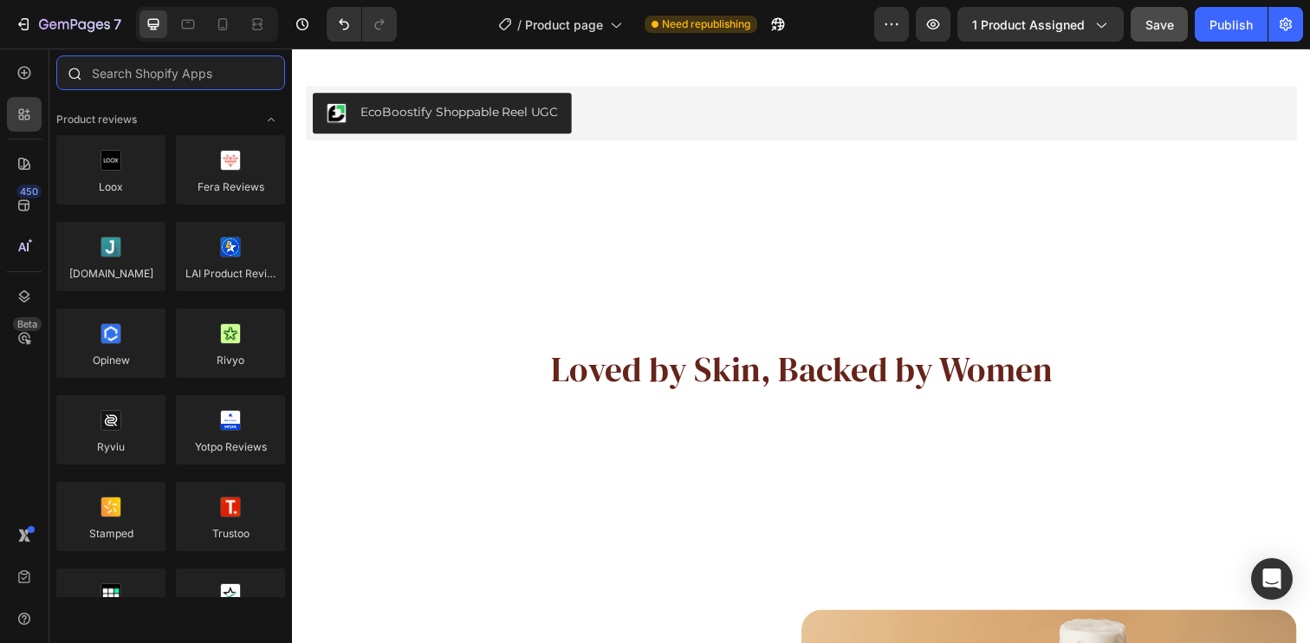
click at [170, 70] on input "text" at bounding box center [170, 72] width 229 height 35
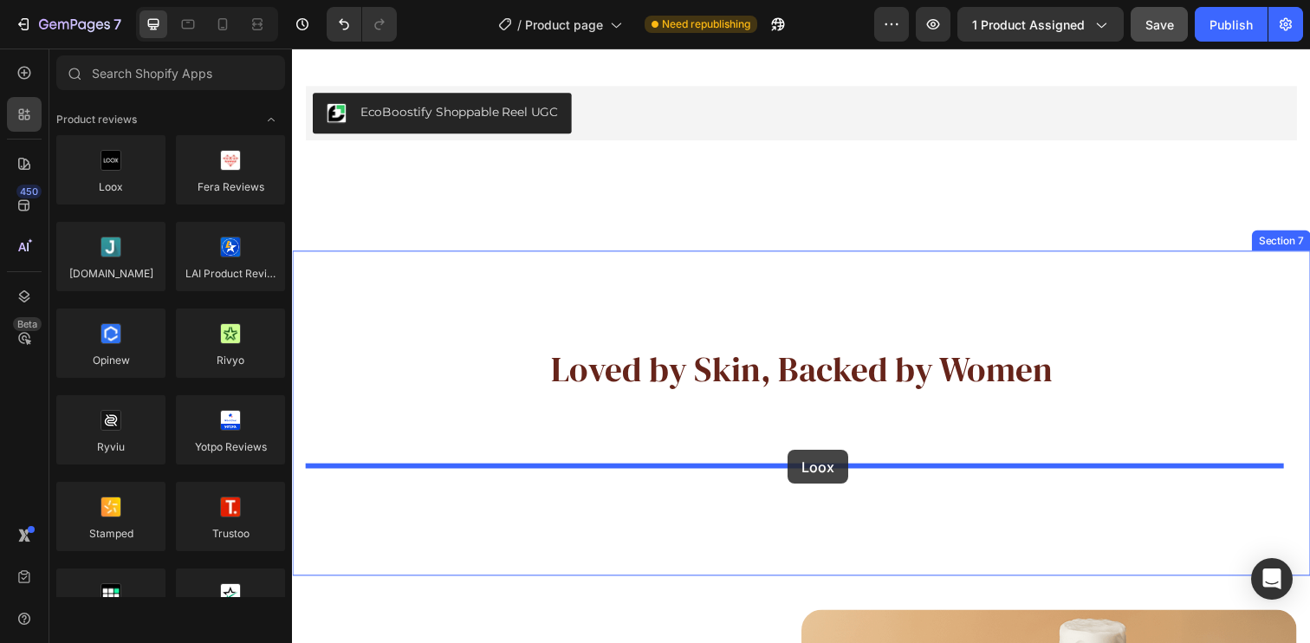
drag, startPoint x: 422, startPoint y: 227, endPoint x: 798, endPoint y: 458, distance: 441.4
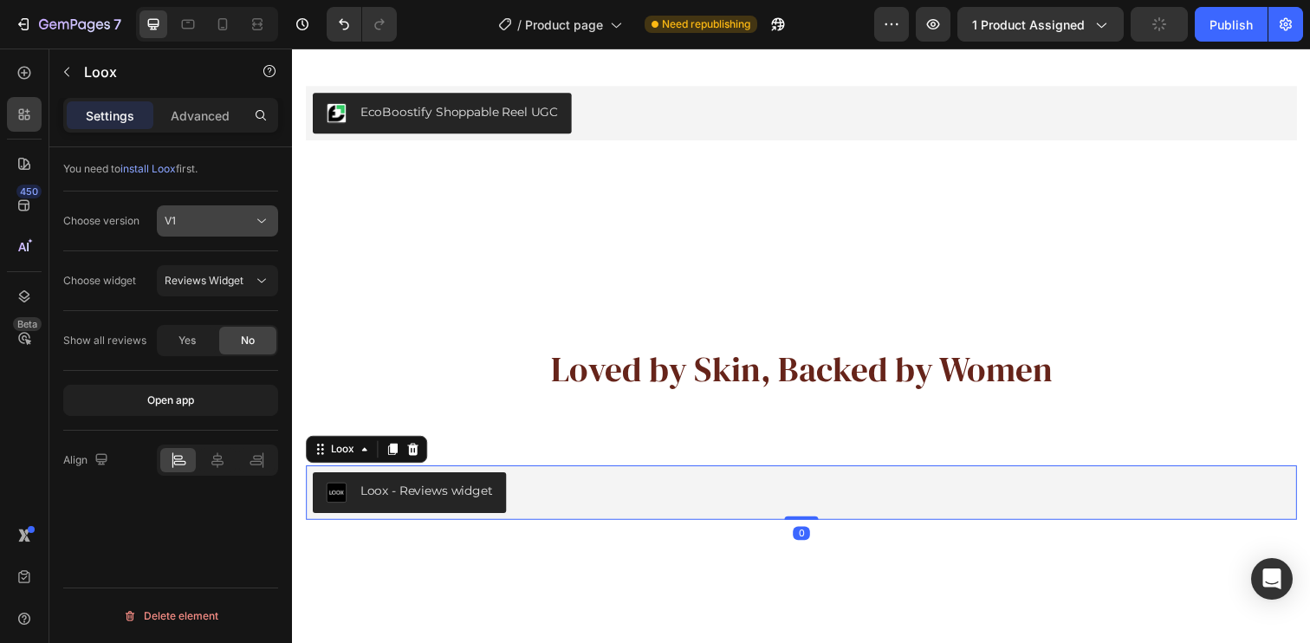
click at [239, 217] on div "V1" at bounding box center [209, 221] width 88 height 16
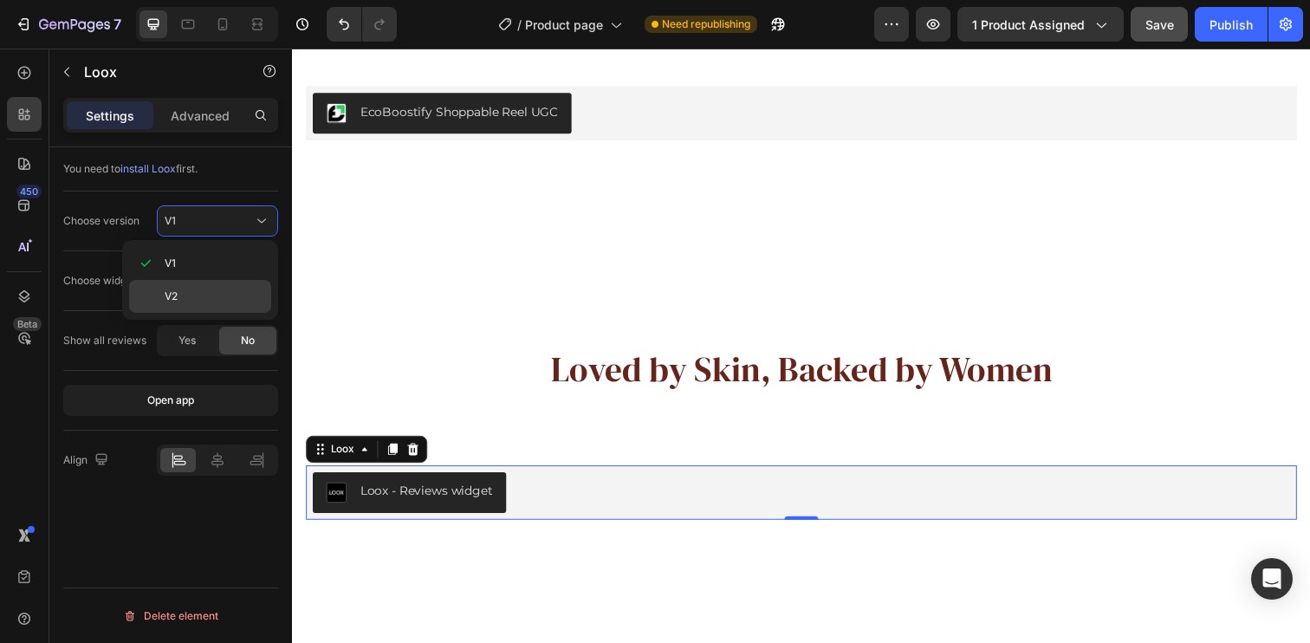
click at [221, 302] on p "V2" at bounding box center [214, 296] width 99 height 16
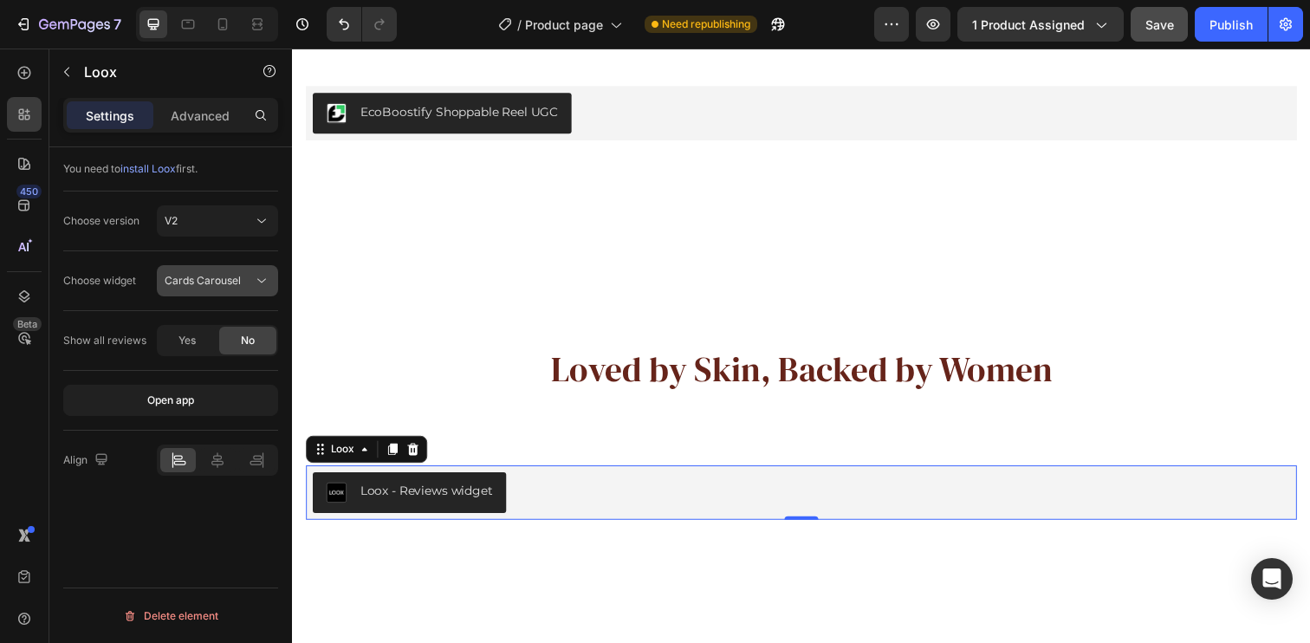
click at [214, 276] on span "Cards Carousel" at bounding box center [203, 280] width 76 height 13
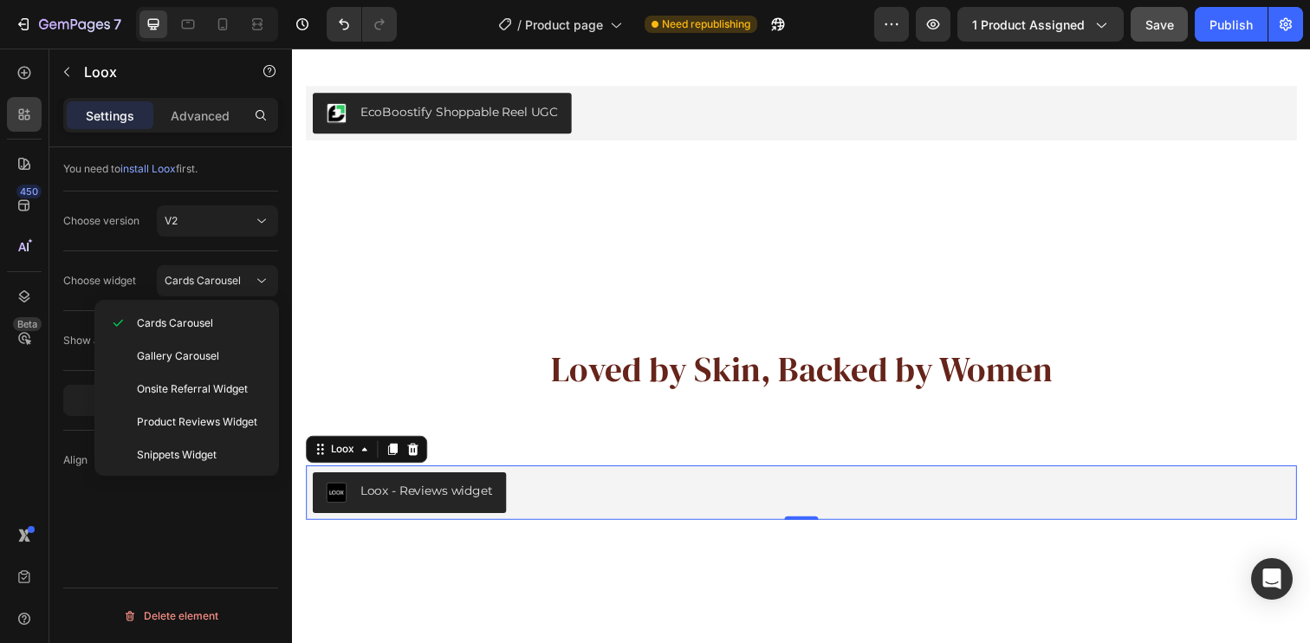
click at [253, 251] on div "You need to install Loox first." at bounding box center [170, 281] width 215 height 60
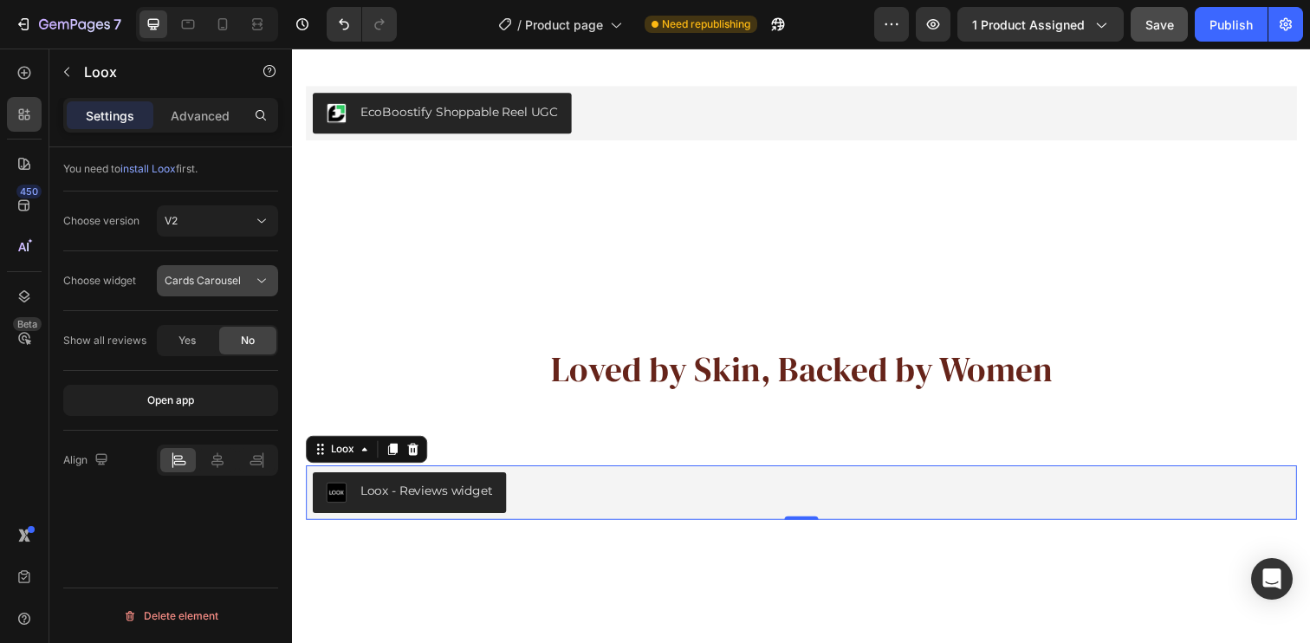
click at [227, 281] on span "Cards Carousel" at bounding box center [203, 280] width 76 height 13
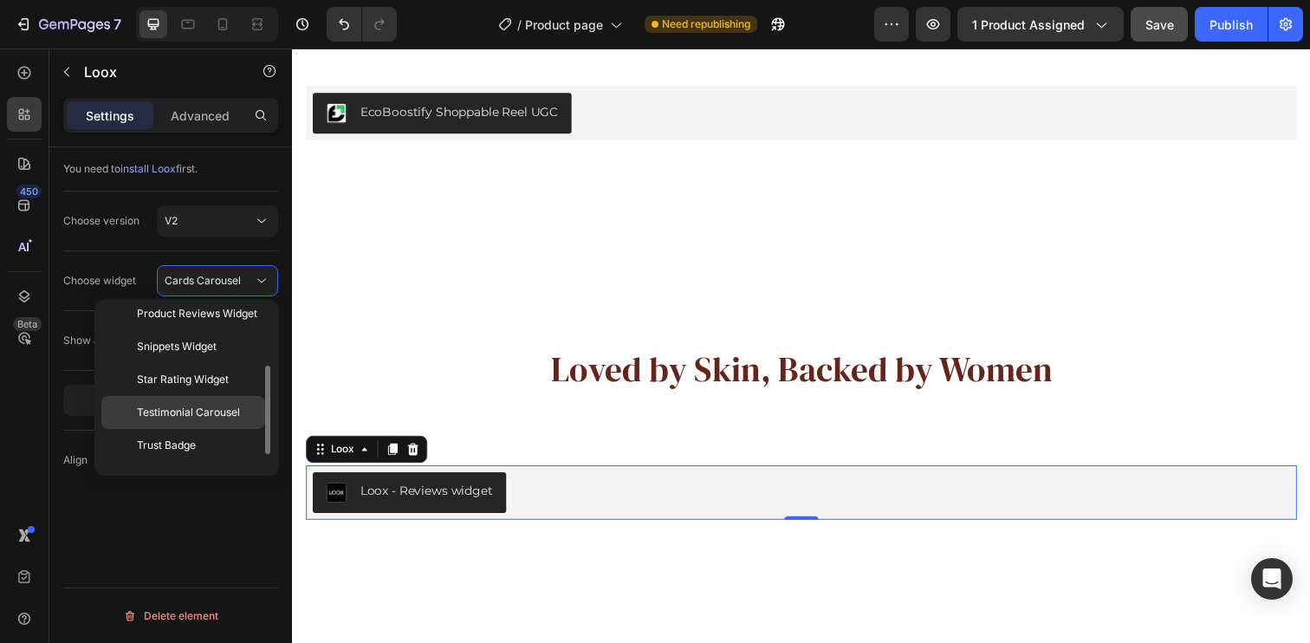
scroll to position [105, 0]
click at [218, 319] on span "Product Reviews Widget" at bounding box center [197, 317] width 120 height 16
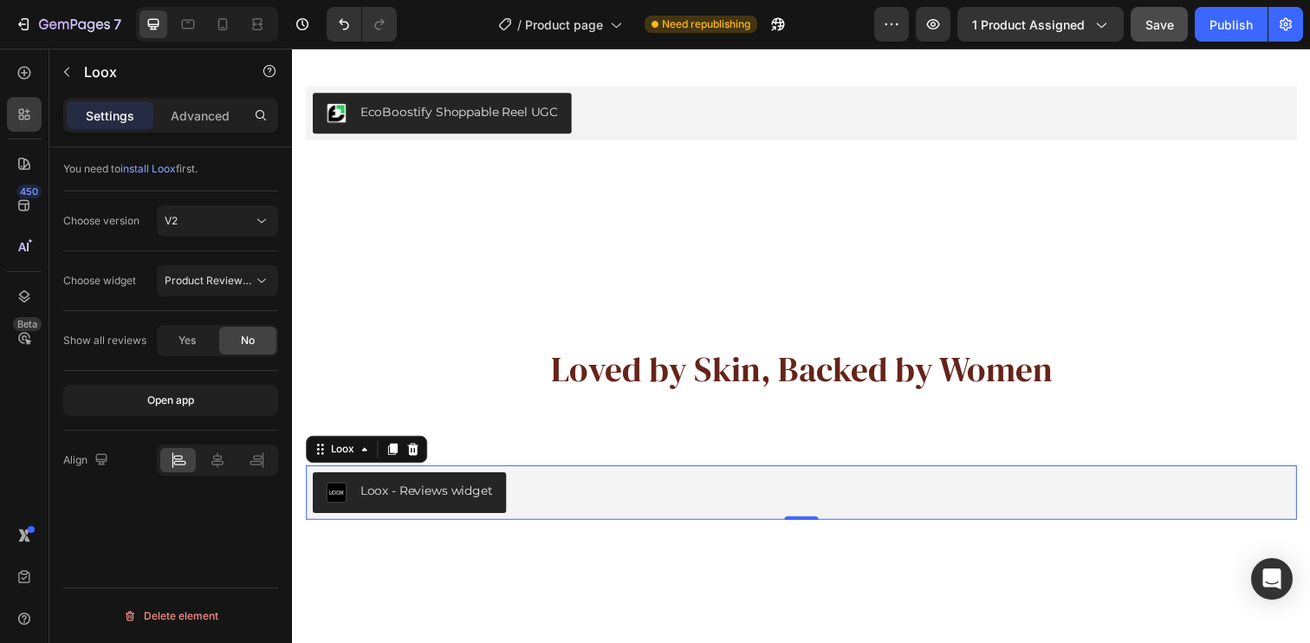
click at [204, 249] on div "Choose version V2" at bounding box center [170, 221] width 215 height 60
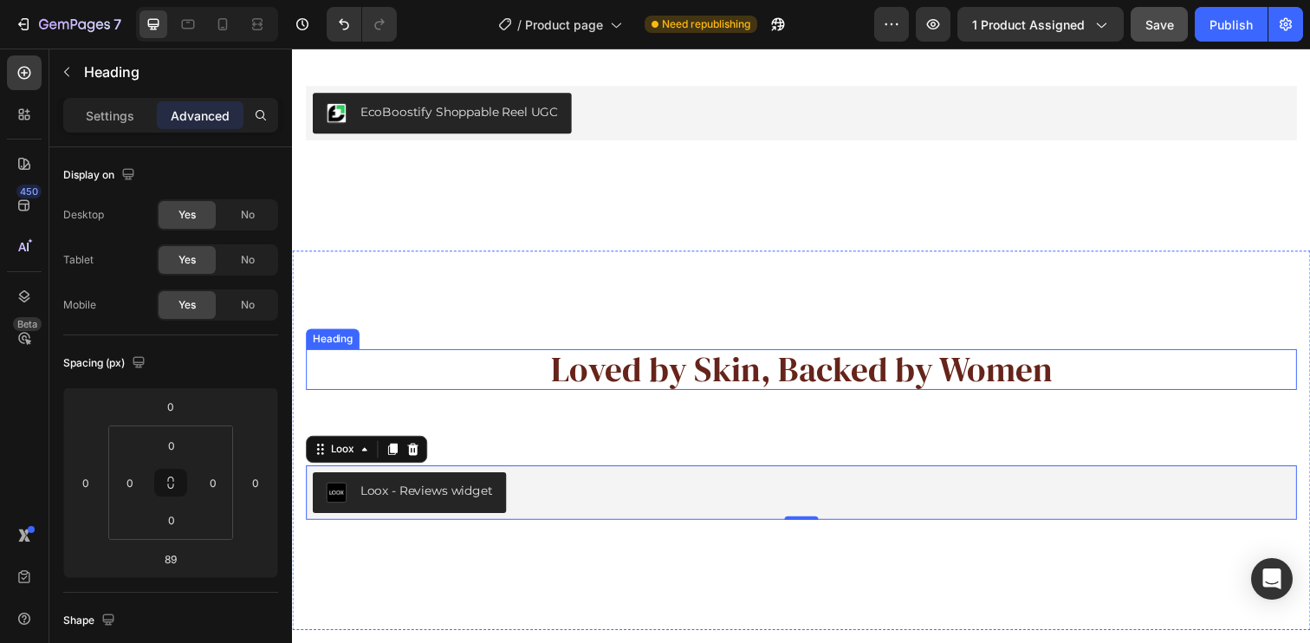
click at [750, 373] on p "Loved by Skin, Backed by Women" at bounding box center [812, 376] width 1008 height 38
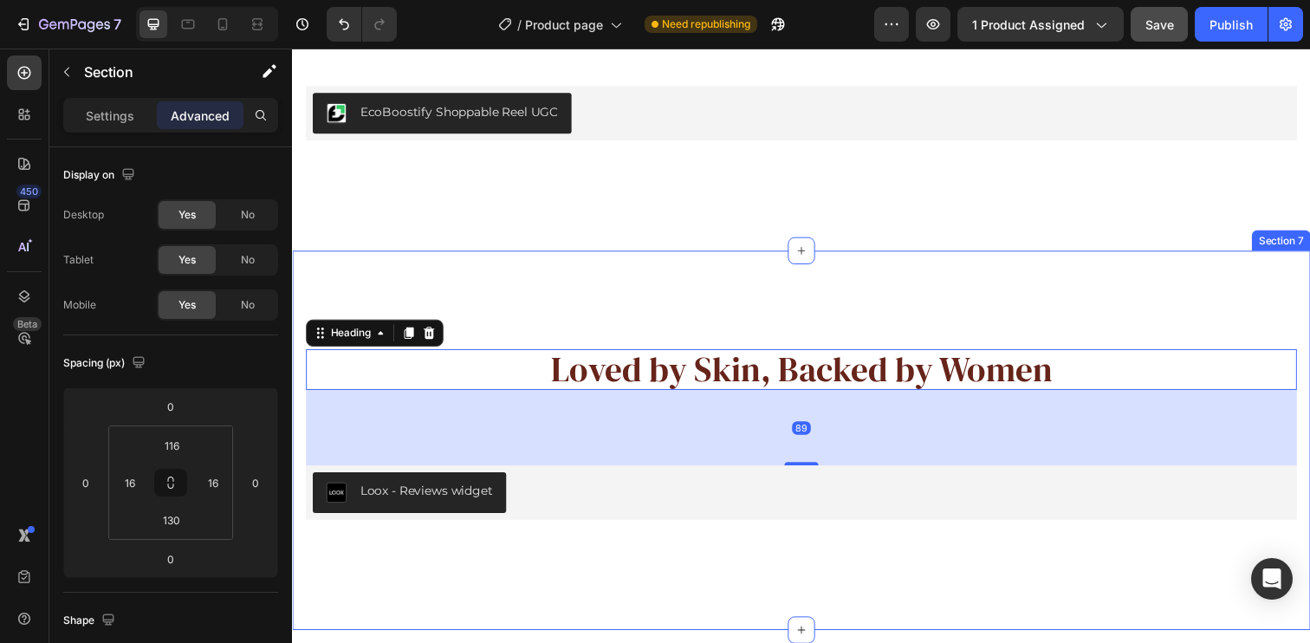
click at [775, 301] on div "Loved by Skin, Backed by Women Heading 89 Loox - Reviews widget Loox Section 7" at bounding box center [811, 448] width 1039 height 387
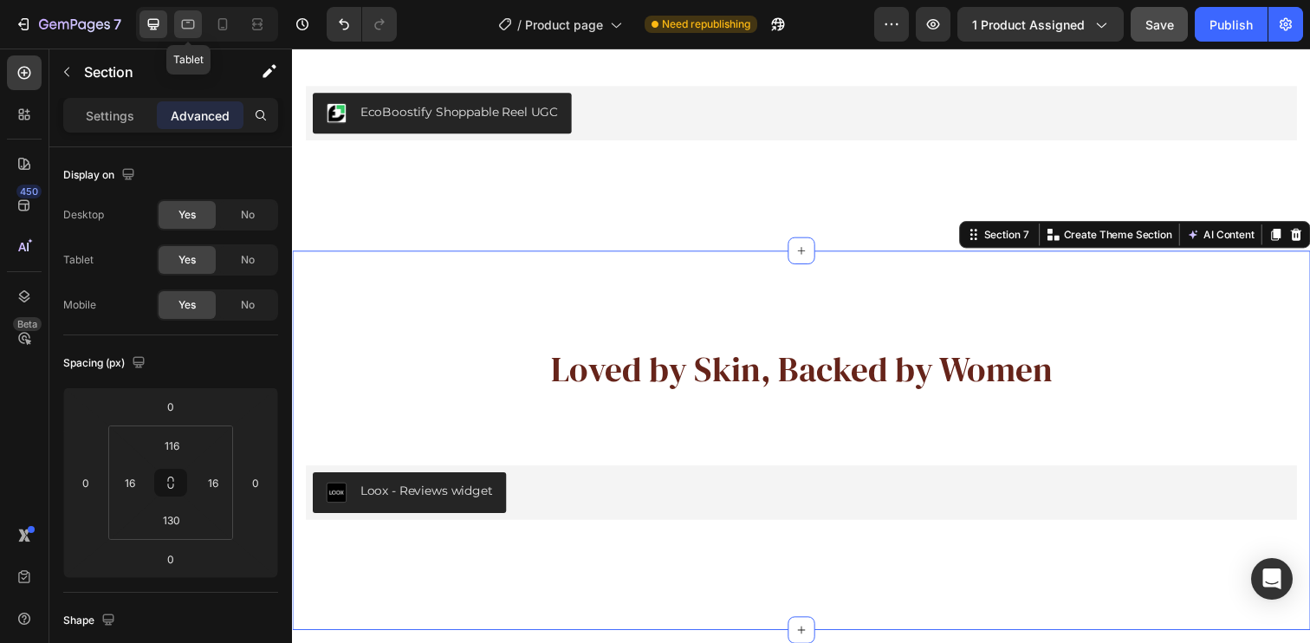
click at [193, 21] on icon at bounding box center [188, 25] width 13 height 10
type input "70"
type input "40"
type input "70"
type input "40"
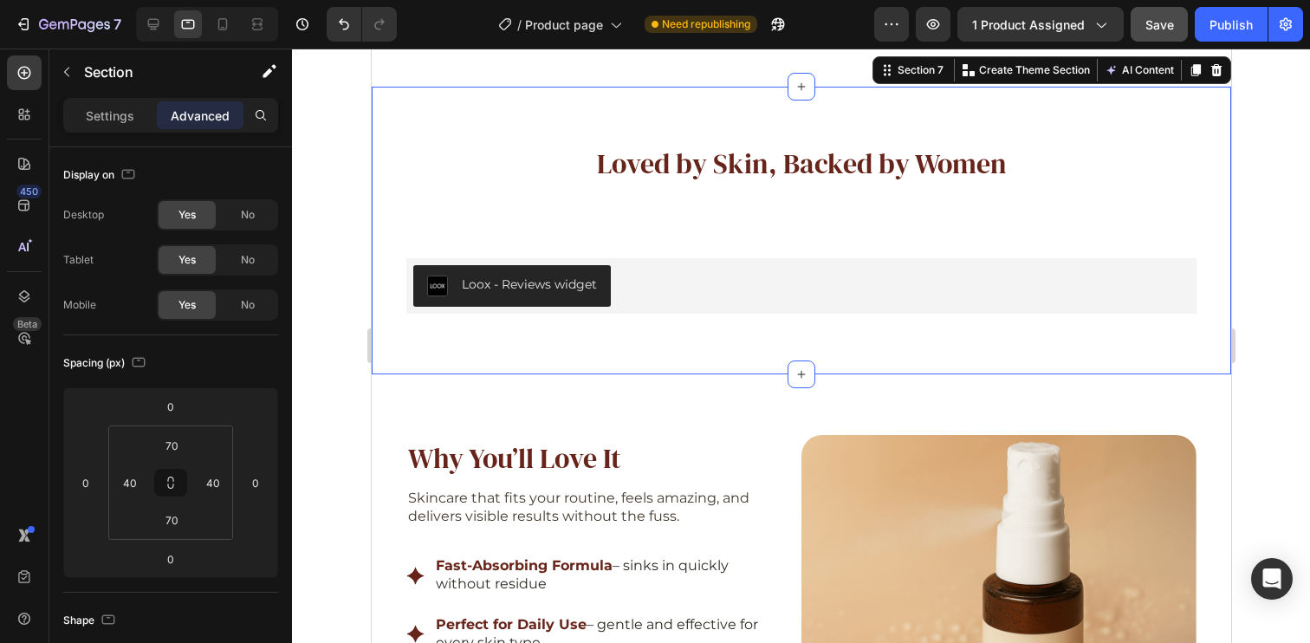
scroll to position [3311, 0]
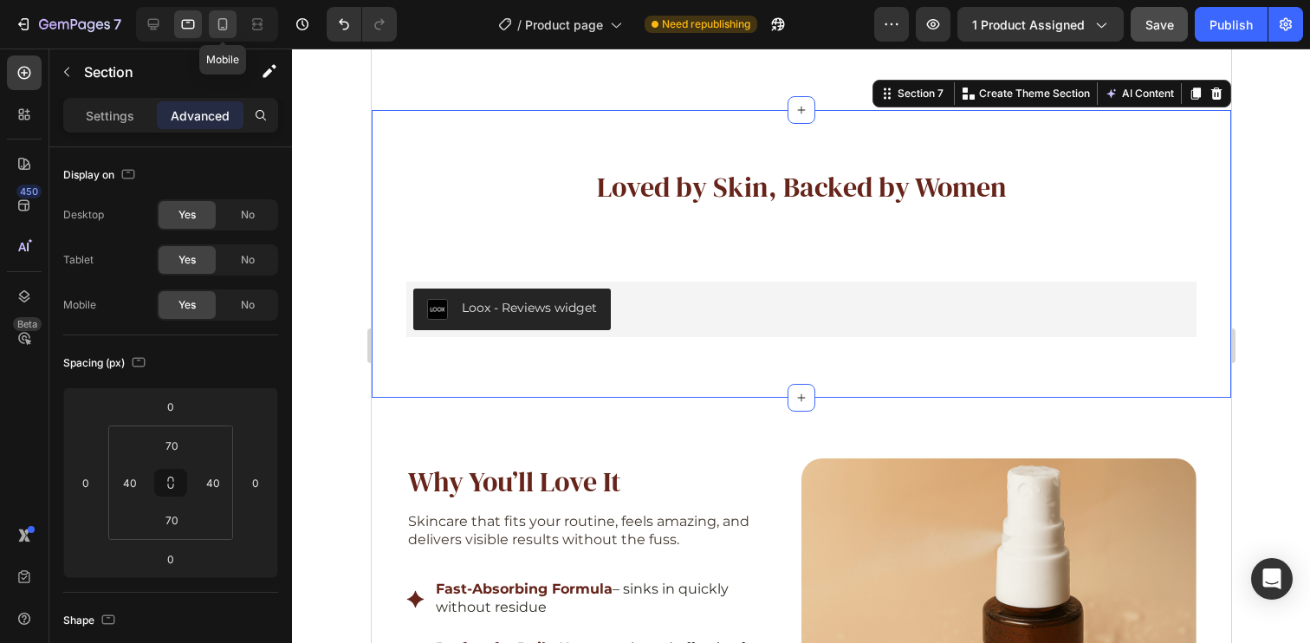
click at [217, 21] on icon at bounding box center [222, 24] width 17 height 17
type input "90"
type input "23"
type input "45"
type input "23"
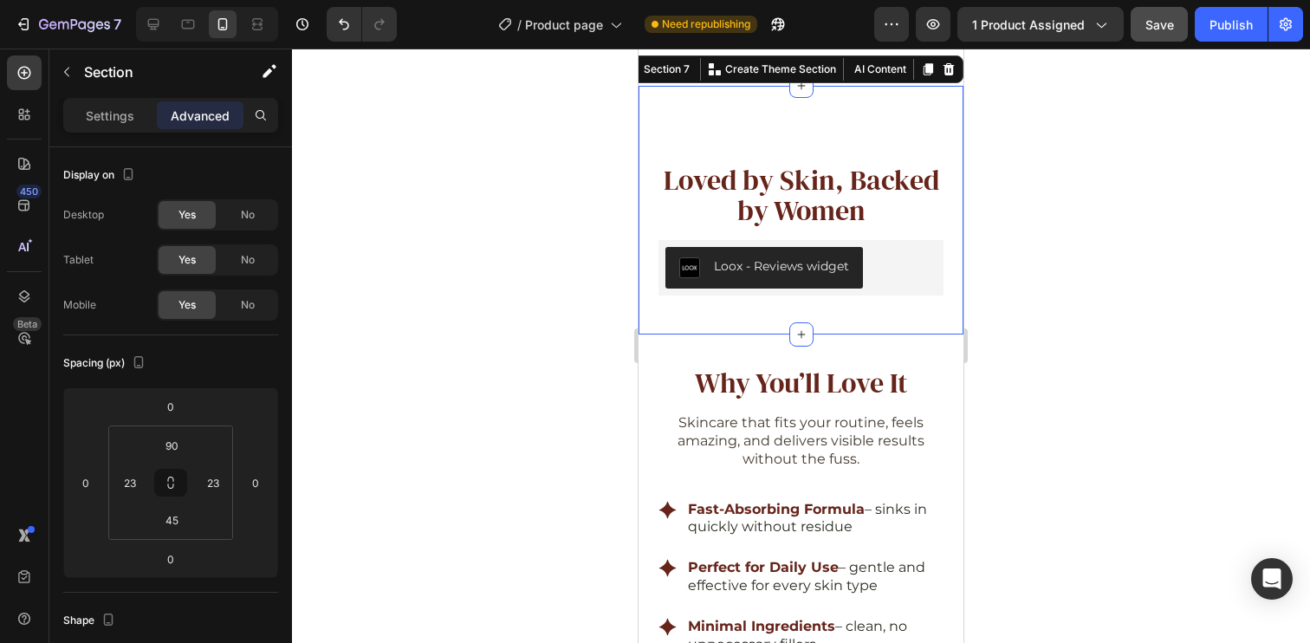
scroll to position [3211, 0]
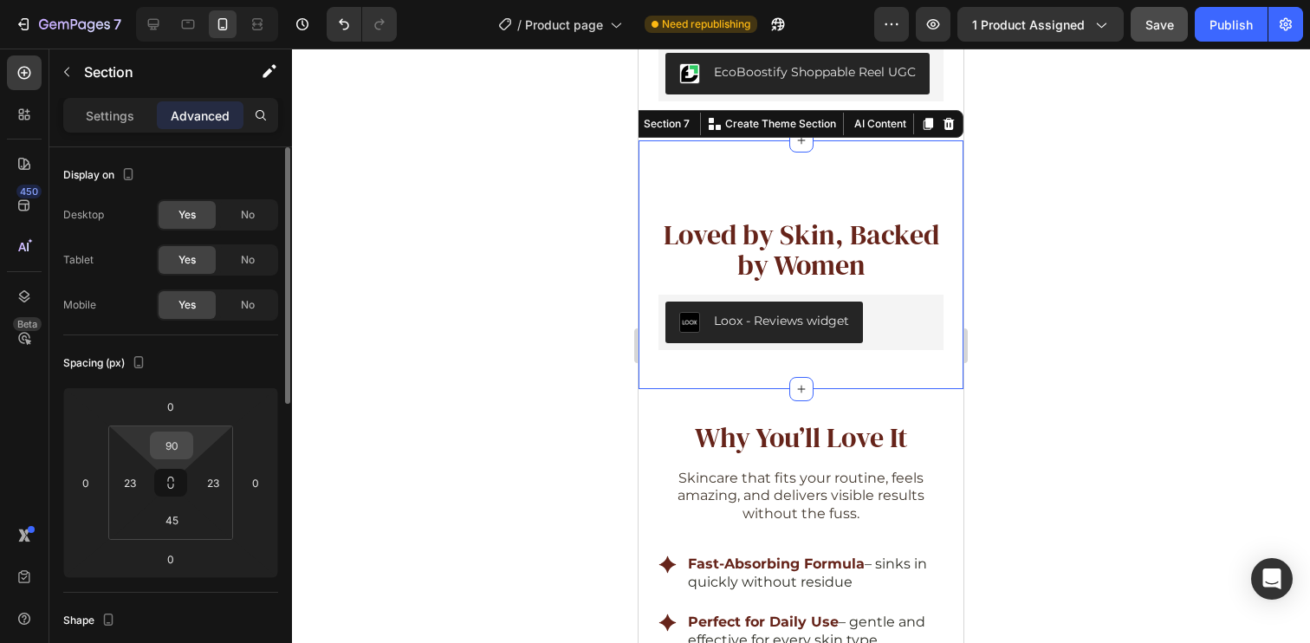
click at [173, 456] on input "90" at bounding box center [171, 445] width 35 height 26
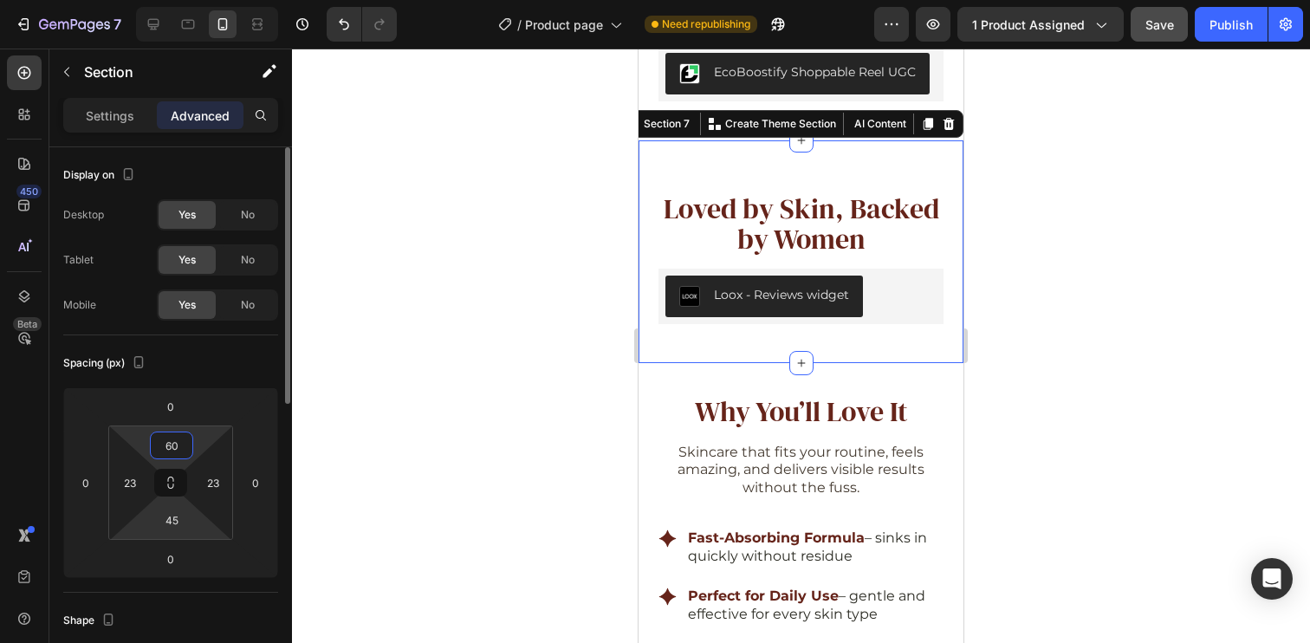
type input "60"
click at [175, 523] on input "45" at bounding box center [171, 520] width 35 height 26
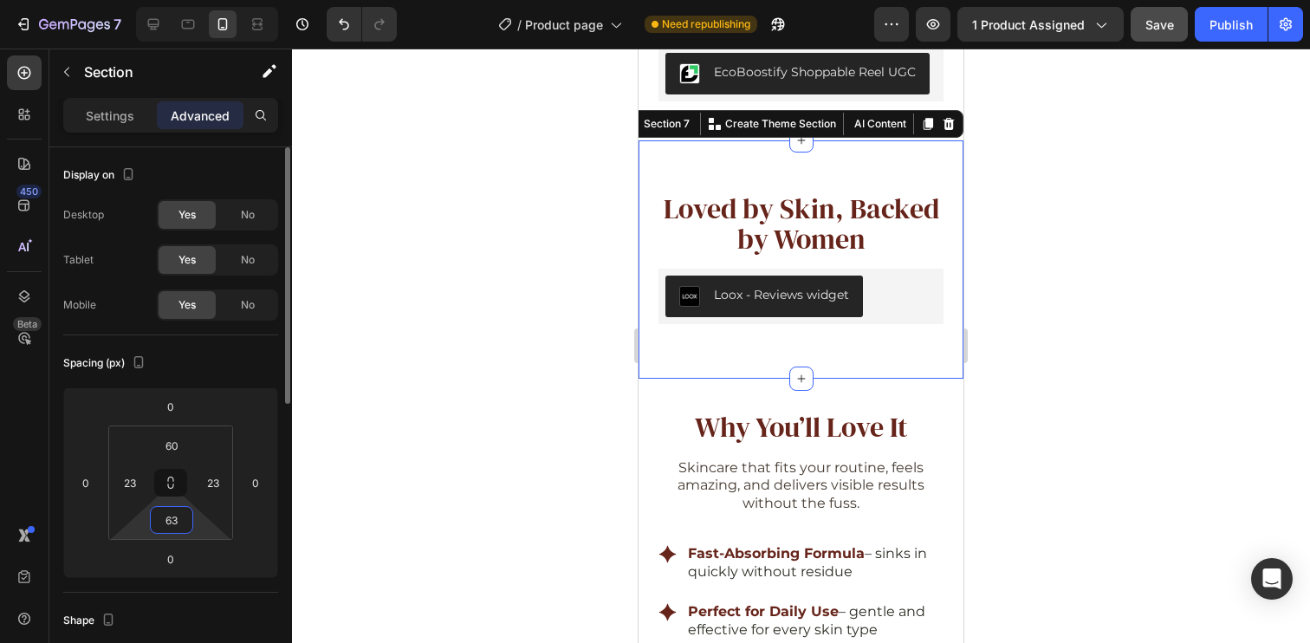
type input "63"
click at [0, 0] on div "Spacing (px) 0 0 0 0 60 23 63 23" at bounding box center [0, 0] width 0 height 0
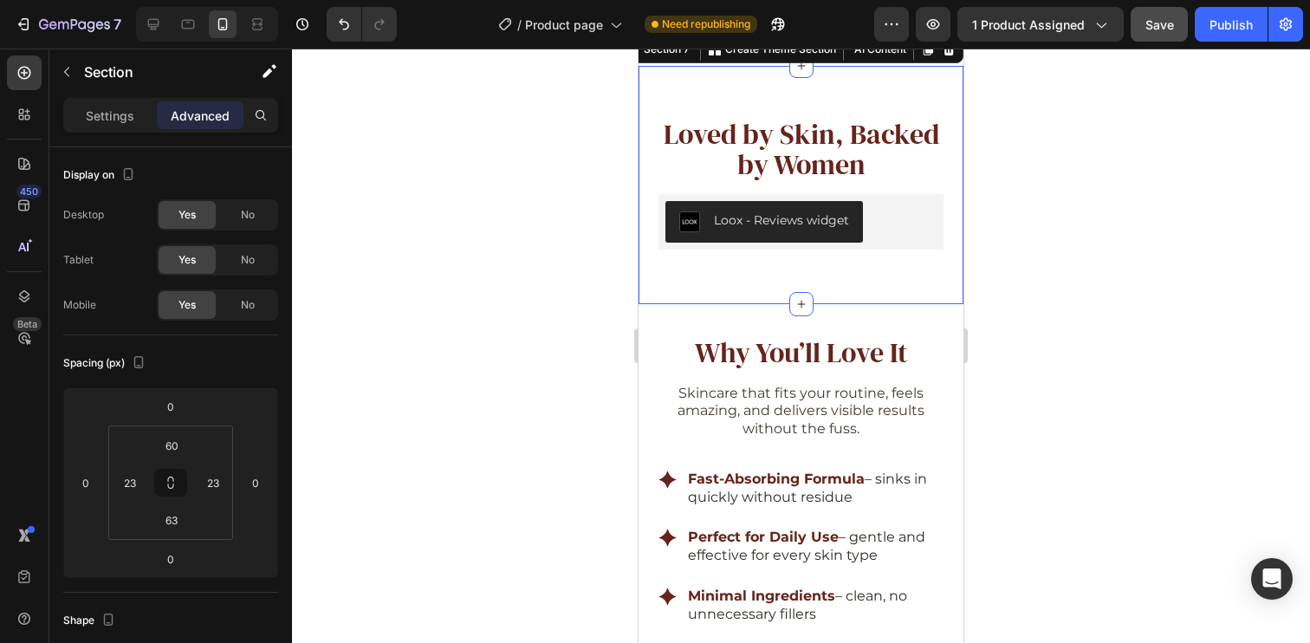
scroll to position [3288, 0]
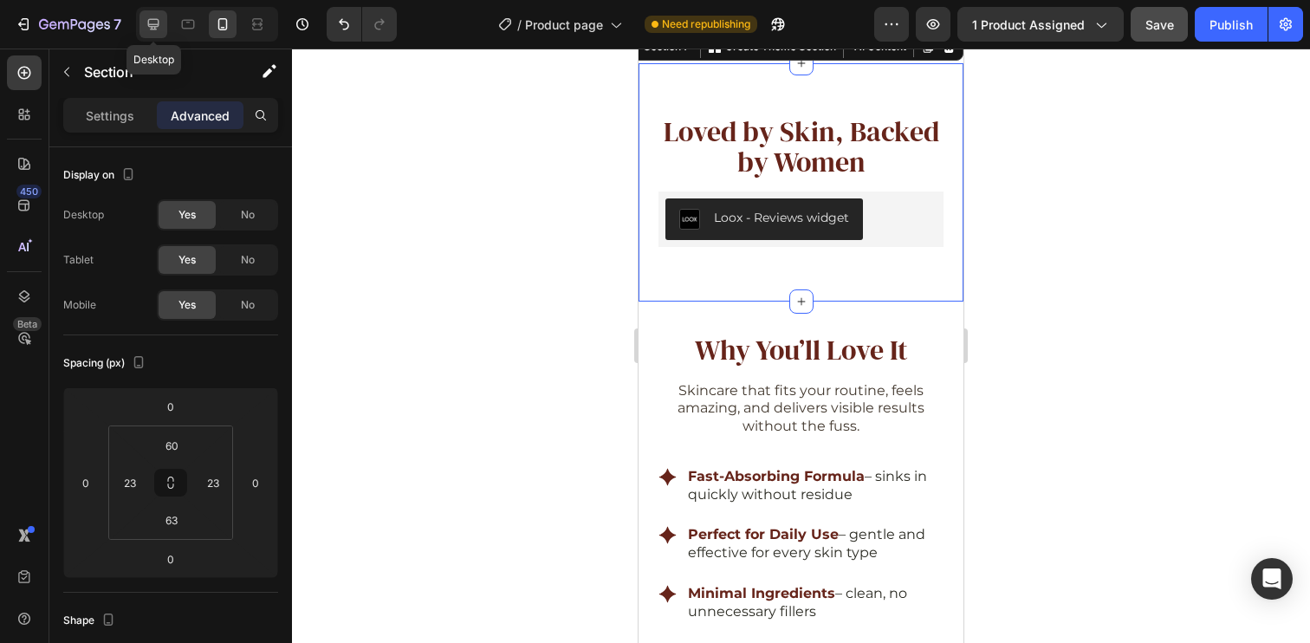
click at [165, 25] on div at bounding box center [153, 24] width 28 height 28
type input "116"
type input "16"
type input "130"
type input "16"
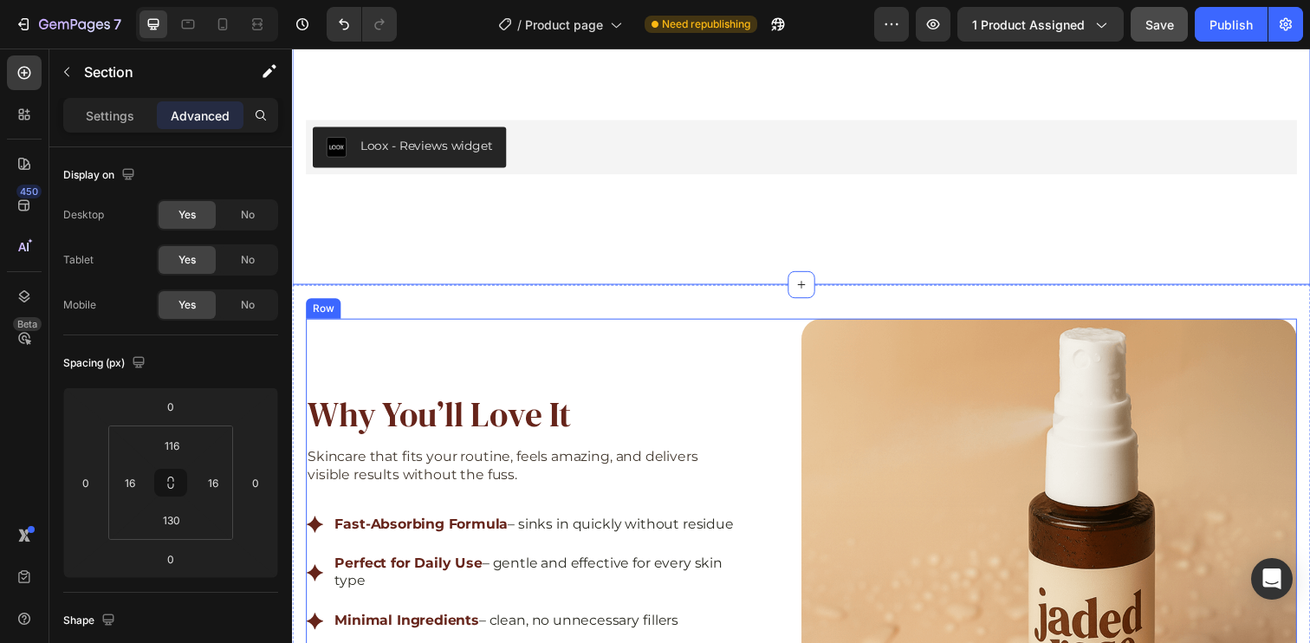
scroll to position [3755, 0]
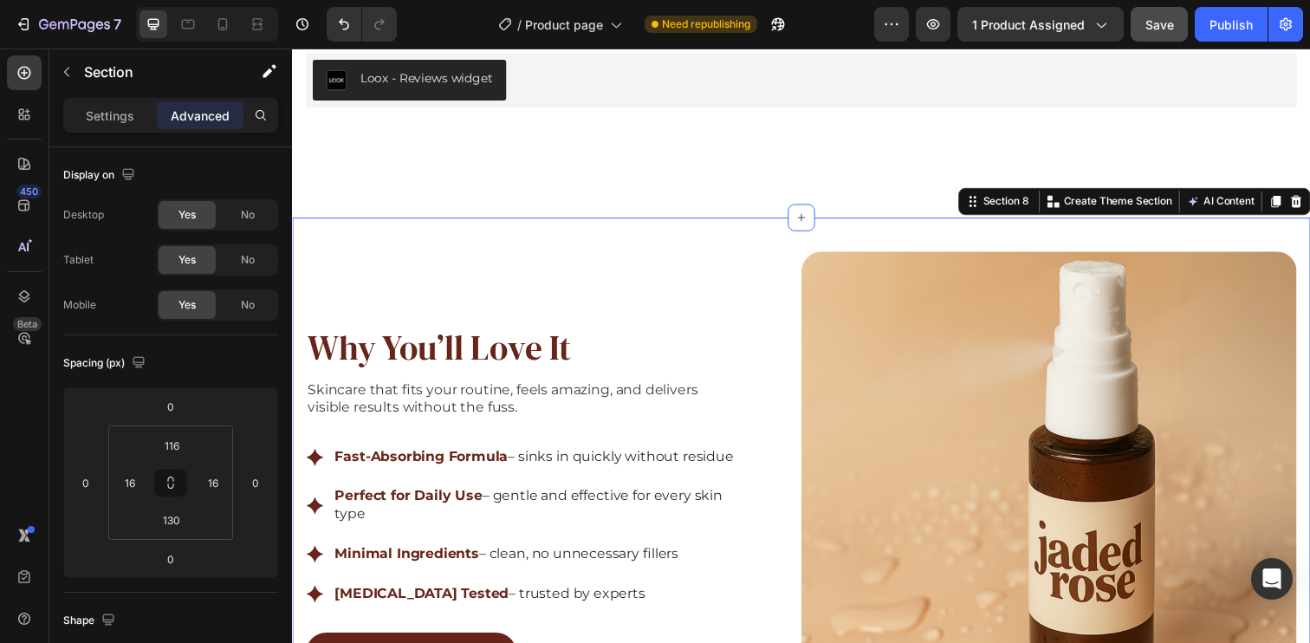
click at [547, 254] on div "Why You’ll Love It Heading Skincare that fits your routine, feels amazing, and …" at bounding box center [811, 527] width 1039 height 612
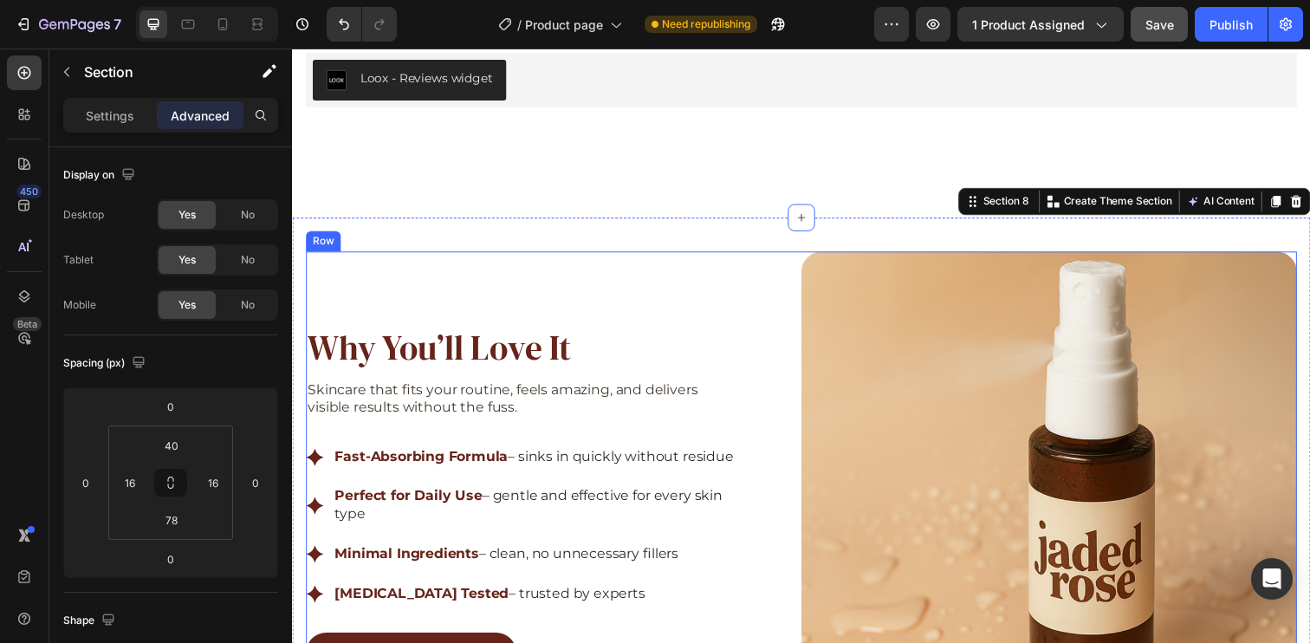
click at [790, 286] on div "Why You’ll Love It Heading Skincare that fits your routine, feels amazing, and …" at bounding box center [559, 511] width 506 height 510
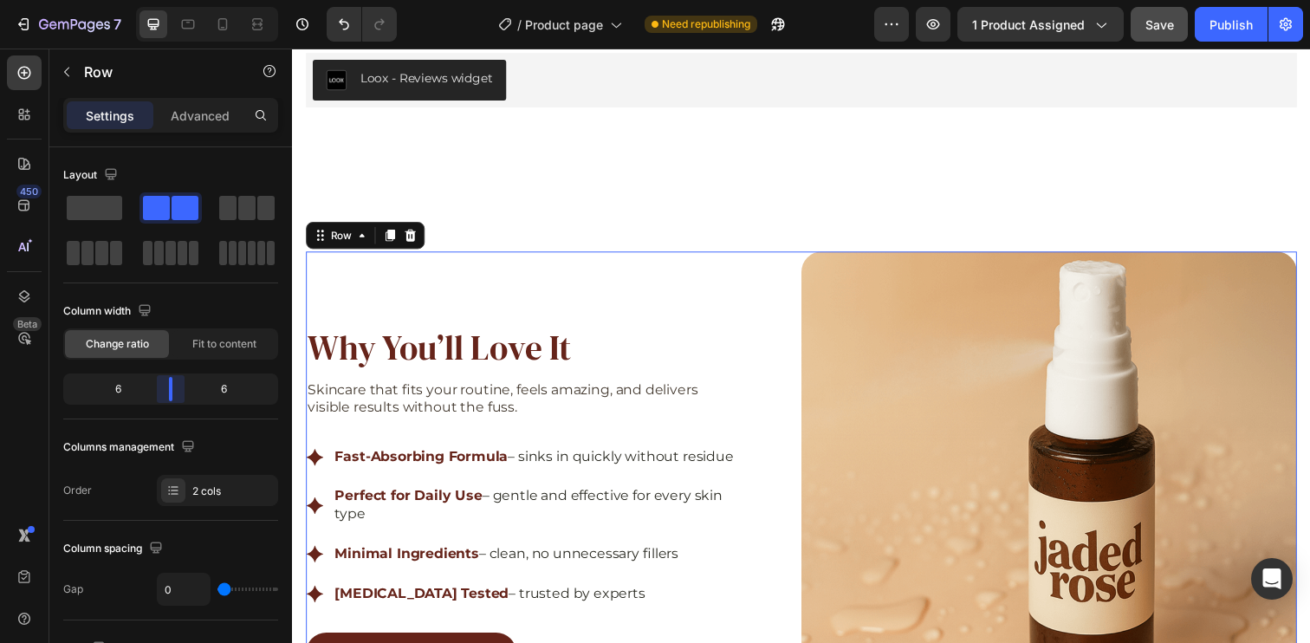
click at [175, 0] on body "7 Version history / Product page Need republishing Preview 1 product assigned S…" at bounding box center [655, 0] width 1310 height 0
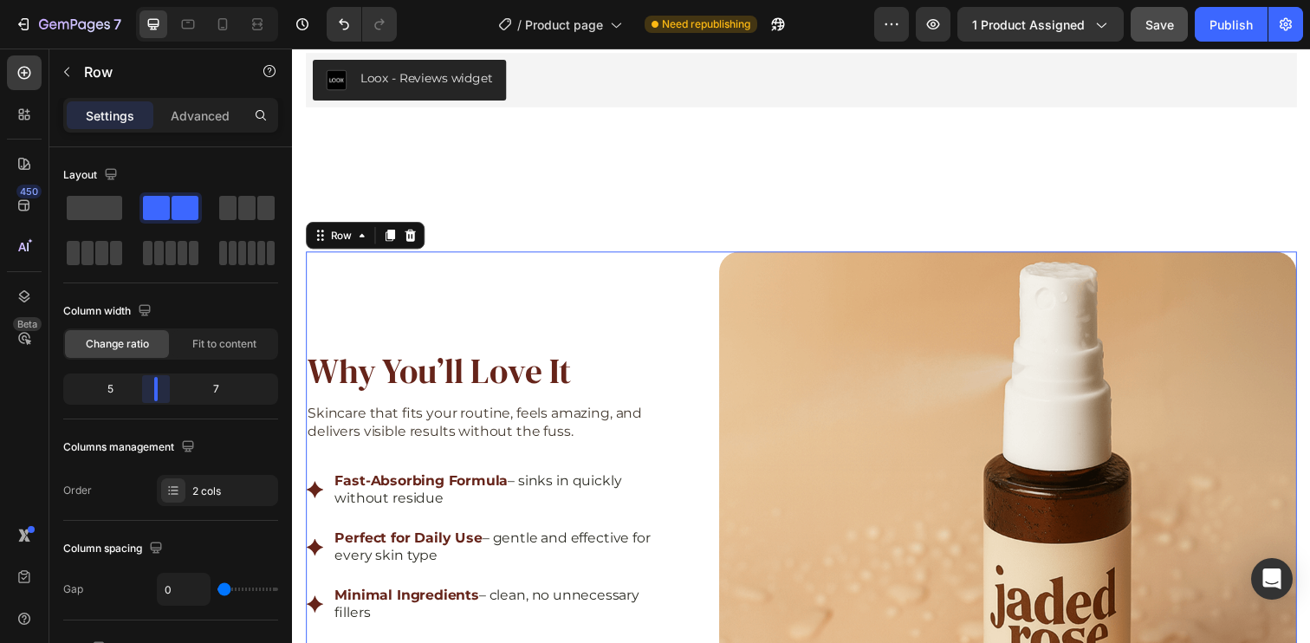
drag, startPoint x: 169, startPoint y: 392, endPoint x: 159, endPoint y: 393, distance: 10.5
click at [159, 0] on body "7 Version history / Product page Need republishing Preview 1 product assigned S…" at bounding box center [655, 0] width 1310 height 0
click at [863, 380] on img at bounding box center [1023, 553] width 590 height 595
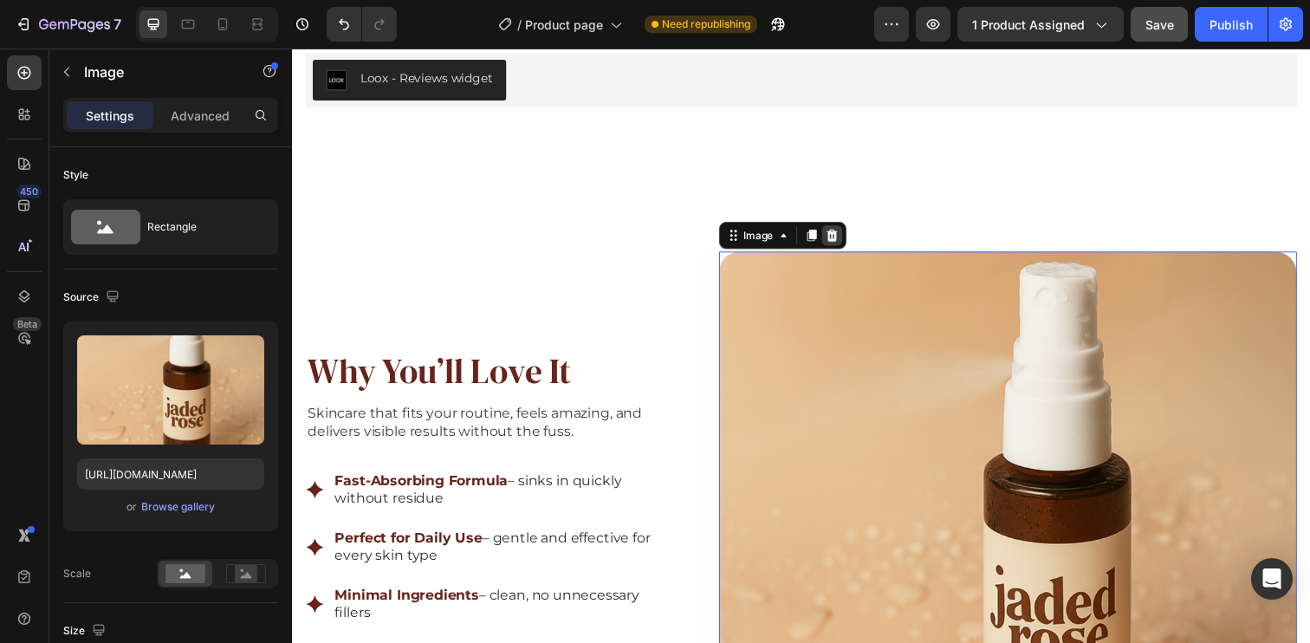
click at [837, 237] on icon at bounding box center [842, 239] width 11 height 12
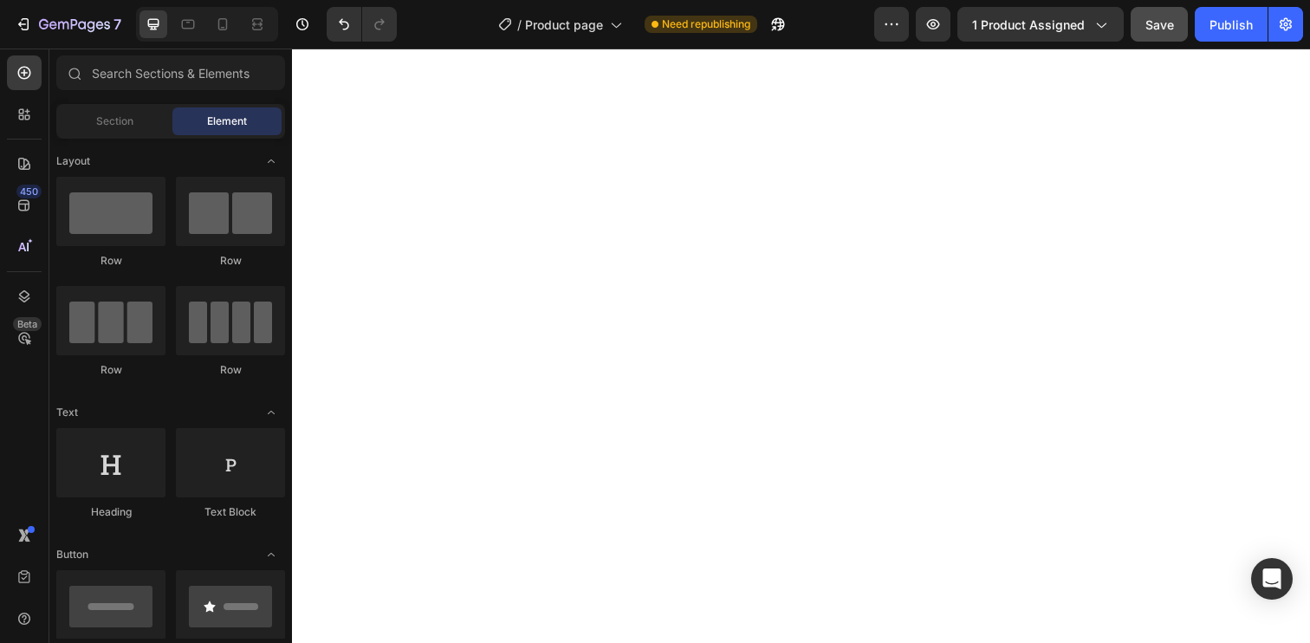
scroll to position [3741, 0]
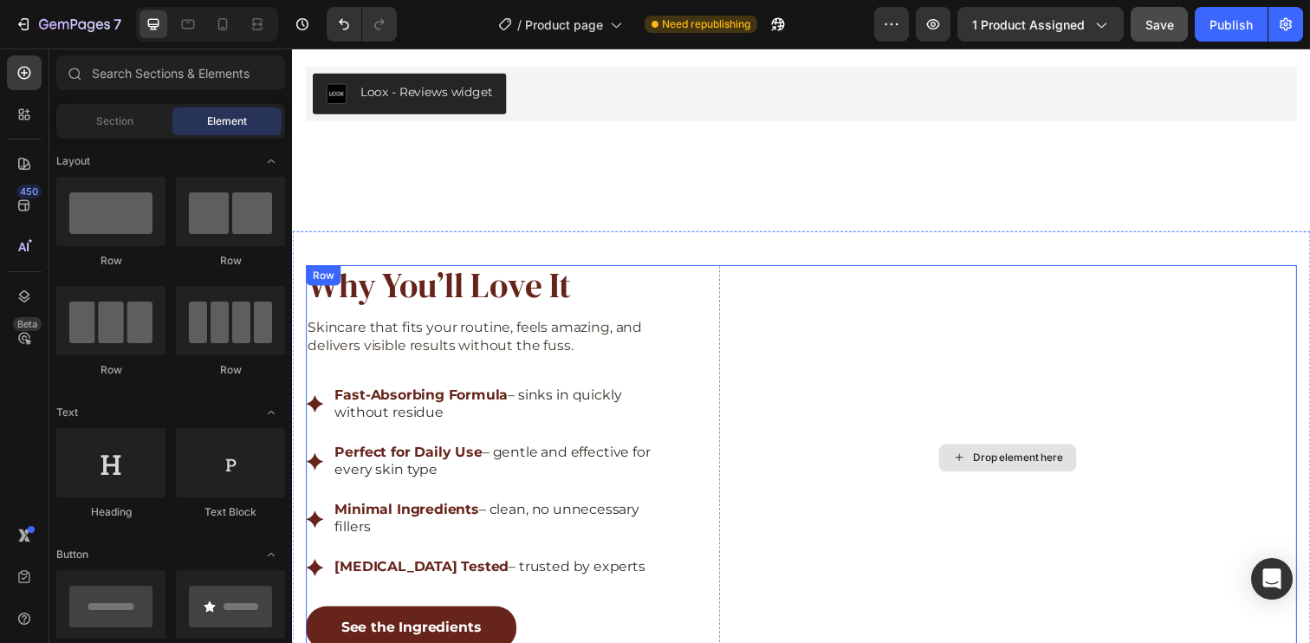
click at [956, 418] on div "Drop element here" at bounding box center [1023, 465] width 590 height 392
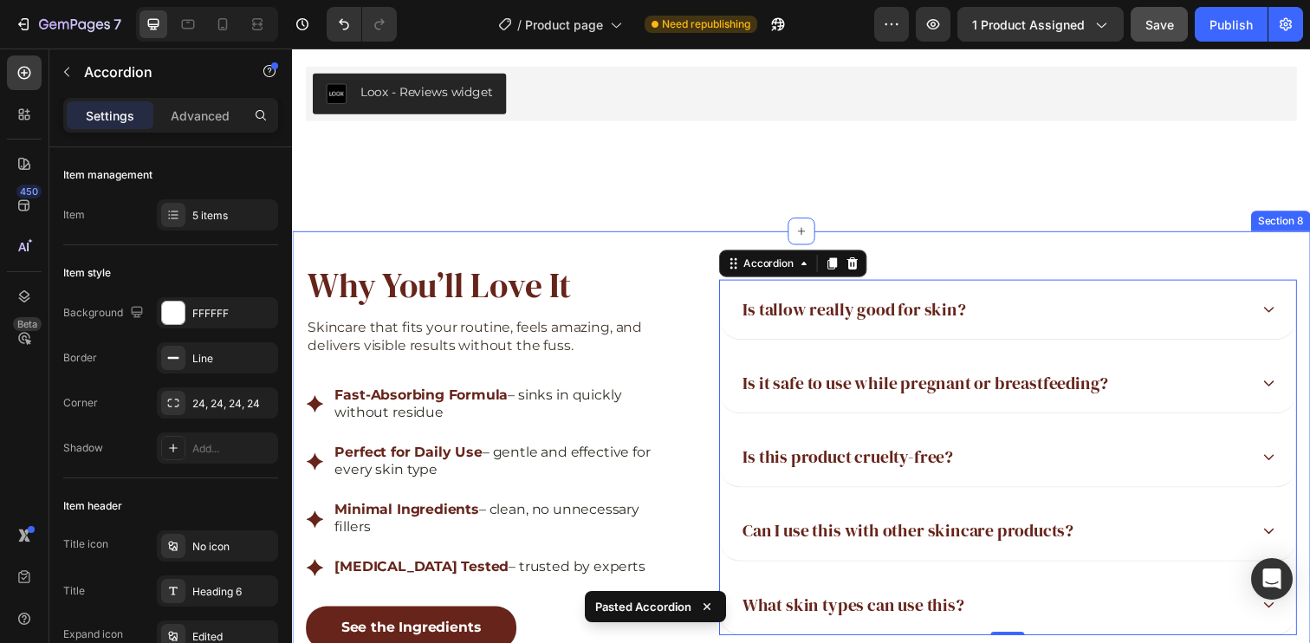
click at [706, 252] on div "Why You’ll Love It Heading Skincare that fits your routine, feels amazing, and …" at bounding box center [811, 482] width 1039 height 495
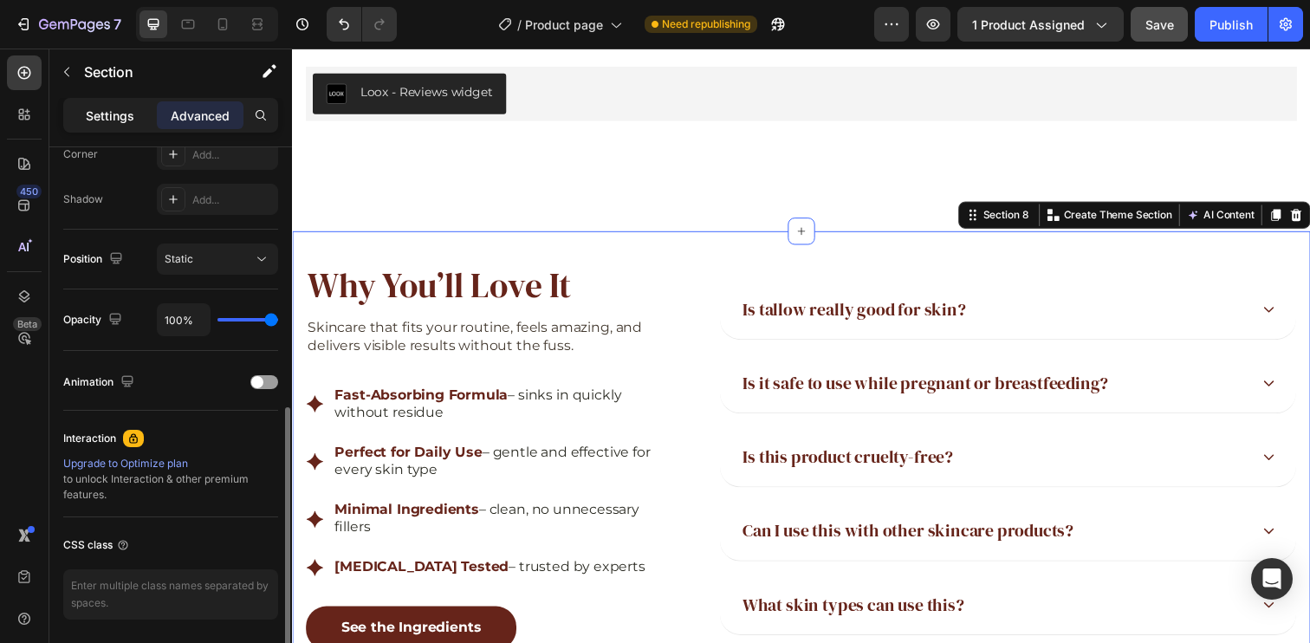
click at [114, 111] on p "Settings" at bounding box center [110, 116] width 49 height 18
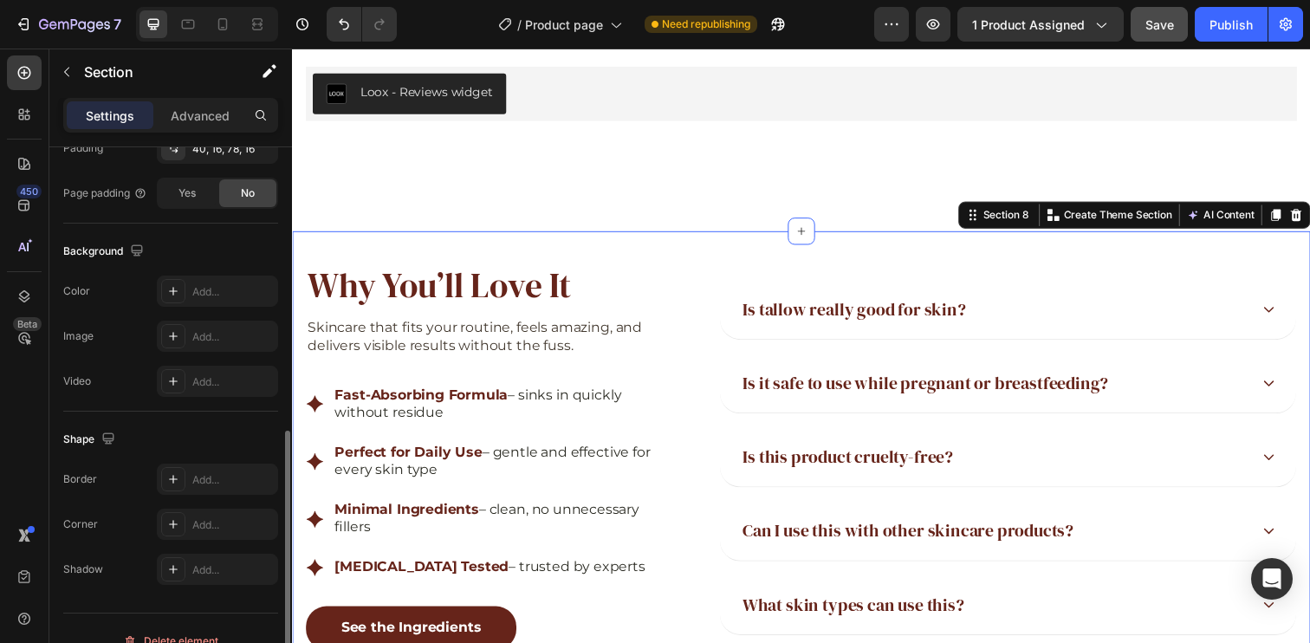
scroll to position [452, 0]
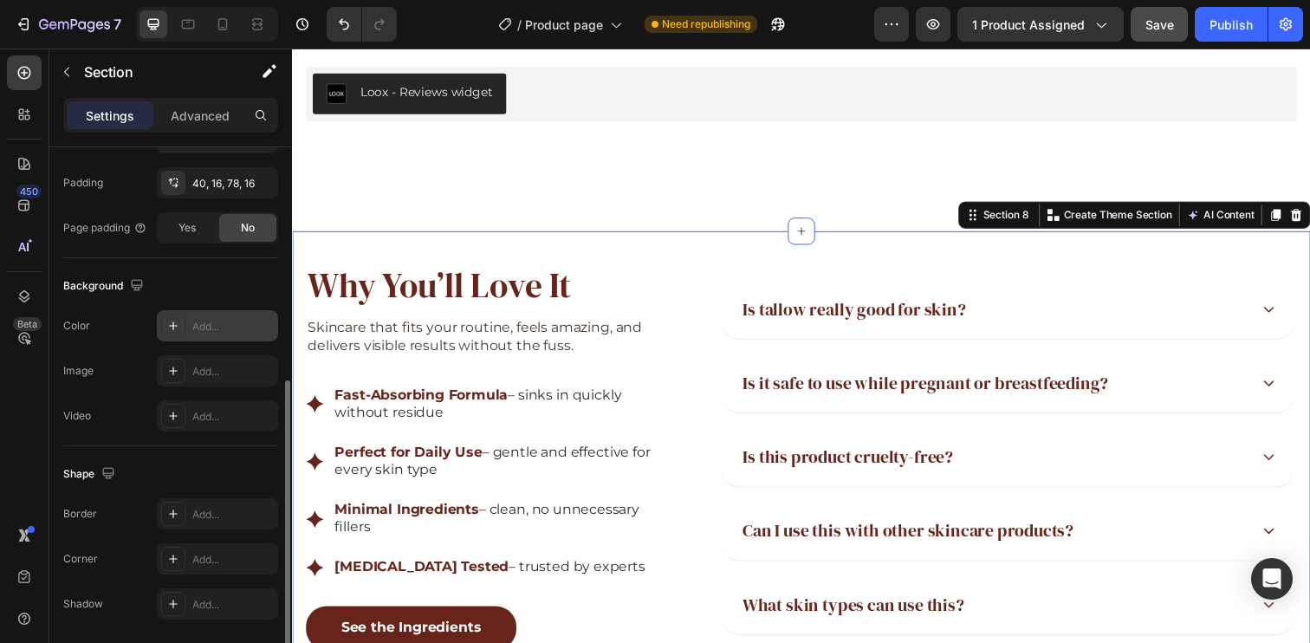
click at [216, 329] on div "Add..." at bounding box center [232, 327] width 81 height 16
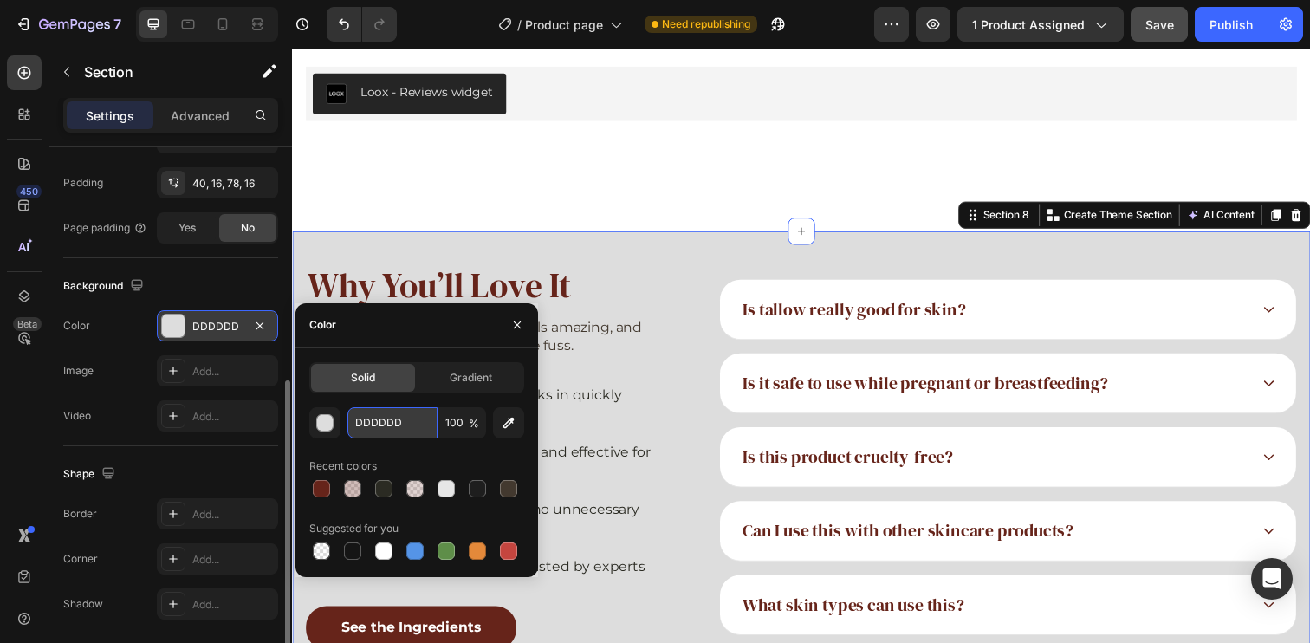
click at [385, 424] on input "DDDDDD" at bounding box center [392, 422] width 90 height 31
paste input "#F2E3D6"
click at [411, 425] on input "#F2E3D6DD" at bounding box center [392, 422] width 90 height 31
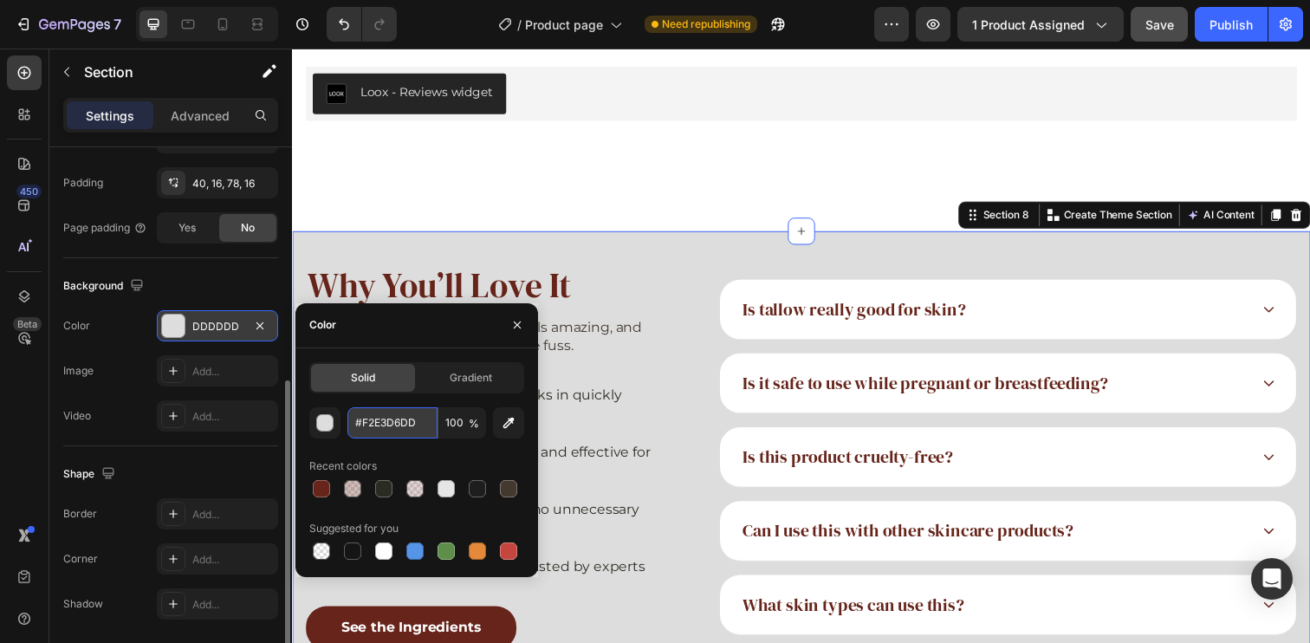
paste input "text"
type input "#F2E3D6"
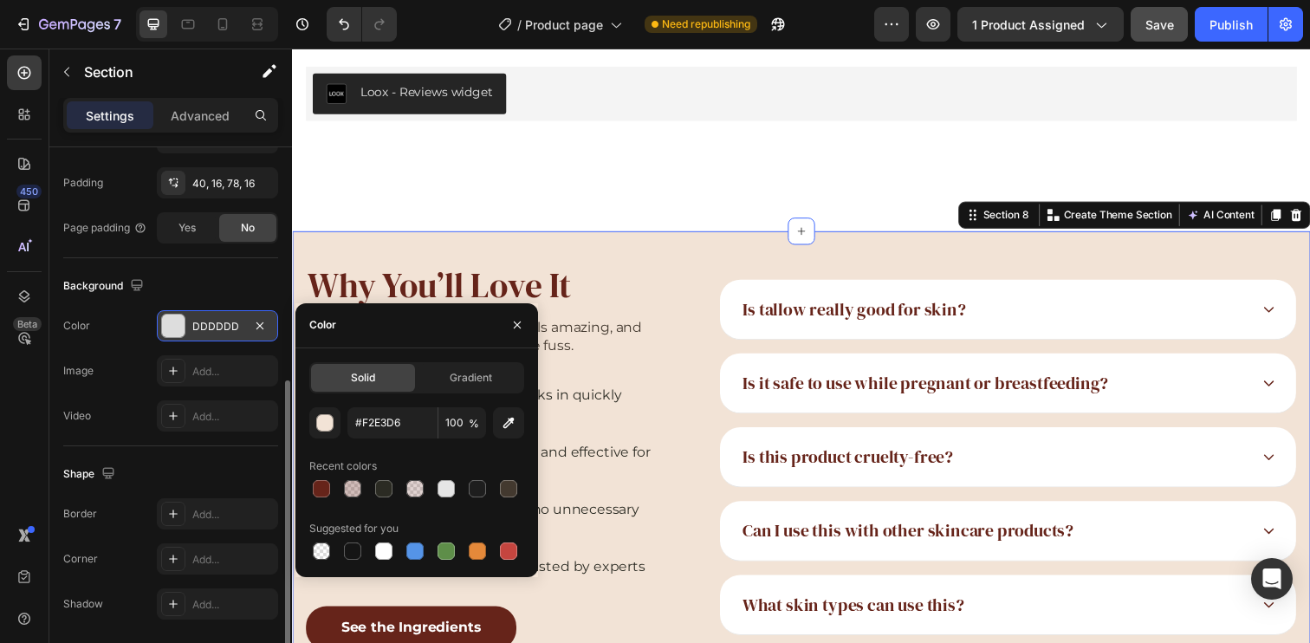
click at [199, 280] on div "Background" at bounding box center [170, 286] width 215 height 28
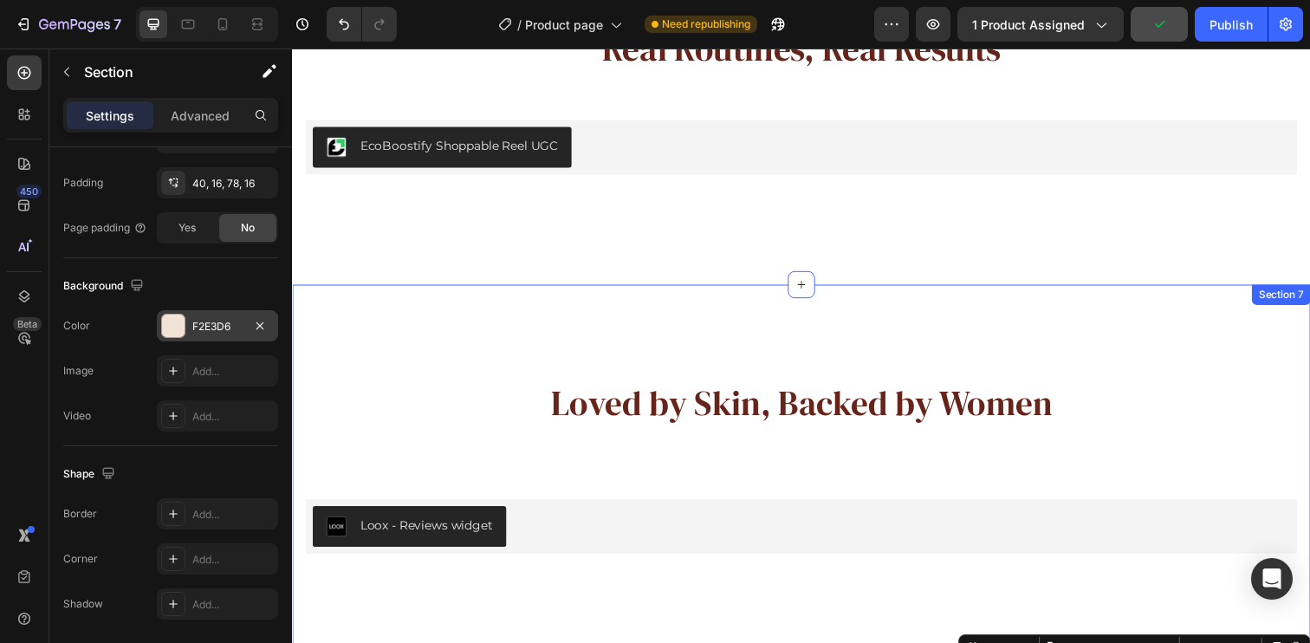
scroll to position [3299, 0]
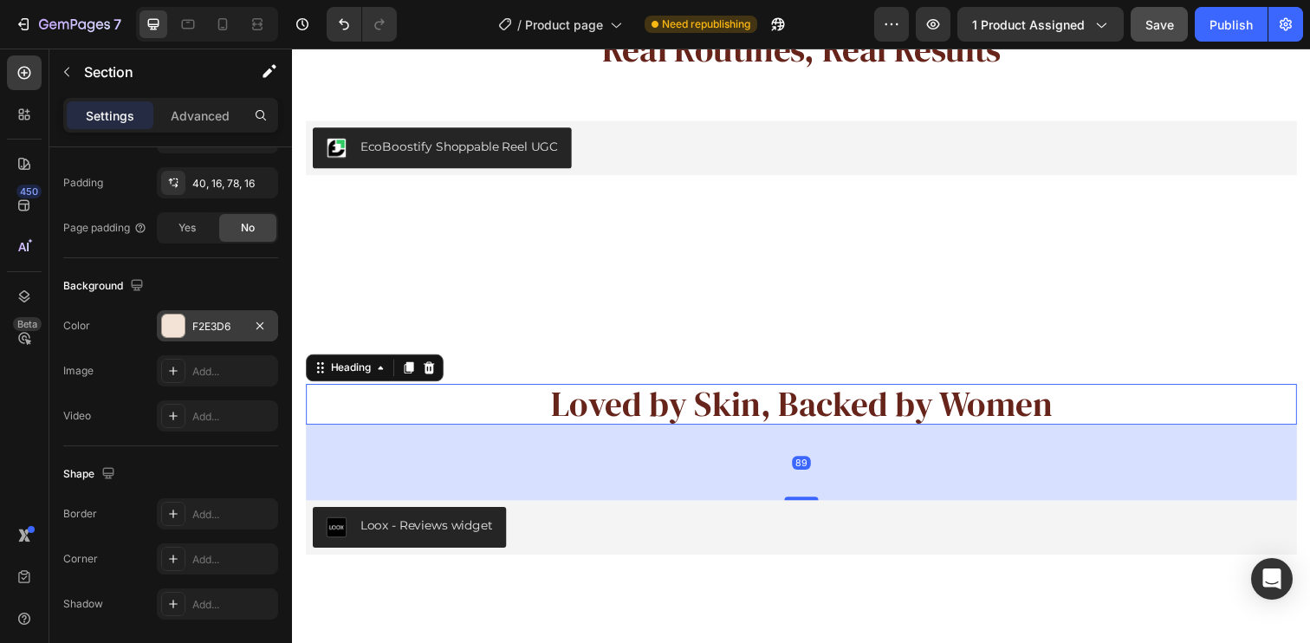
click at [852, 414] on h2 "Loved by Skin, Backed by Women" at bounding box center [812, 412] width 1012 height 42
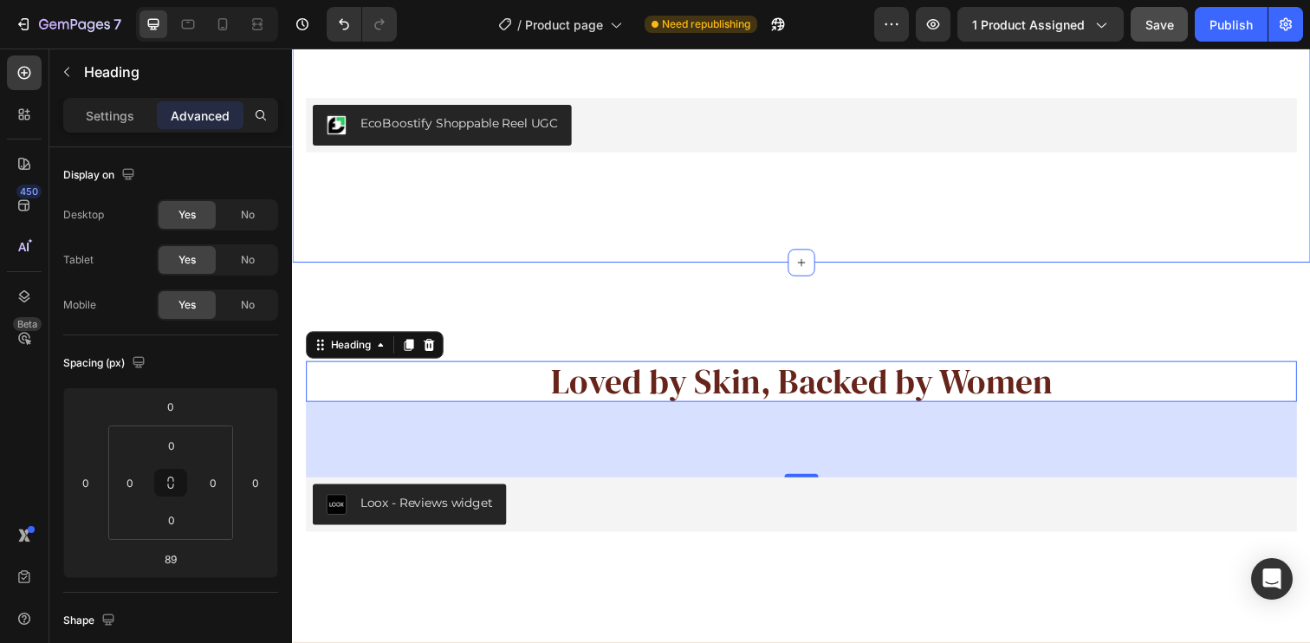
scroll to position [3322, 0]
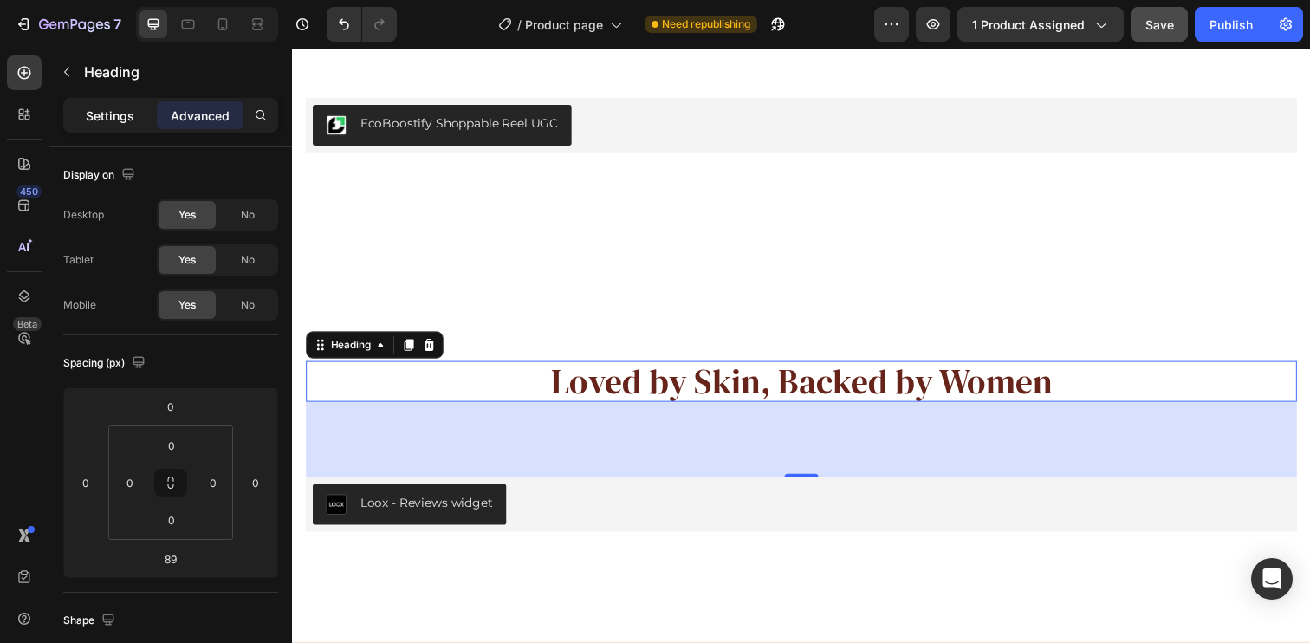
click at [107, 122] on p "Settings" at bounding box center [110, 116] width 49 height 18
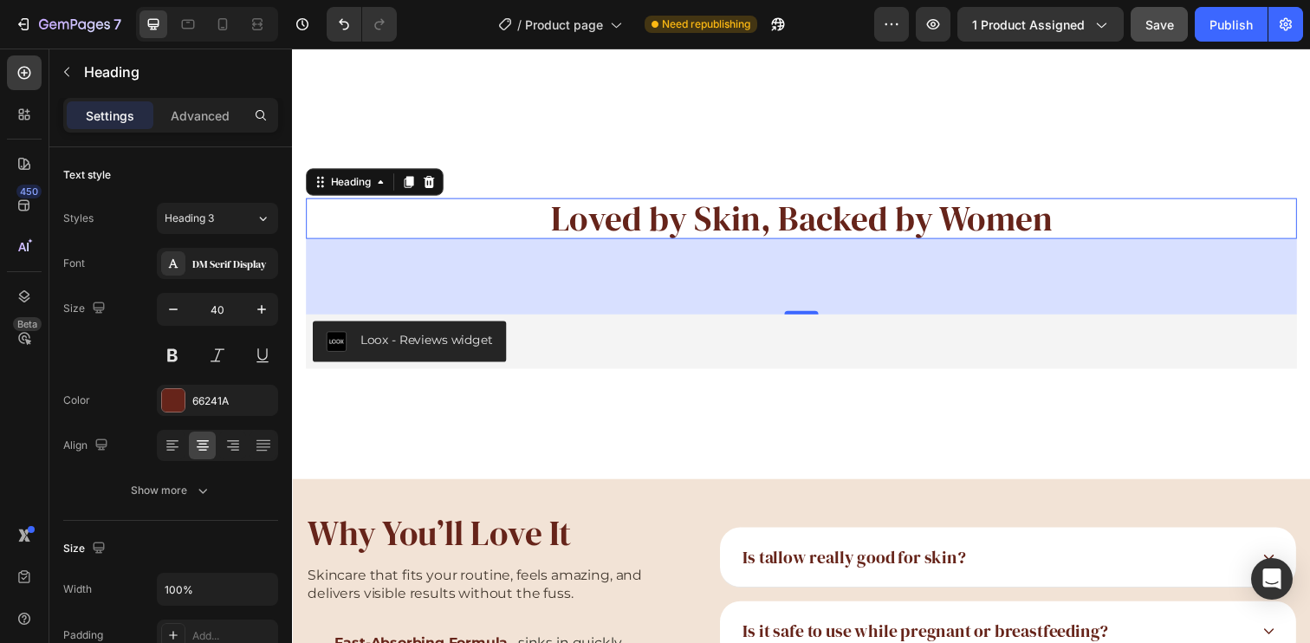
scroll to position [3683, 0]
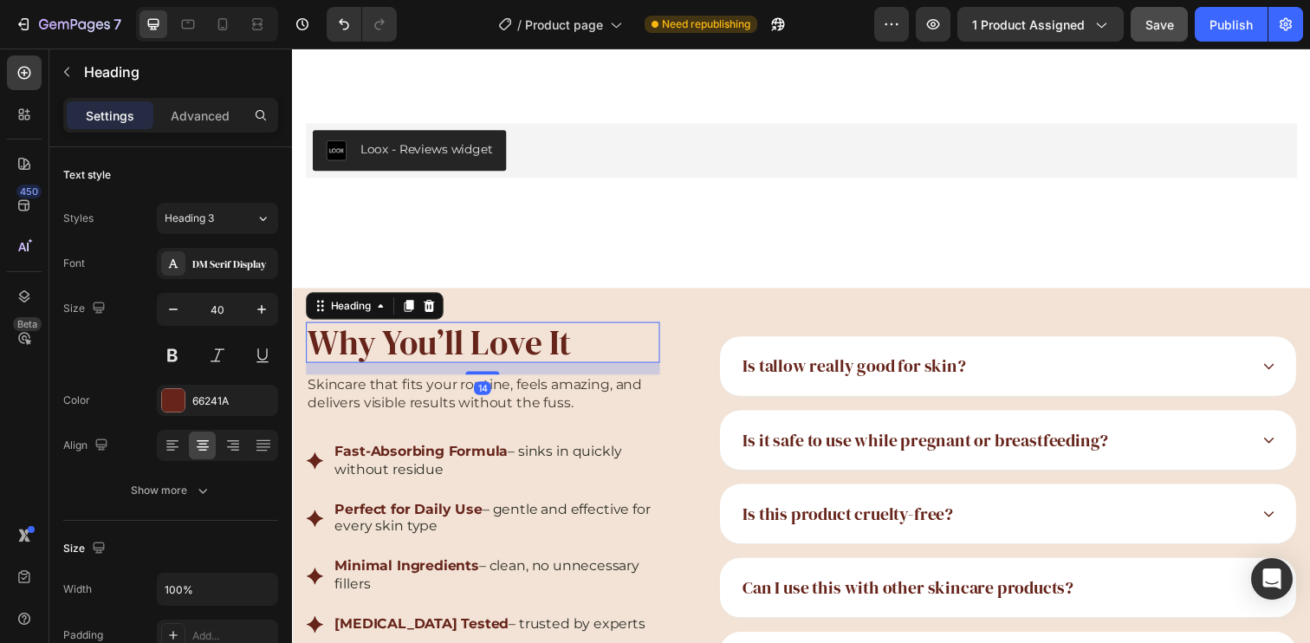
click at [518, 353] on h2 "Why You’ll Love It" at bounding box center [486, 348] width 361 height 42
click at [759, 314] on div "Why You’ll Love It Heading 14 Skincare that fits your routine, feels amazing, a…" at bounding box center [811, 540] width 1039 height 495
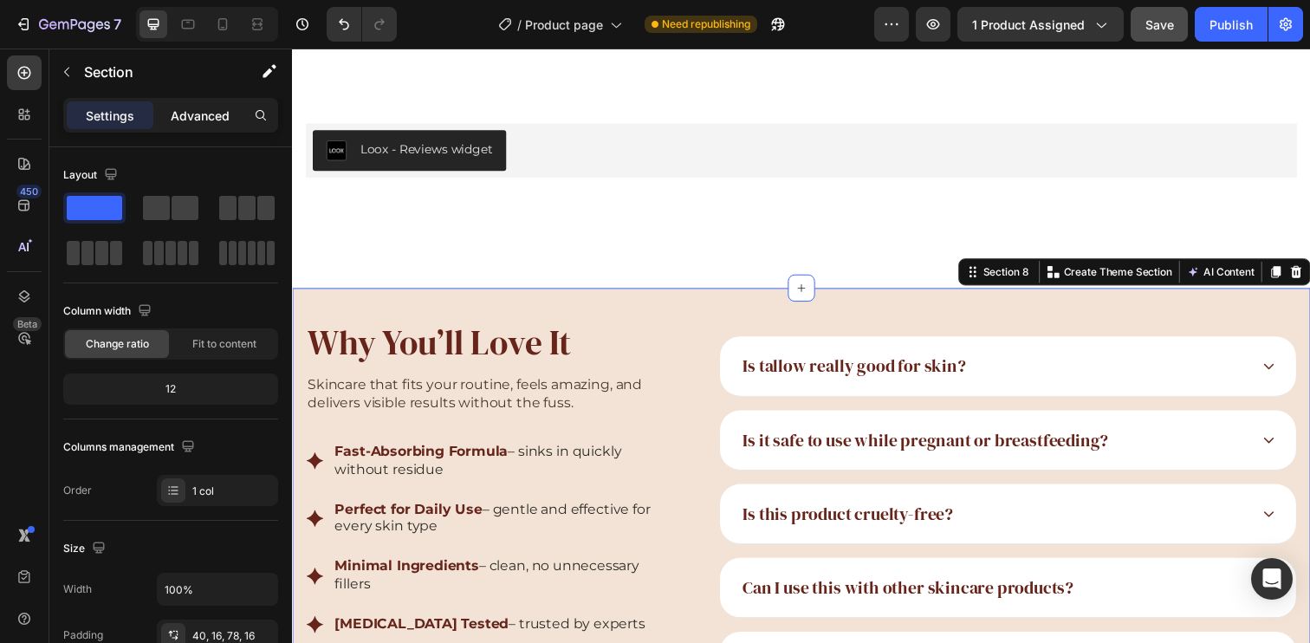
click at [192, 113] on p "Advanced" at bounding box center [200, 116] width 59 height 18
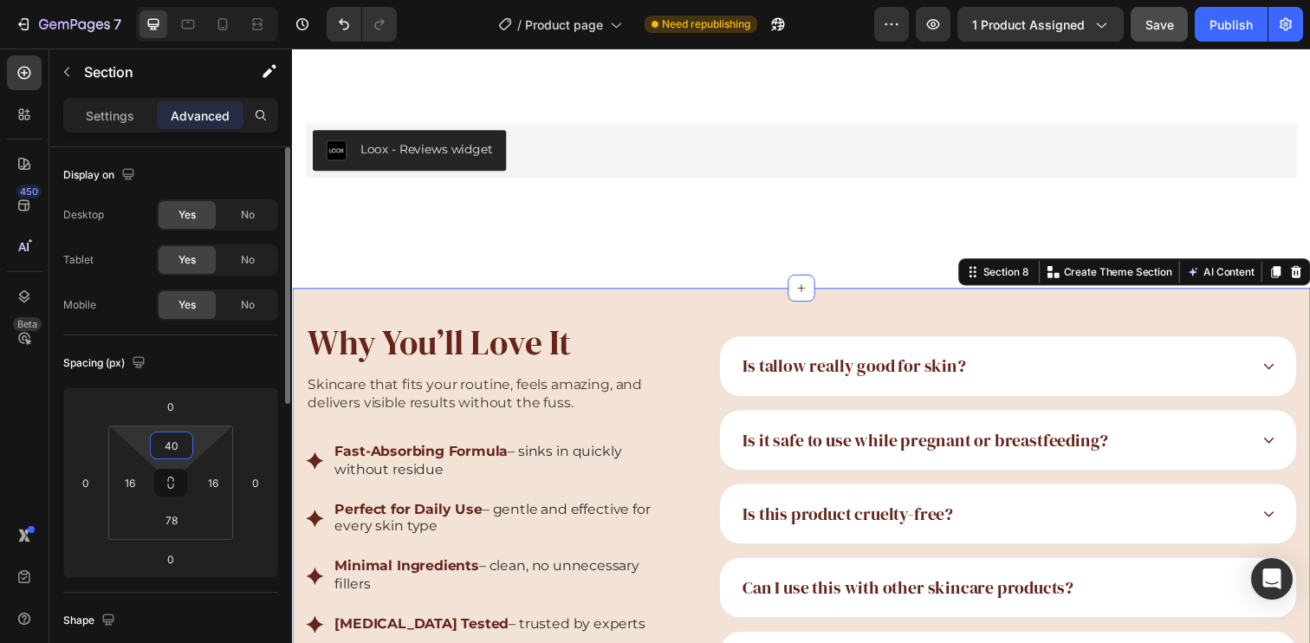
click at [164, 440] on input "40" at bounding box center [171, 445] width 35 height 26
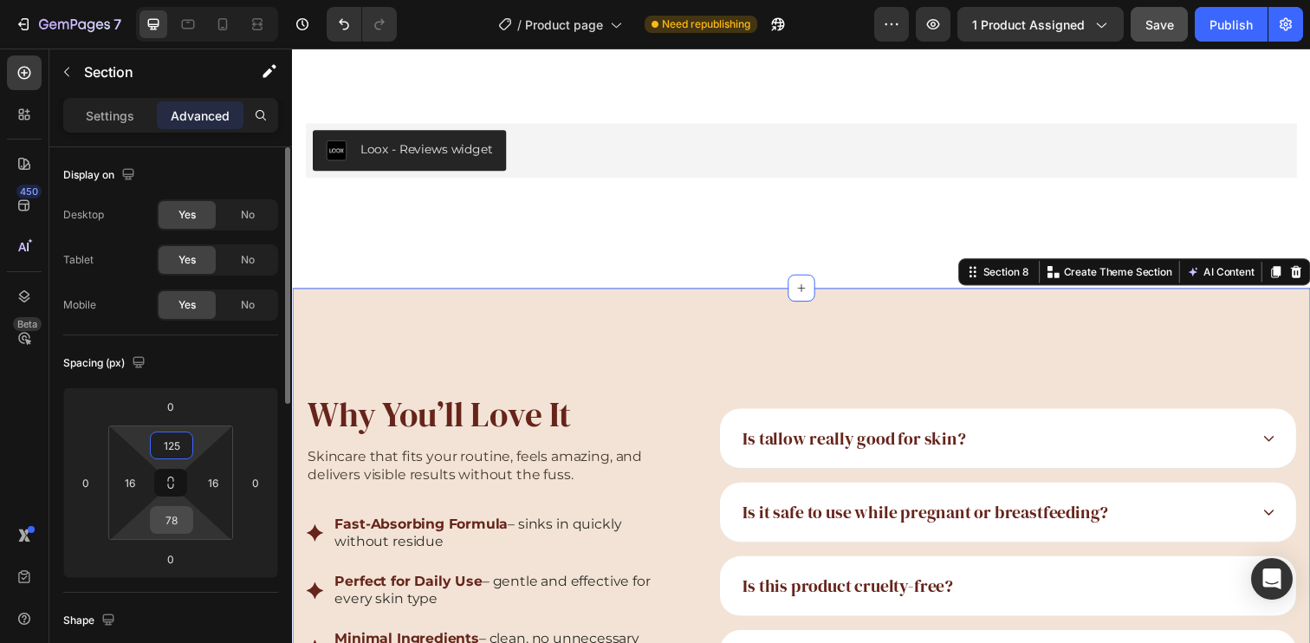
type input "125"
click at [176, 520] on input "78" at bounding box center [171, 520] width 35 height 26
type input "143"
click at [222, 360] on div "Spacing (px)" at bounding box center [170, 363] width 215 height 28
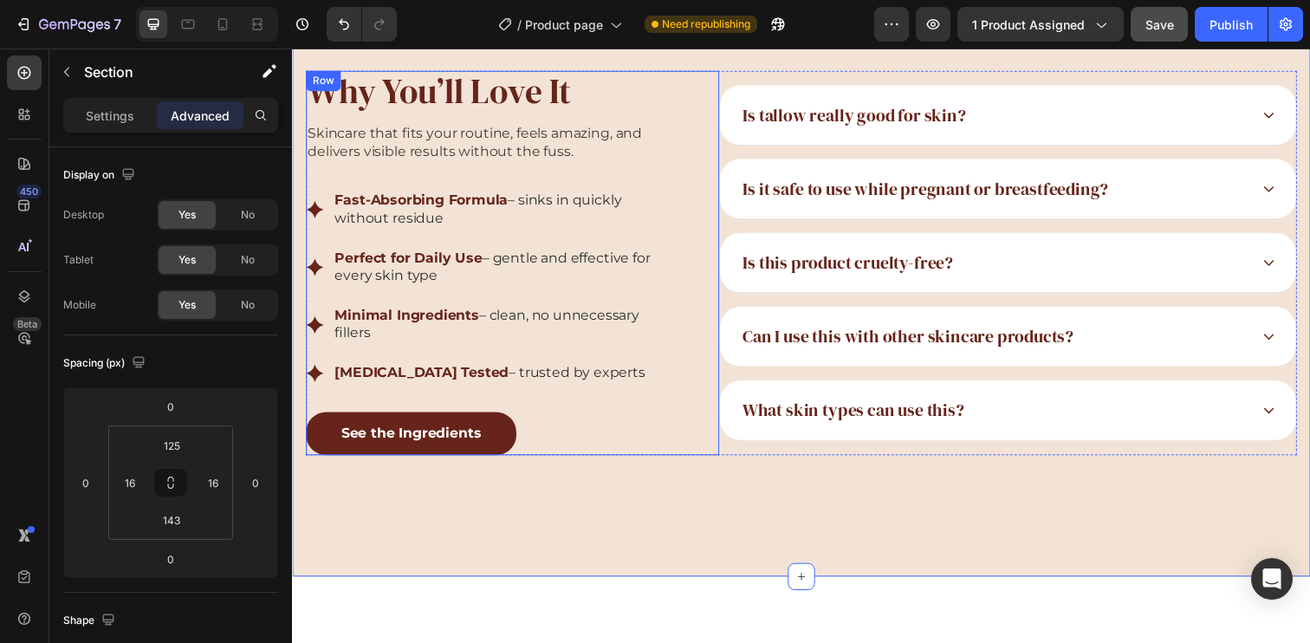
scroll to position [3894, 0]
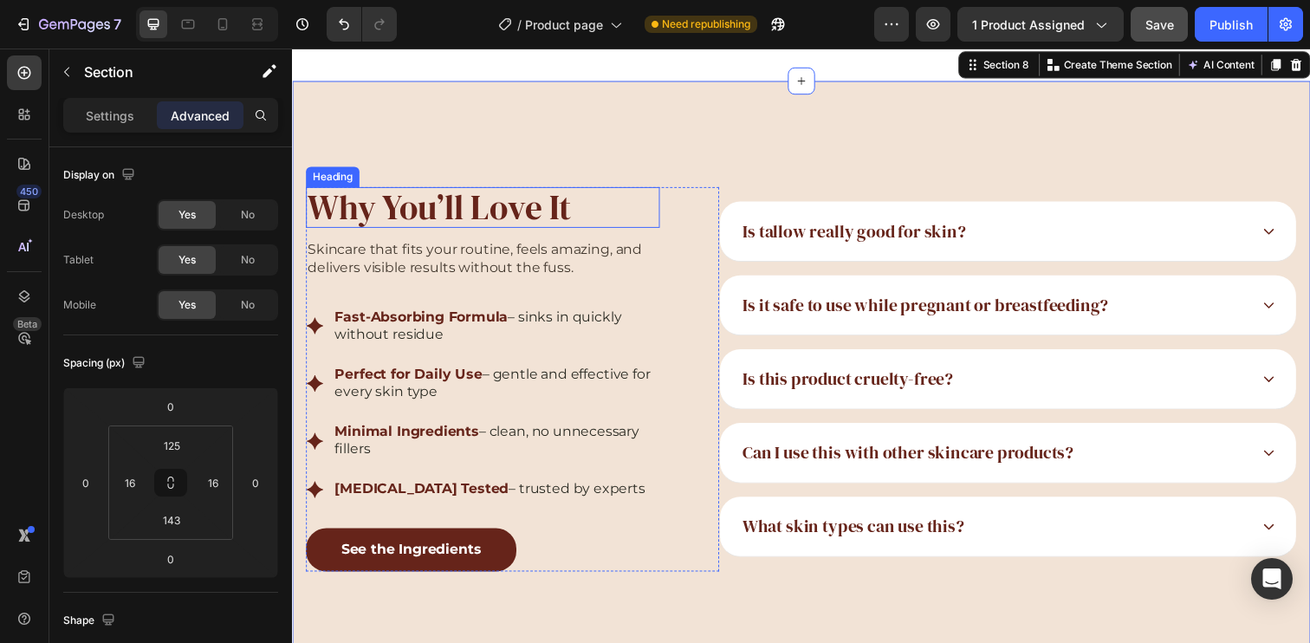
click at [520, 214] on h2 "Why You’ll Love It" at bounding box center [486, 211] width 361 height 42
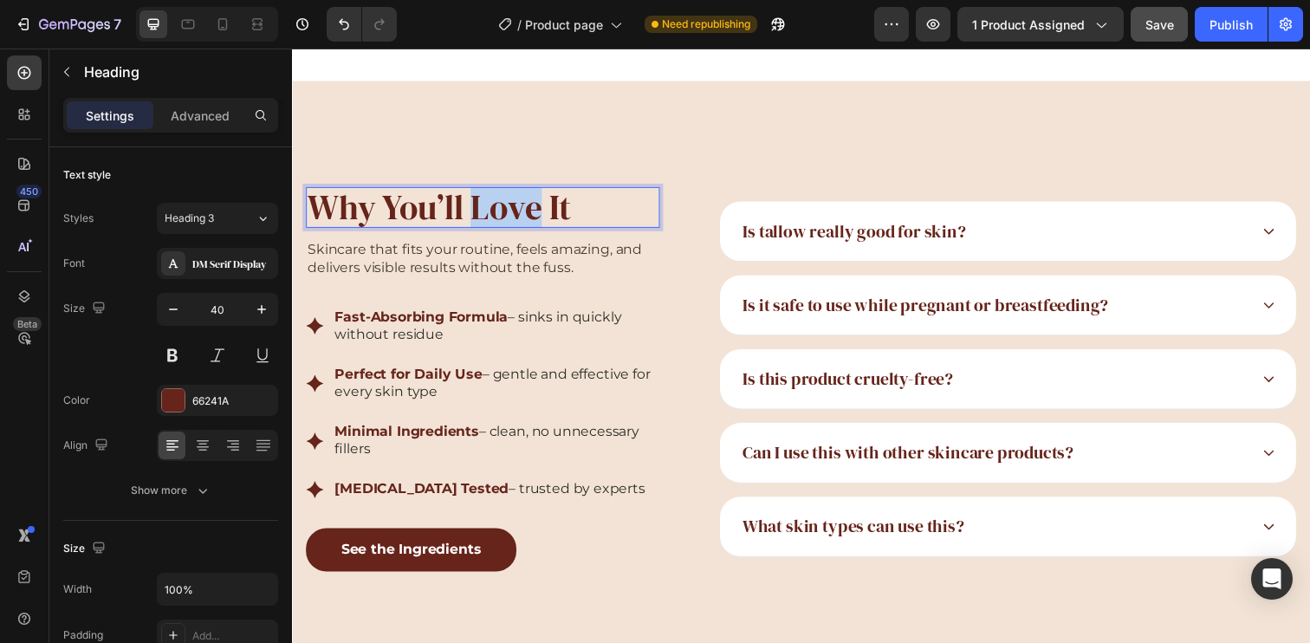
click at [520, 214] on h2 "Why You’ll Love It" at bounding box center [486, 211] width 361 height 42
click at [520, 214] on p "Why You’ll Love It" at bounding box center [487, 210] width 358 height 38
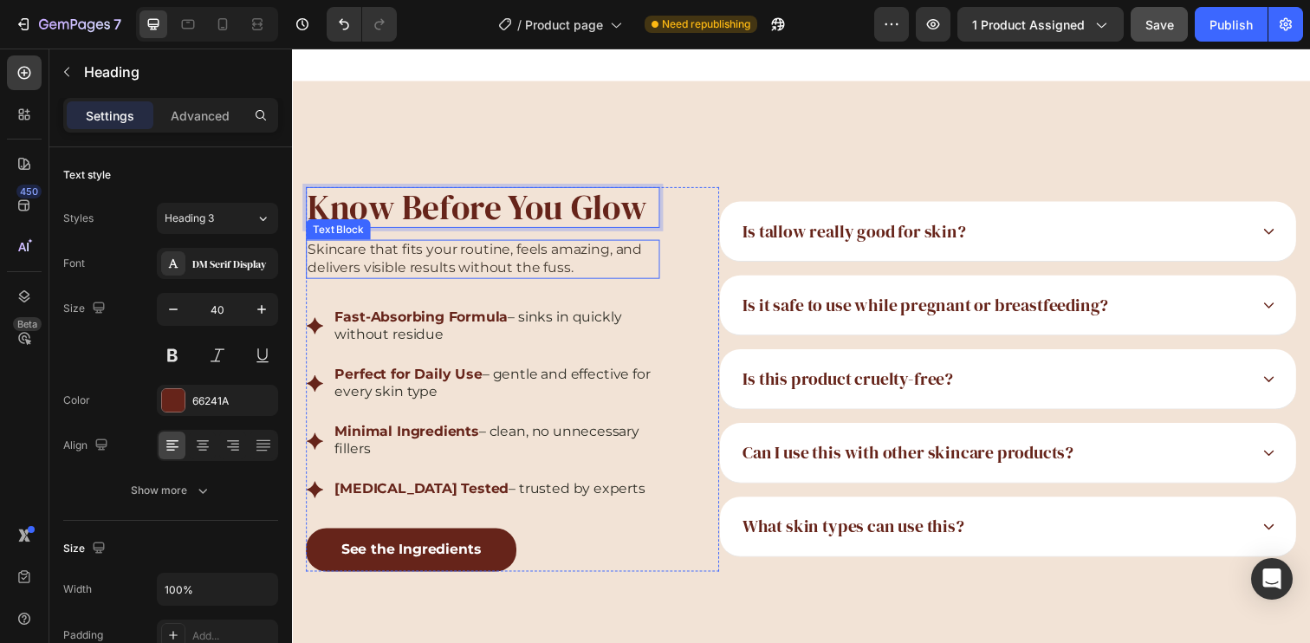
click at [513, 256] on p "Skincare that fits your routine, feels amazing, and delivers visible results wi…" at bounding box center [487, 263] width 358 height 36
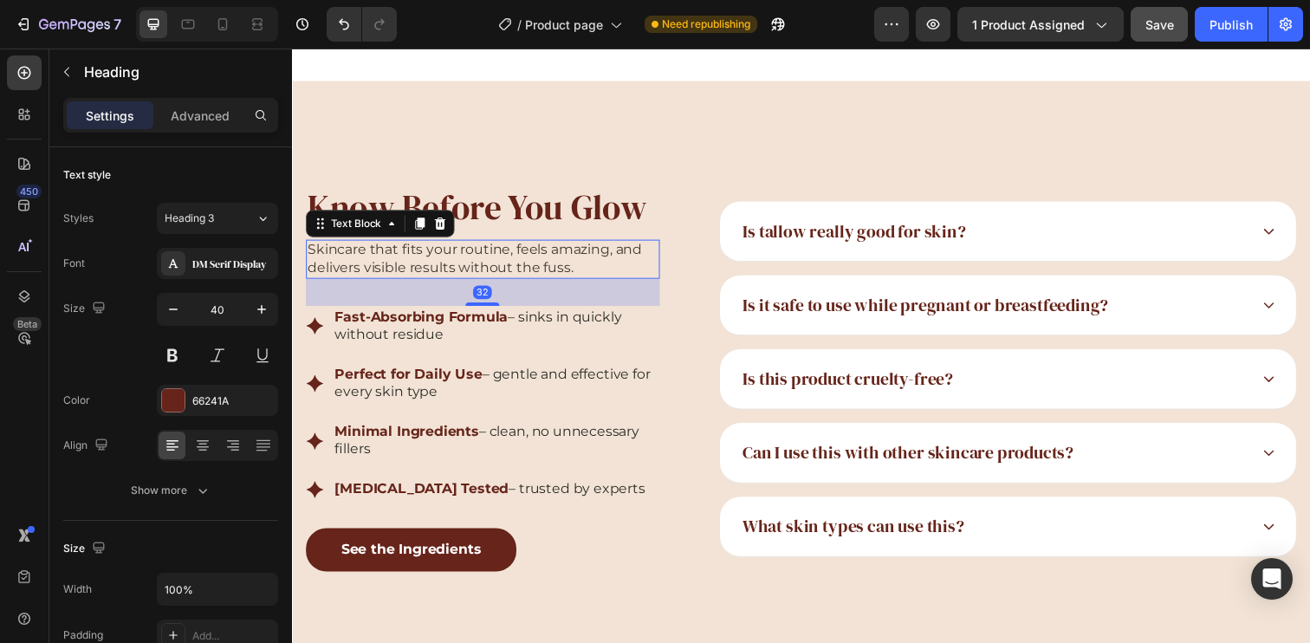
click at [513, 256] on p "Skincare that fits your routine, feels amazing, and delivers visible results wi…" at bounding box center [487, 263] width 358 height 36
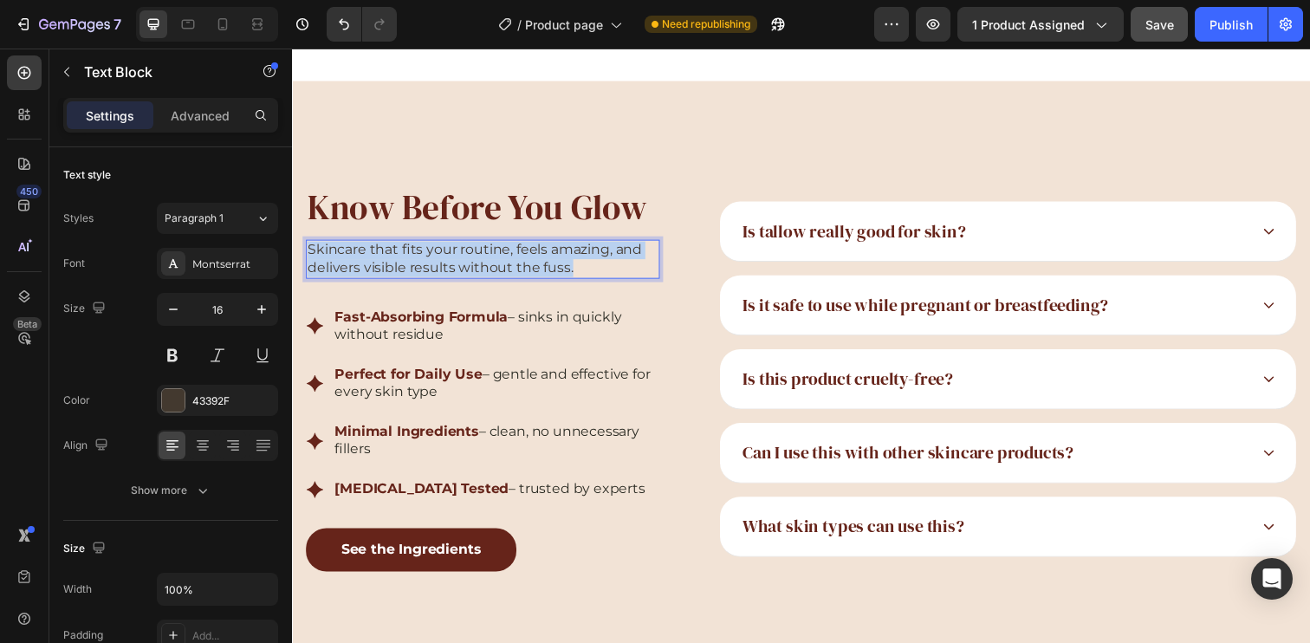
click at [513, 256] on p "Skincare that fits your routine, feels amazing, and delivers visible results wi…" at bounding box center [487, 263] width 358 height 36
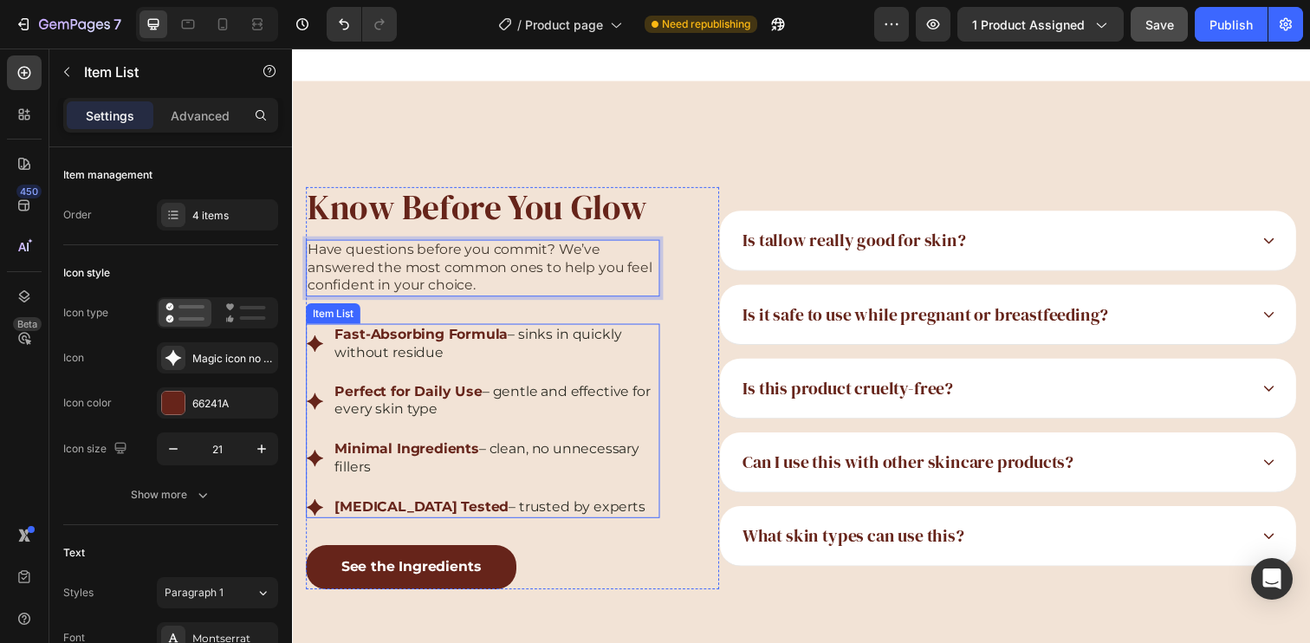
click at [659, 335] on div "Fast-Absorbing Formula – sinks in quickly without residue" at bounding box center [500, 350] width 334 height 42
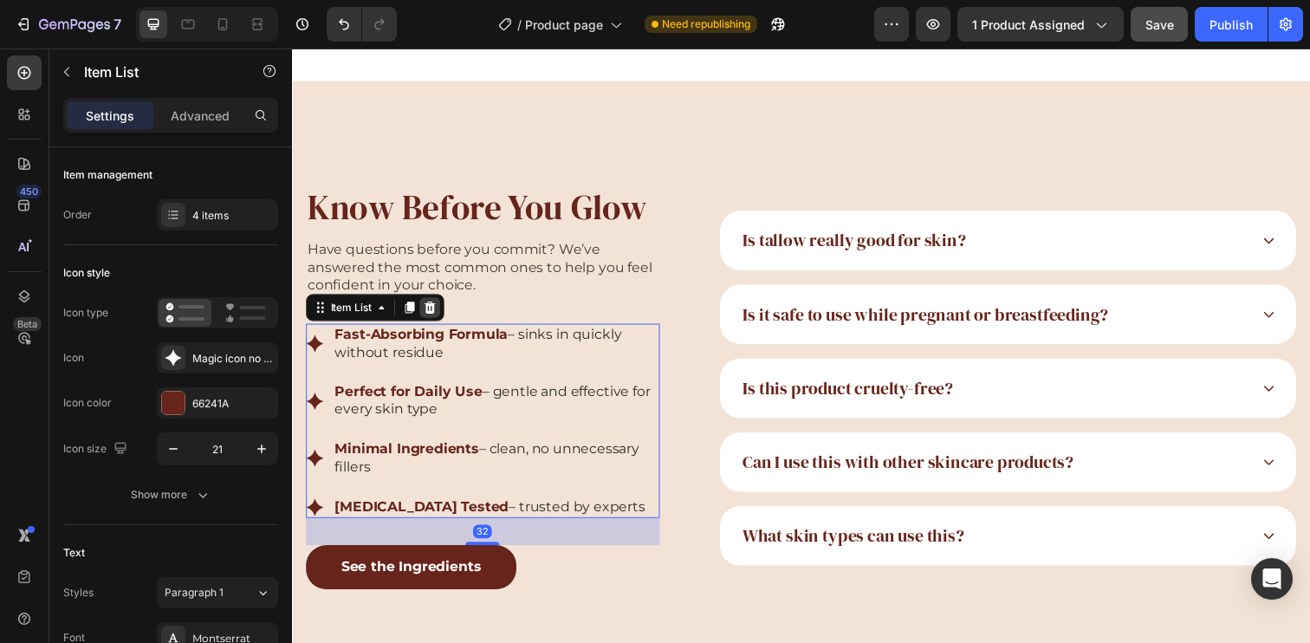
click at [434, 310] on icon at bounding box center [432, 313] width 11 height 12
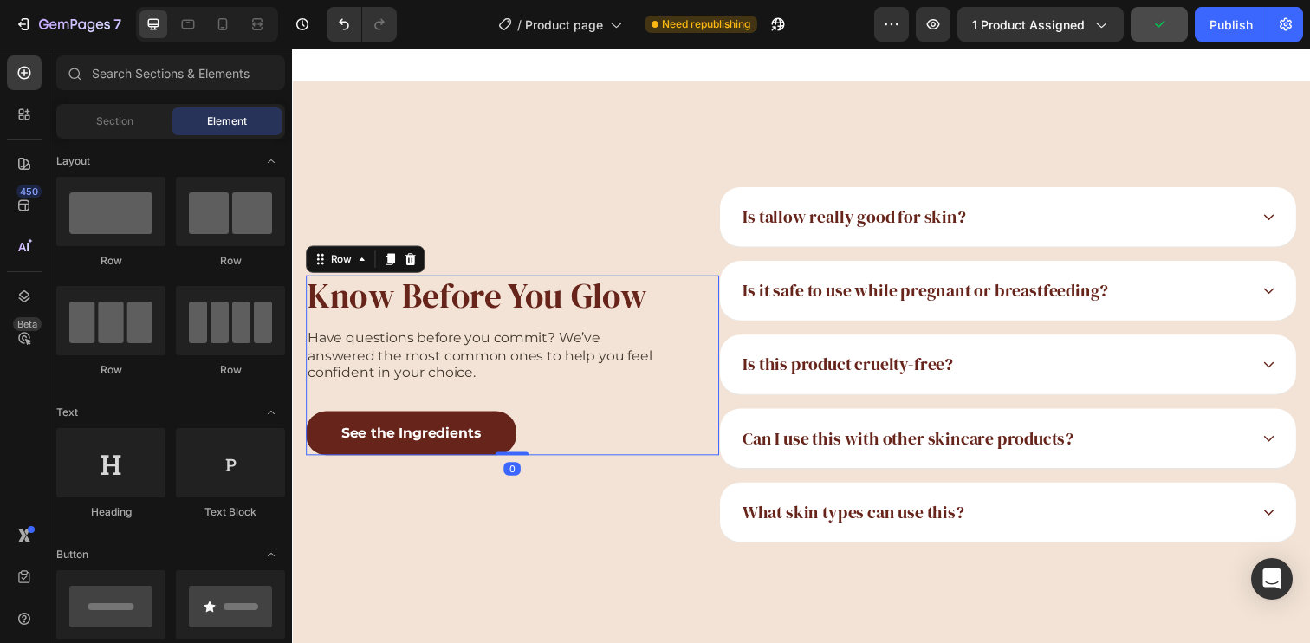
click at [684, 304] on div "Know Before You Glow Heading Have questions before you commit? We’ve answered t…" at bounding box center [517, 372] width 422 height 184
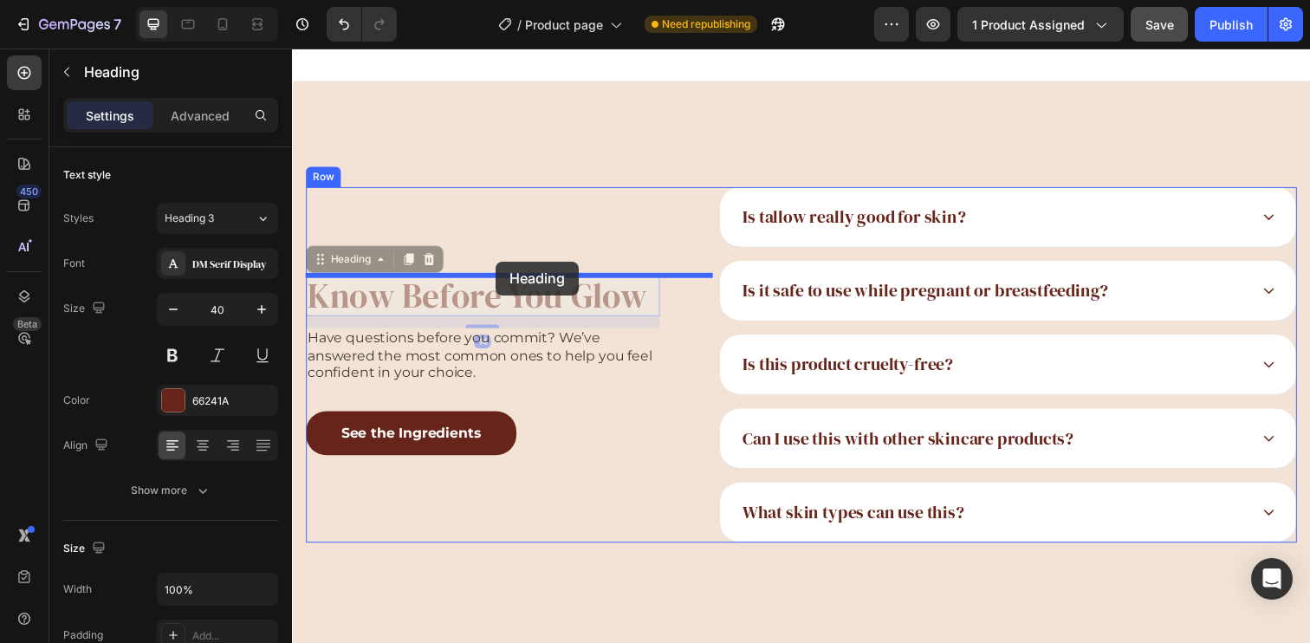
drag, startPoint x: 485, startPoint y: 304, endPoint x: 500, endPoint y: 266, distance: 40.9
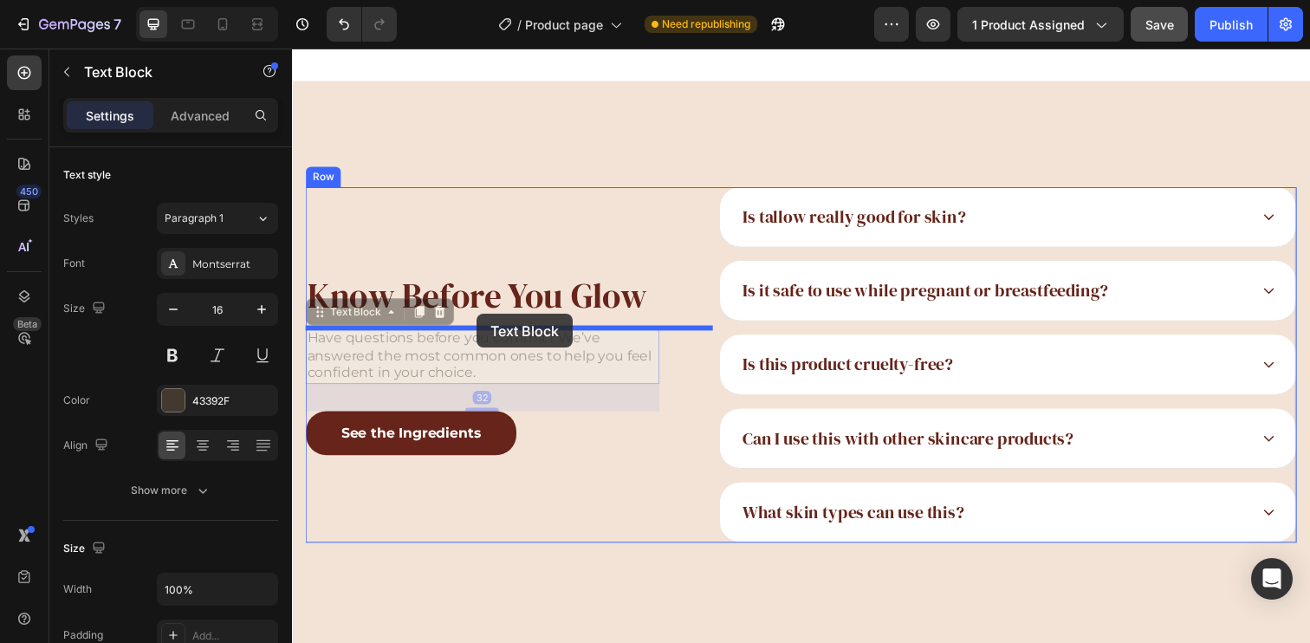
drag, startPoint x: 472, startPoint y: 353, endPoint x: 481, endPoint y: 320, distance: 34.0
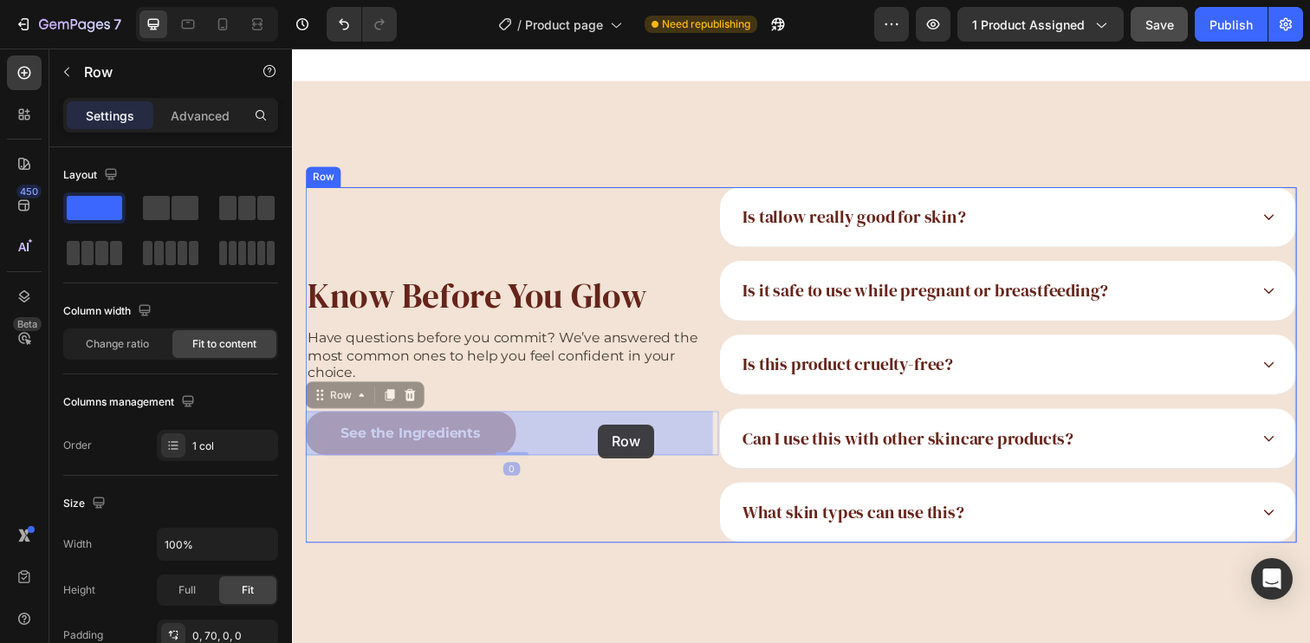
drag, startPoint x: 555, startPoint y: 449, endPoint x: 605, endPoint y: 432, distance: 52.0
